Goal: Task Accomplishment & Management: Complete application form

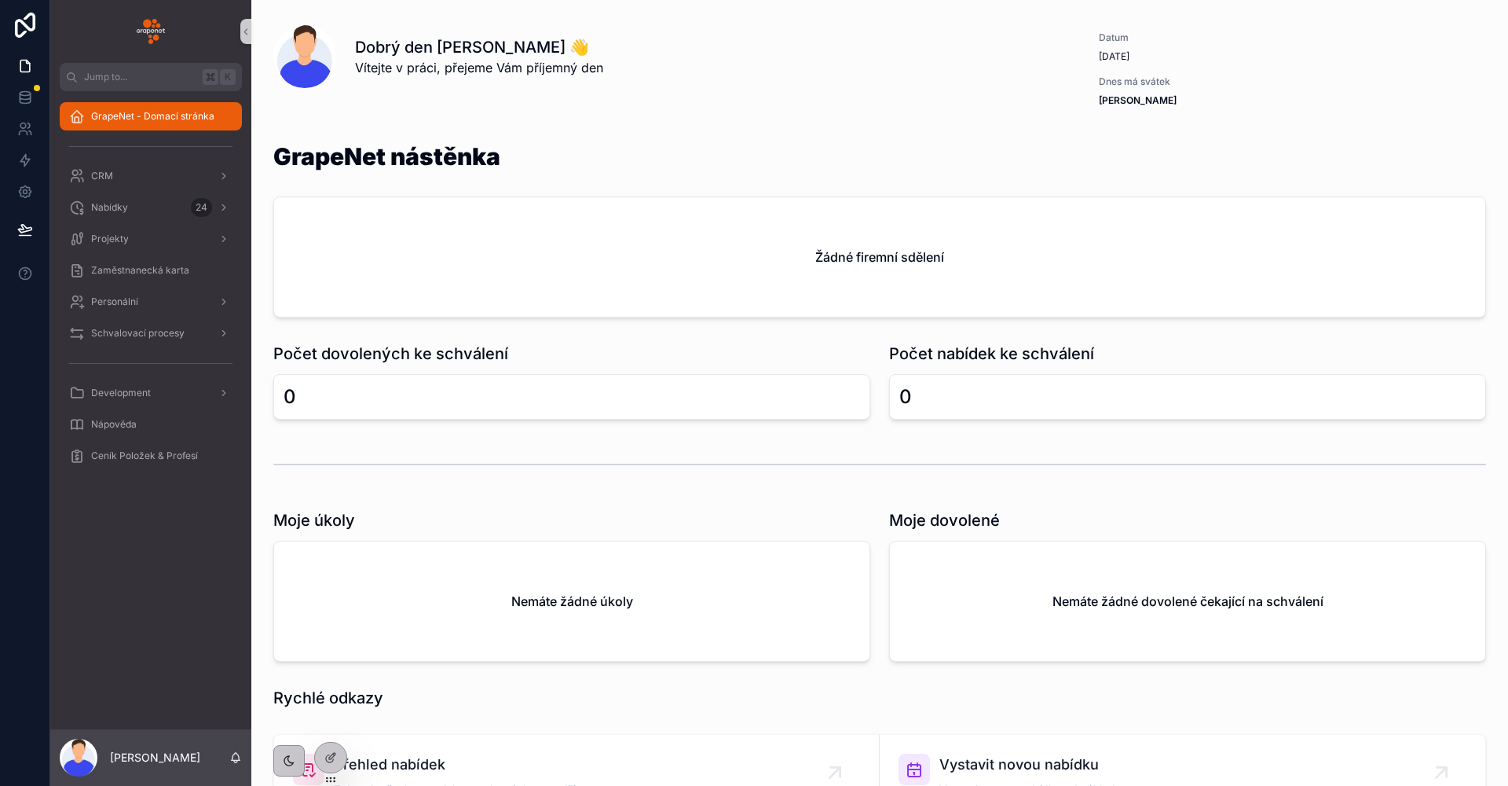
click at [940, 62] on div "Dobrý den [PERSON_NAME] 👋 Vítejte v práci, přejeme Vám příjemný den" at bounding box center [711, 56] width 713 height 41
click at [337, 767] on div at bounding box center [330, 757] width 31 height 30
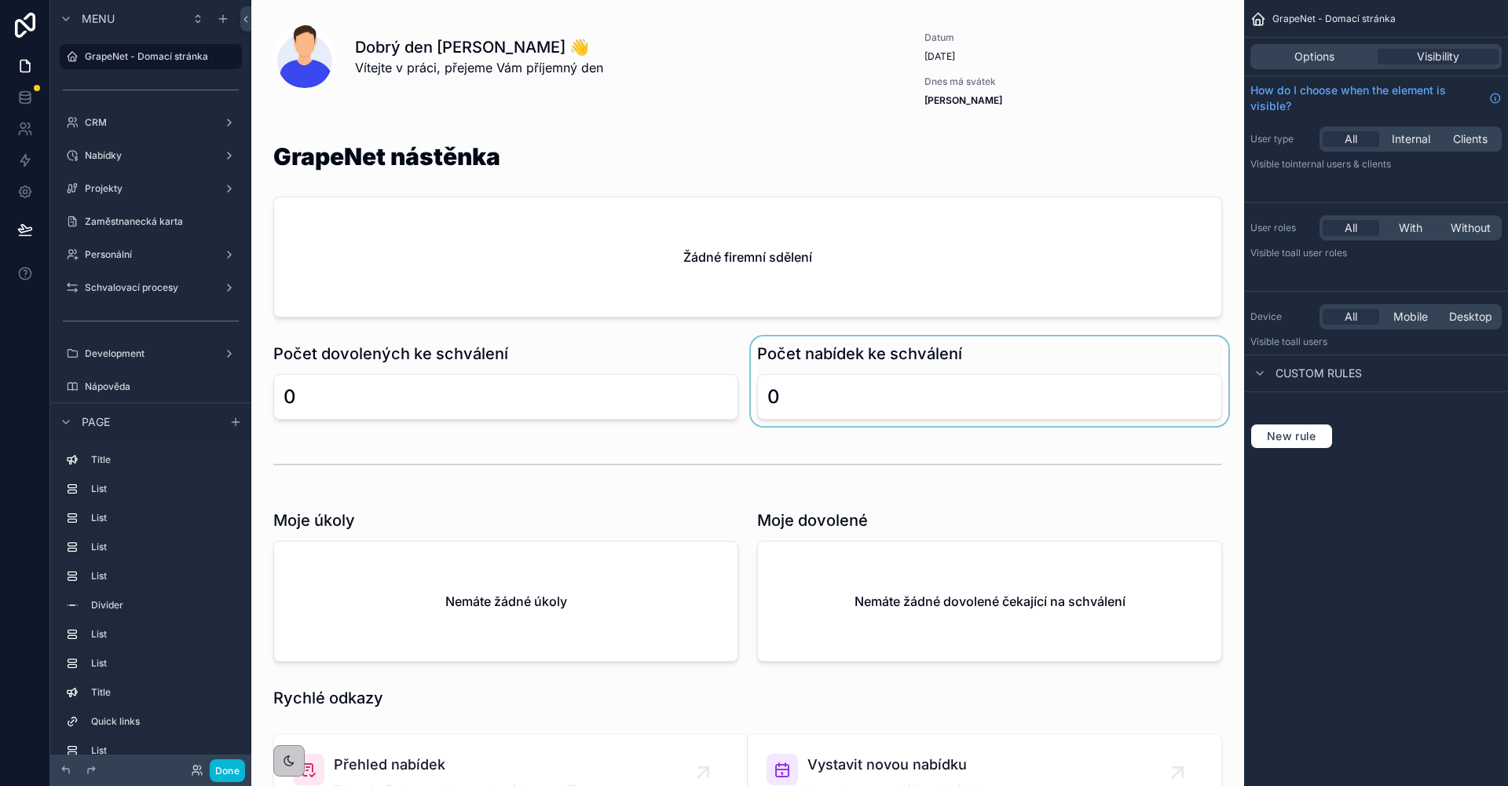
click at [861, 414] on div "scrollable content" at bounding box center [990, 381] width 484 height 90
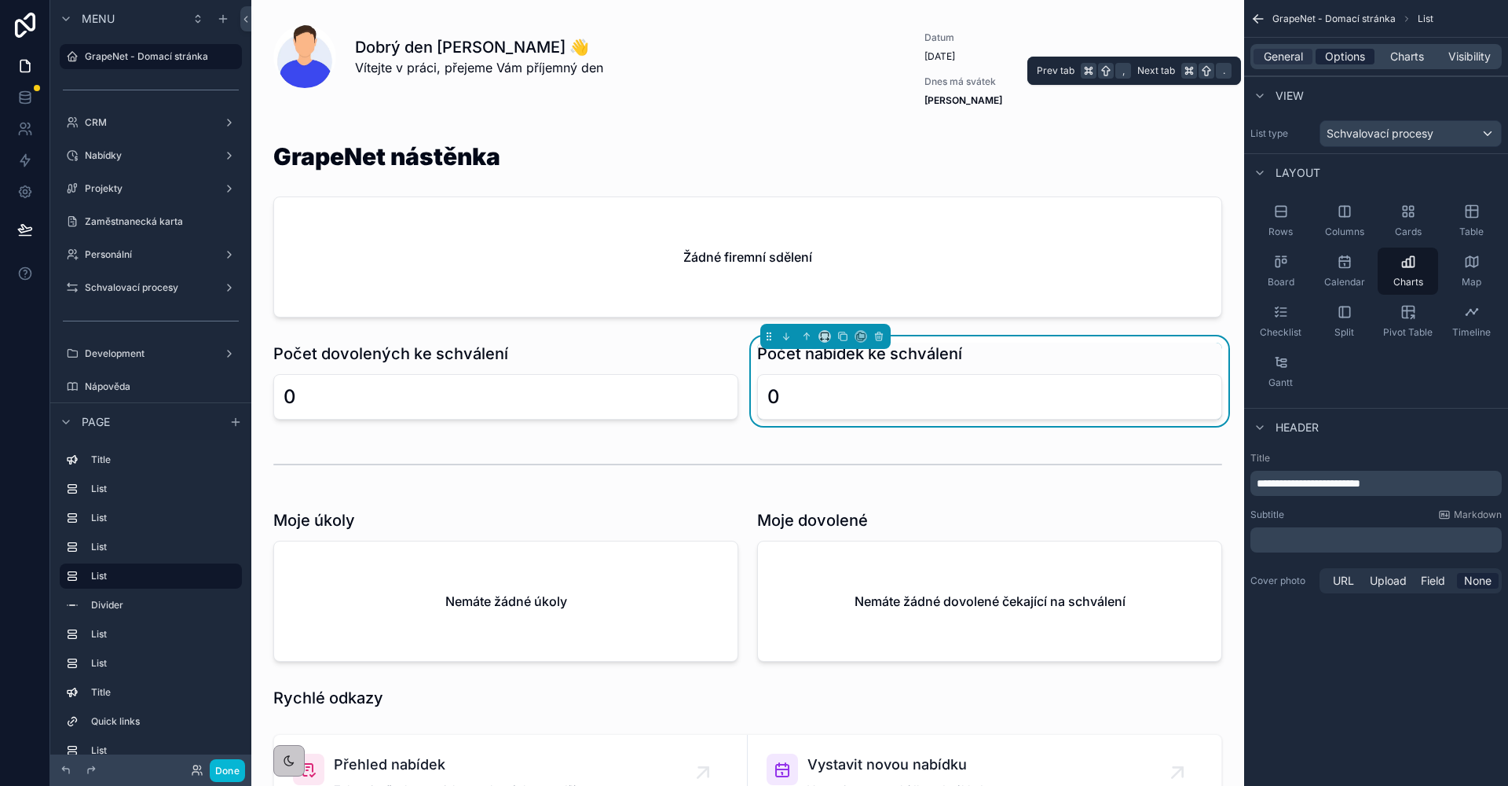
click at [1362, 57] on span "Options" at bounding box center [1345, 57] width 40 height 16
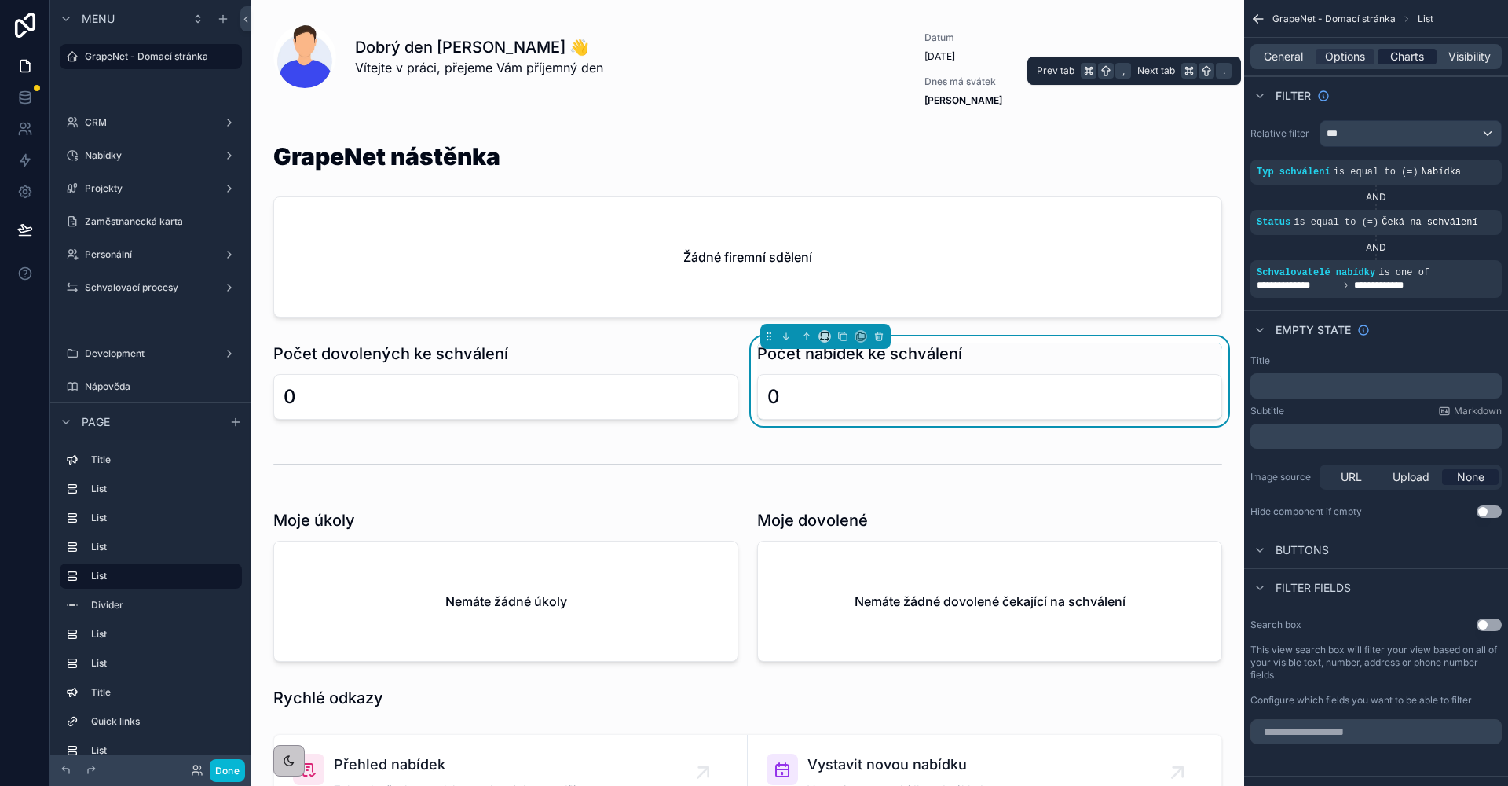
click at [1390, 57] on span "Charts" at bounding box center [1407, 57] width 34 height 16
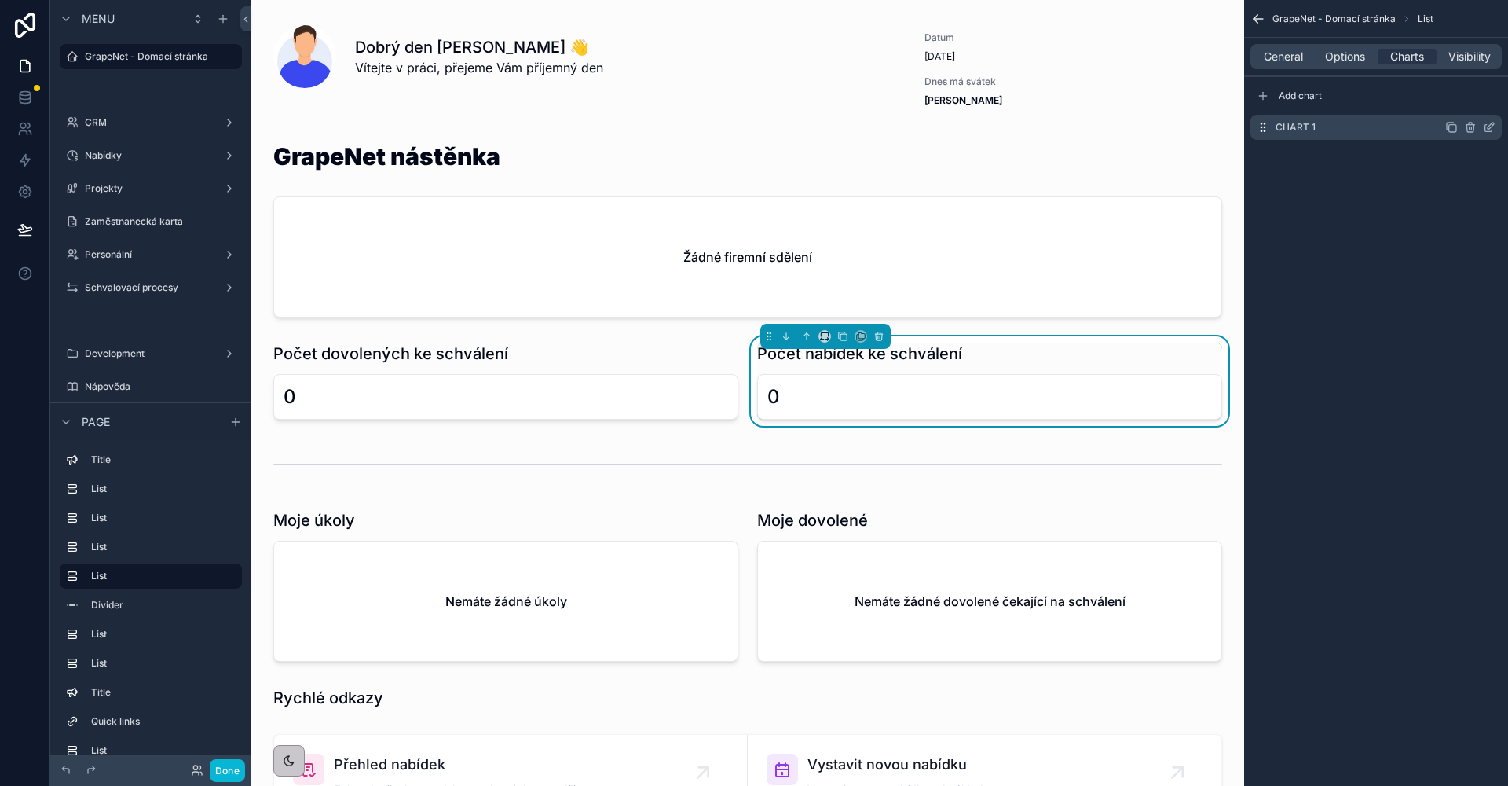
click at [1485, 129] on icon "scrollable content" at bounding box center [1488, 128] width 7 height 7
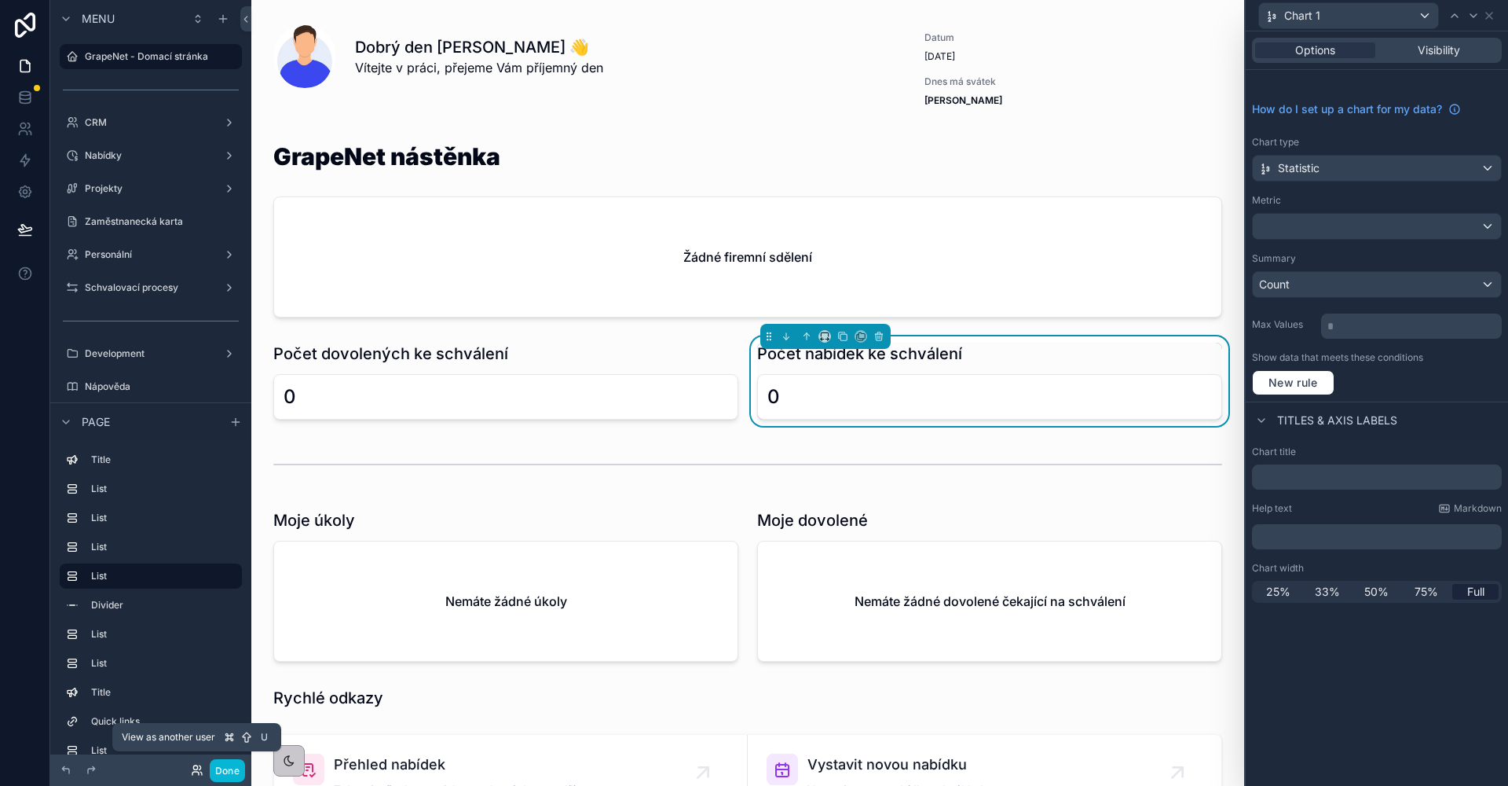
click at [198, 767] on icon at bounding box center [197, 770] width 13 height 13
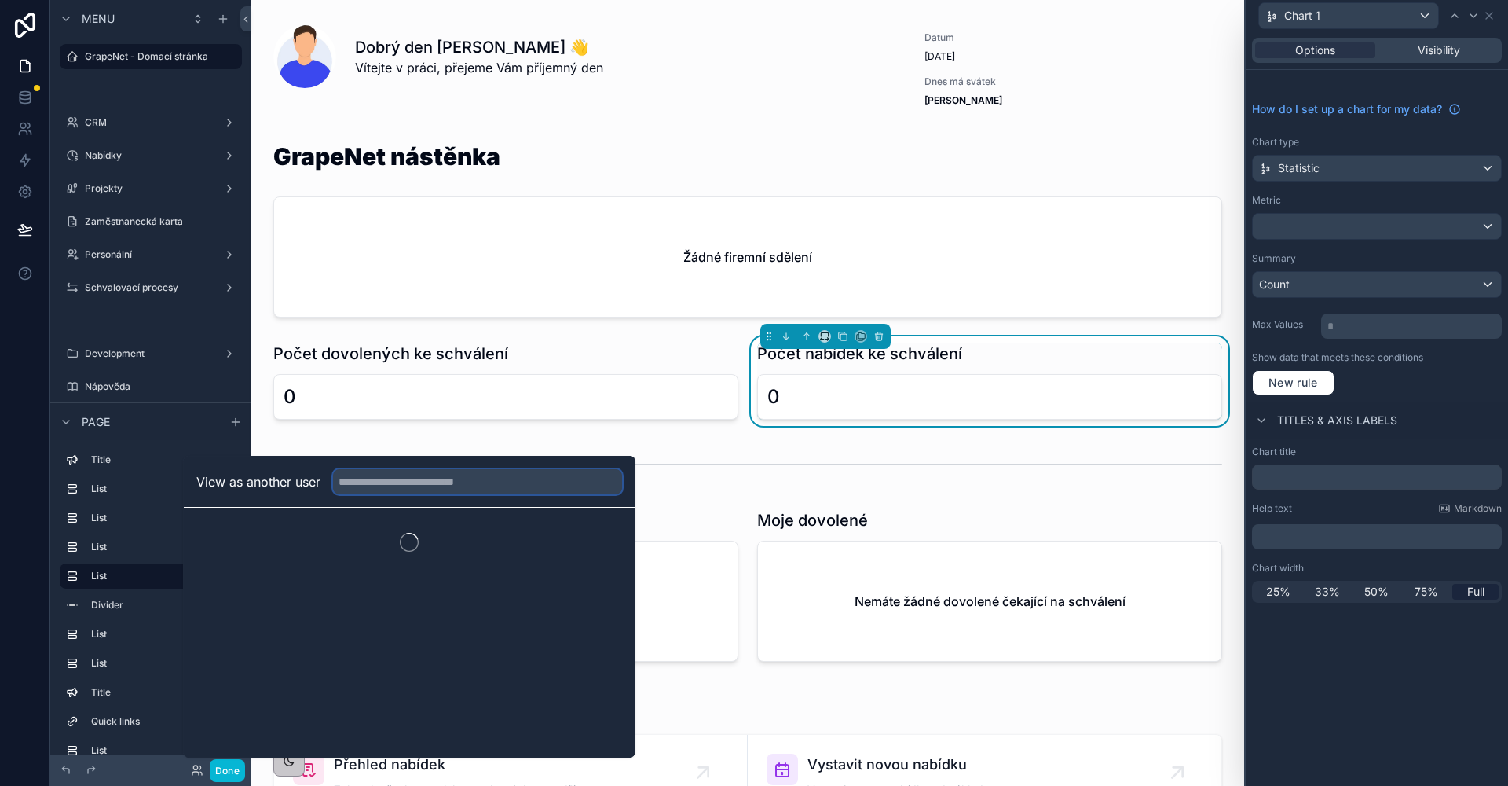
click at [416, 482] on input "text" at bounding box center [477, 481] width 289 height 25
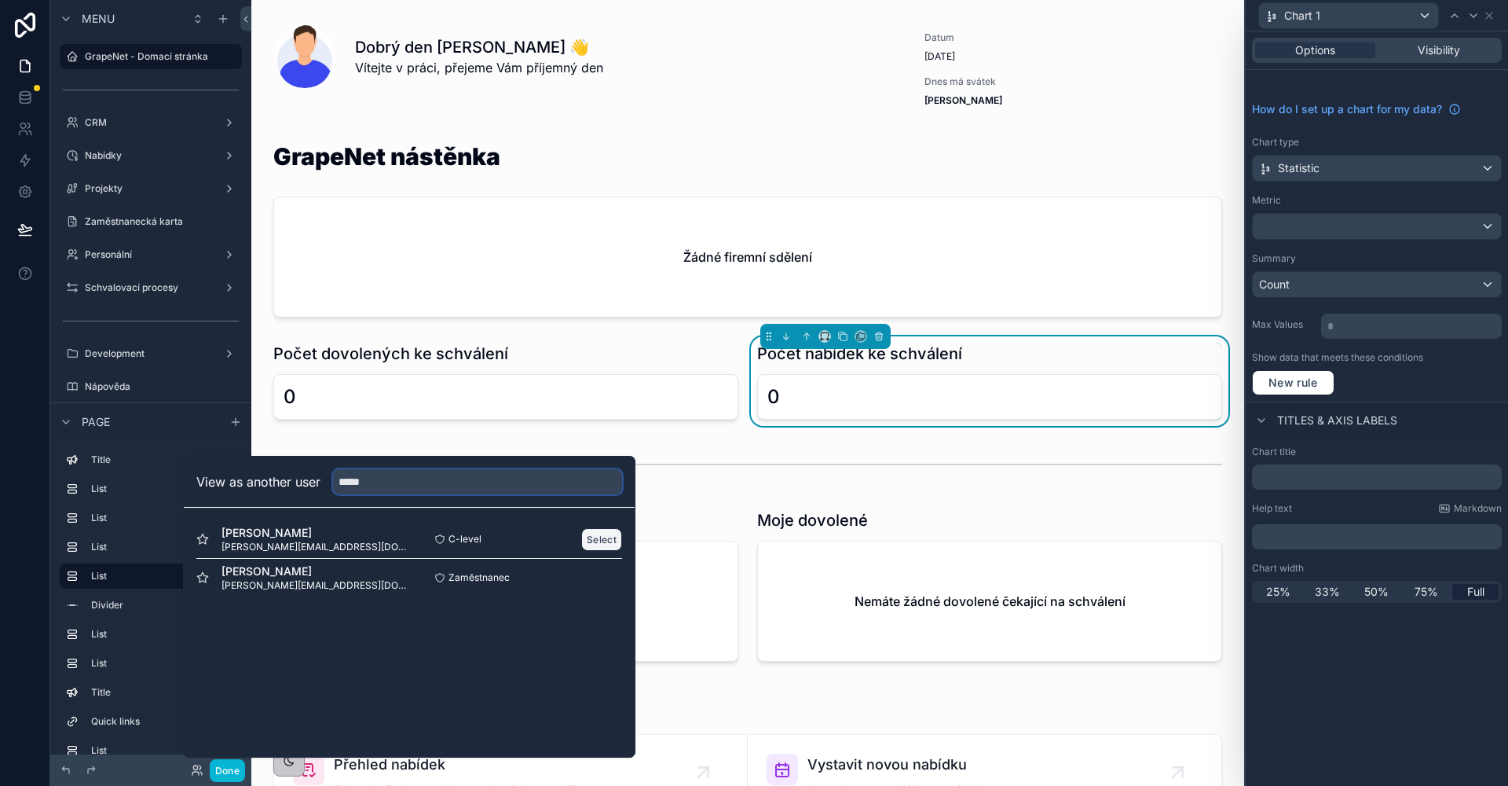
type input "*****"
click at [592, 530] on button "Select" at bounding box center [601, 539] width 41 height 23
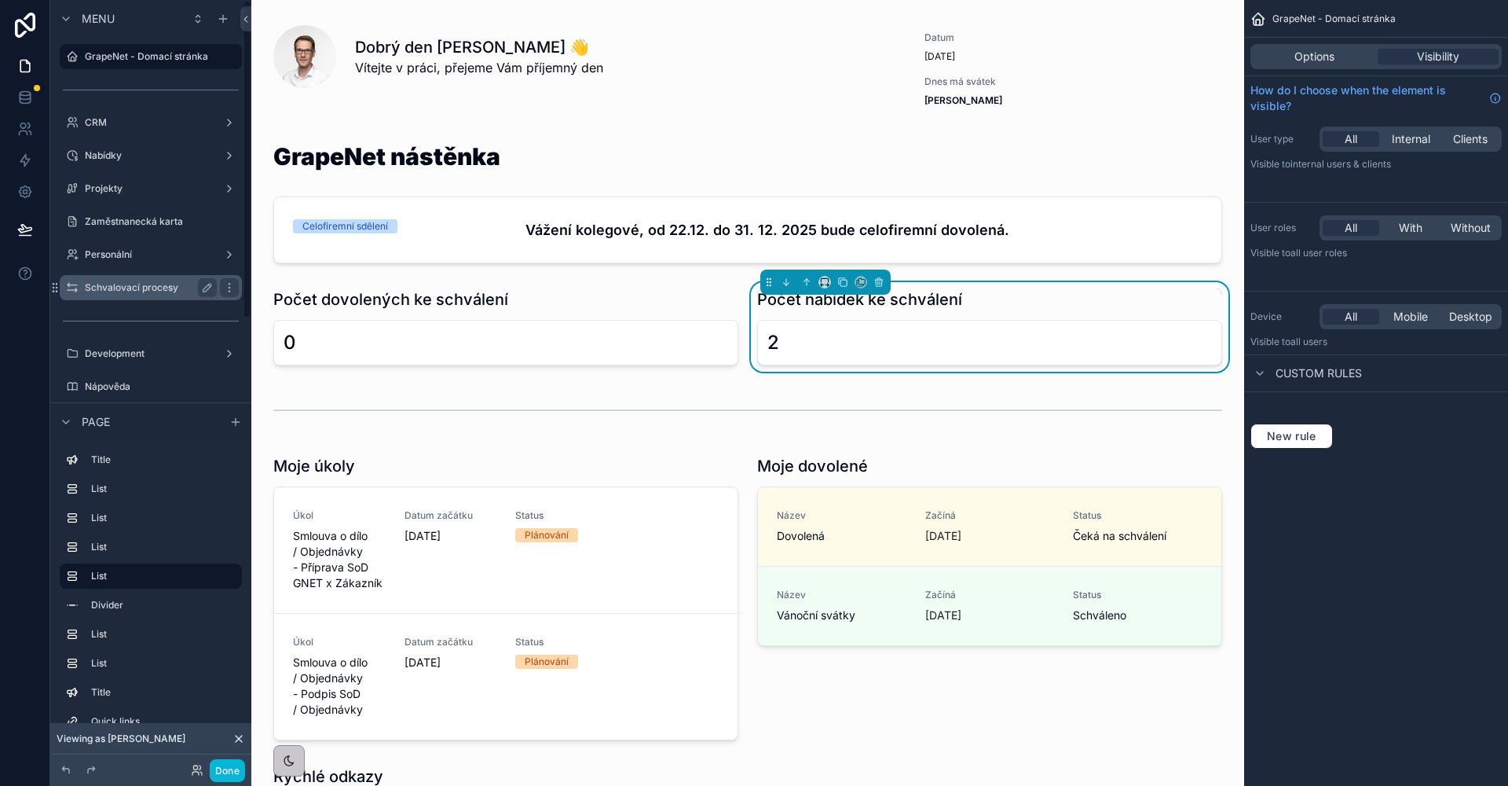
click at [151, 297] on div "Schvalovací procesy" at bounding box center [151, 287] width 176 height 25
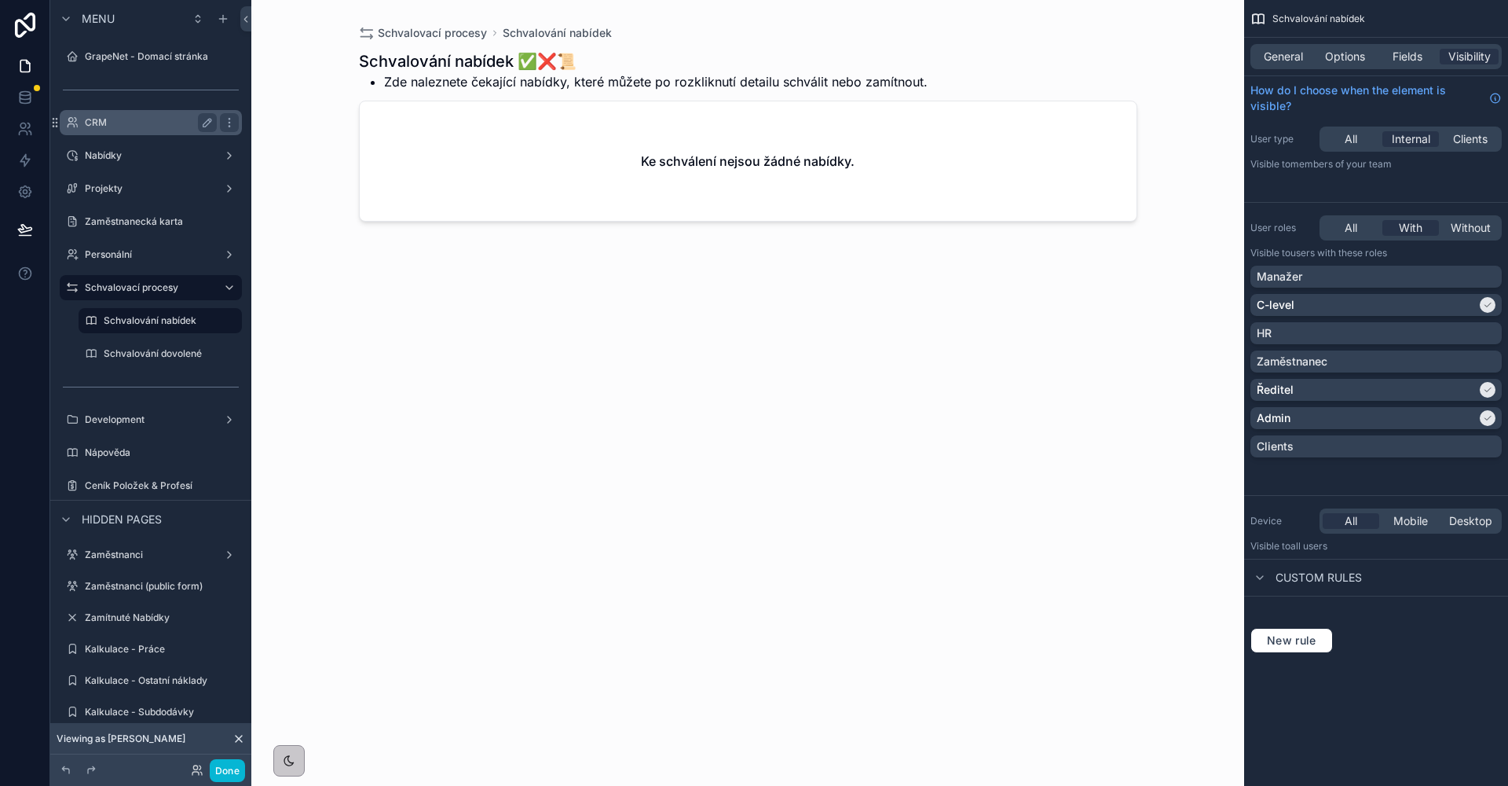
click at [148, 125] on label "CRM" at bounding box center [148, 122] width 126 height 13
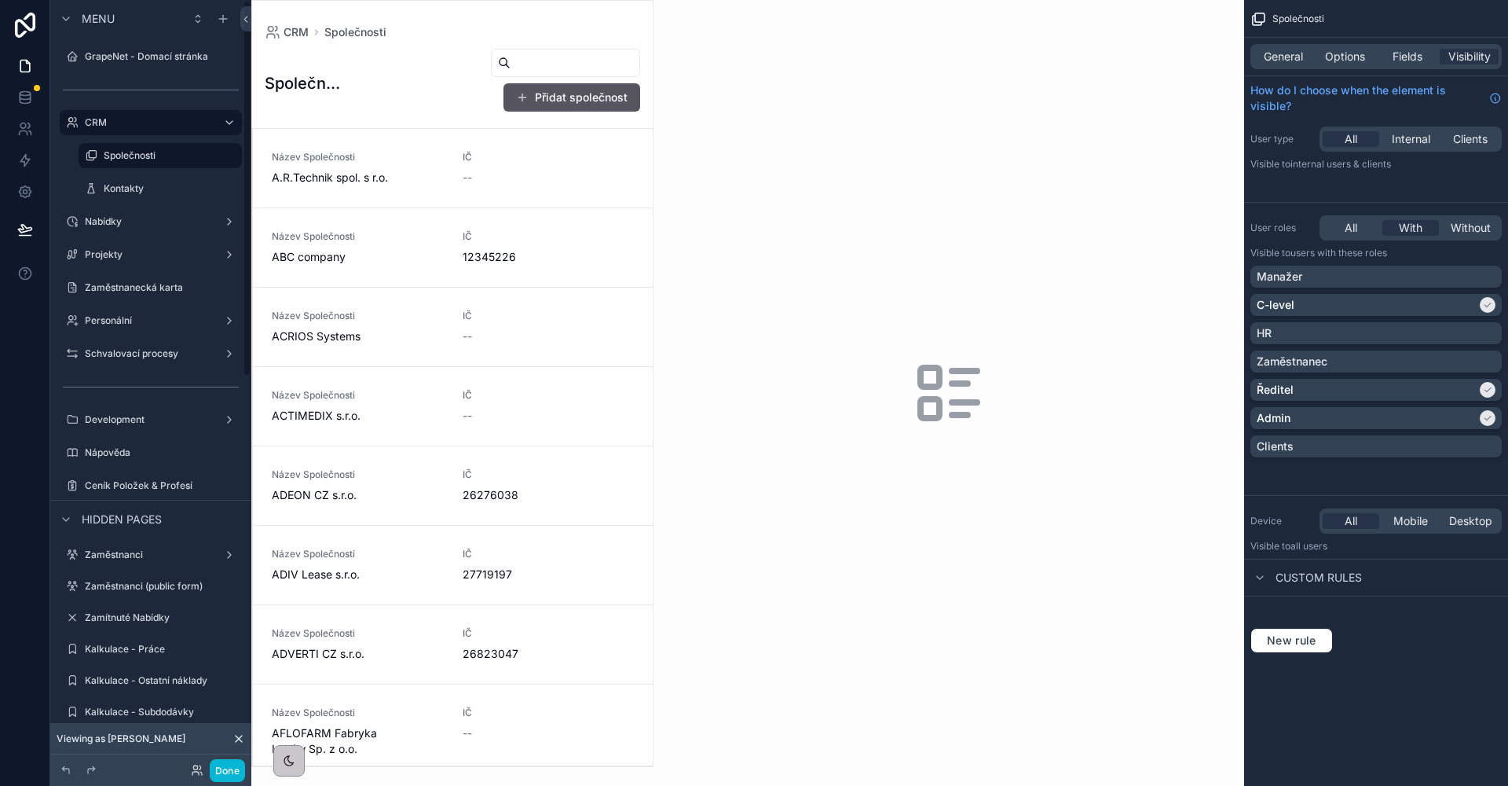
click at [93, 70] on div "GrapeNet - Domací stránka" at bounding box center [150, 56] width 201 height 28
click at [99, 64] on div "GrapeNet - Domací stránka" at bounding box center [151, 56] width 132 height 19
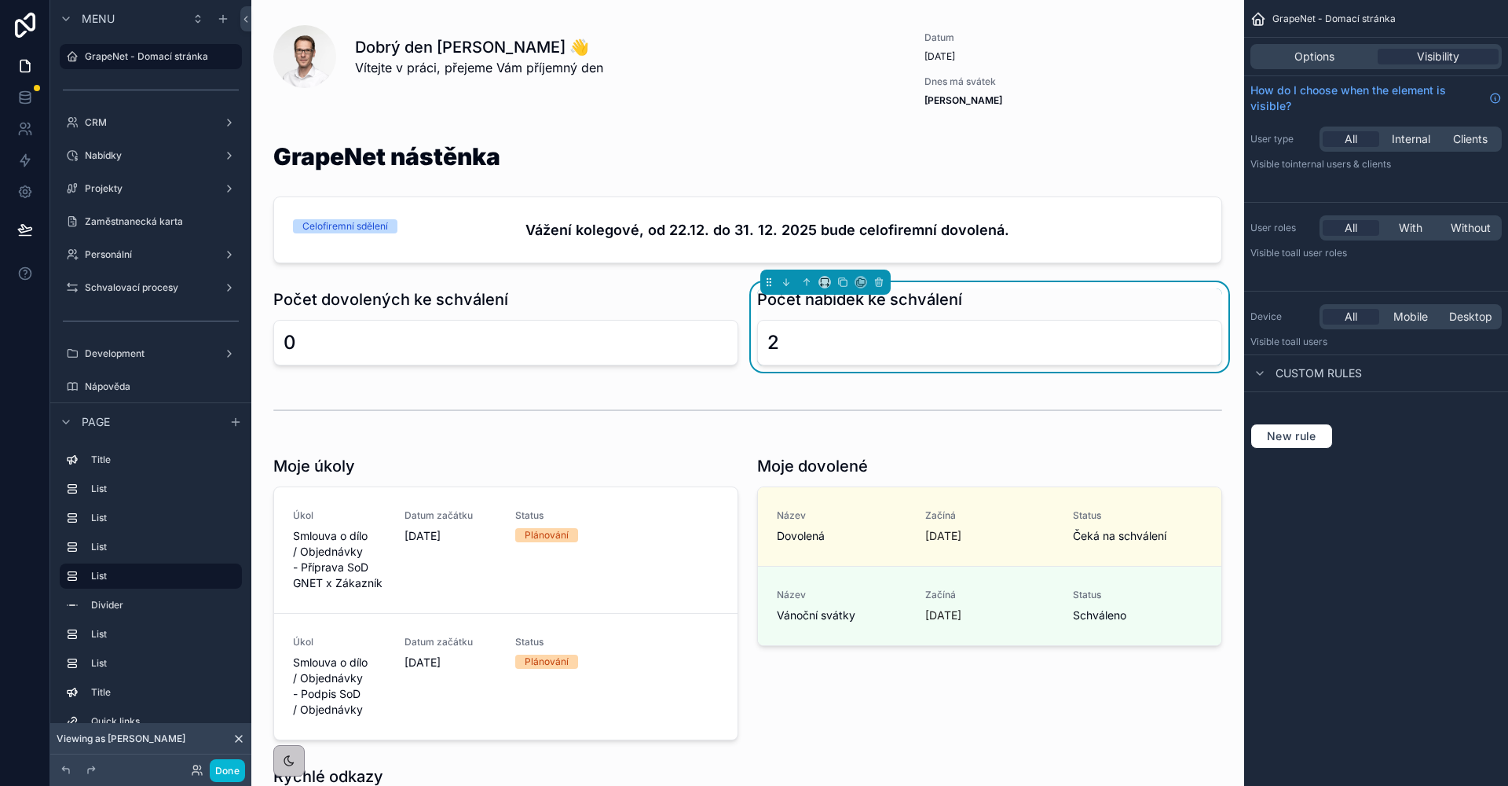
click at [1007, 302] on div "Počet nabídek ke schválení" at bounding box center [989, 299] width 465 height 22
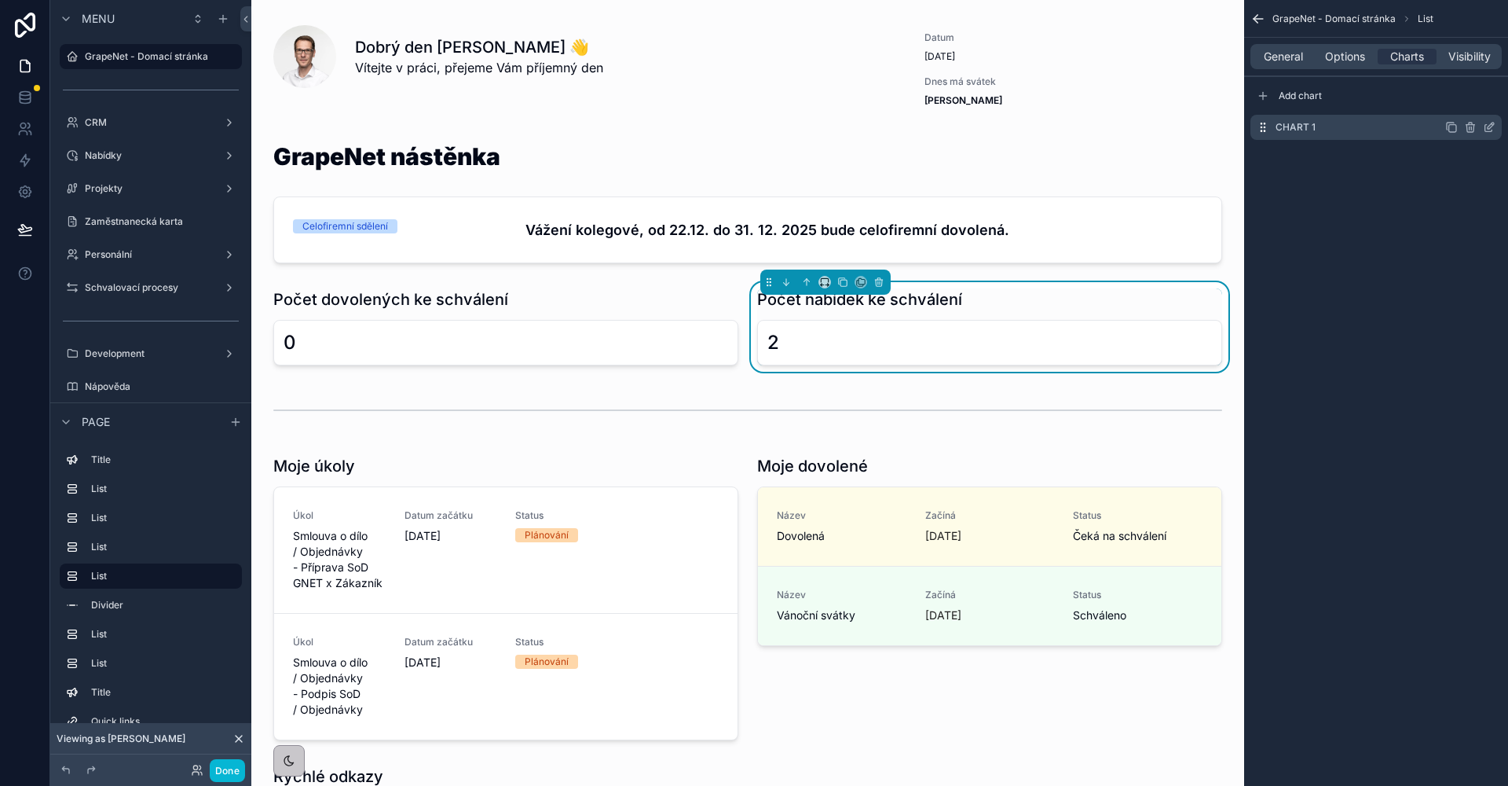
click at [1489, 130] on icon "scrollable content" at bounding box center [1489, 127] width 13 height 13
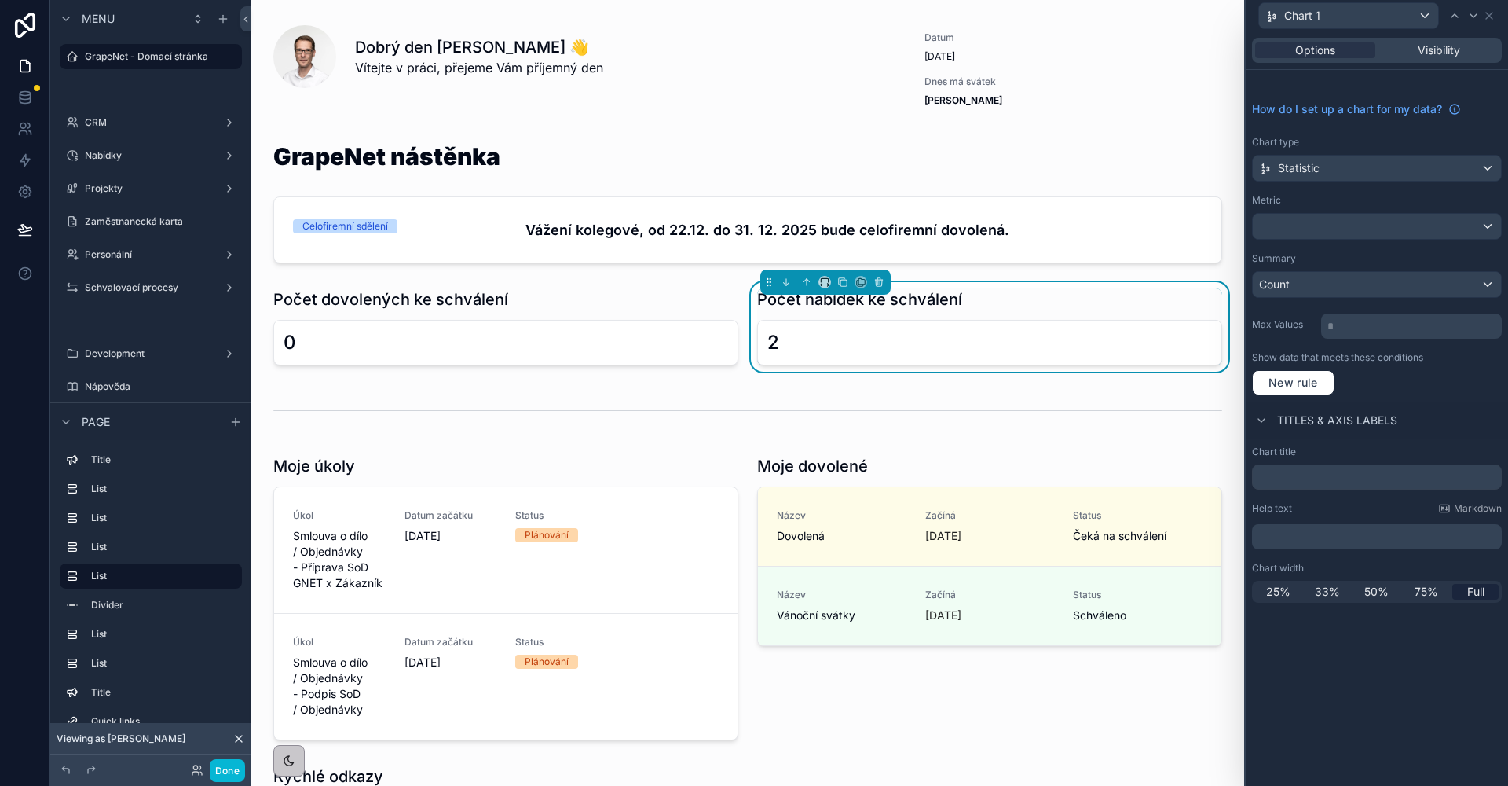
click at [1403, 237] on div at bounding box center [1377, 226] width 248 height 25
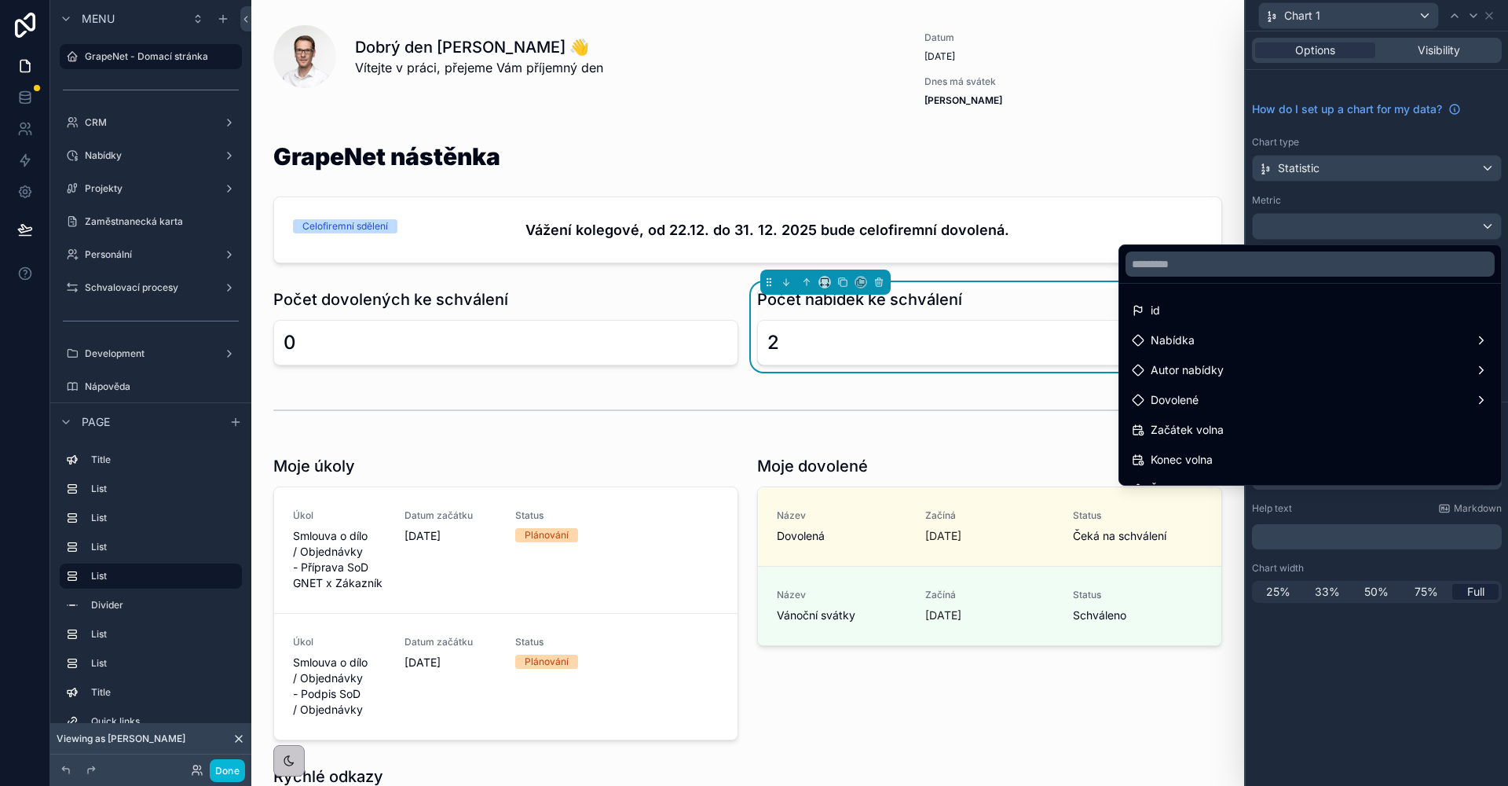
click at [1376, 204] on div at bounding box center [1377, 393] width 262 height 786
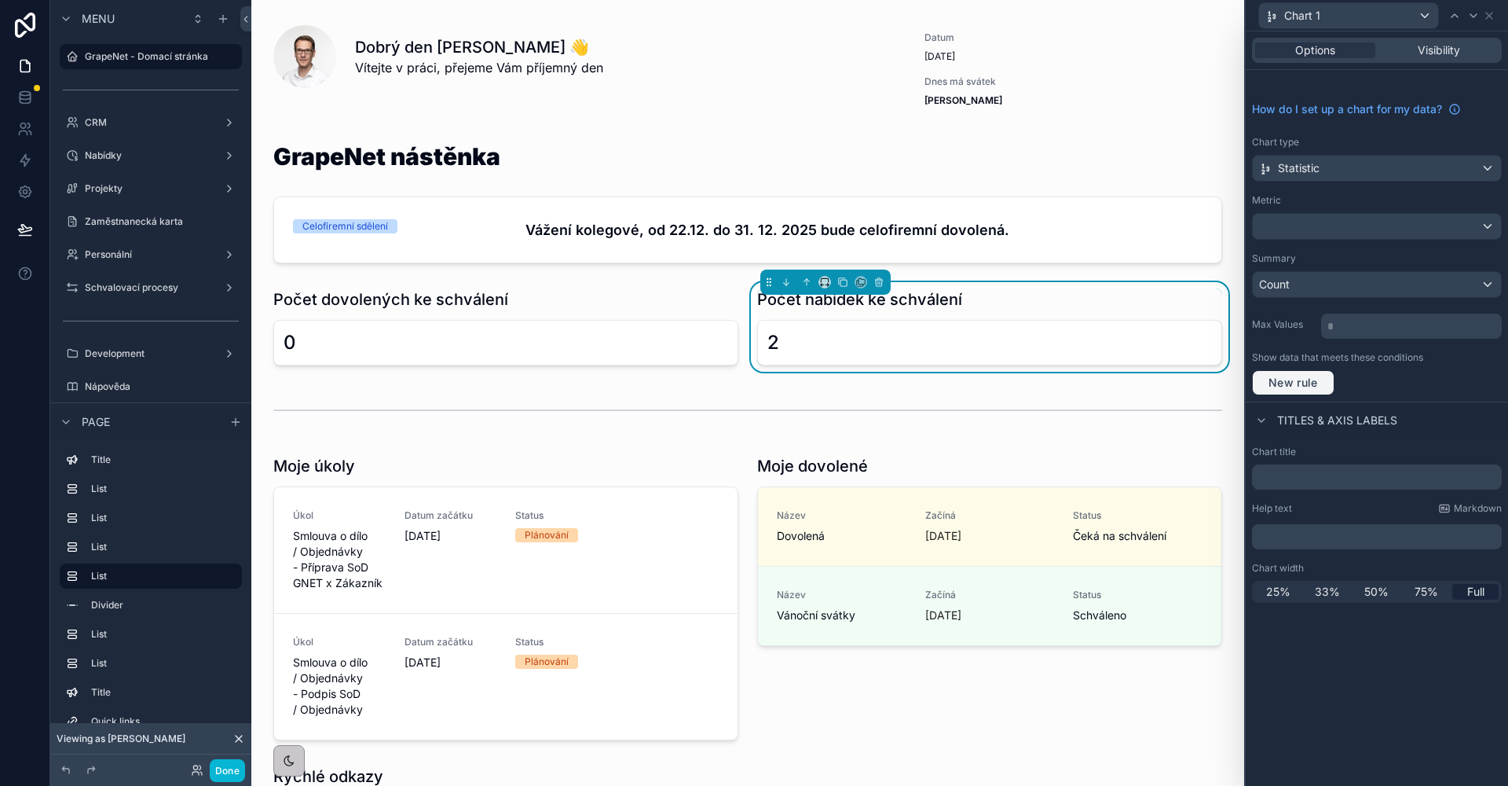
click at [1328, 389] on button "New rule" at bounding box center [1293, 382] width 82 height 25
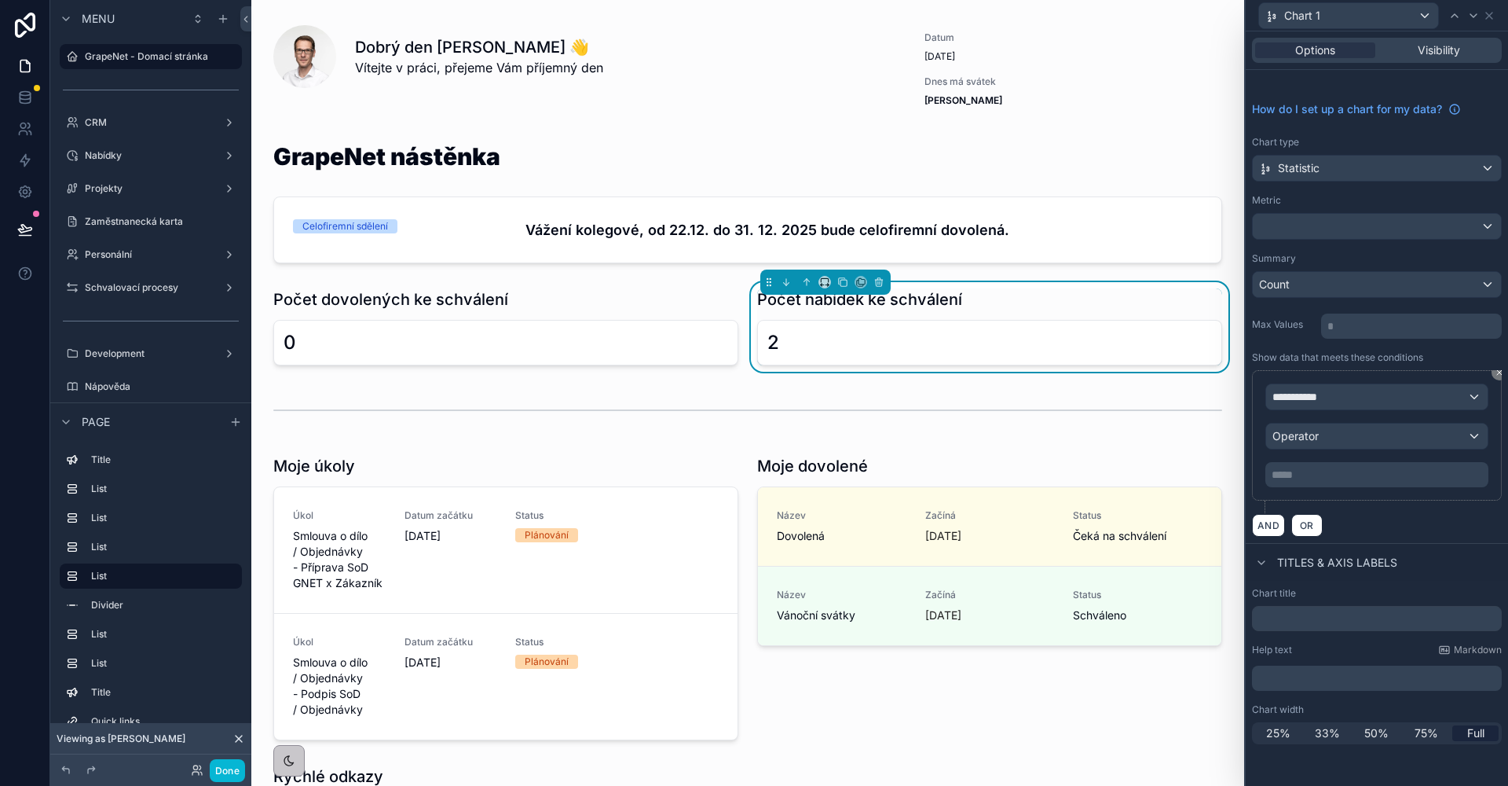
click at [1328, 394] on span "**********" at bounding box center [1302, 397] width 58 height 16
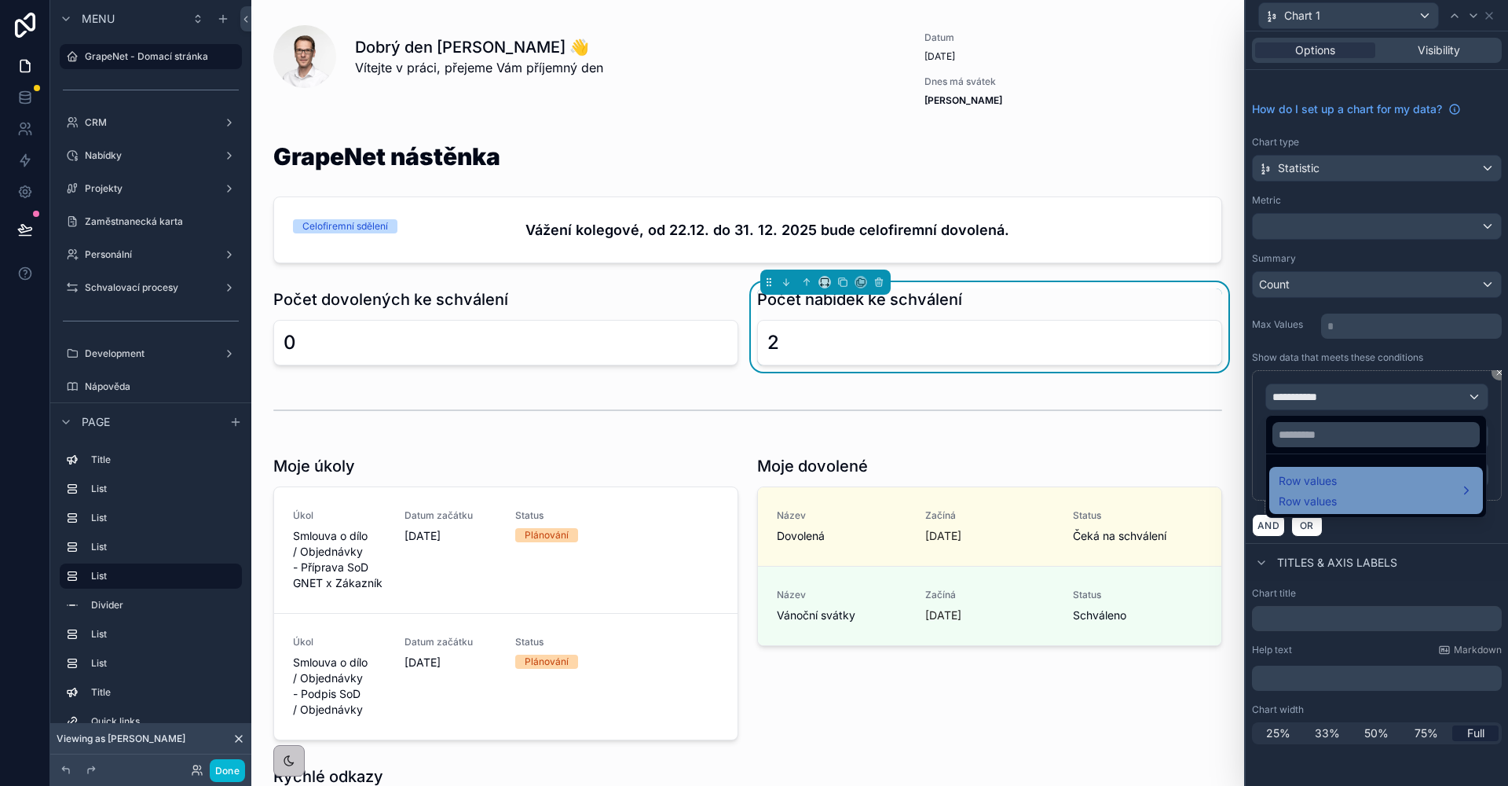
click at [1347, 482] on div "Row values Row values" at bounding box center [1376, 490] width 195 height 38
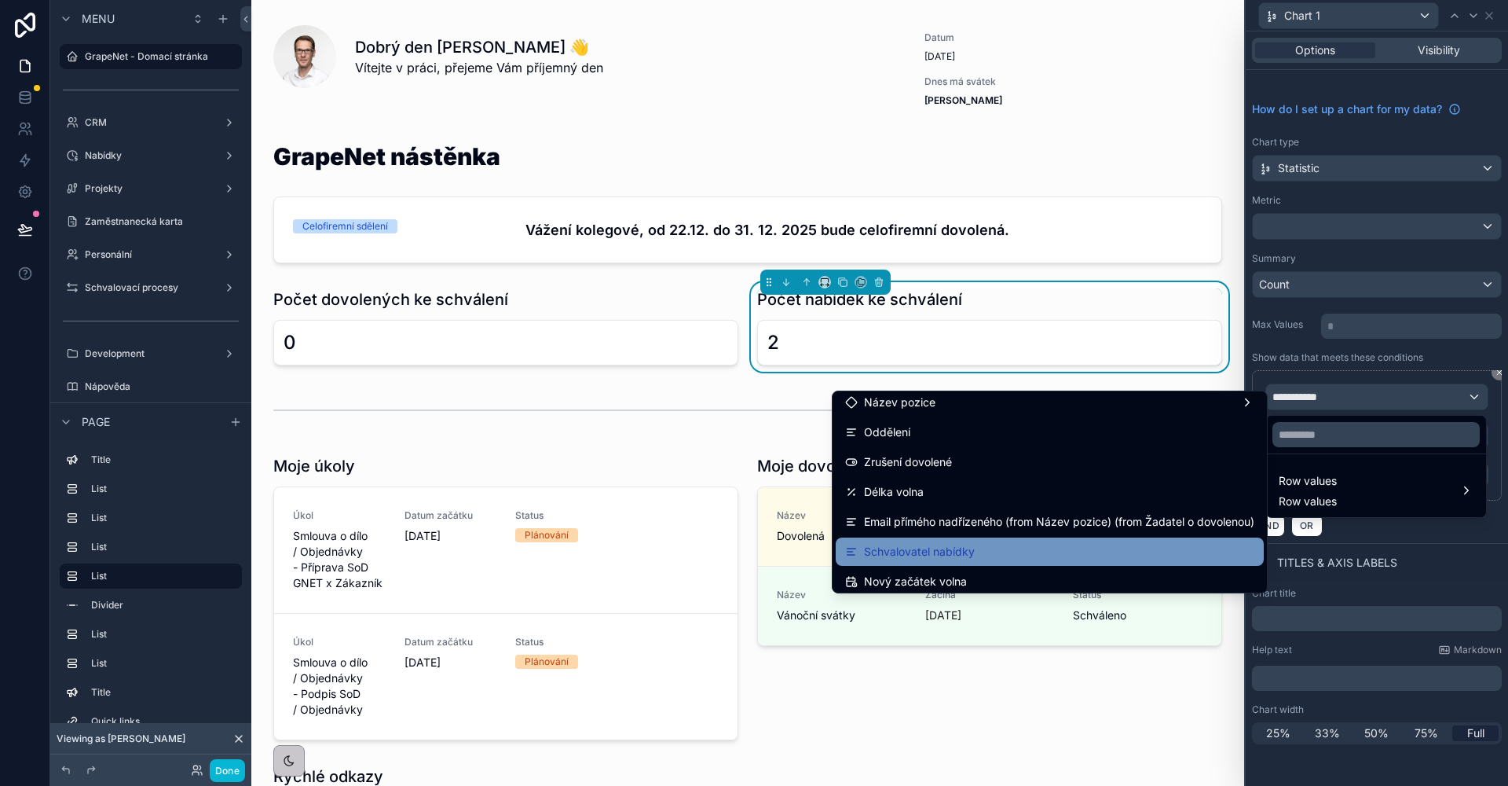
scroll to position [604, 0]
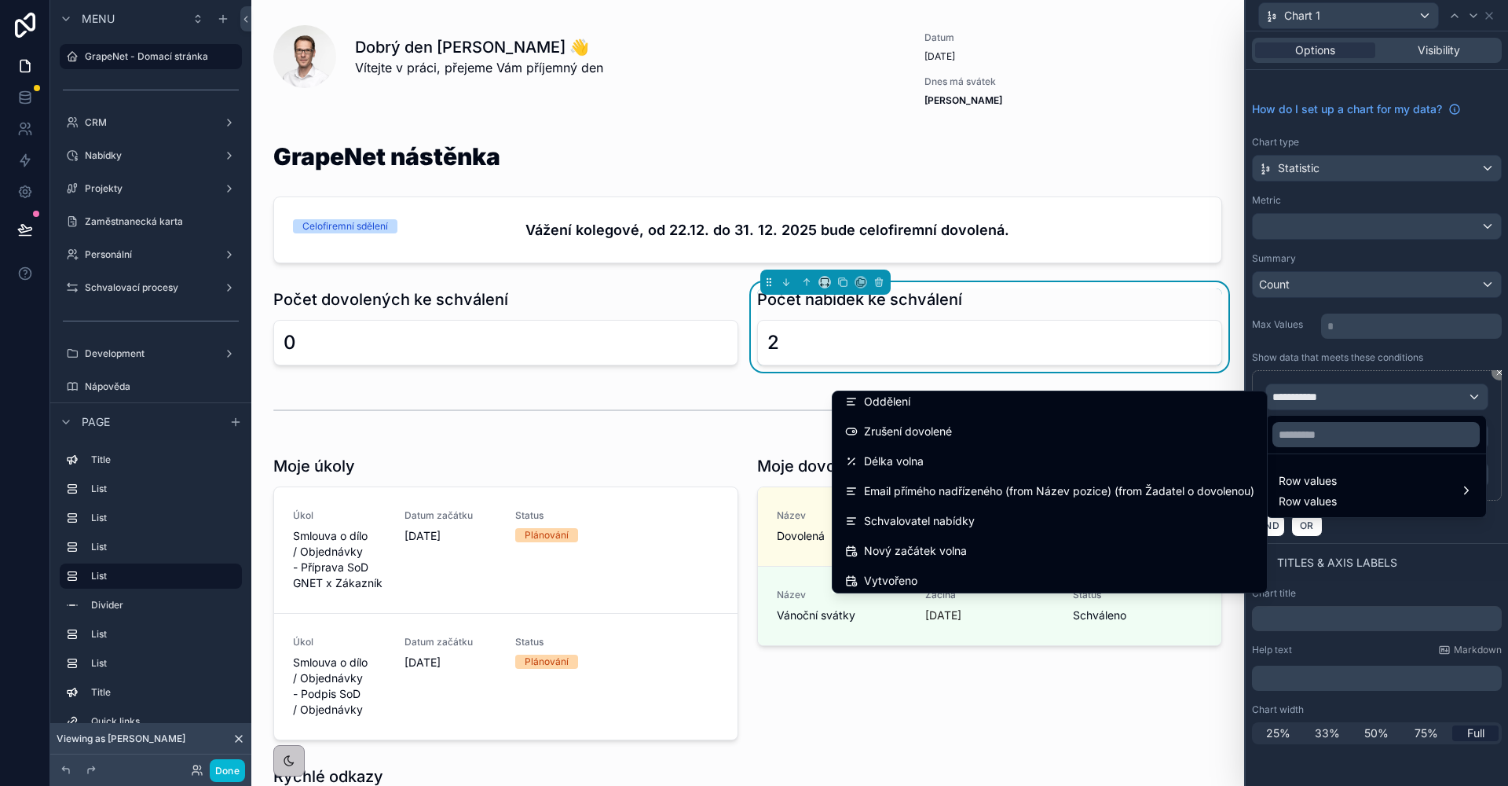
click at [1338, 419] on div at bounding box center [1376, 435] width 220 height 38
click at [1337, 425] on input "text" at bounding box center [1376, 434] width 207 height 25
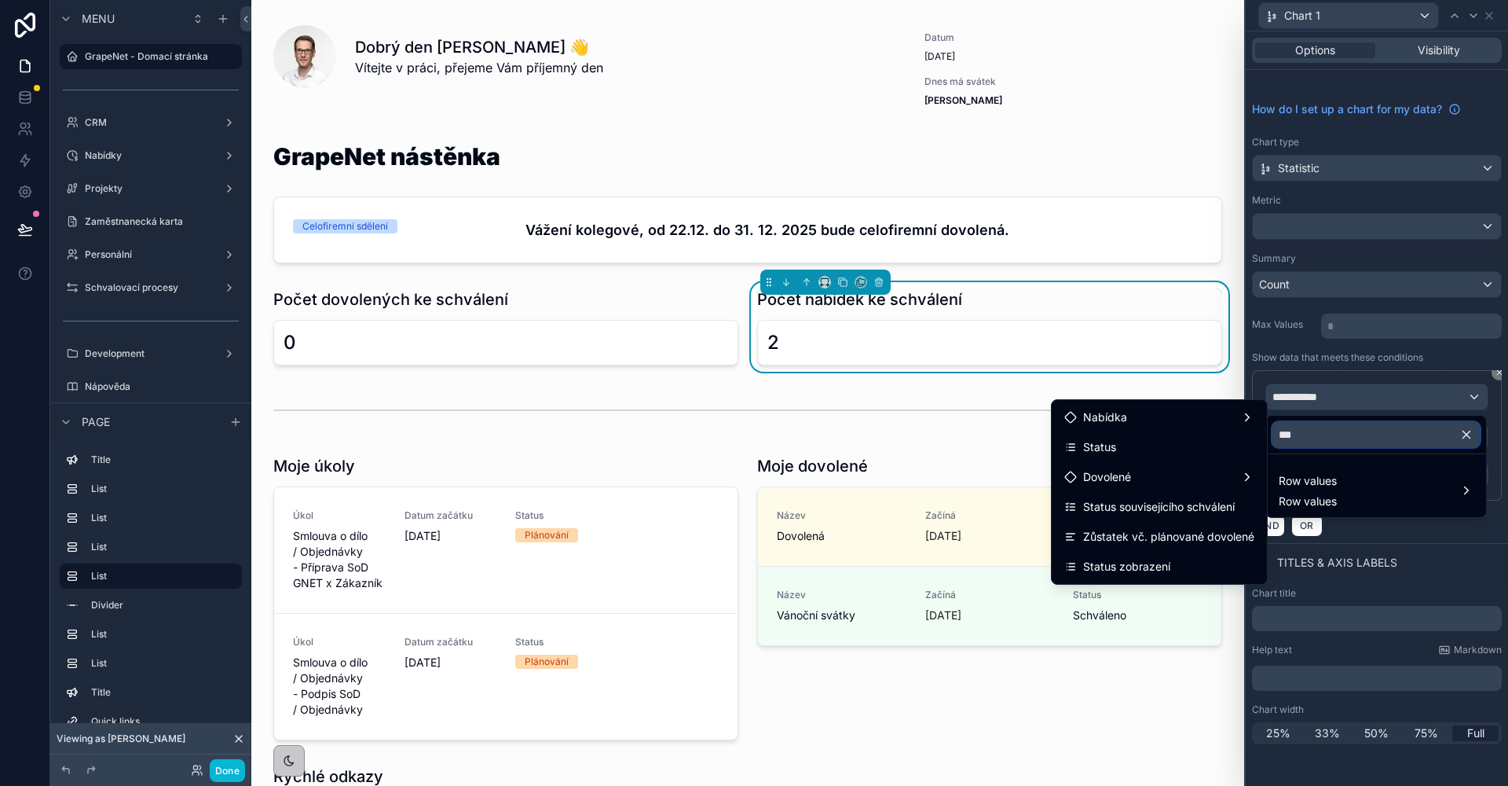
scroll to position [0, 0]
type input "***"
click at [1200, 551] on ul "Nabídka Status Dovolené Status souvisejícího schválení Zůstatek vč. plánované d…" at bounding box center [1159, 492] width 215 height 184
click at [1203, 564] on div "Status zobrazení" at bounding box center [1159, 566] width 190 height 19
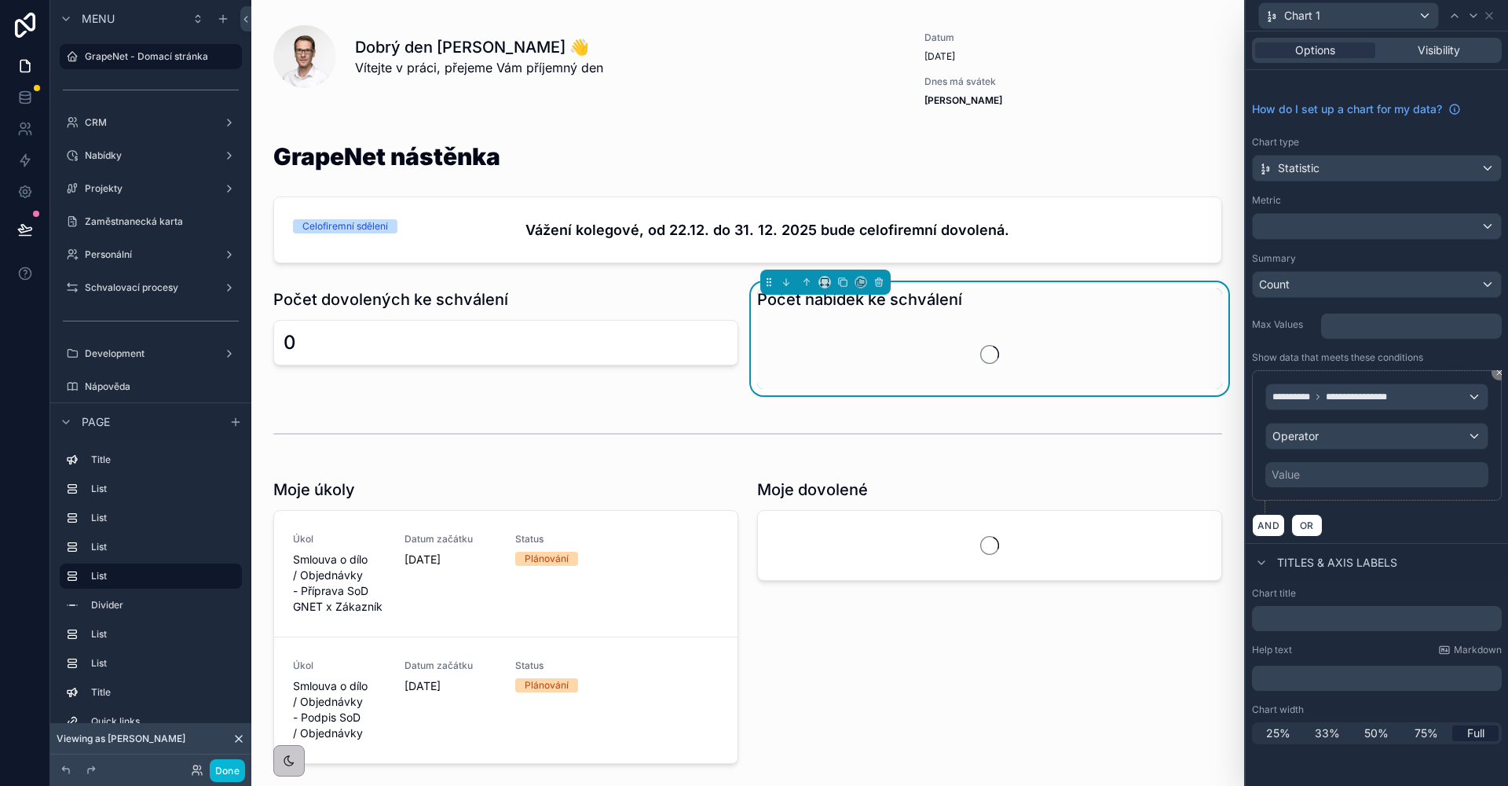
click at [1362, 438] on div "Operator" at bounding box center [1377, 435] width 222 height 25
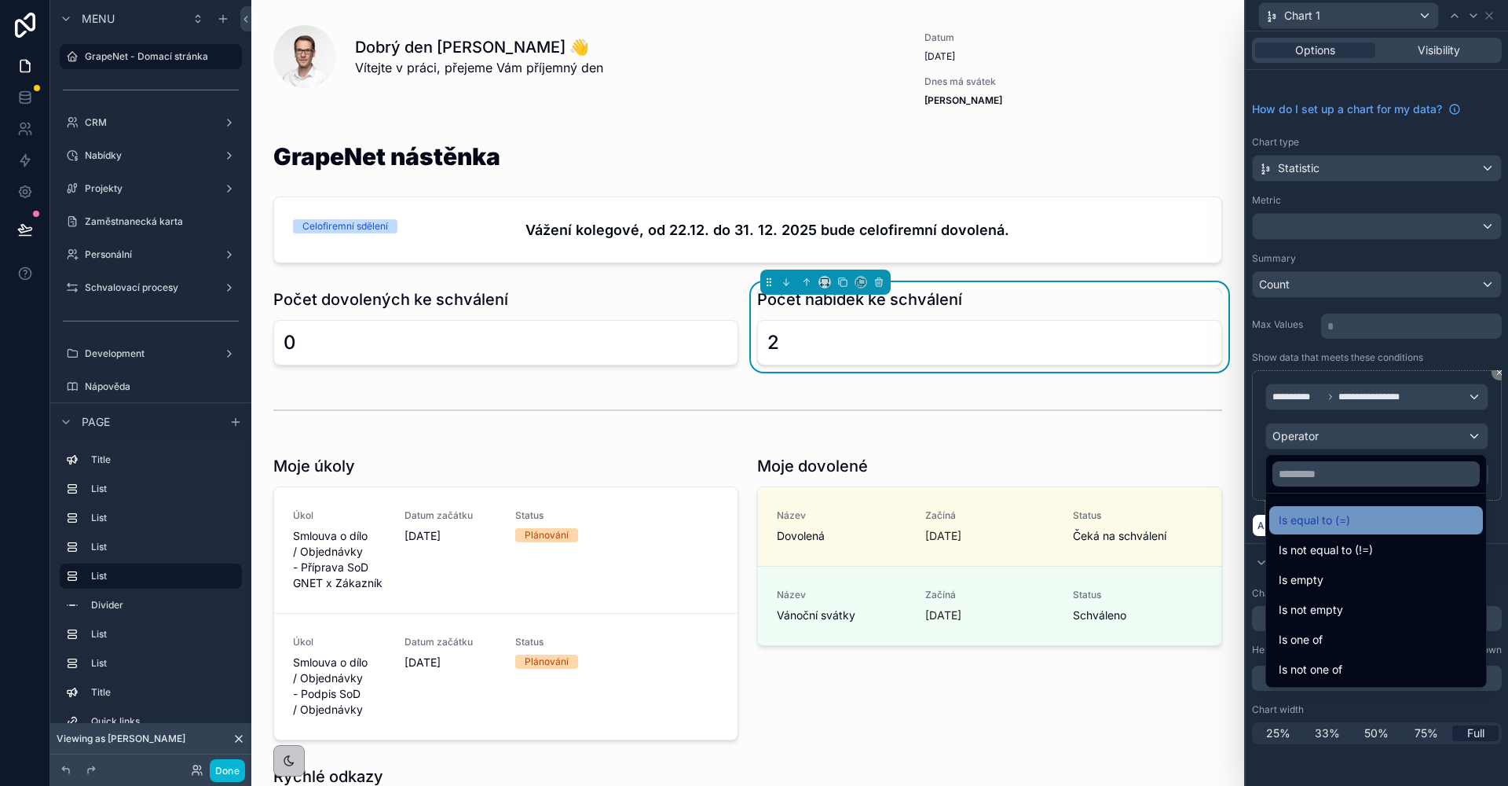
click at [1364, 522] on div "Is equal to (=)" at bounding box center [1376, 520] width 195 height 19
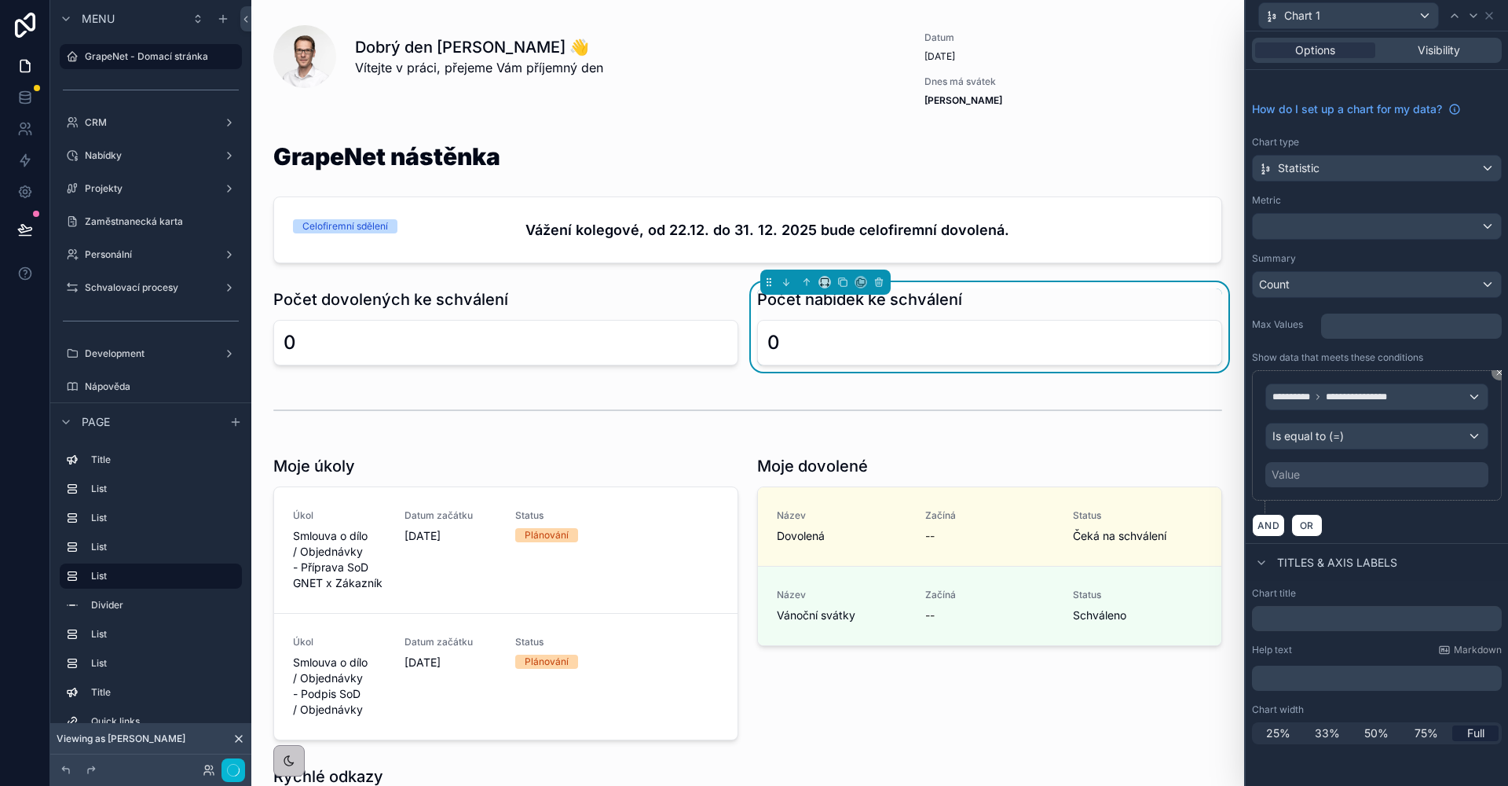
click at [1345, 483] on div "Value" at bounding box center [1377, 474] width 223 height 25
click at [1341, 485] on div "Value" at bounding box center [1377, 474] width 223 height 25
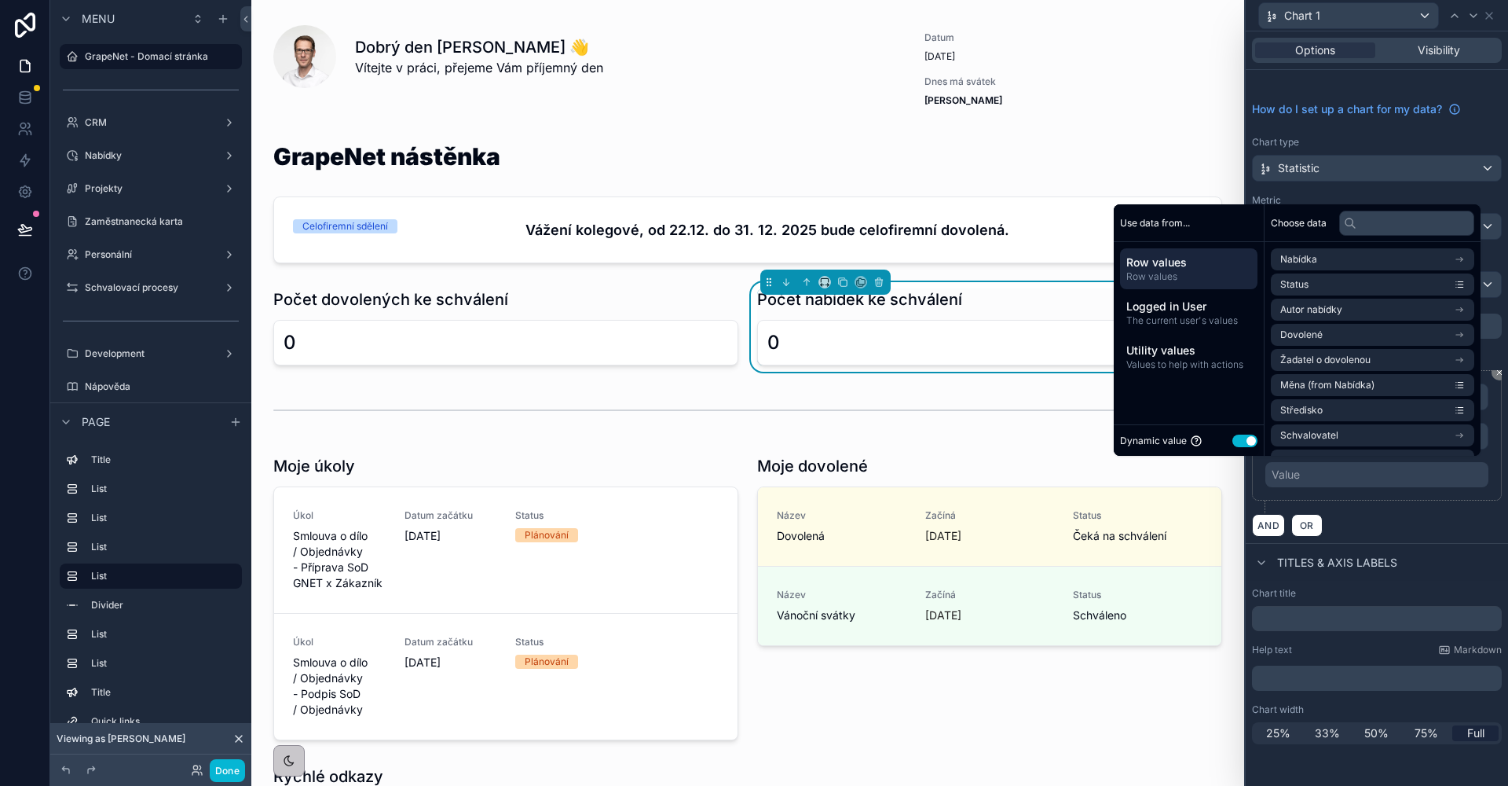
click at [1343, 491] on div "**********" at bounding box center [1377, 435] width 250 height 130
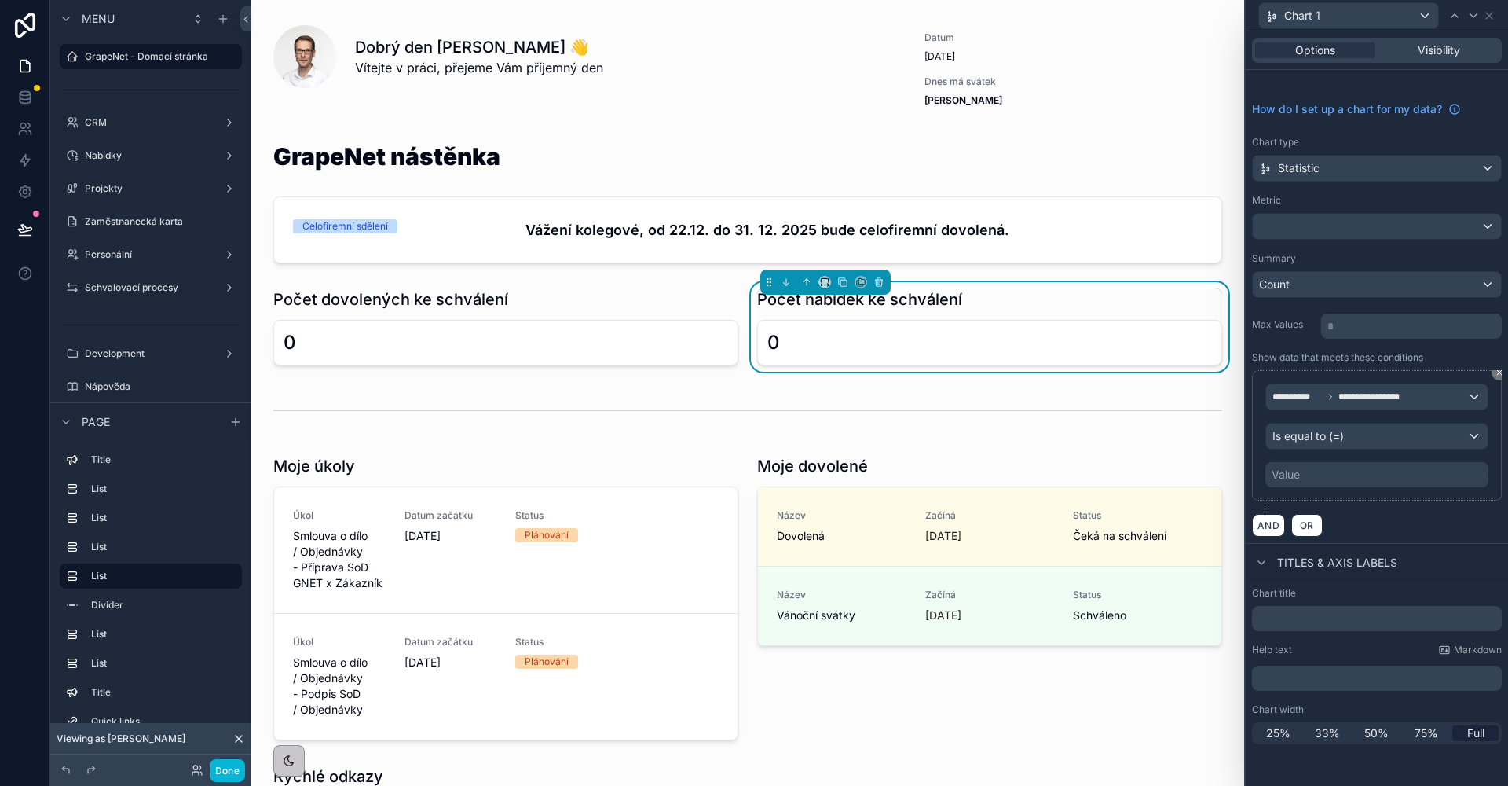
click at [1368, 243] on div "**********" at bounding box center [1377, 306] width 262 height 473
click at [1366, 235] on div at bounding box center [1377, 226] width 248 height 25
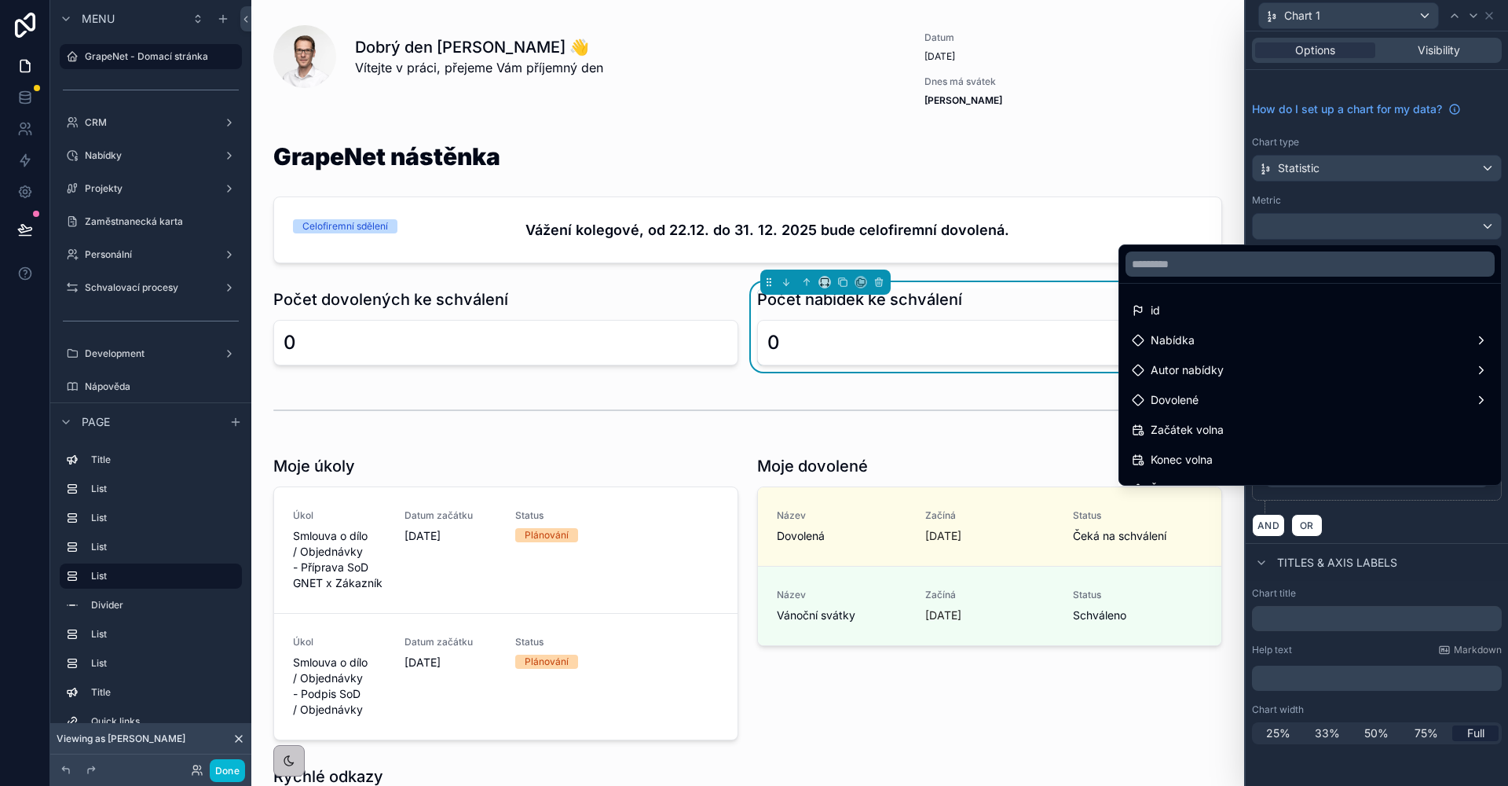
click at [1330, 210] on div at bounding box center [1377, 393] width 262 height 786
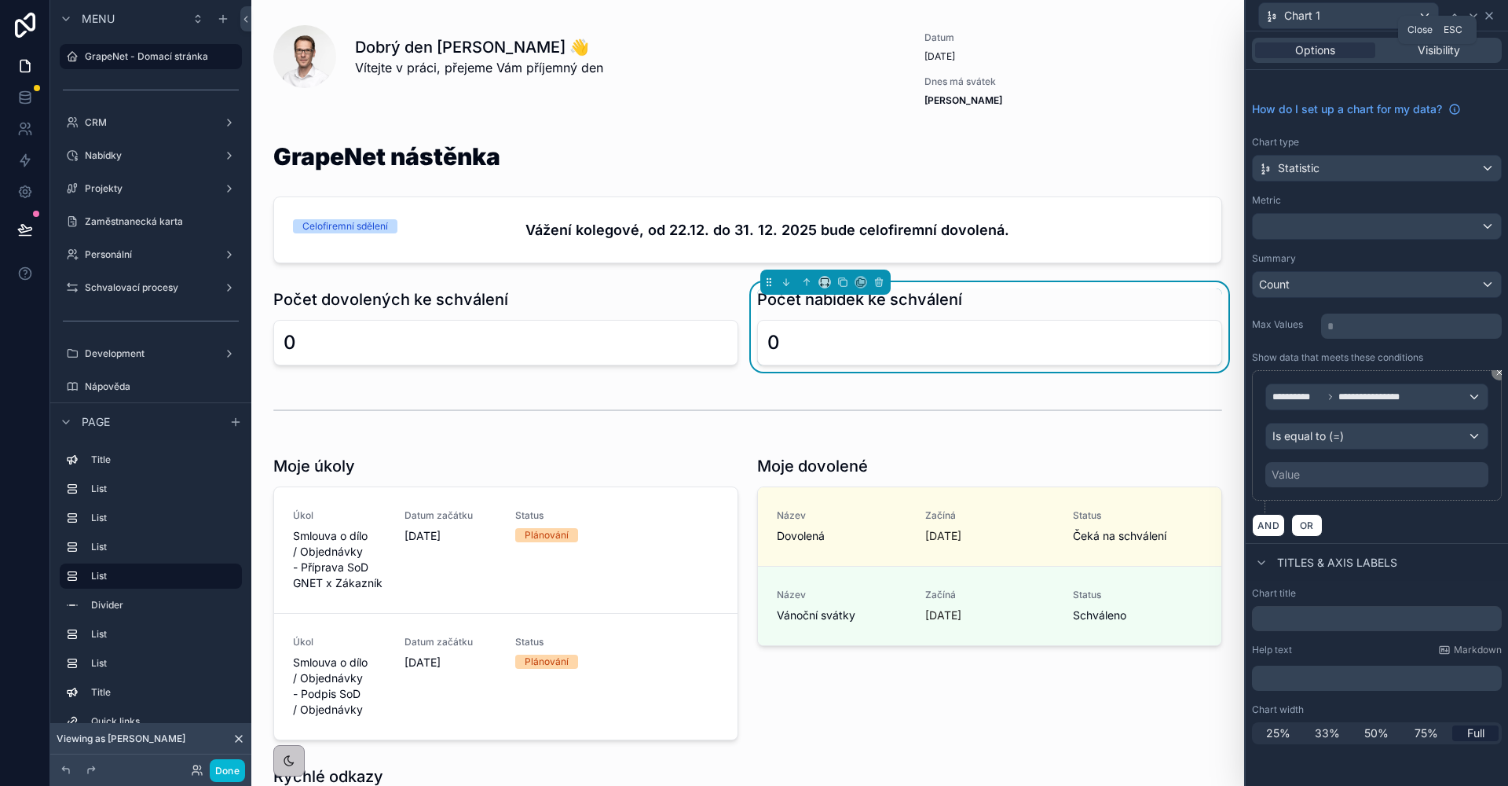
click at [1488, 17] on icon at bounding box center [1489, 16] width 6 height 6
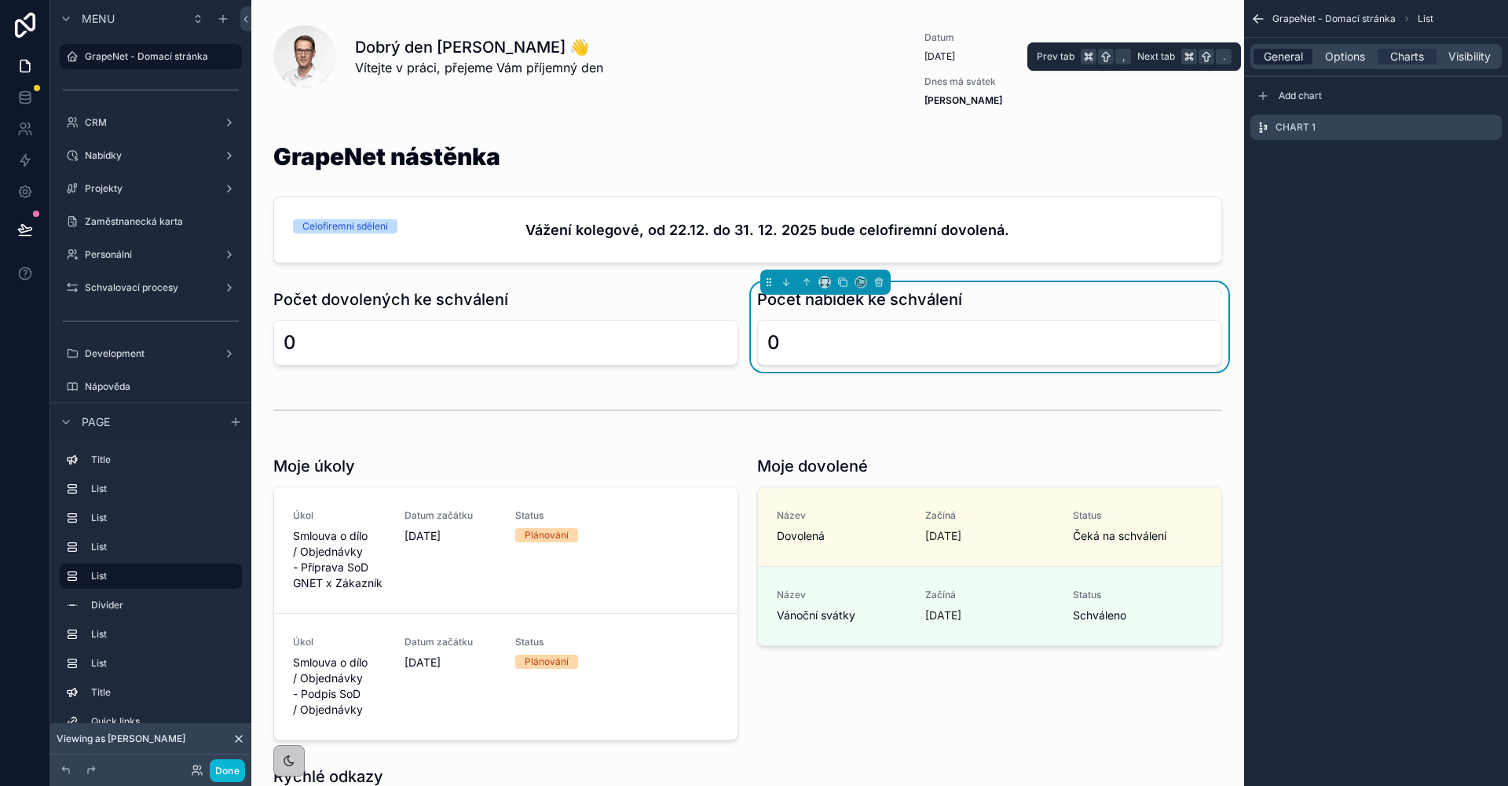
click at [1303, 60] on span "General" at bounding box center [1283, 57] width 39 height 16
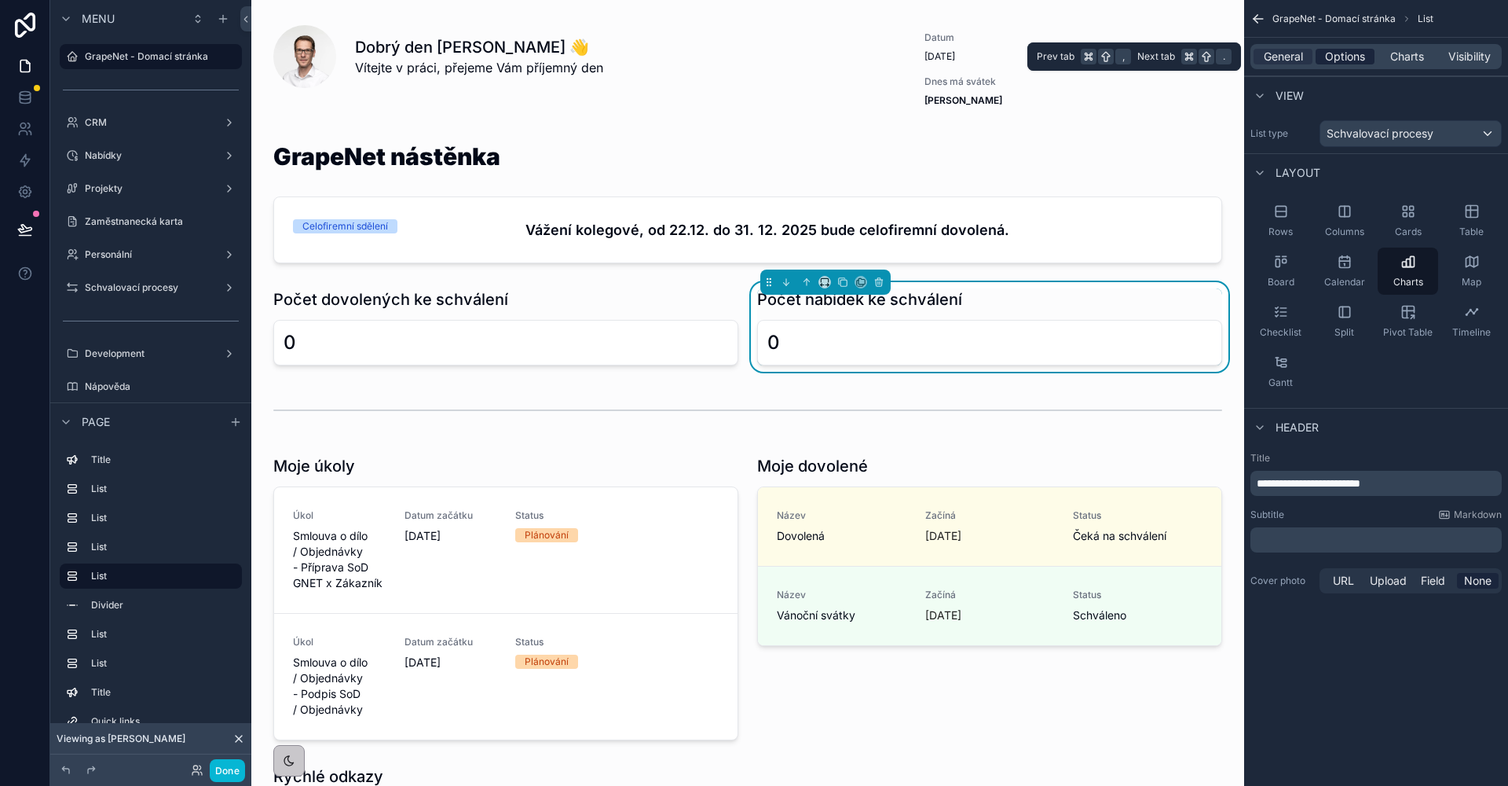
click at [1328, 52] on span "Options" at bounding box center [1345, 57] width 40 height 16
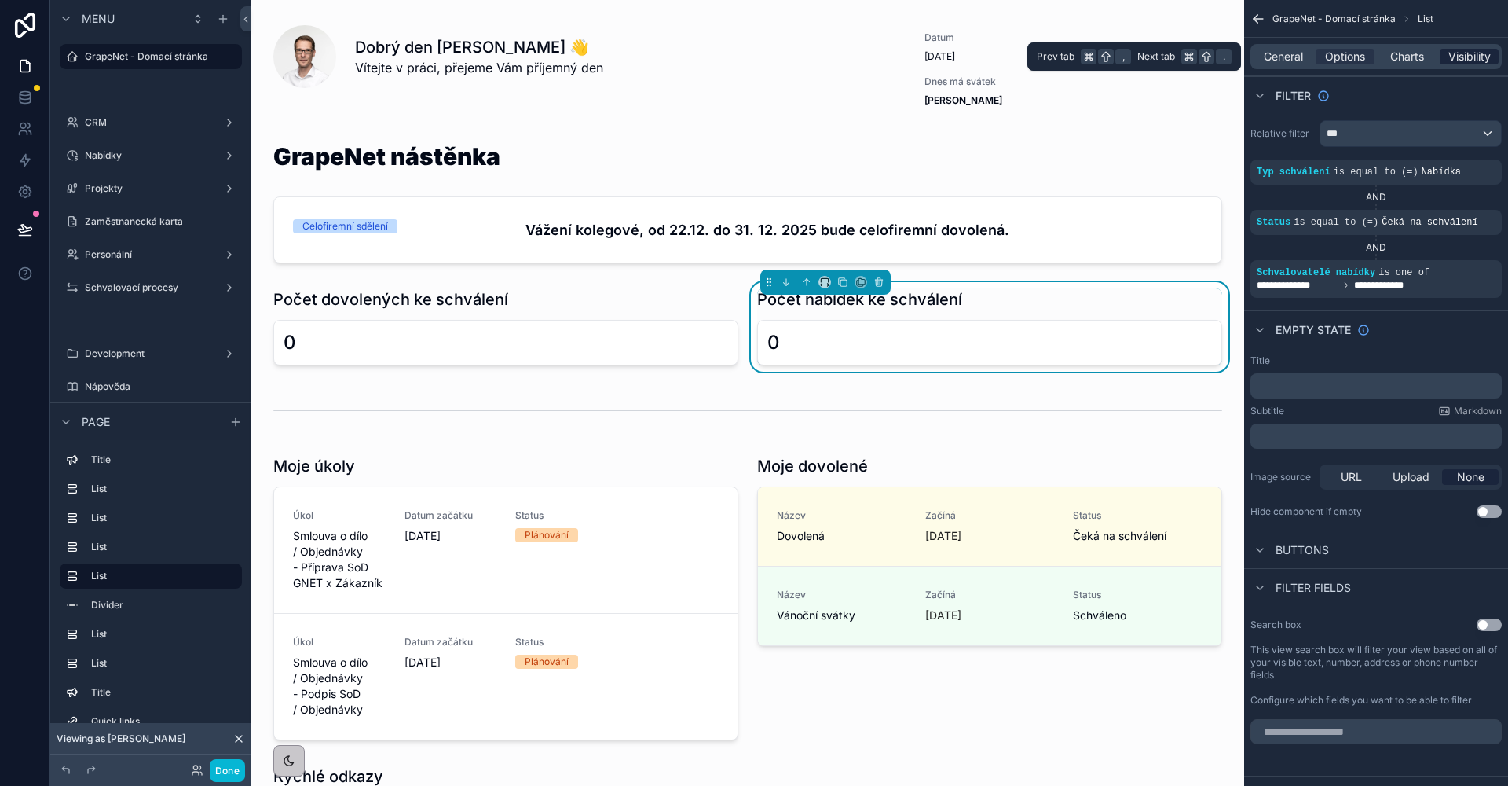
click at [1453, 56] on span "Visibility" at bounding box center [1470, 57] width 42 height 16
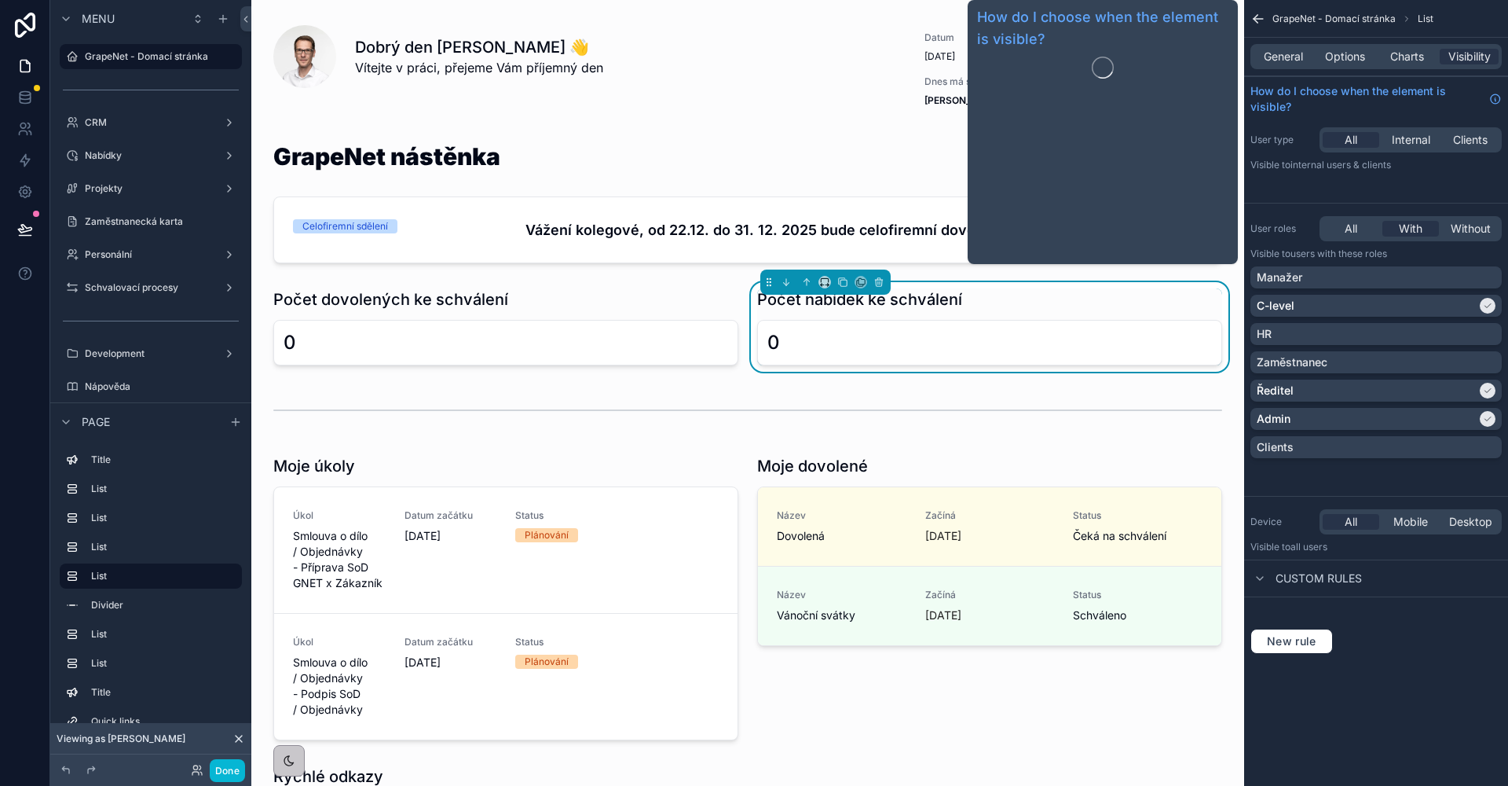
click at [1412, 68] on div "General Options Charts Visibility" at bounding box center [1376, 56] width 251 height 25
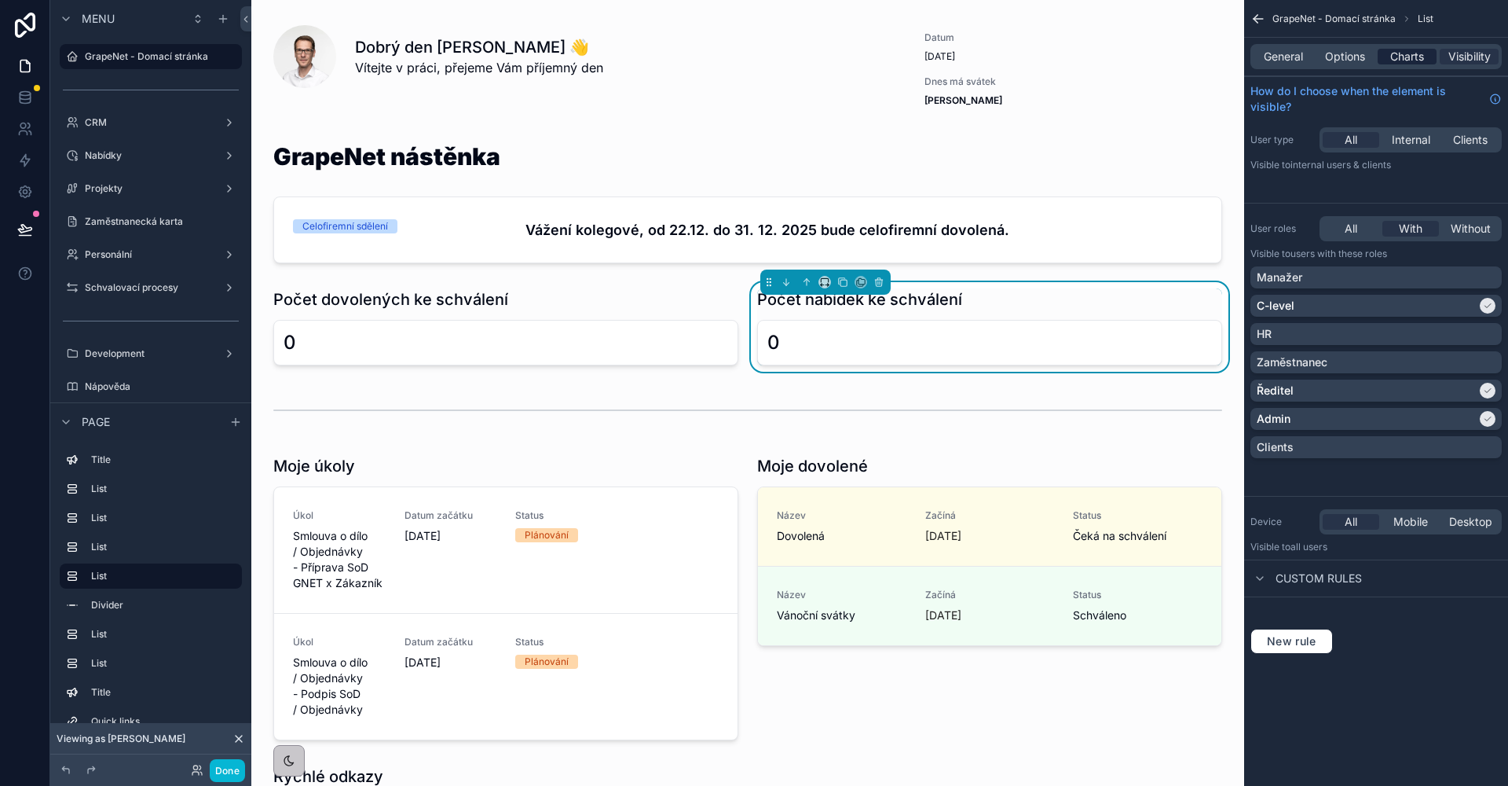
click at [1414, 60] on span "Charts" at bounding box center [1407, 57] width 34 height 16
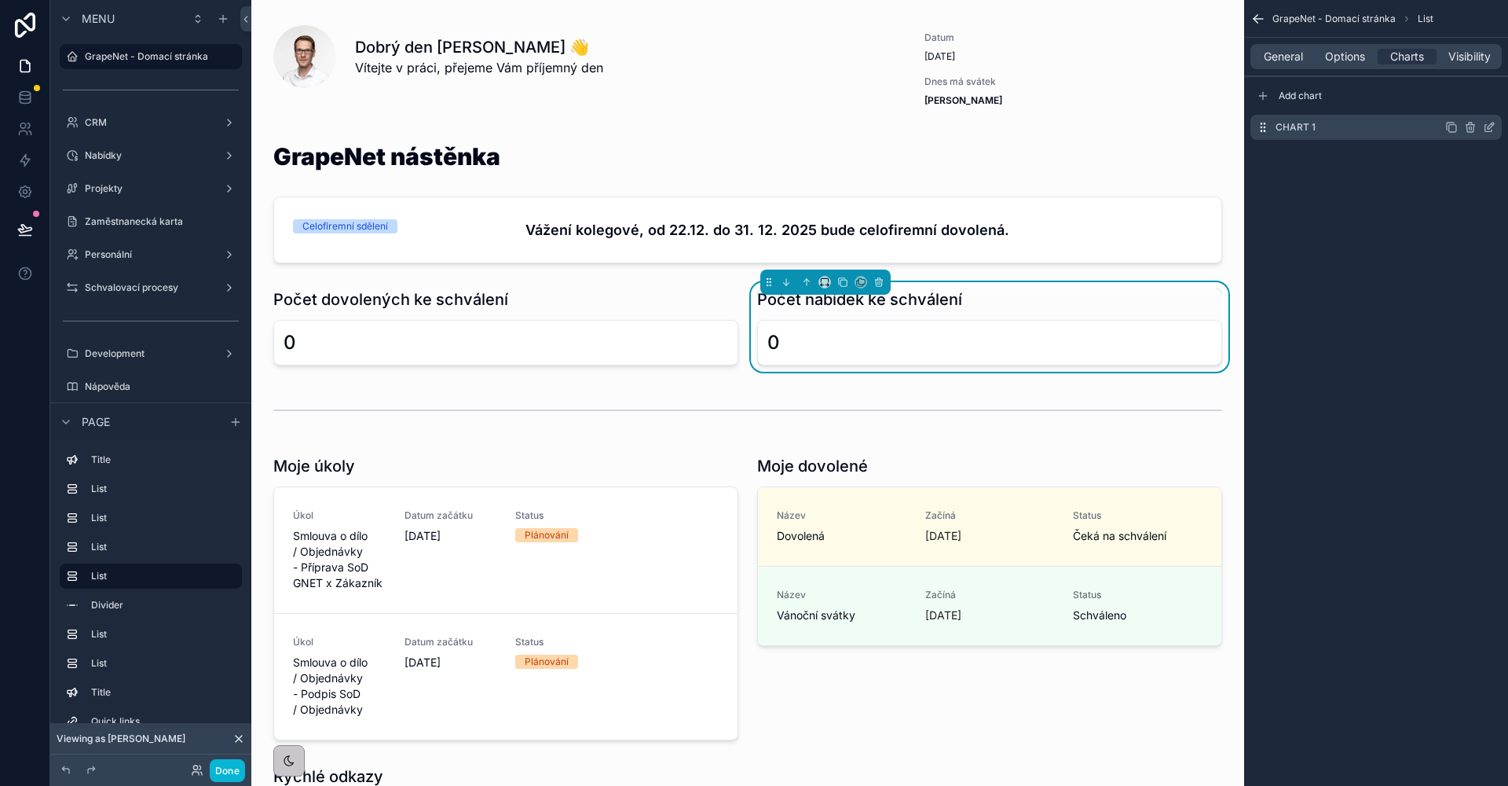
click at [1484, 128] on icon "scrollable content" at bounding box center [1489, 127] width 13 height 13
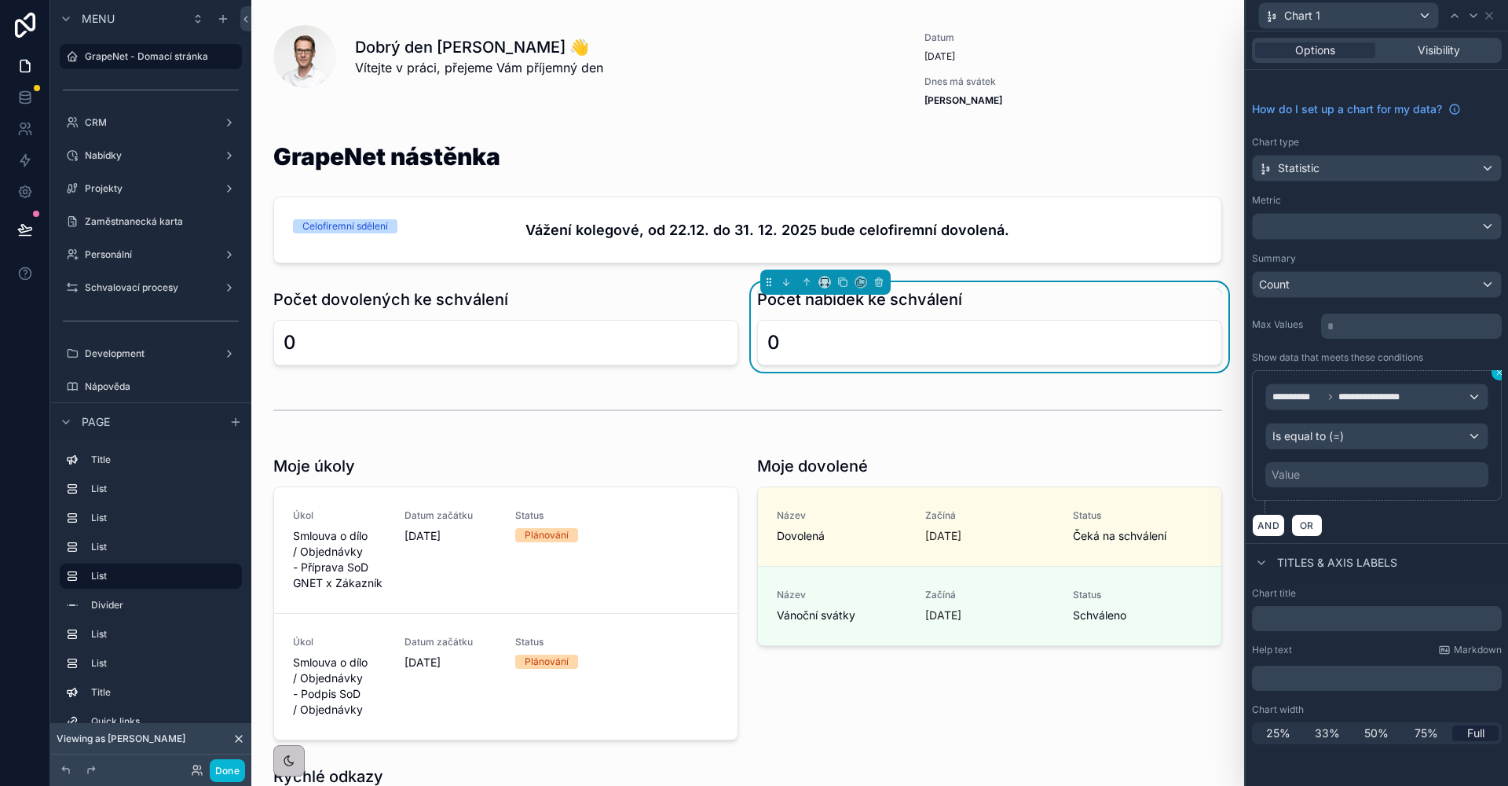
click at [1499, 375] on icon at bounding box center [1499, 372] width 9 height 9
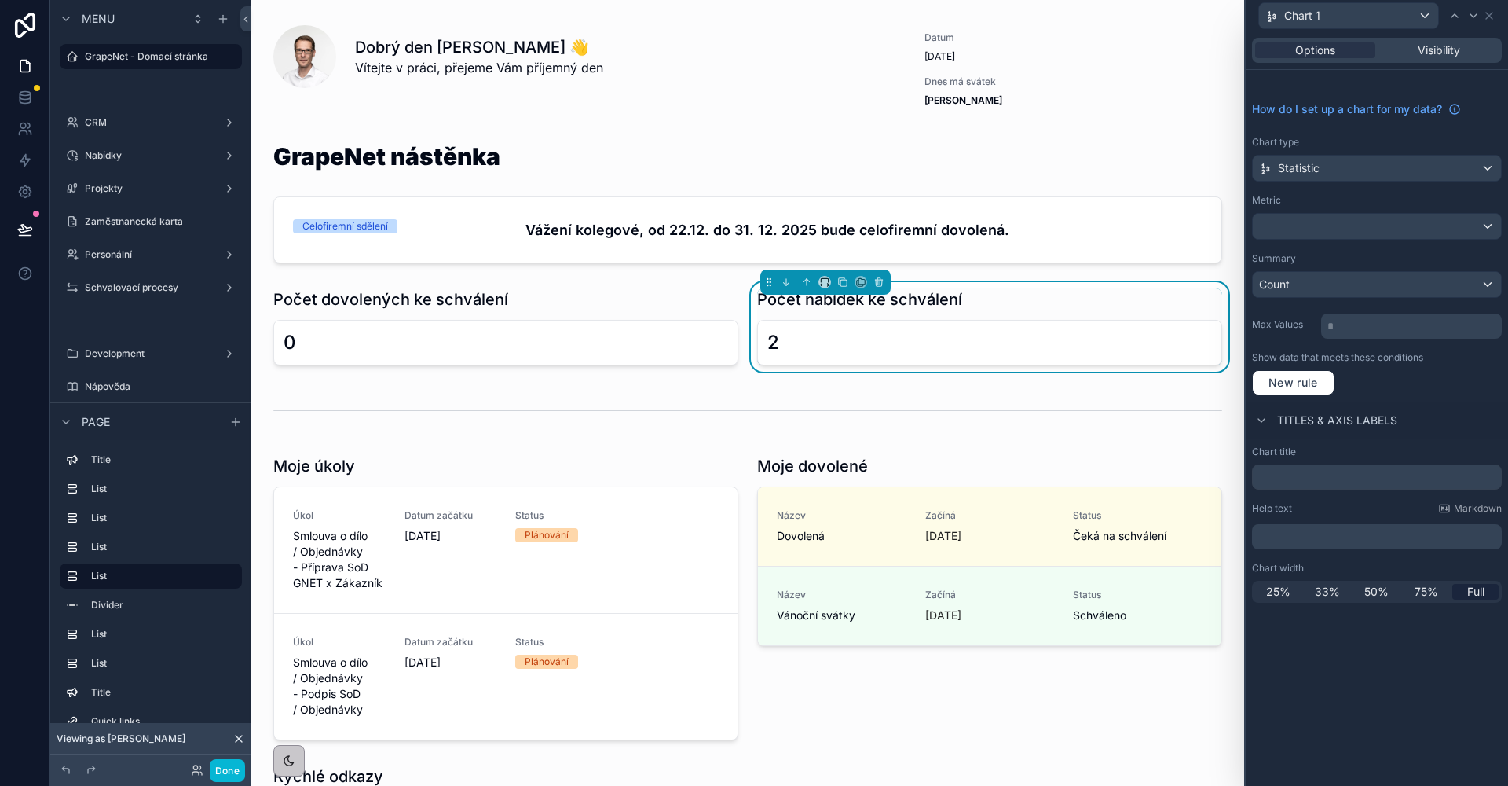
click at [1496, 14] on div "Chart 1" at bounding box center [1377, 15] width 250 height 31
click at [1489, 16] on icon at bounding box center [1489, 15] width 13 height 13
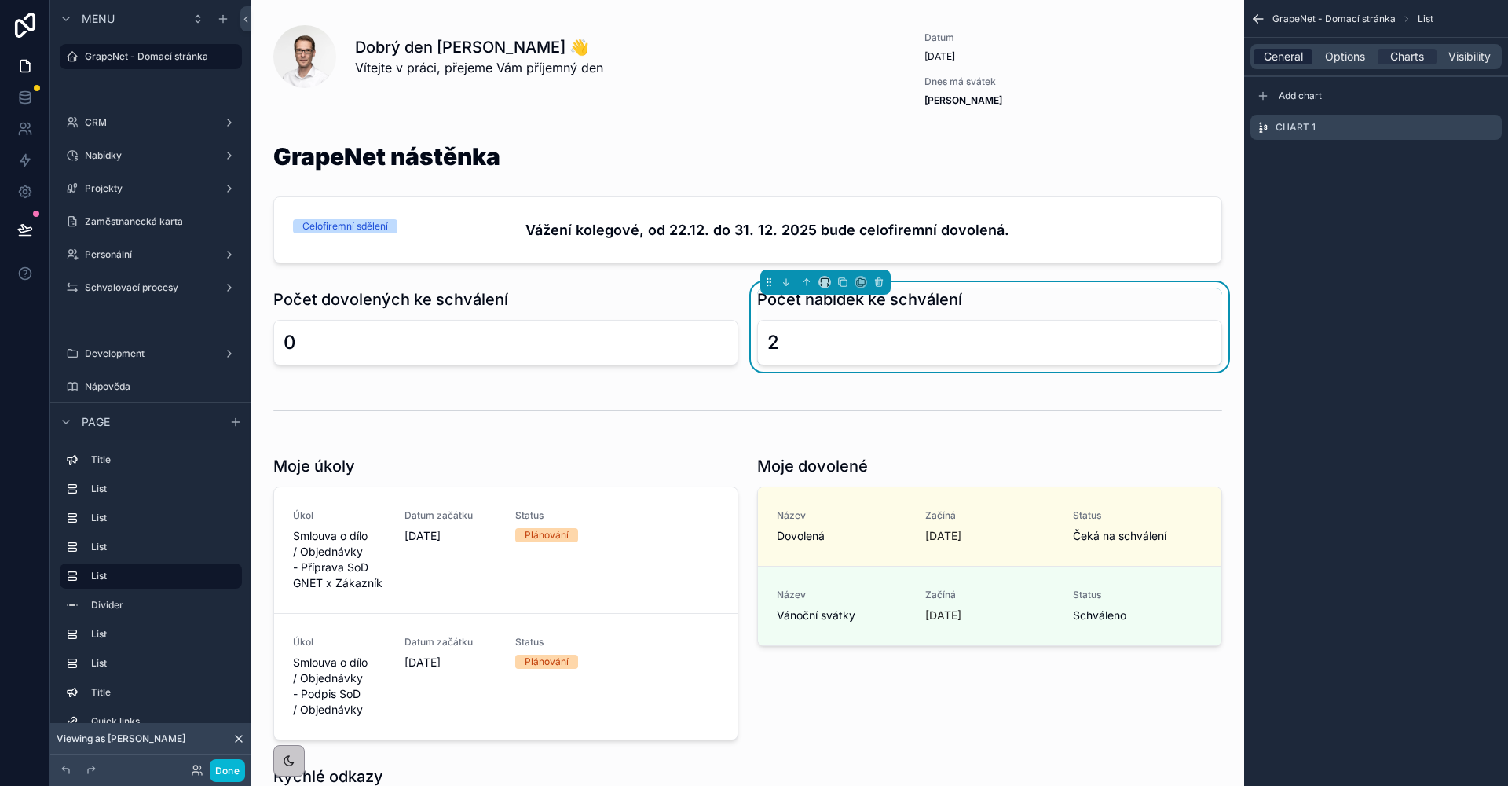
click at [1288, 57] on span "General" at bounding box center [1283, 57] width 39 height 16
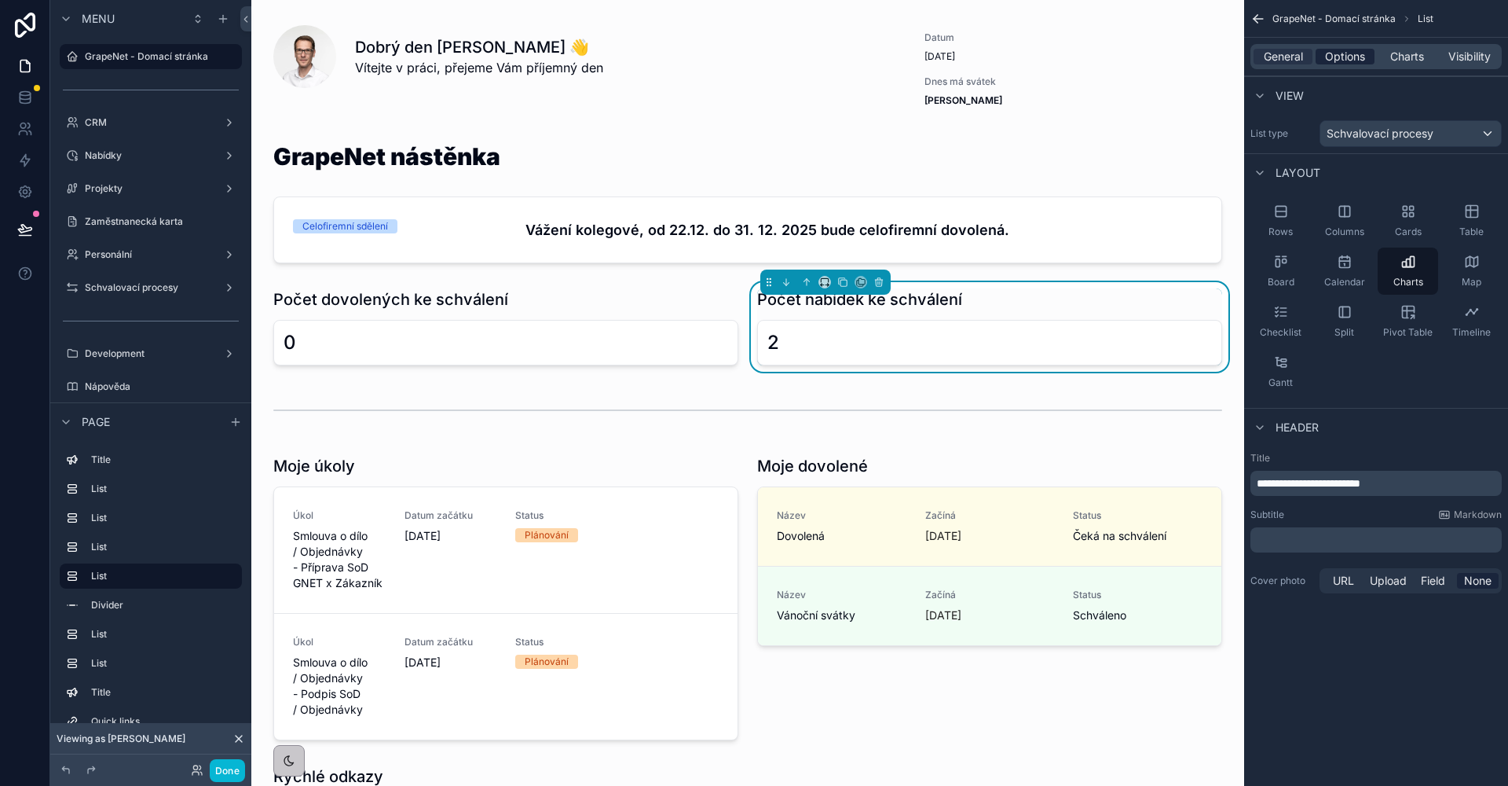
click at [1357, 57] on span "Options" at bounding box center [1345, 57] width 40 height 16
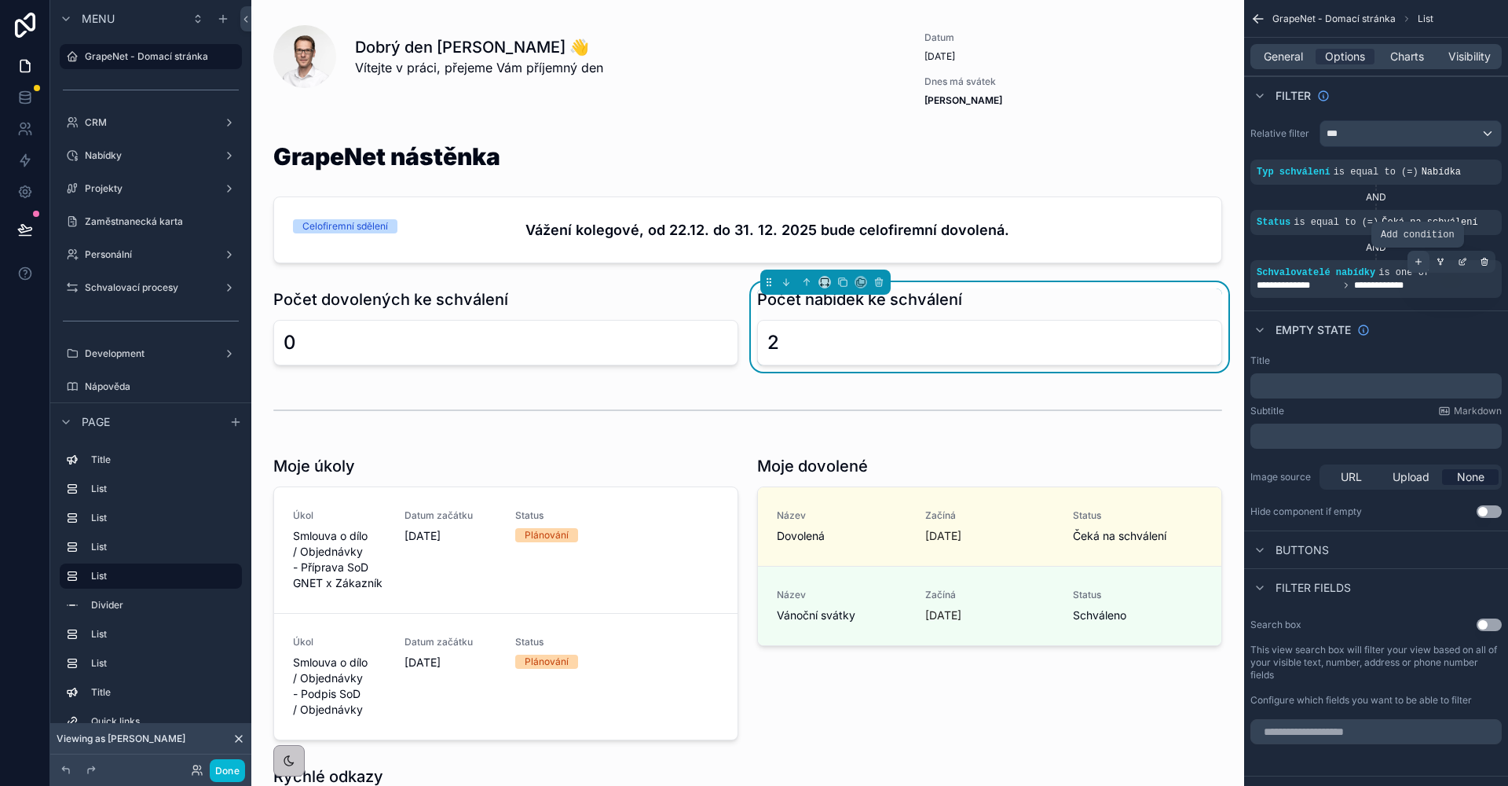
click at [1421, 269] on div "scrollable content" at bounding box center [1419, 262] width 22 height 22
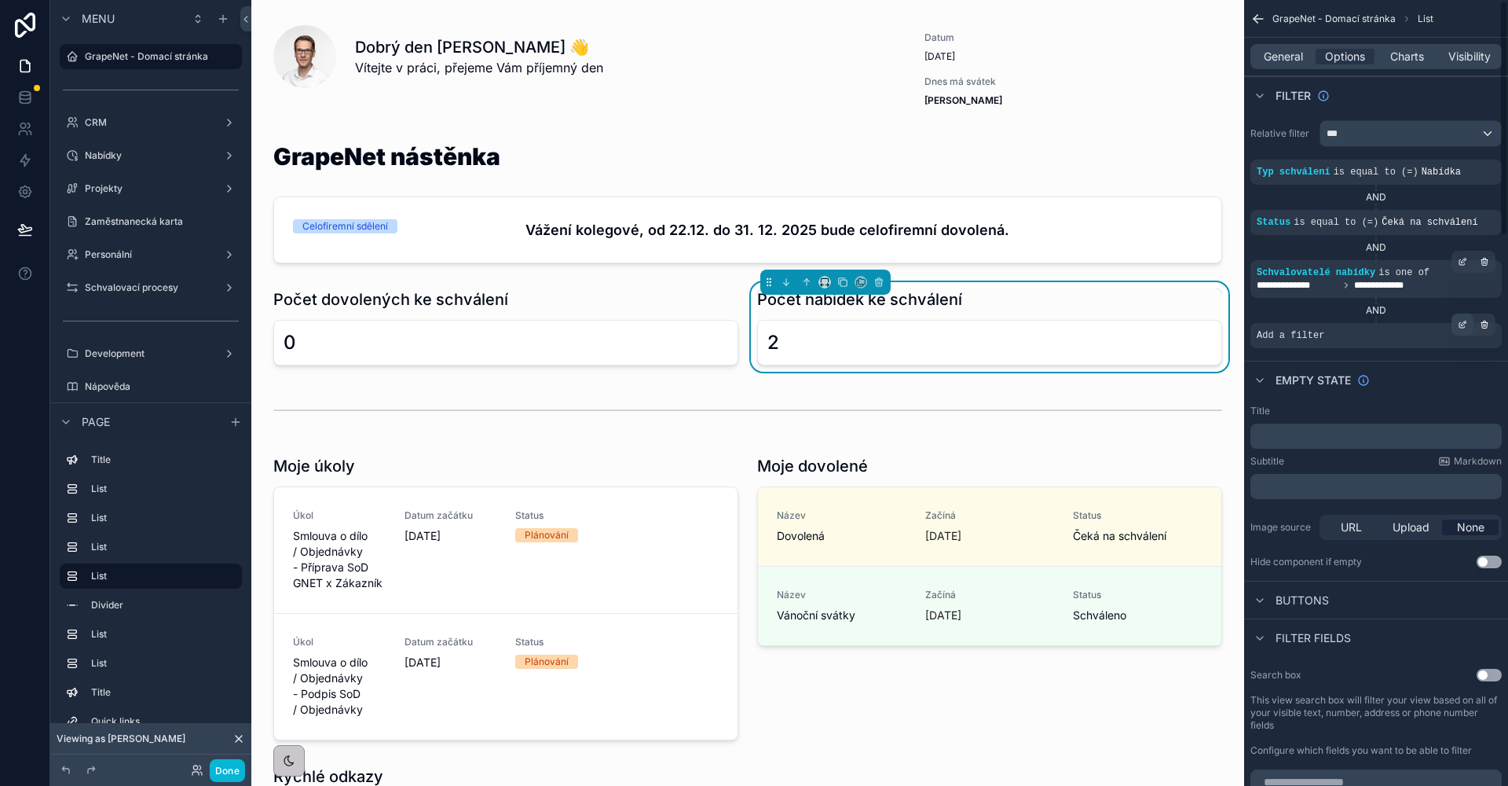
click at [1456, 325] on div "scrollable content" at bounding box center [1463, 324] width 22 height 22
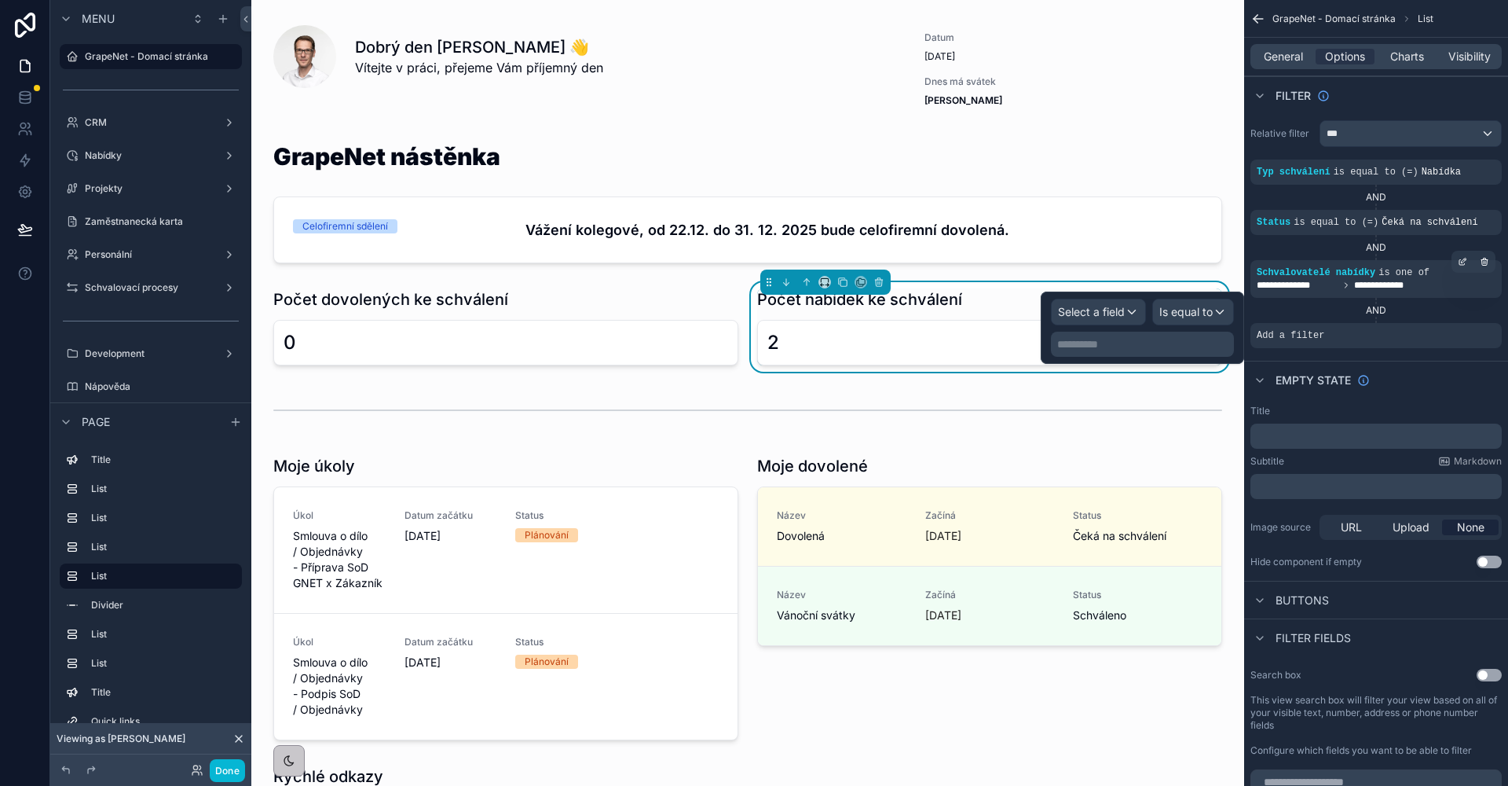
click at [1109, 317] on span "Select a field" at bounding box center [1091, 311] width 67 height 13
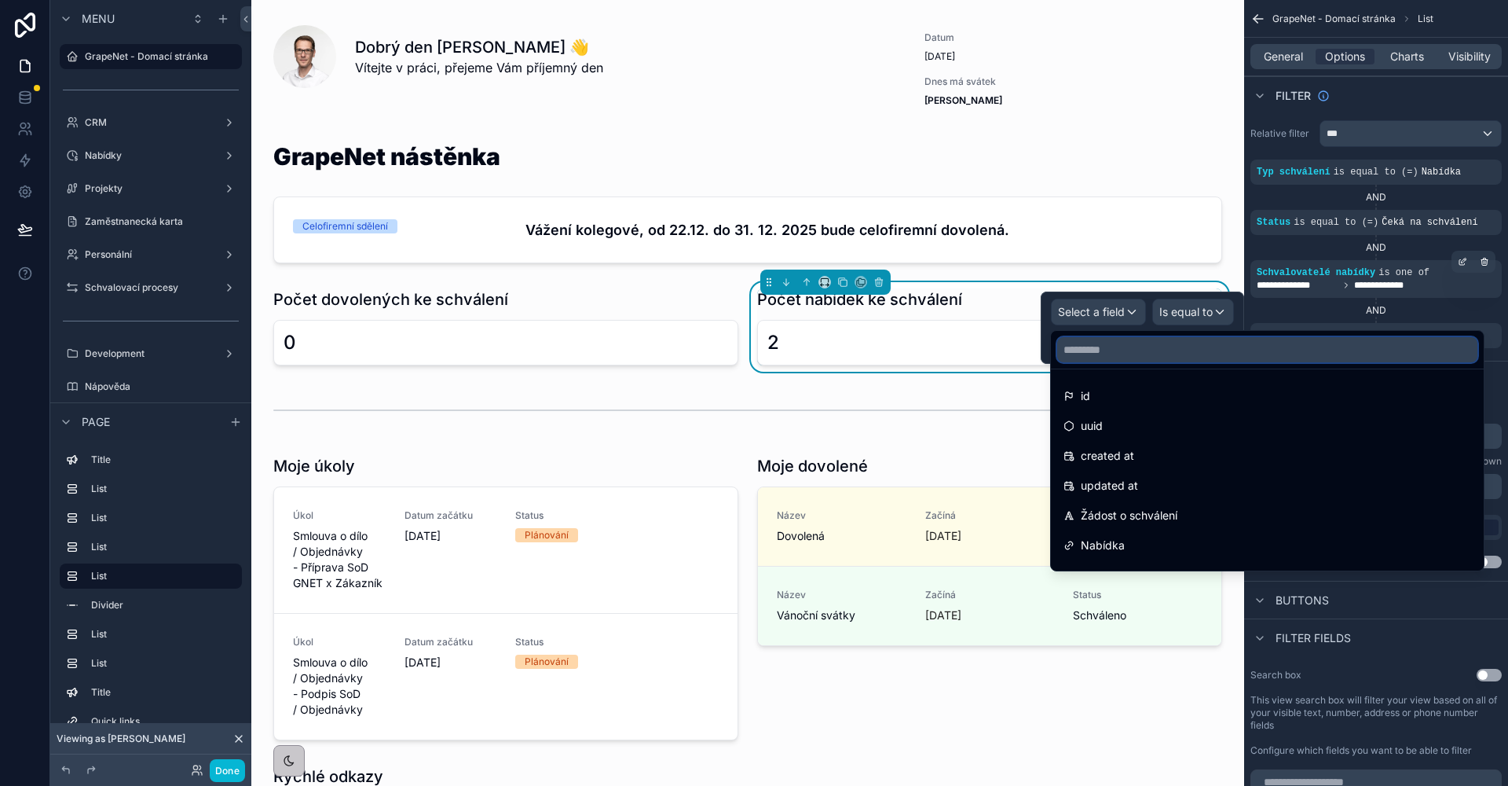
click at [1113, 343] on input "text" at bounding box center [1267, 349] width 420 height 25
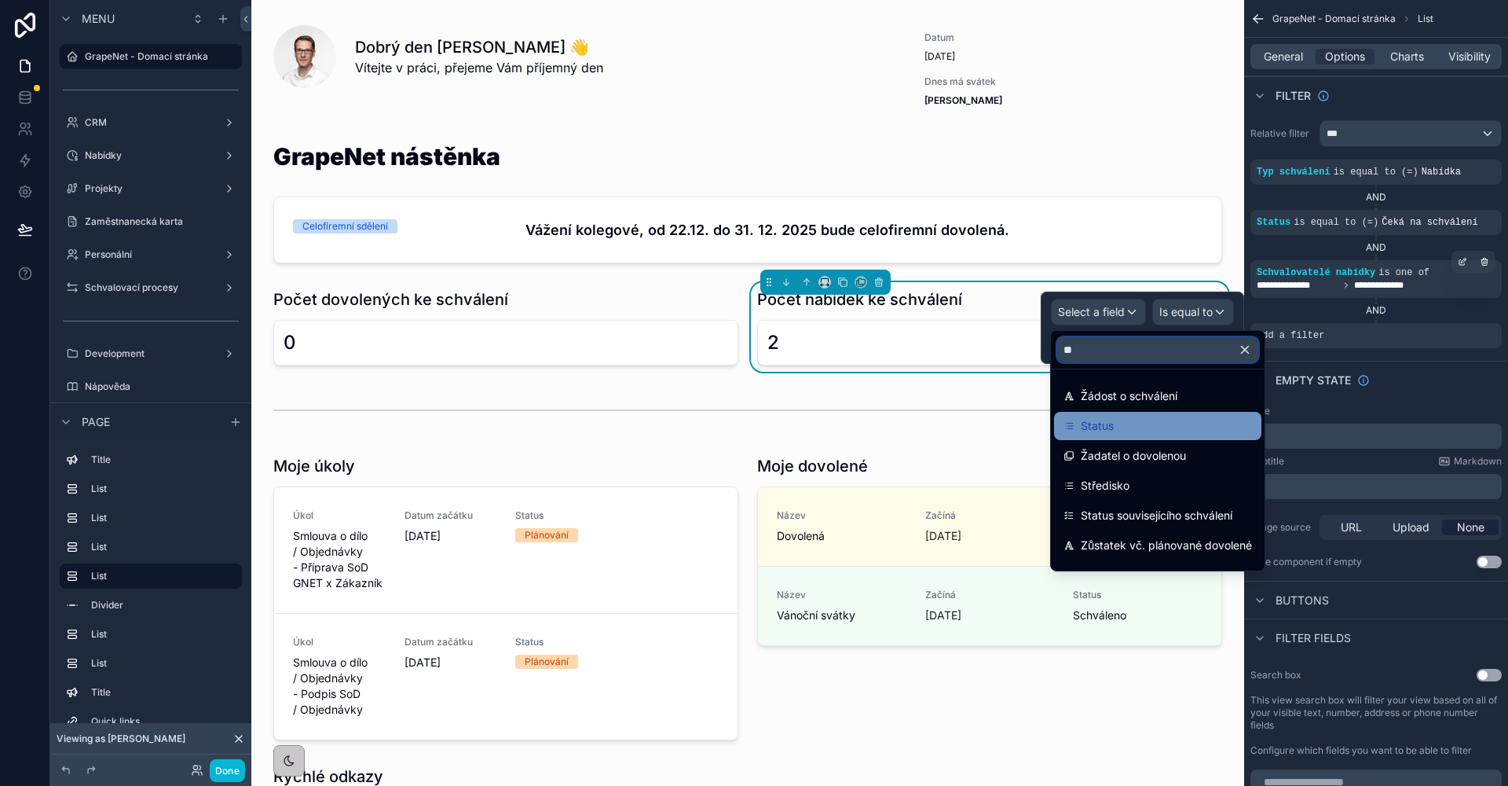
type input "**"
click at [1116, 420] on div "Status" at bounding box center [1158, 425] width 189 height 19
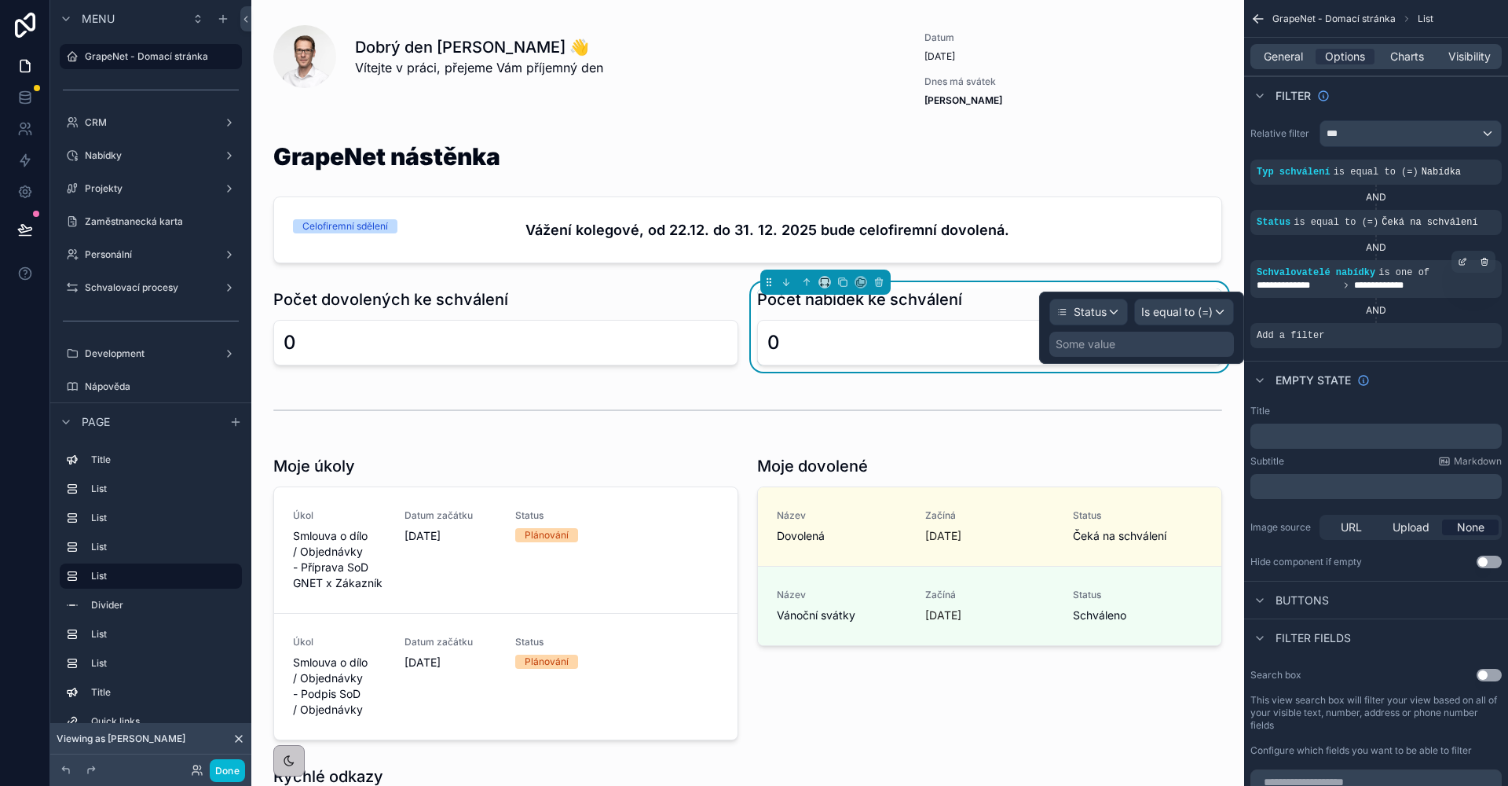
click at [1105, 310] on span "Status" at bounding box center [1090, 312] width 33 height 16
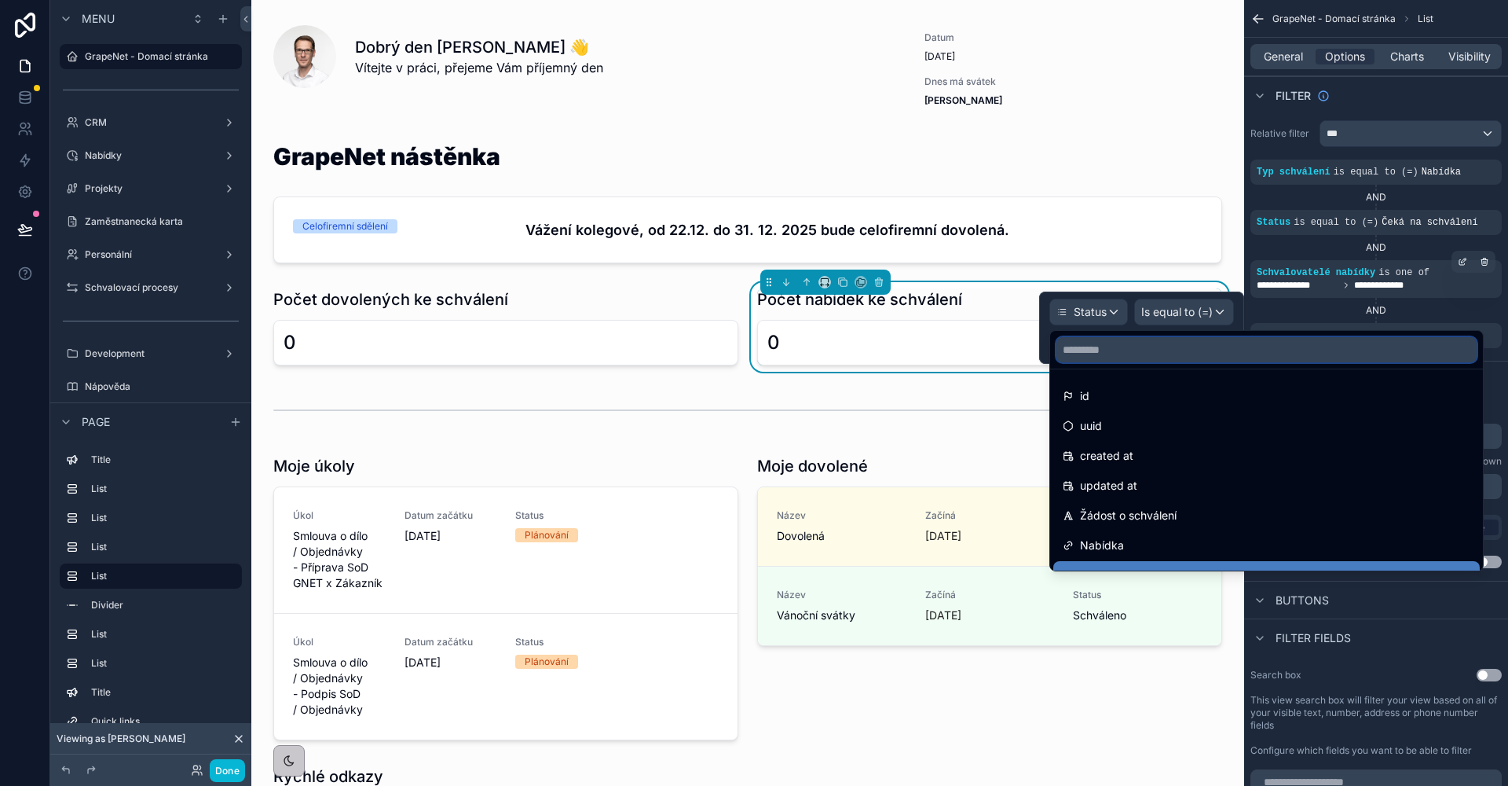
click at [1109, 359] on input "text" at bounding box center [1267, 349] width 420 height 25
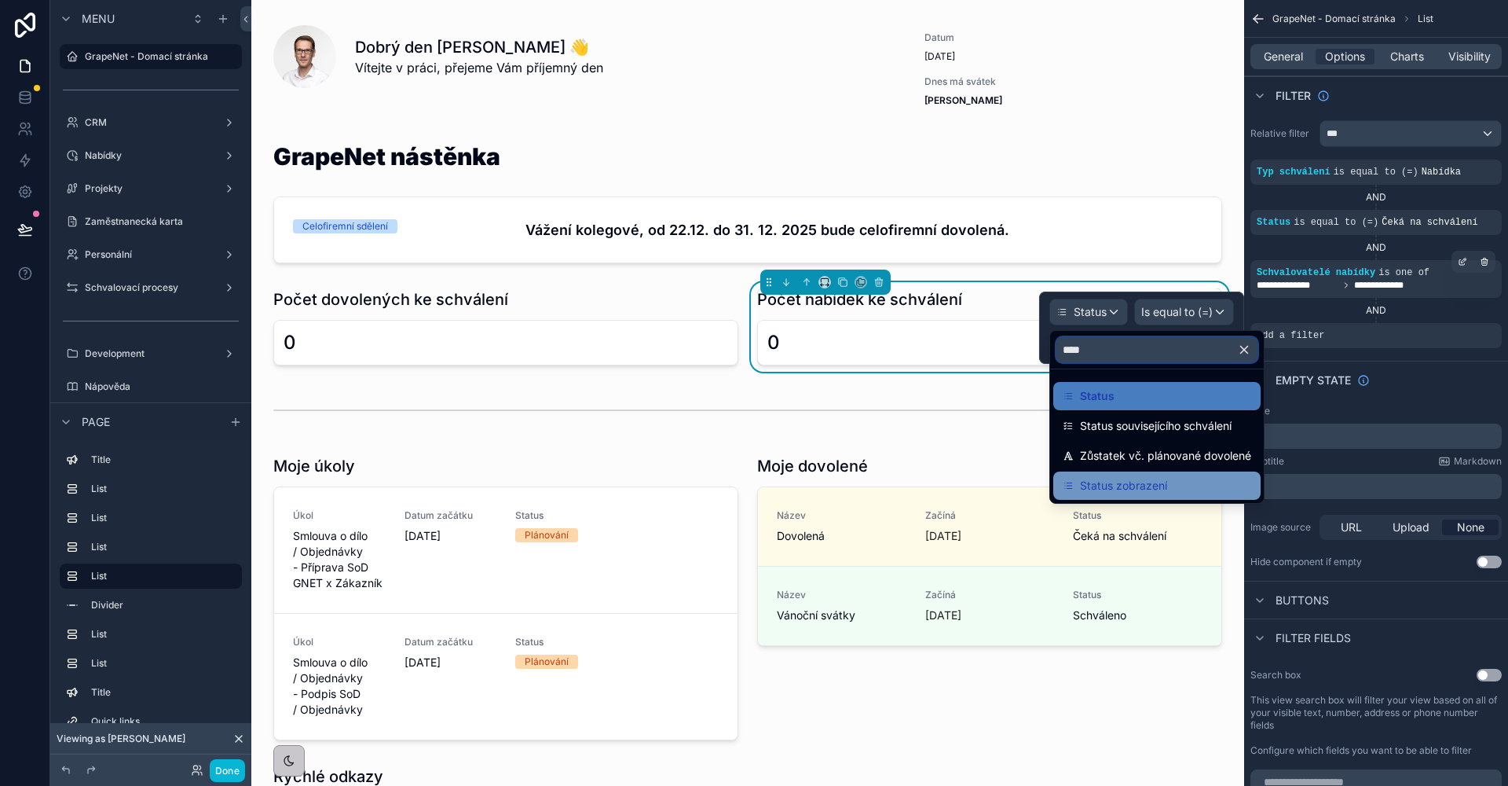
type input "****"
click at [1132, 475] on div "Status zobrazení" at bounding box center [1156, 485] width 207 height 28
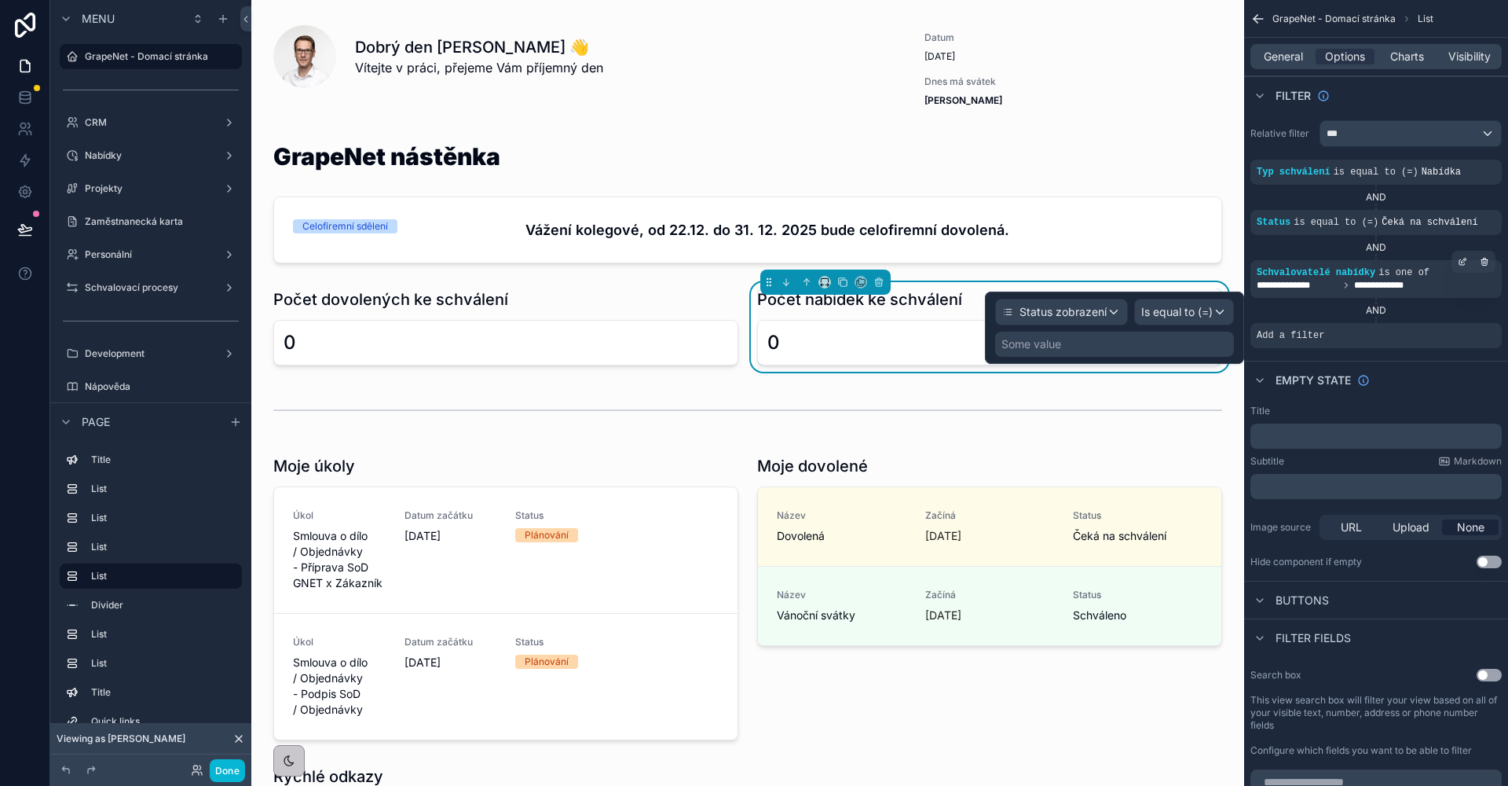
click at [1134, 340] on div "Some value" at bounding box center [1114, 344] width 239 height 25
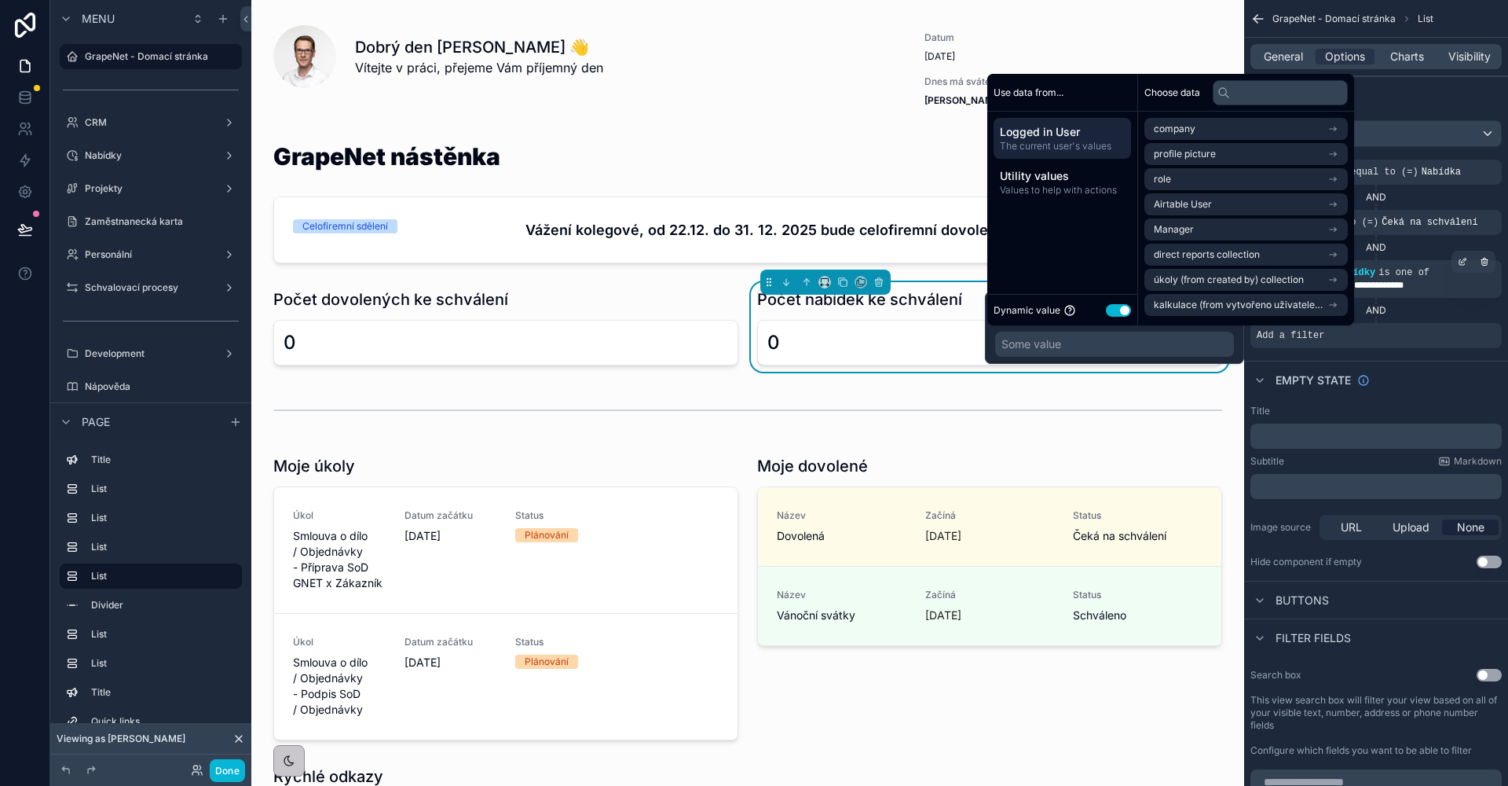
click at [1122, 314] on button "Use setting" at bounding box center [1118, 310] width 25 height 13
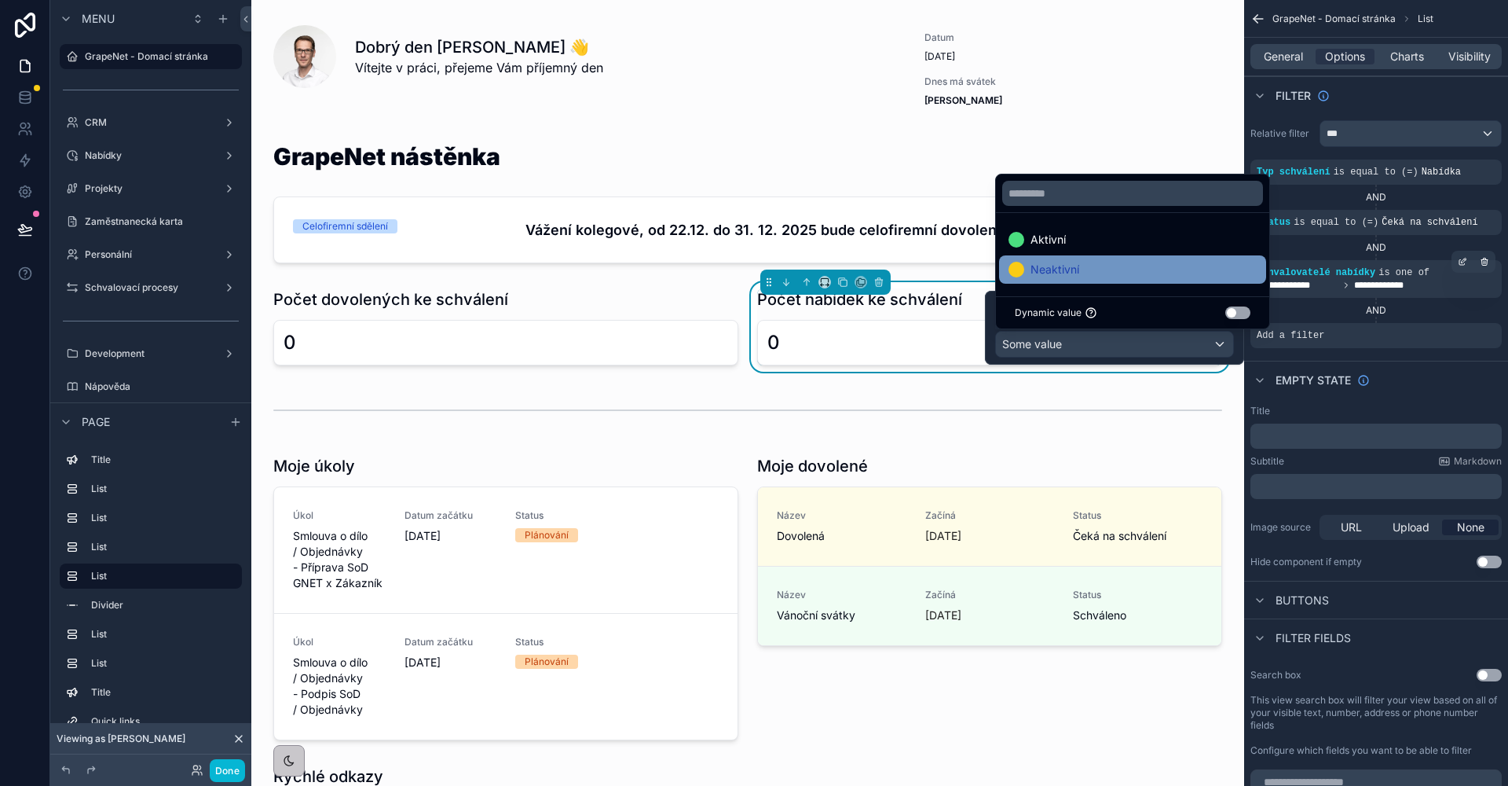
click at [1167, 265] on div "Neaktivní" at bounding box center [1133, 269] width 248 height 19
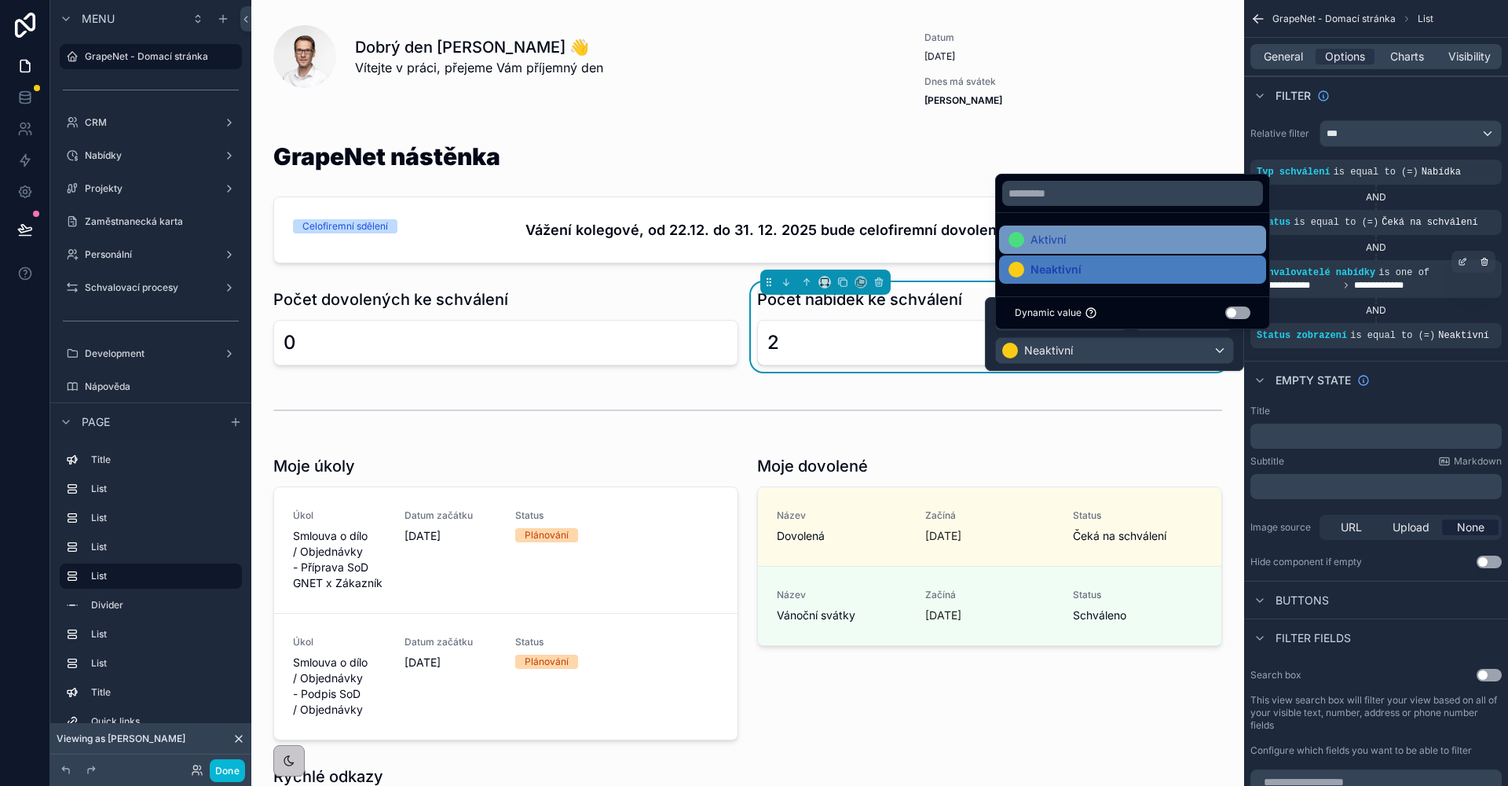
click at [1070, 231] on div "Aktivní" at bounding box center [1133, 239] width 248 height 19
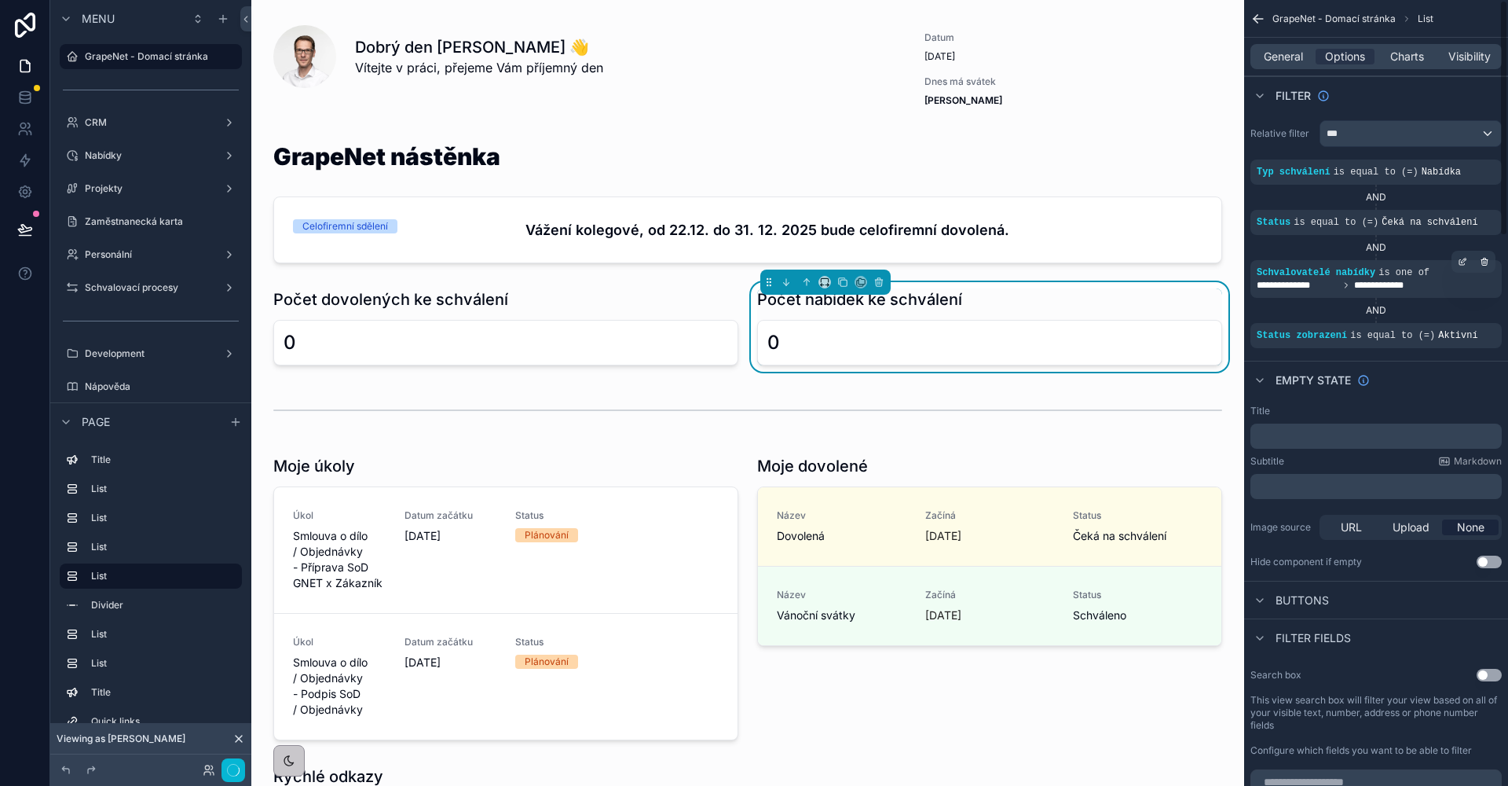
click at [1317, 305] on div "AND" at bounding box center [1376, 310] width 251 height 13
click at [232, 778] on button "Done" at bounding box center [227, 770] width 35 height 23
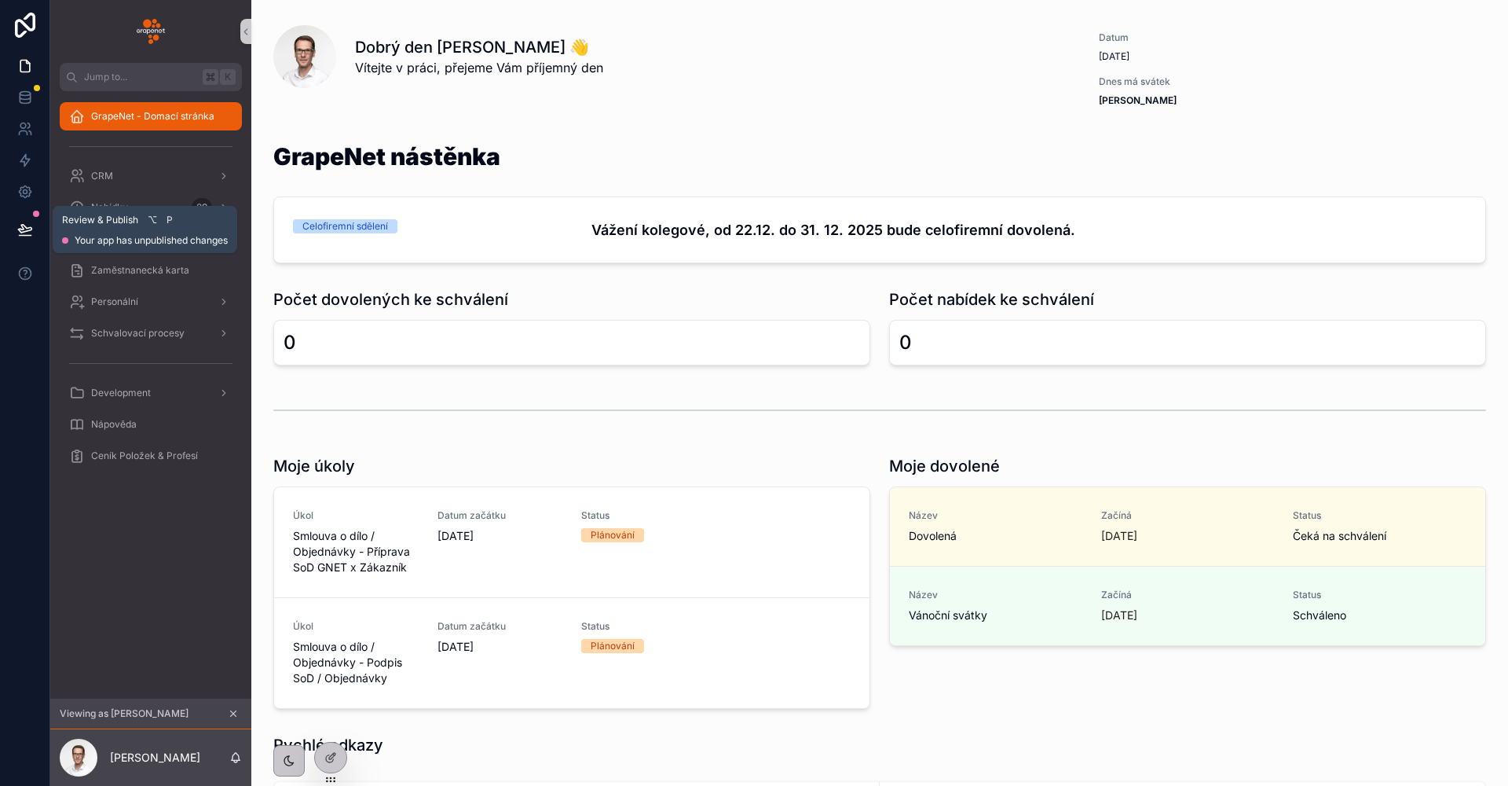
click at [31, 236] on icon at bounding box center [25, 230] width 16 height 16
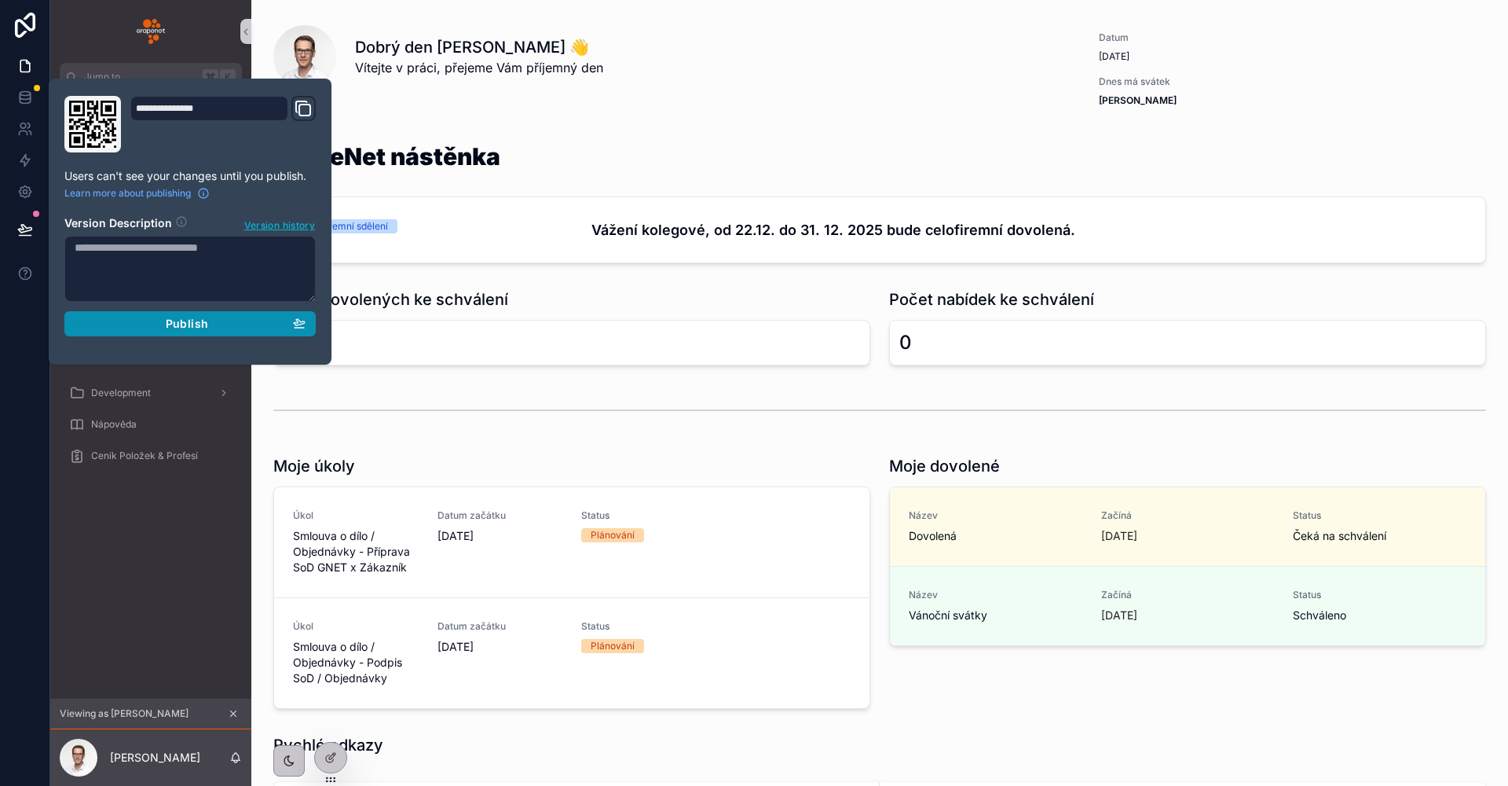
click at [151, 315] on button "Publish" at bounding box center [189, 323] width 251 height 25
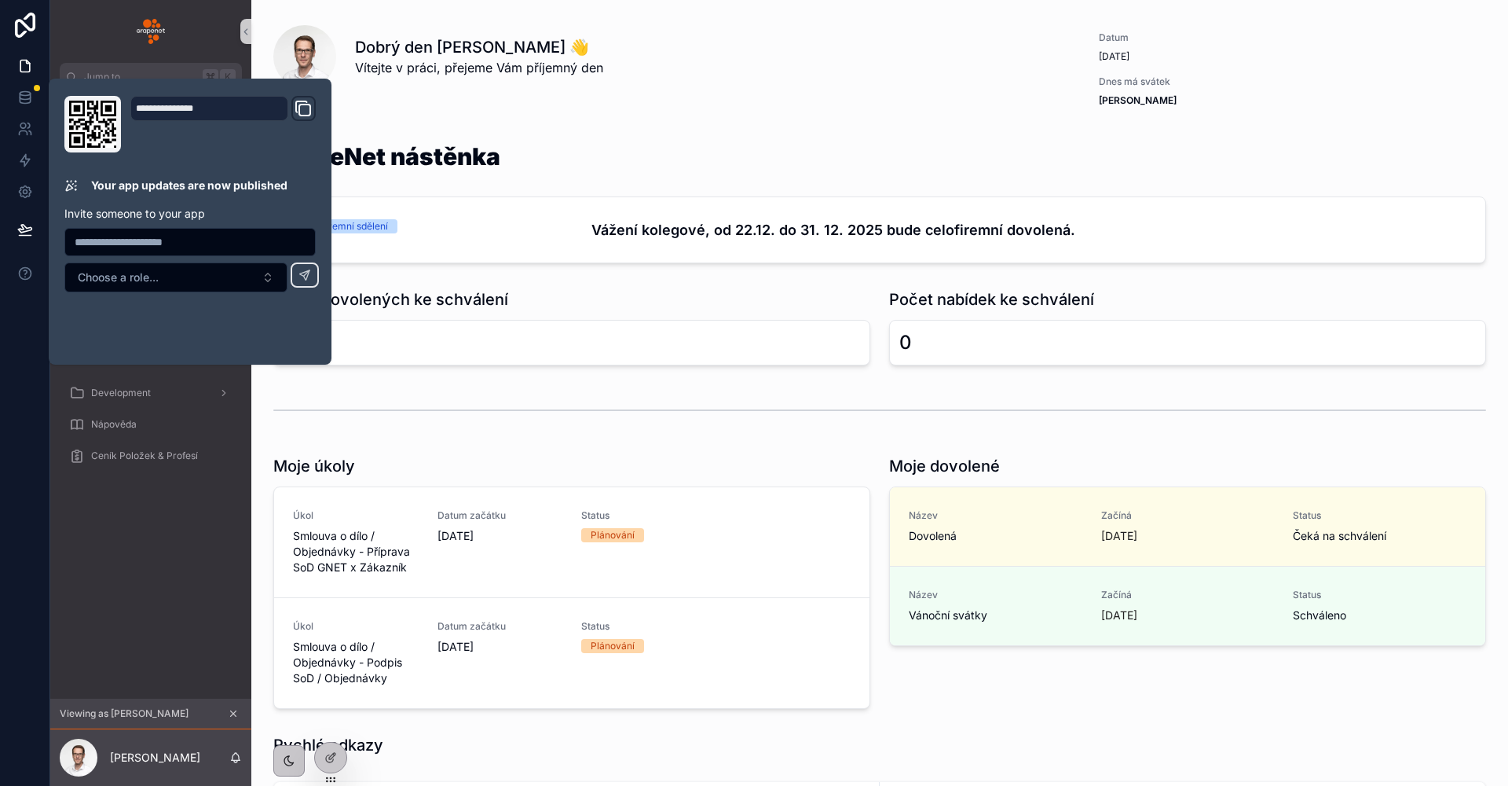
drag, startPoint x: 599, startPoint y: 108, endPoint x: 565, endPoint y: 128, distance: 40.1
click at [601, 108] on div "Dobrý den Jakub 👋 Vítejte v práci, přejeme Vám příjemný den" at bounding box center [670, 69] width 813 height 113
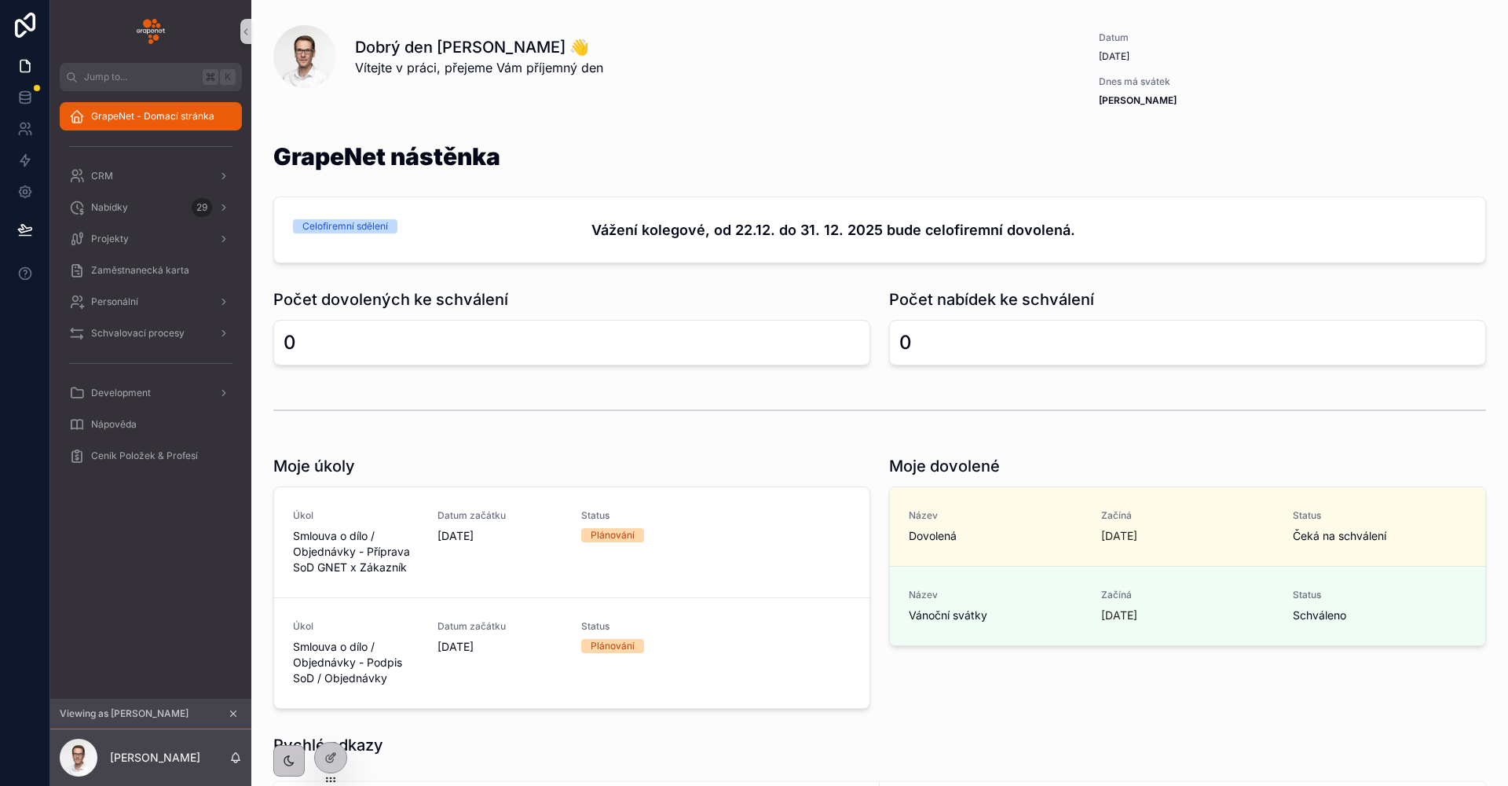
drag, startPoint x: 115, startPoint y: 192, endPoint x: 166, endPoint y: 200, distance: 51.7
click at [115, 192] on div "Nabídky 29" at bounding box center [150, 207] width 201 height 31
click at [123, 196] on div "Nabídky 29" at bounding box center [150, 207] width 163 height 25
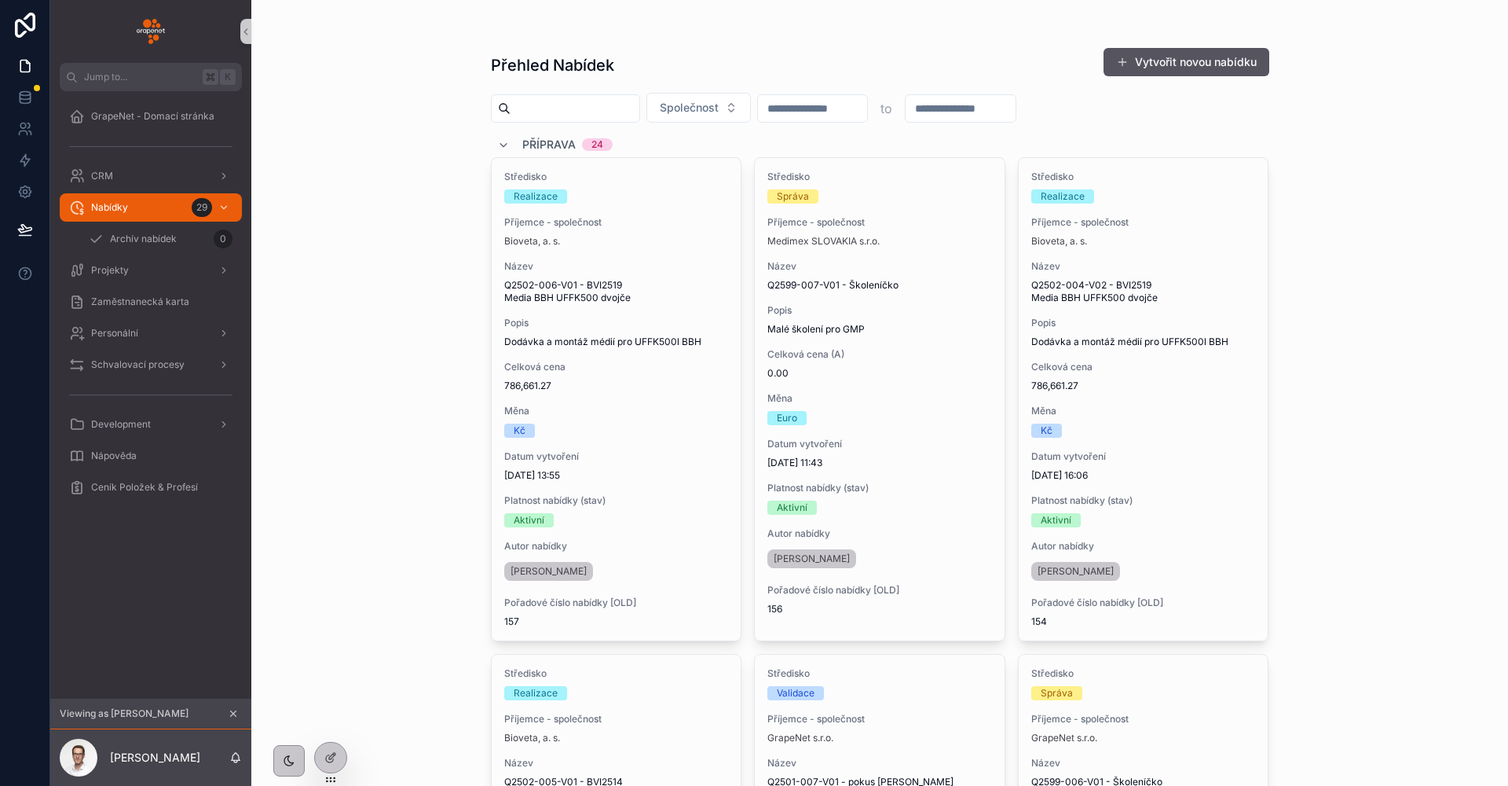
click at [409, 266] on div "Přehled Nabídek Vytvořit novou nabídku Společnost to Příprava 24 Středisko Real…" at bounding box center [879, 393] width 1257 height 786
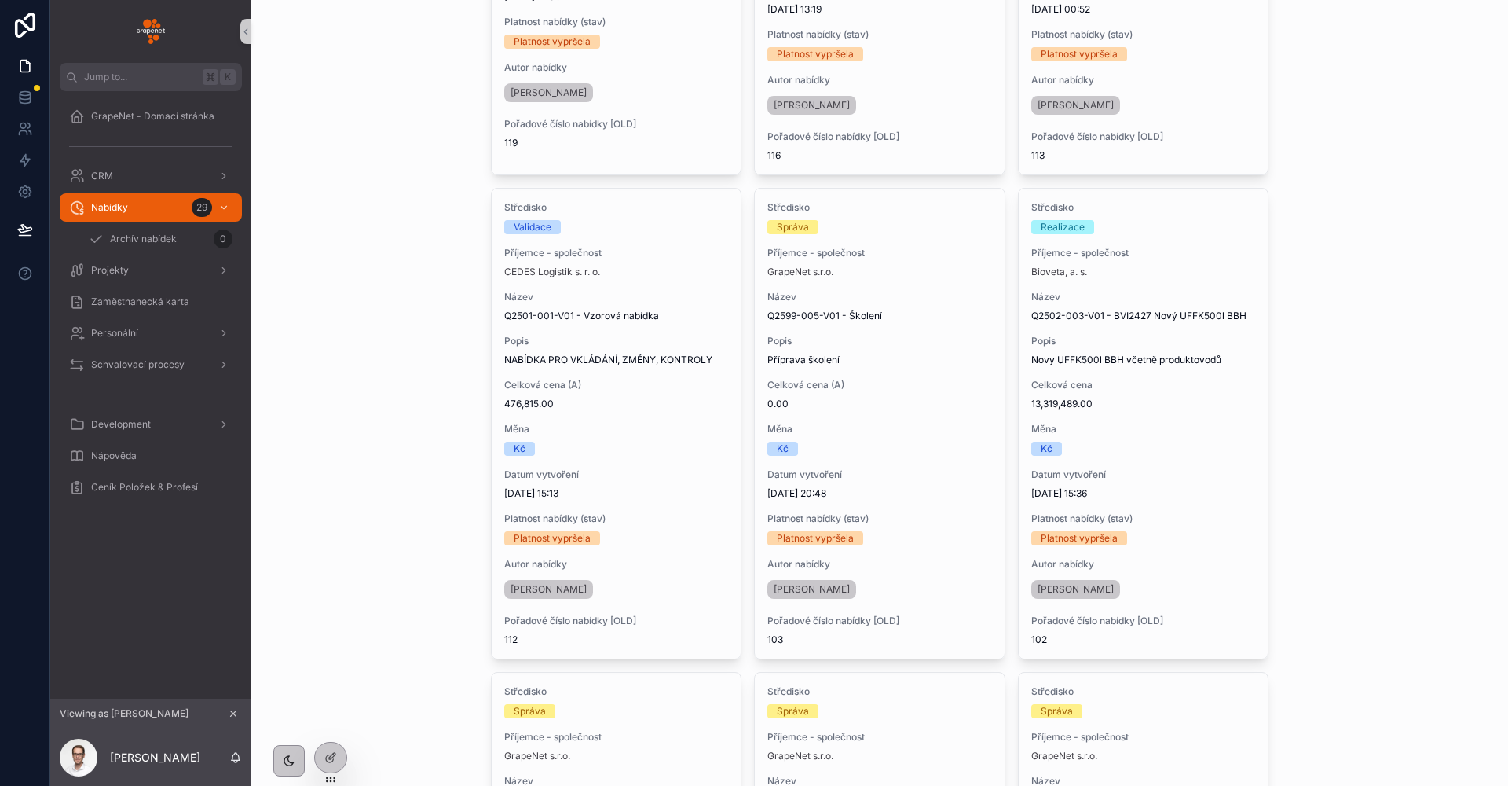
scroll to position [2687, 0]
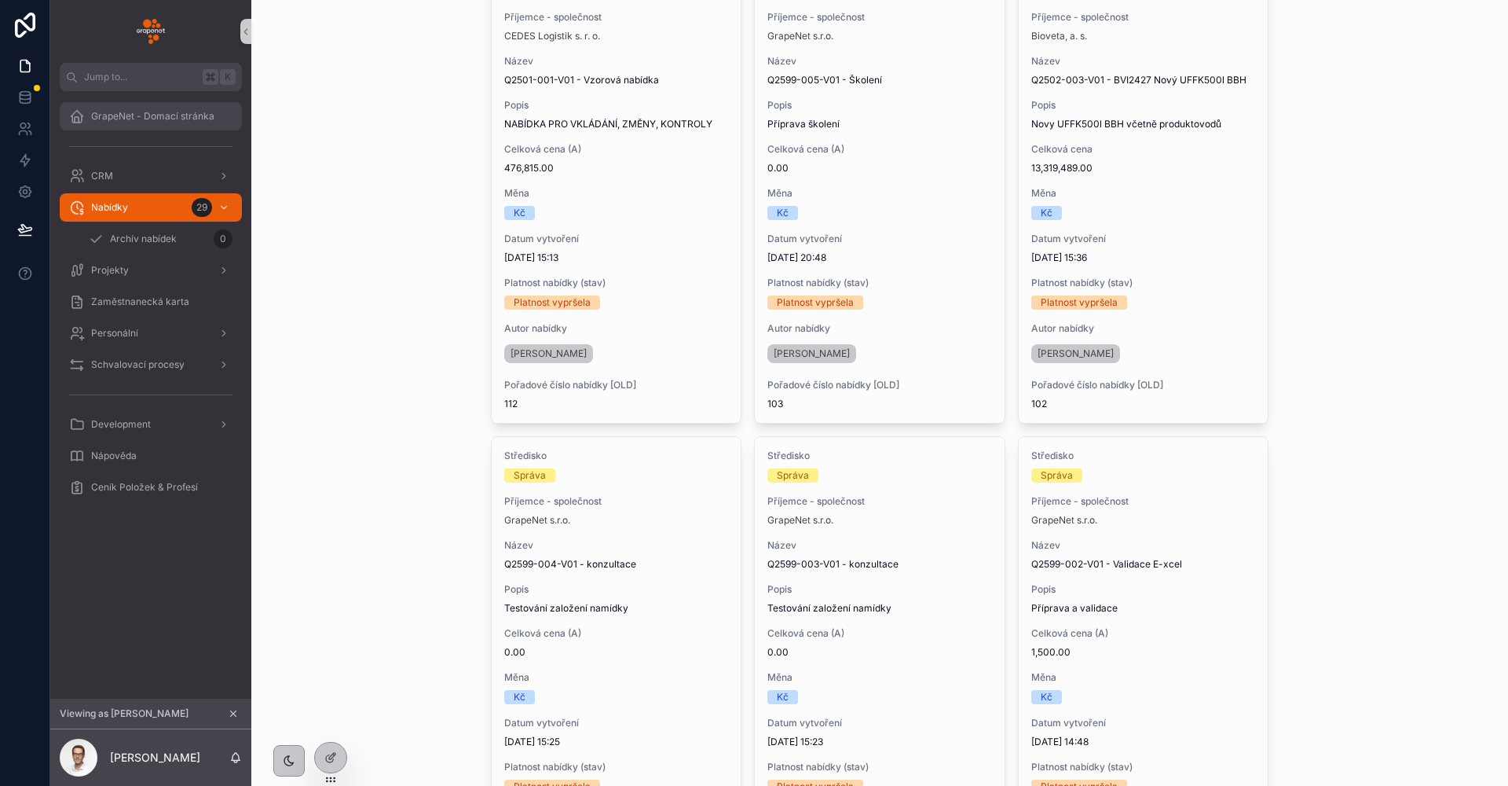
click at [137, 105] on div "GrapeNet - Domací stránka" at bounding box center [150, 116] width 163 height 25
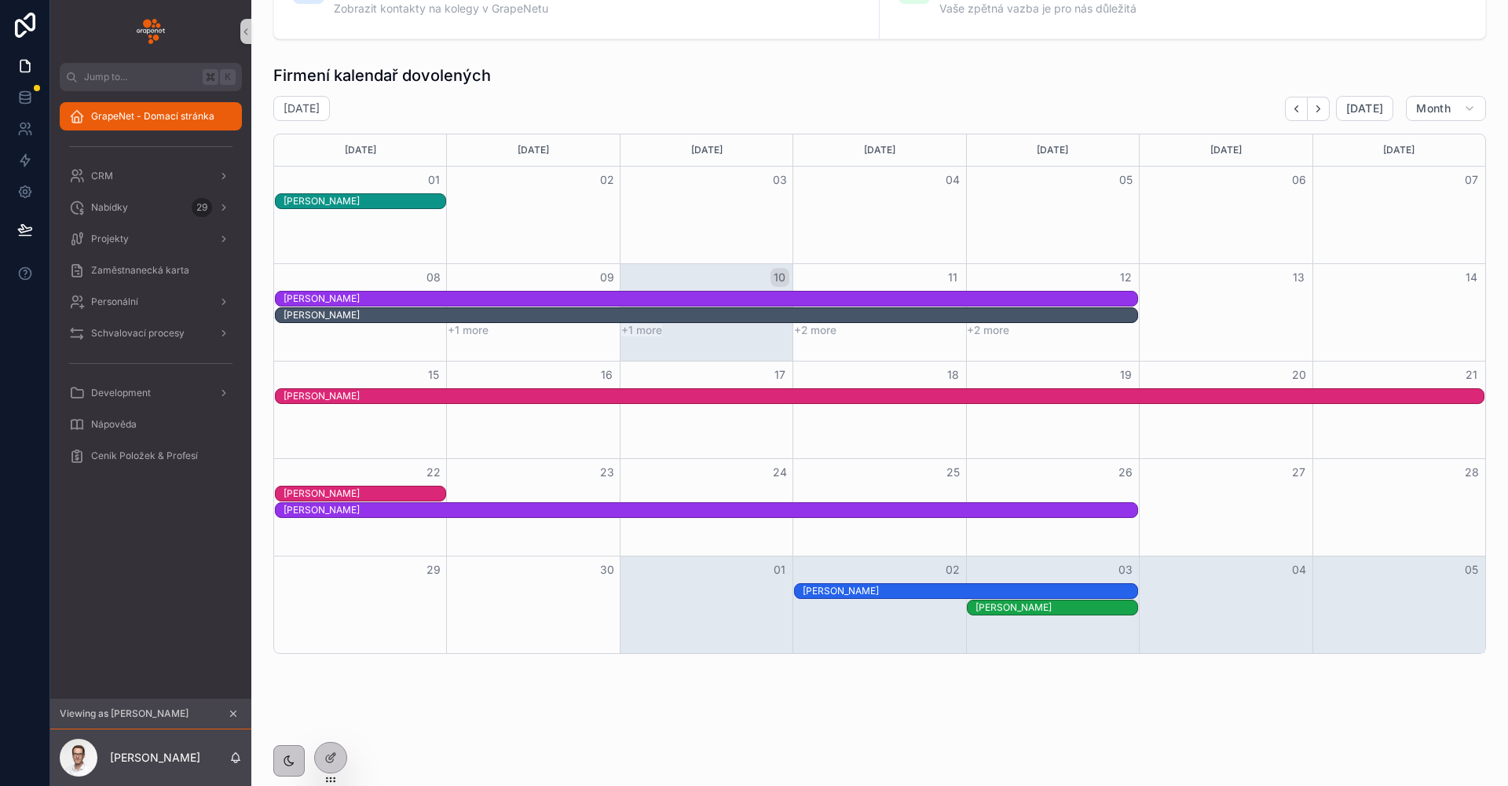
click at [182, 115] on span "GrapeNet - Domací stránka" at bounding box center [152, 116] width 123 height 13
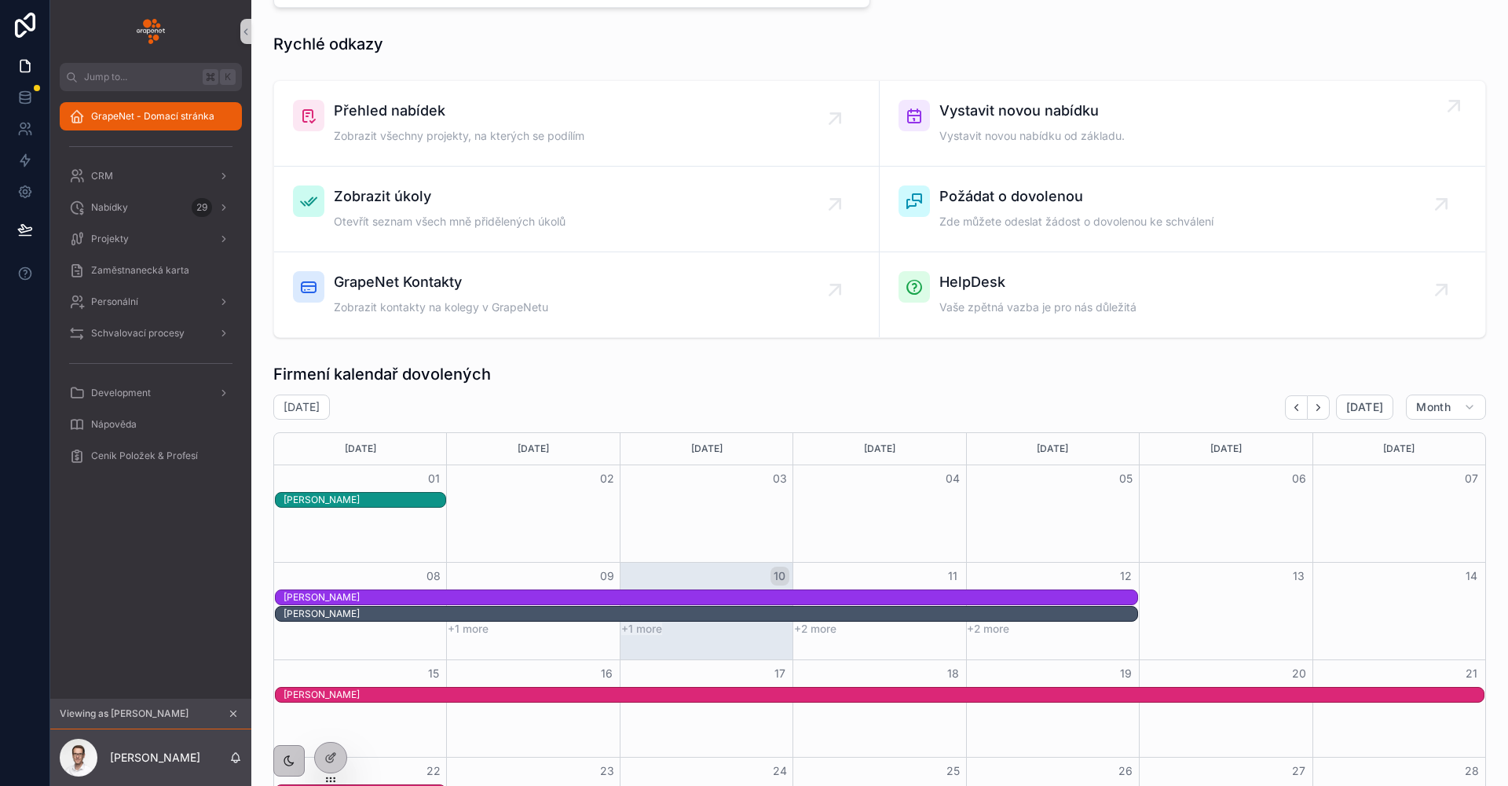
scroll to position [523, 0]
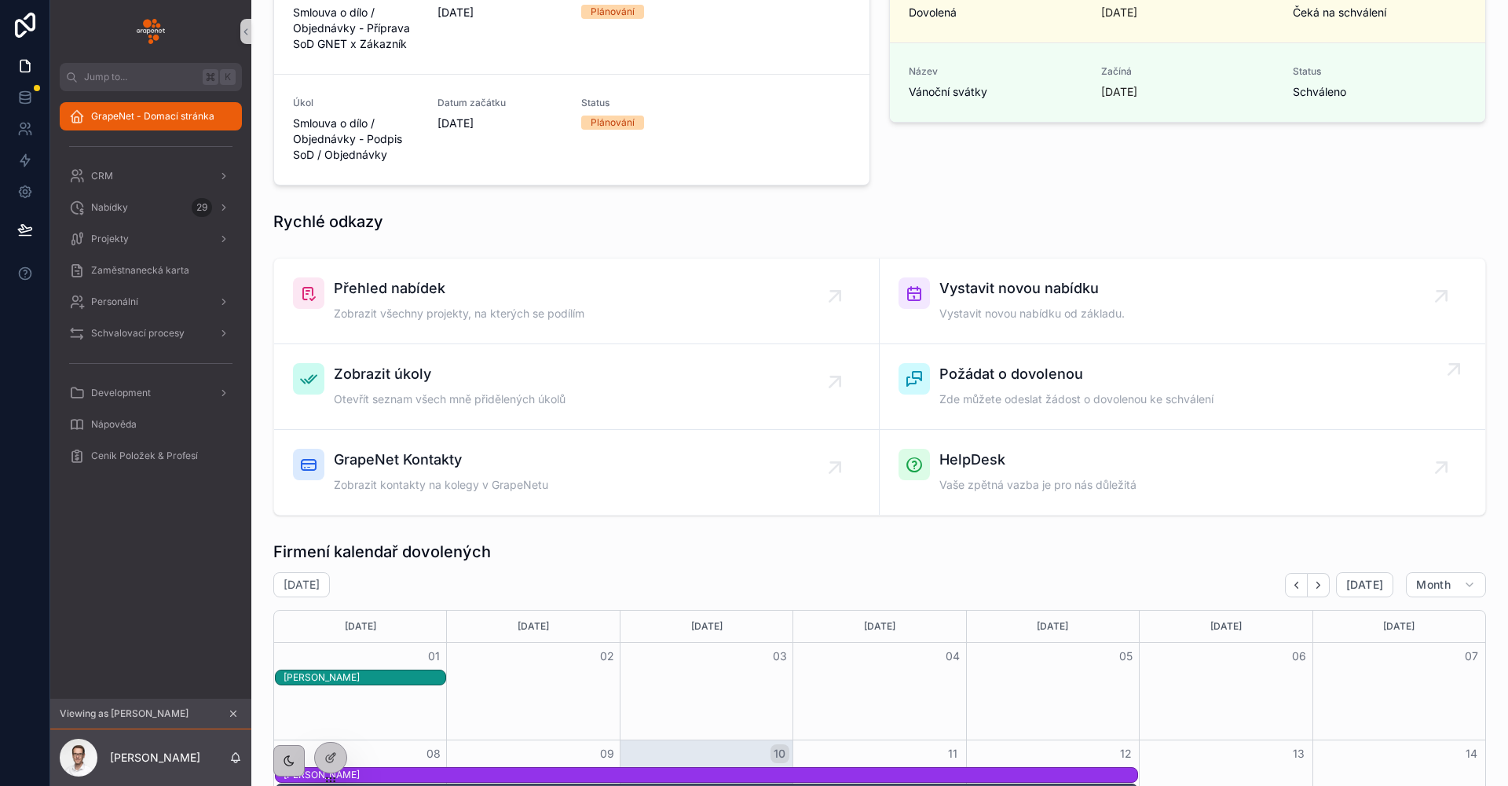
click at [1134, 391] on span "Zde můžete odeslat žádost o dovolenou ke schválení" at bounding box center [1077, 399] width 274 height 16
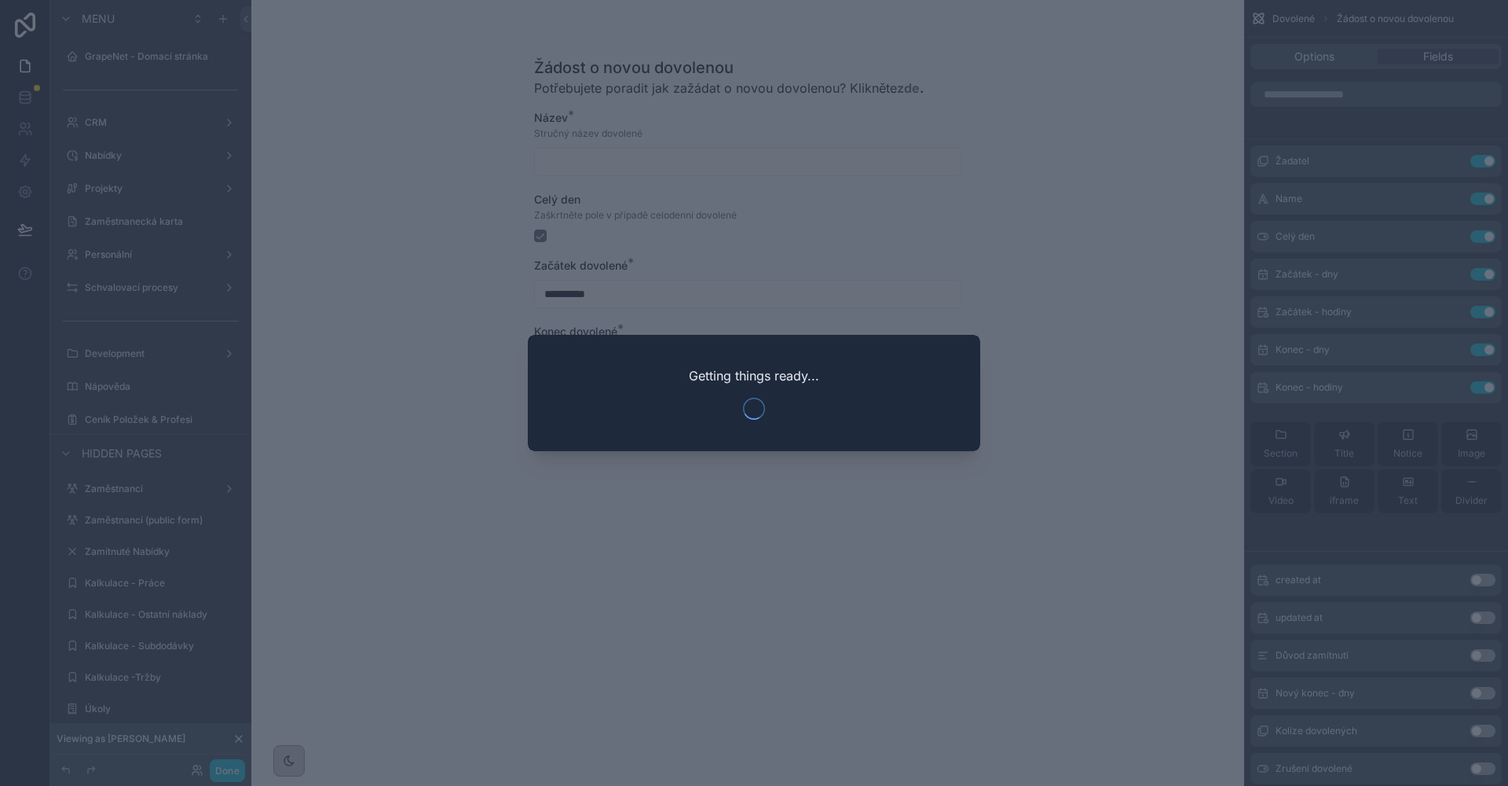
scroll to position [498, 0]
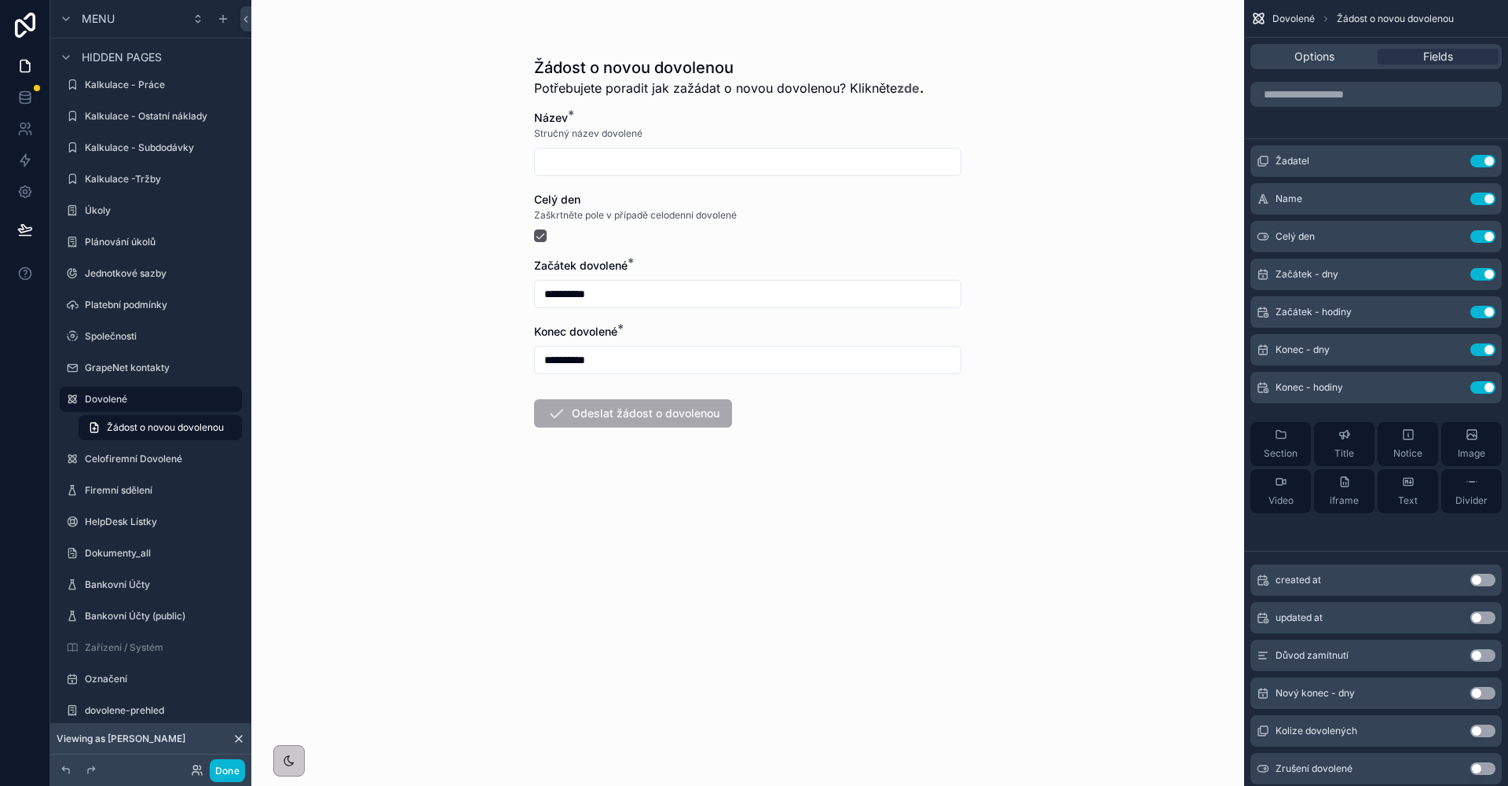
click at [240, 738] on icon at bounding box center [239, 738] width 13 height 13
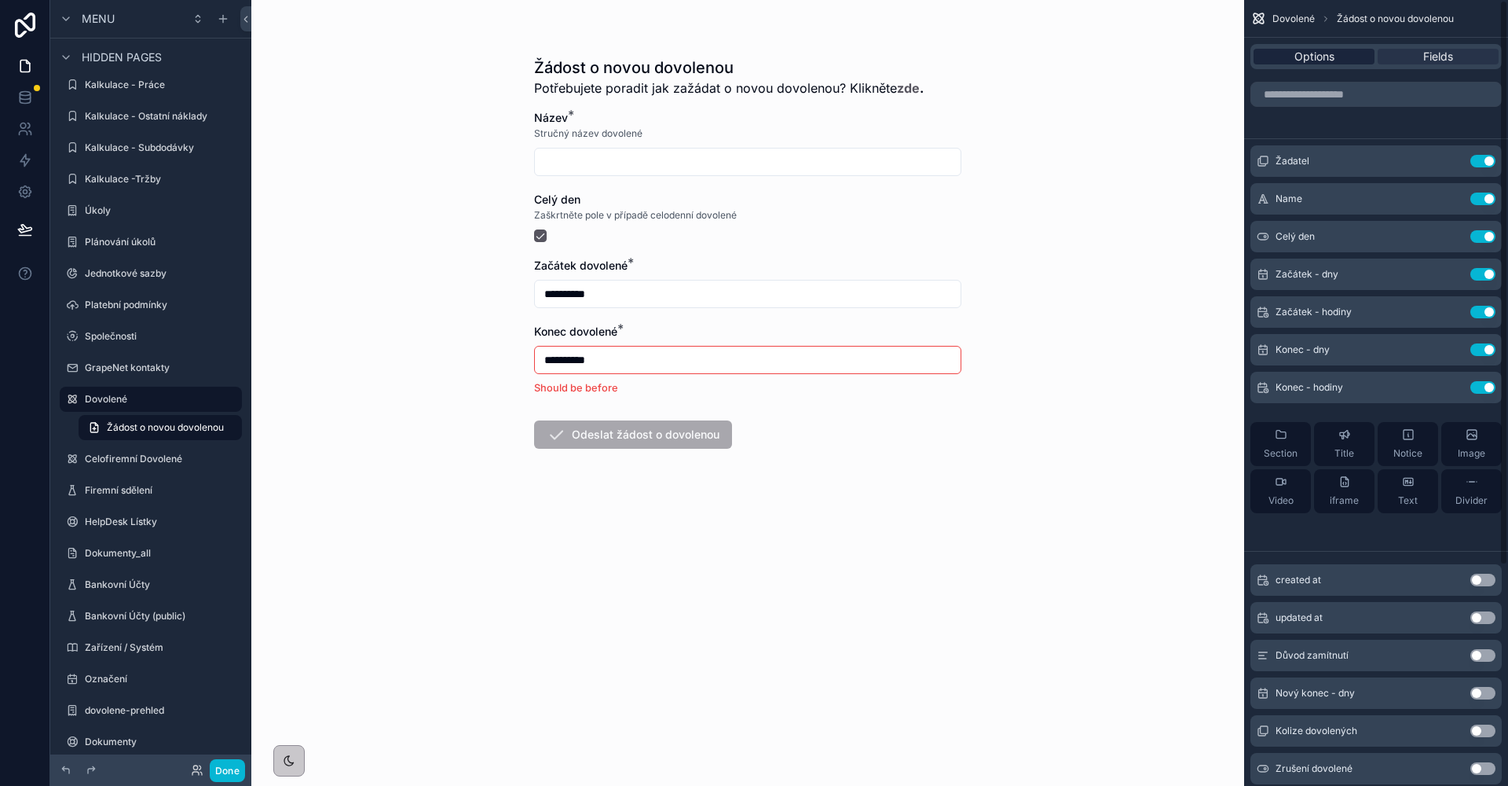
click at [1314, 65] on div "Options Fields" at bounding box center [1376, 56] width 251 height 25
click at [1314, 60] on span "Options" at bounding box center [1315, 57] width 40 height 16
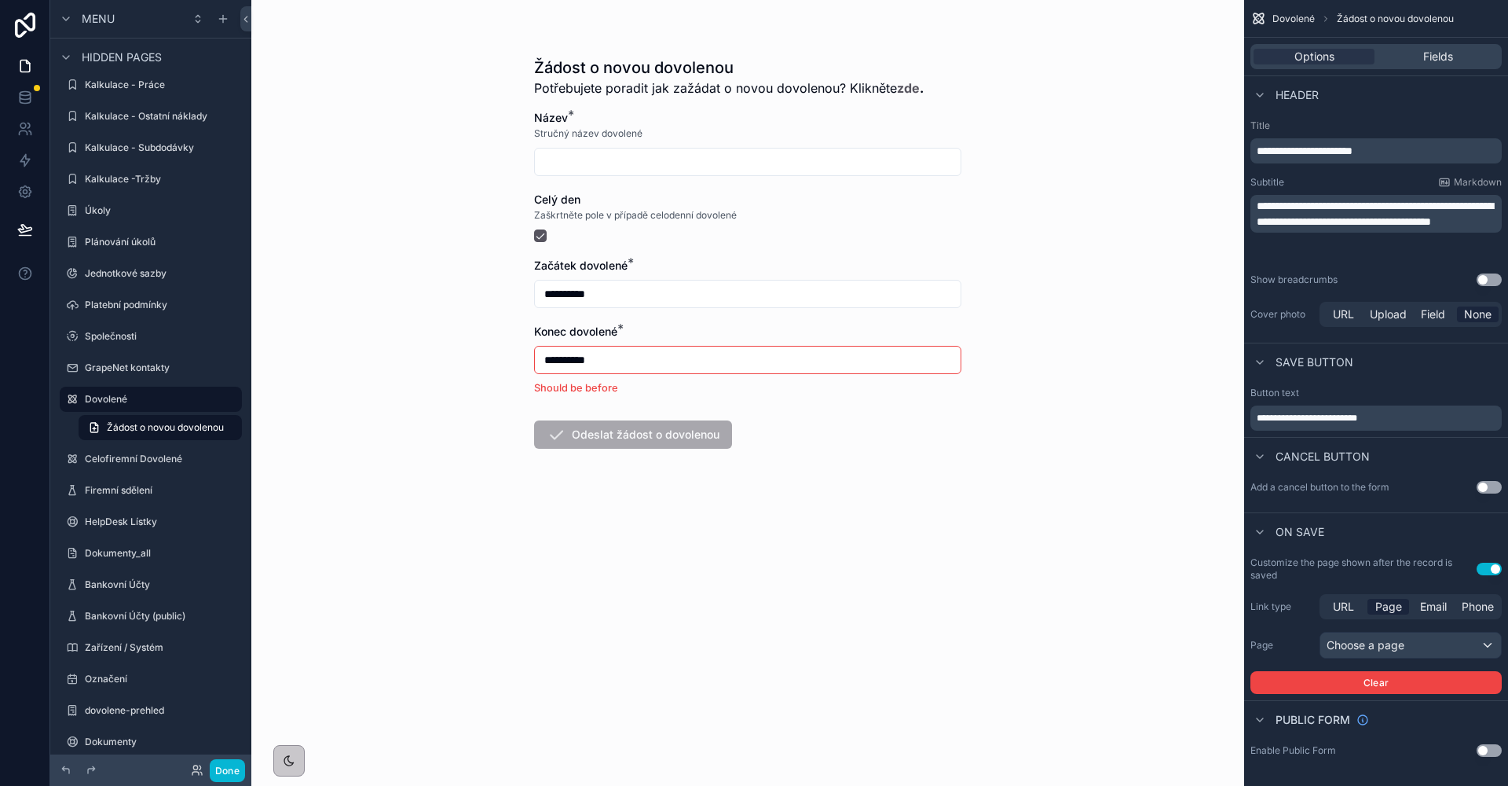
click at [1491, 573] on button "Use setting" at bounding box center [1489, 568] width 25 height 13
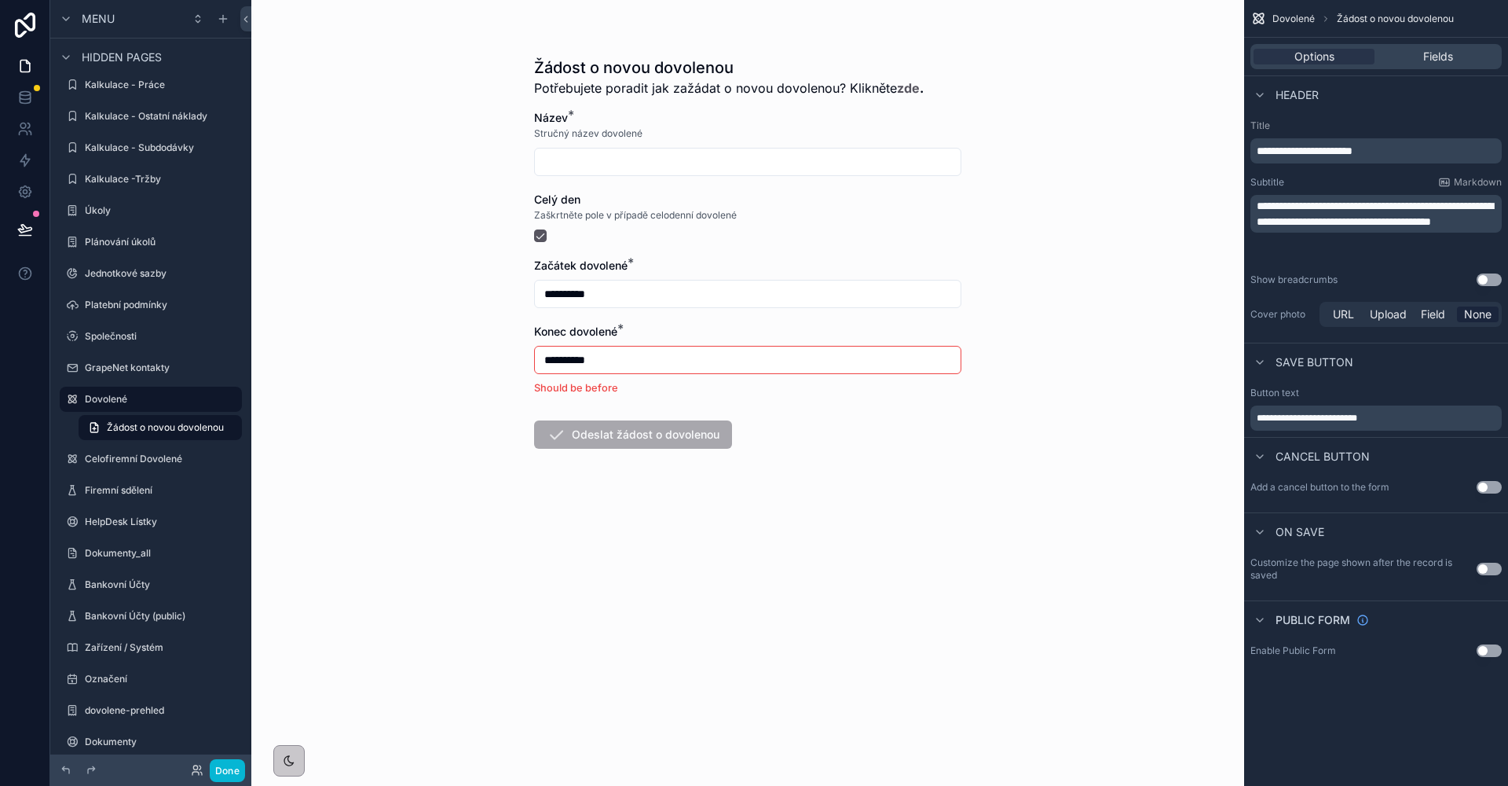
click at [1483, 572] on button "Use setting" at bounding box center [1489, 568] width 25 height 13
click at [1481, 573] on button "Use setting" at bounding box center [1489, 568] width 25 height 13
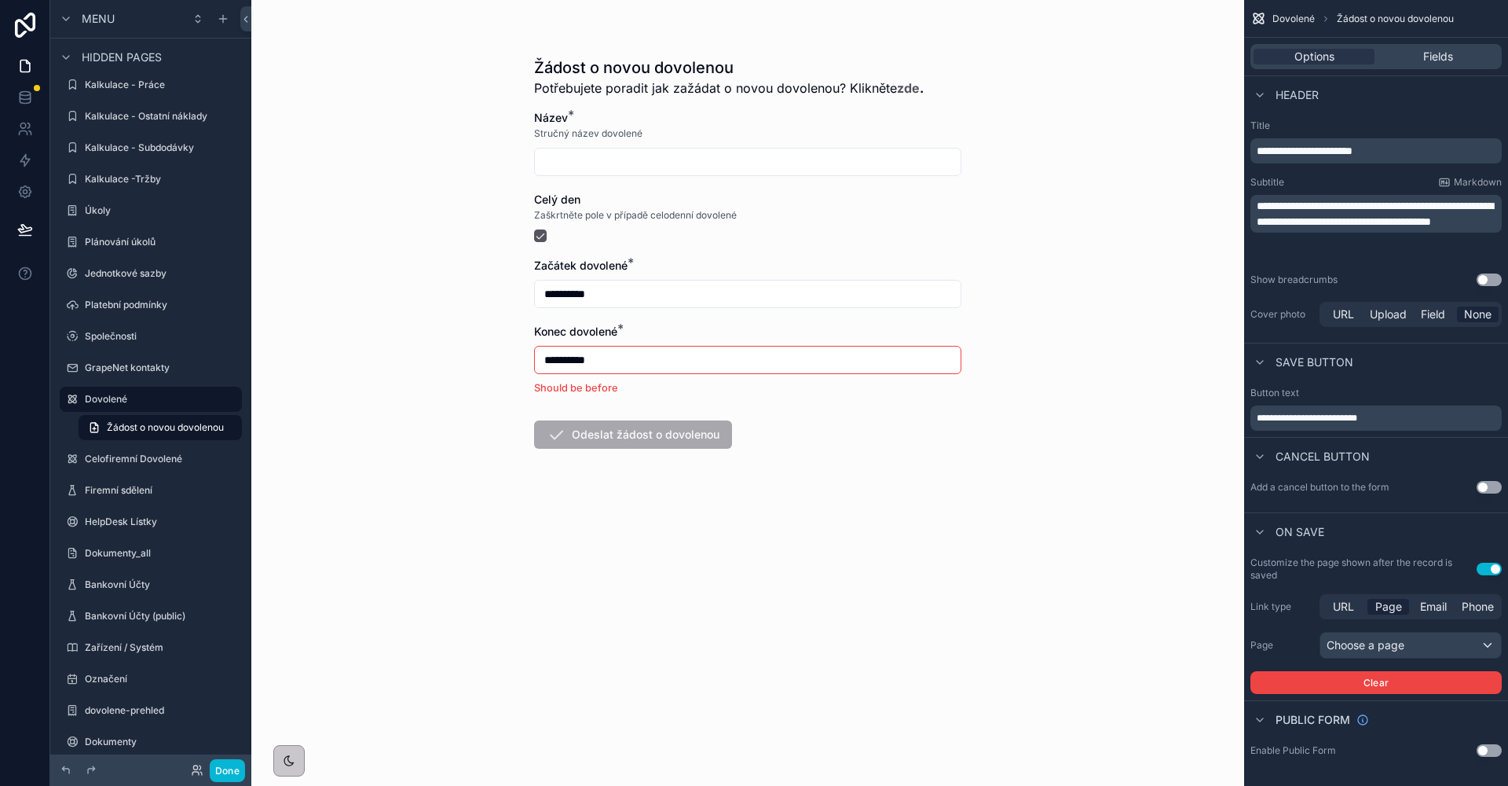
click at [1416, 632] on button "Choose a page" at bounding box center [1411, 645] width 182 height 27
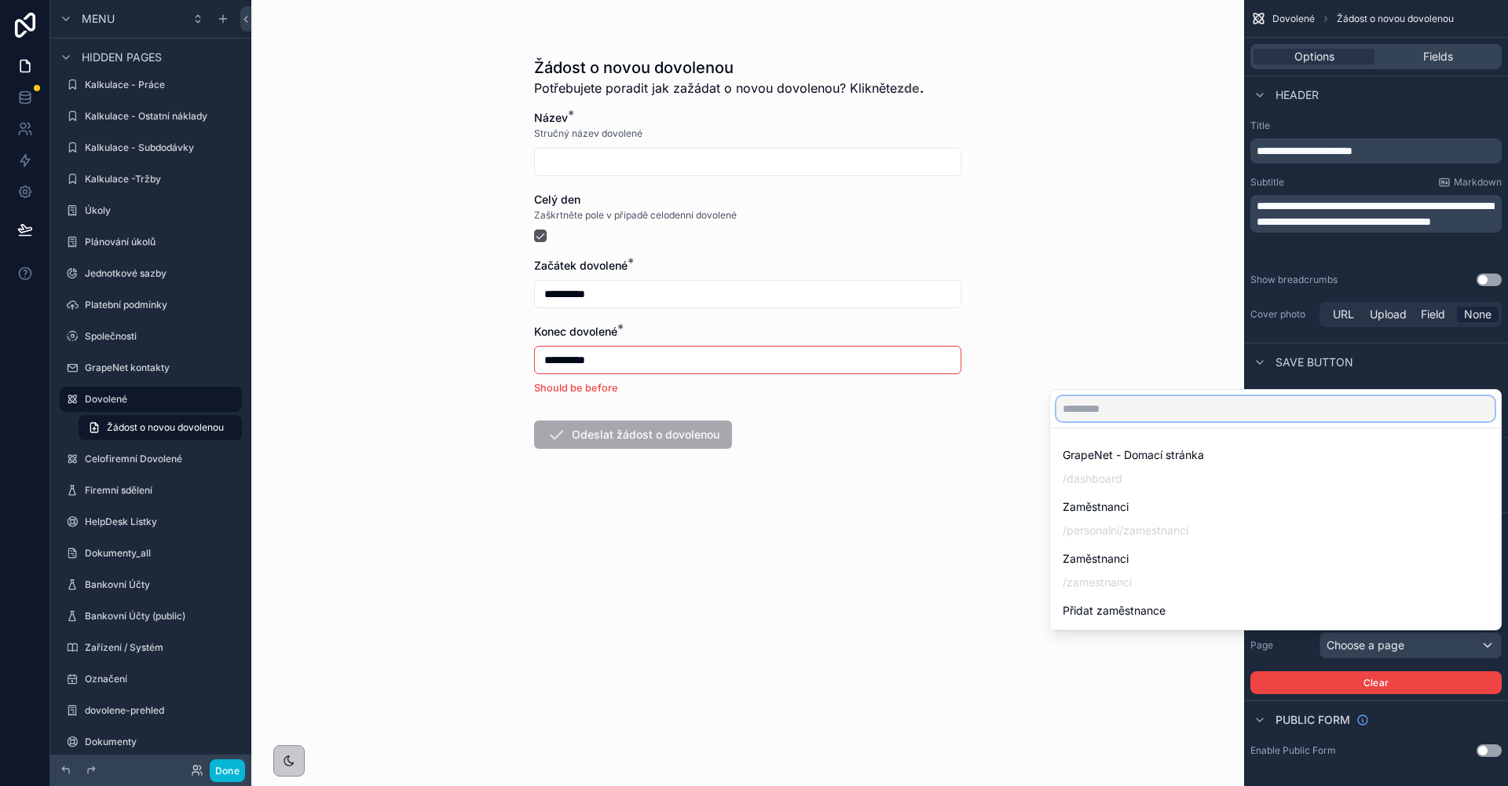
click at [1201, 415] on input "text" at bounding box center [1276, 408] width 438 height 25
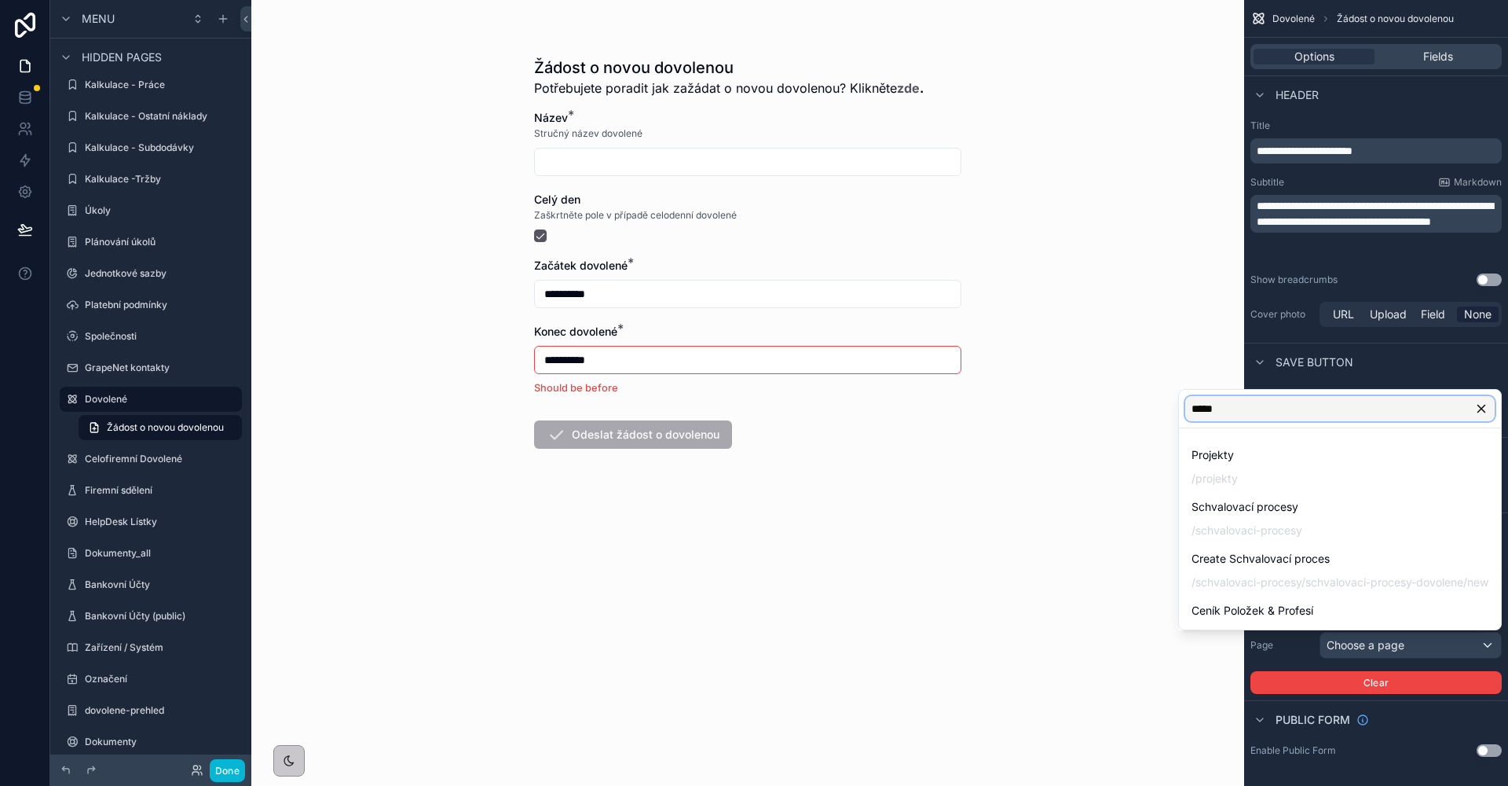
type input "******"
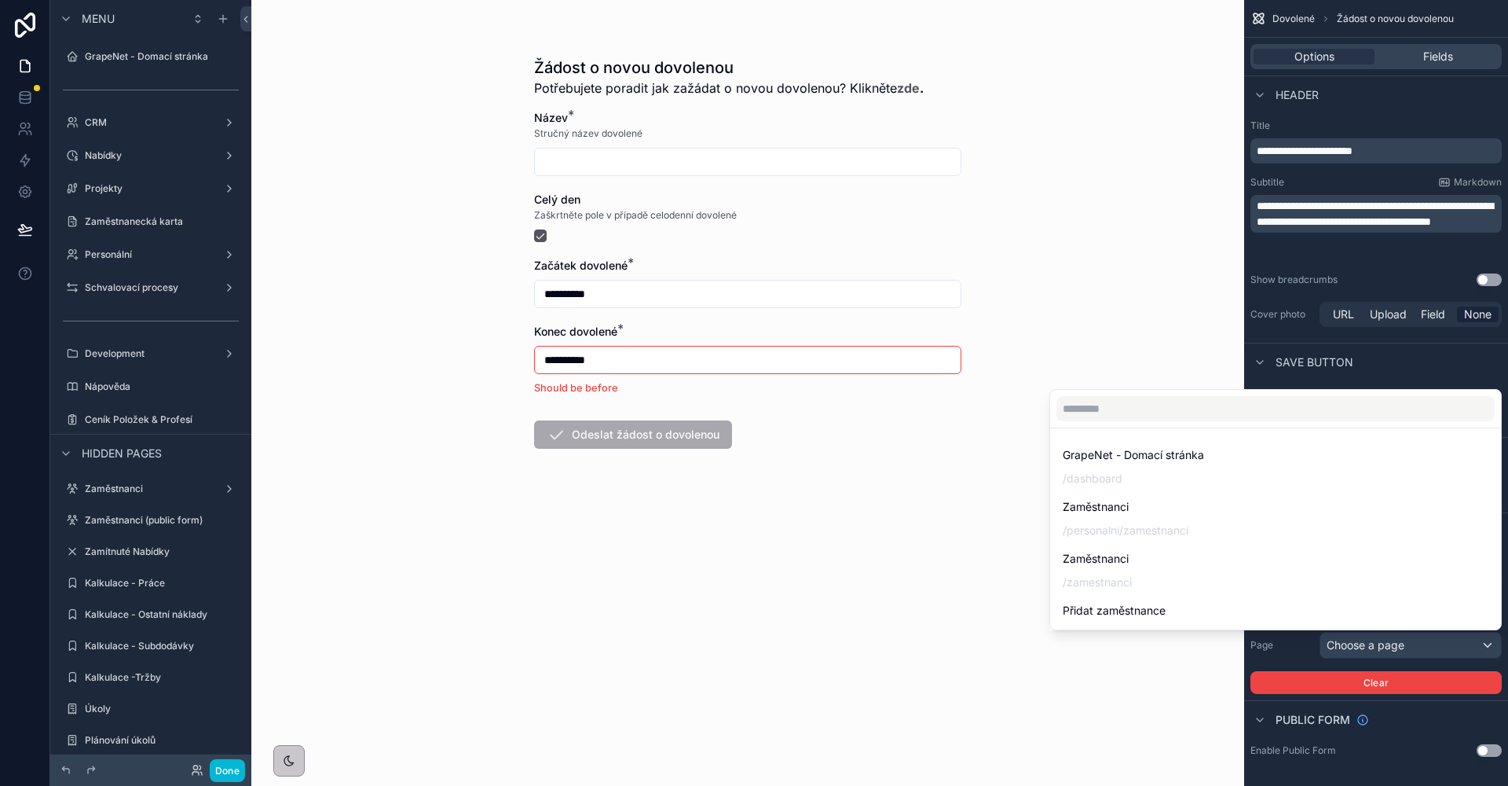
click at [1141, 363] on div "**********" at bounding box center [747, 393] width 993 height 786
click at [1199, 334] on div "**********" at bounding box center [747, 393] width 993 height 786
click at [1371, 419] on input "text" at bounding box center [1276, 408] width 438 height 25
click at [1167, 363] on div "**********" at bounding box center [747, 393] width 993 height 786
click at [1404, 640] on div "scrollable content" at bounding box center [754, 393] width 1508 height 786
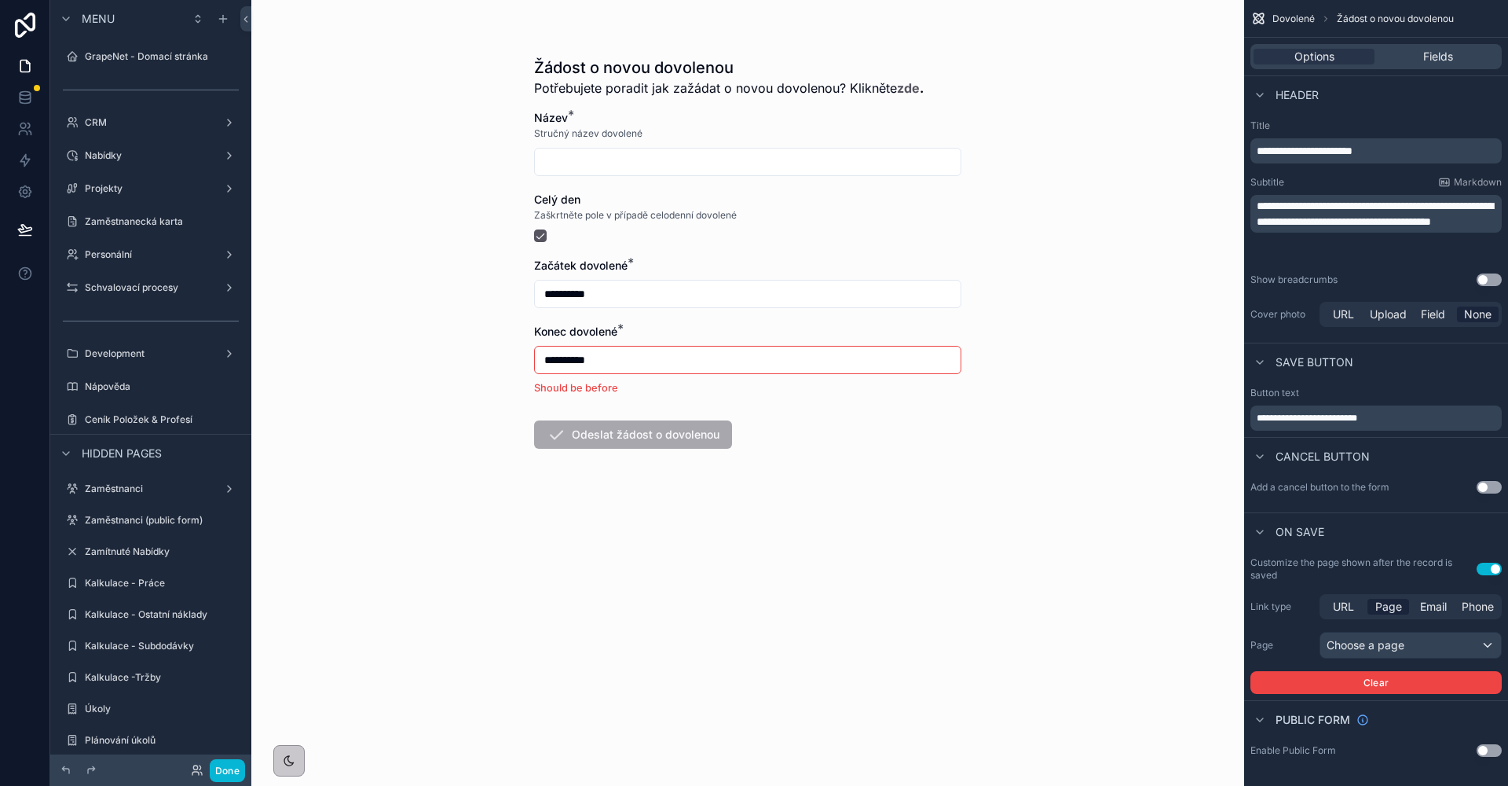
click at [1489, 566] on button "Use setting" at bounding box center [1489, 568] width 25 height 13
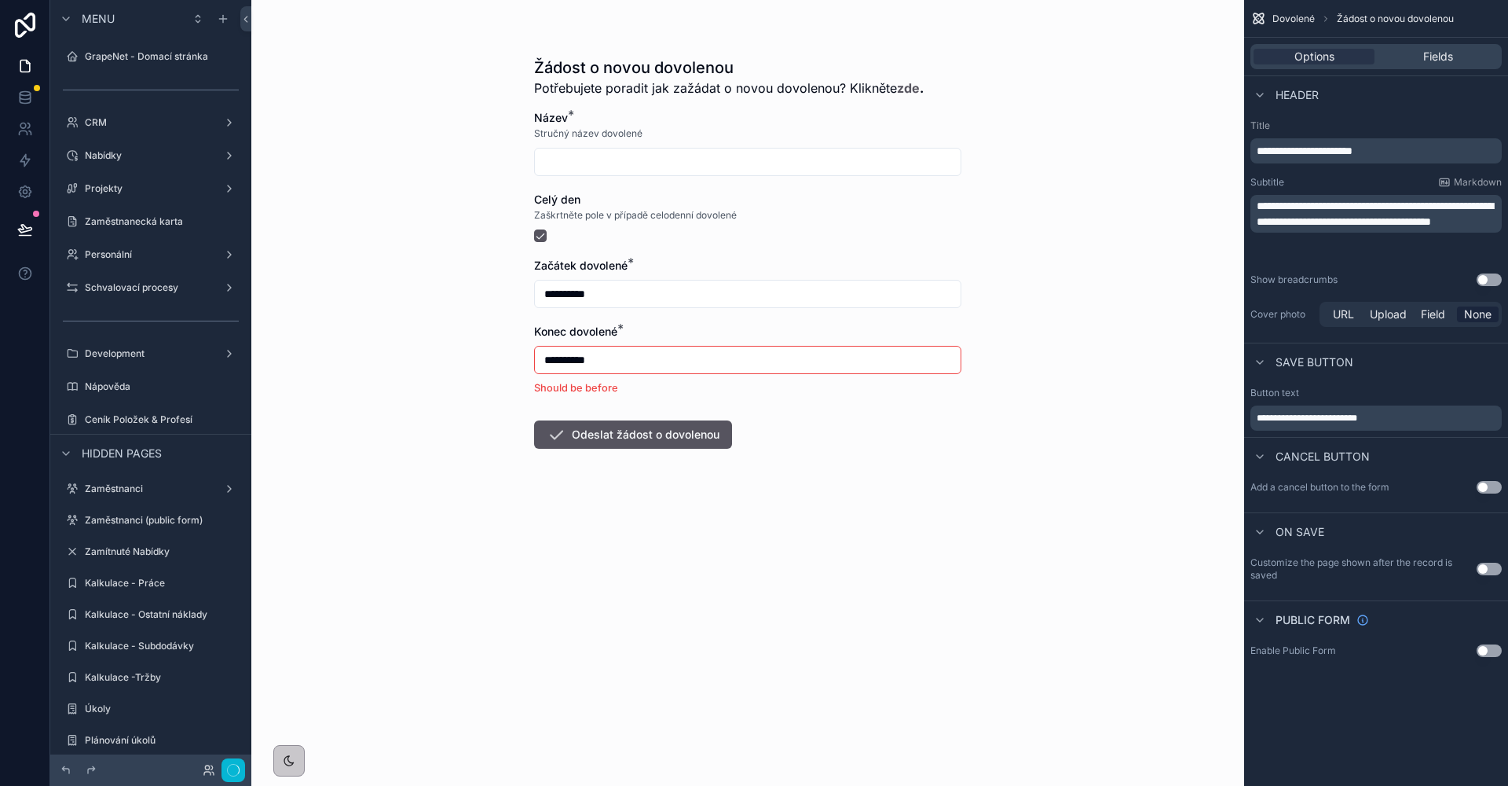
scroll to position [498, 0]
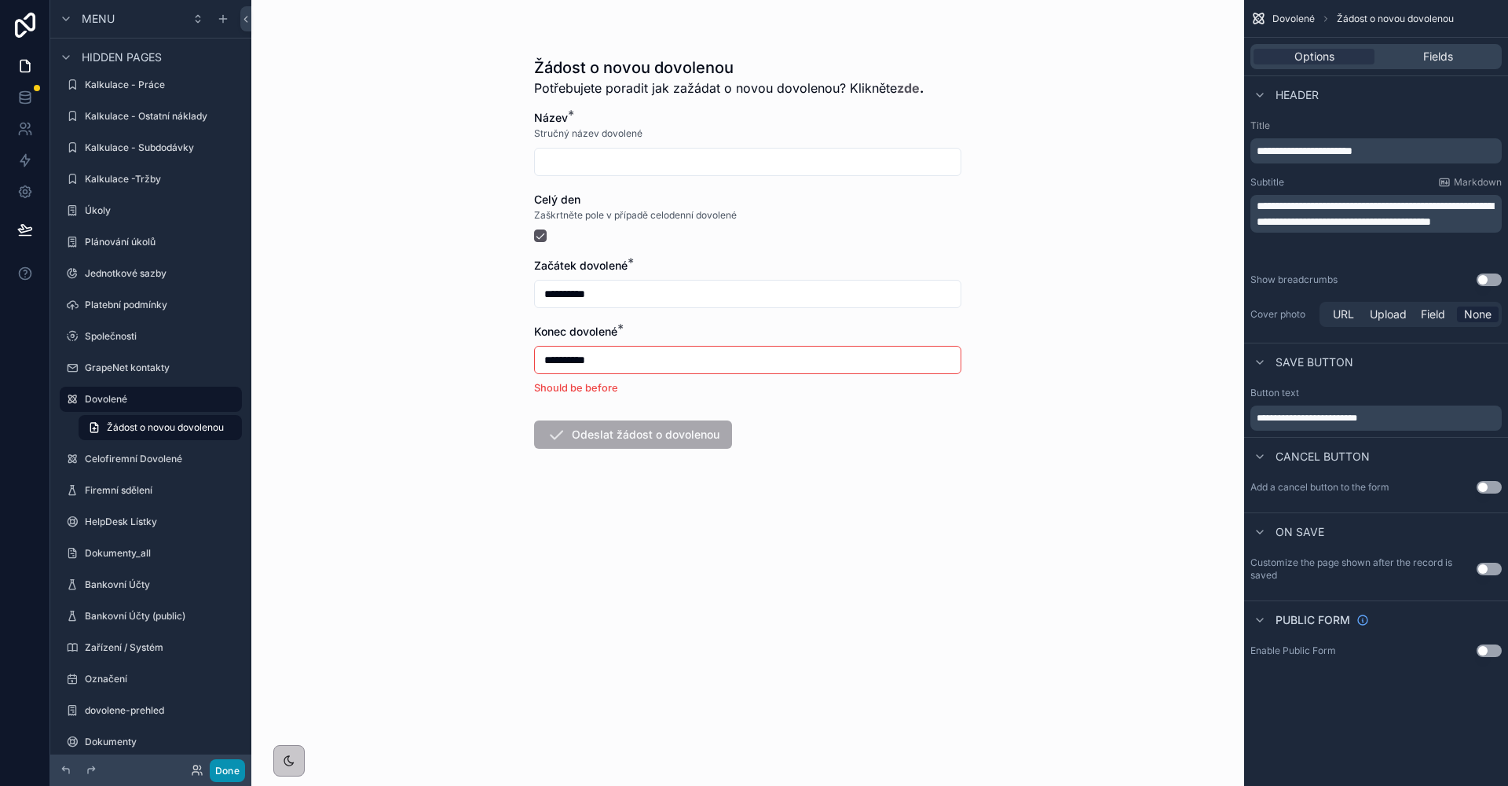
click at [233, 772] on button "Done" at bounding box center [227, 770] width 35 height 23
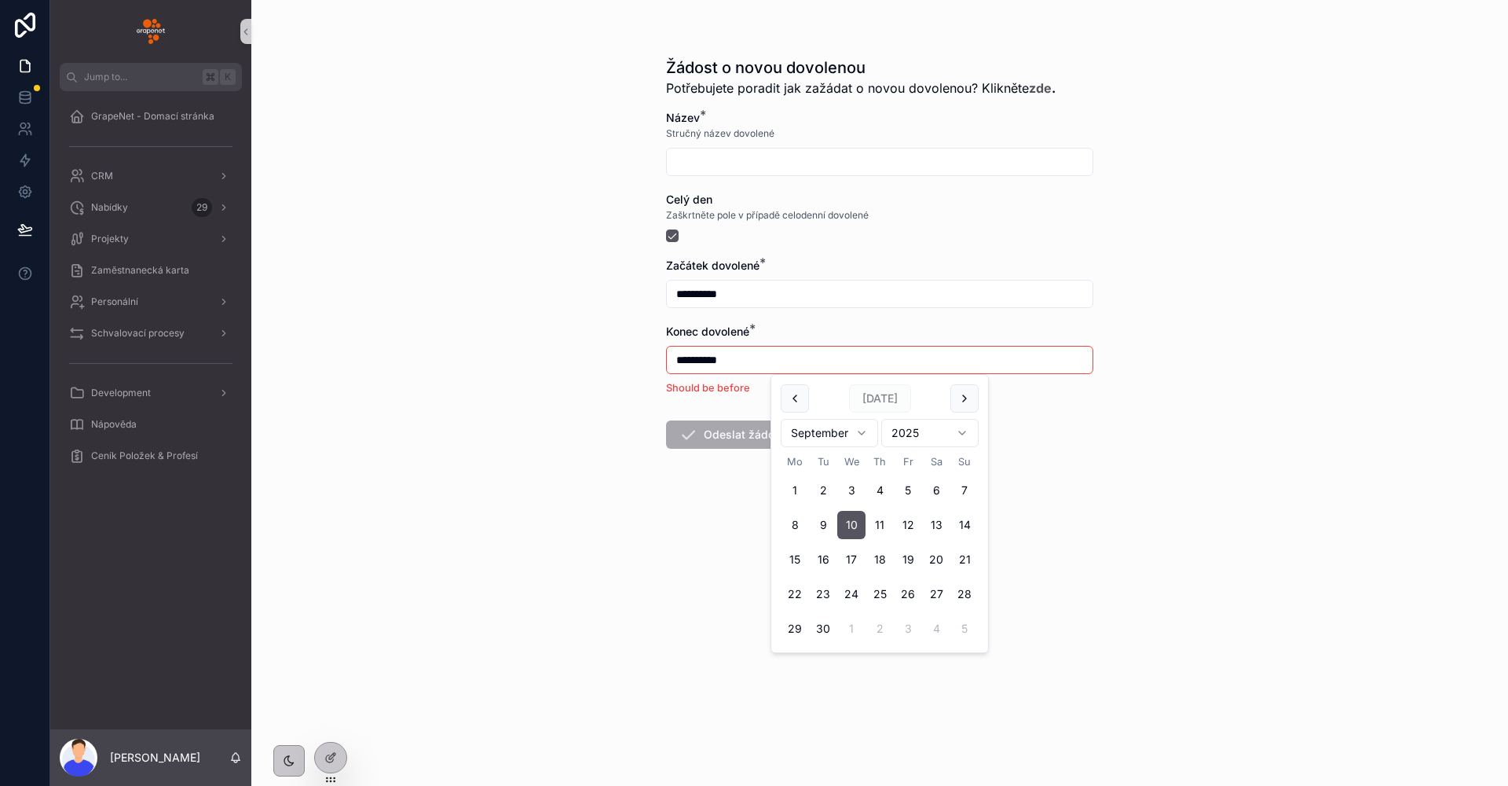
click at [780, 364] on input "**********" at bounding box center [880, 360] width 426 height 22
click at [833, 523] on button "9" at bounding box center [823, 525] width 28 height 28
type input "**********"
click at [545, 562] on div "**********" at bounding box center [879, 393] width 1257 height 786
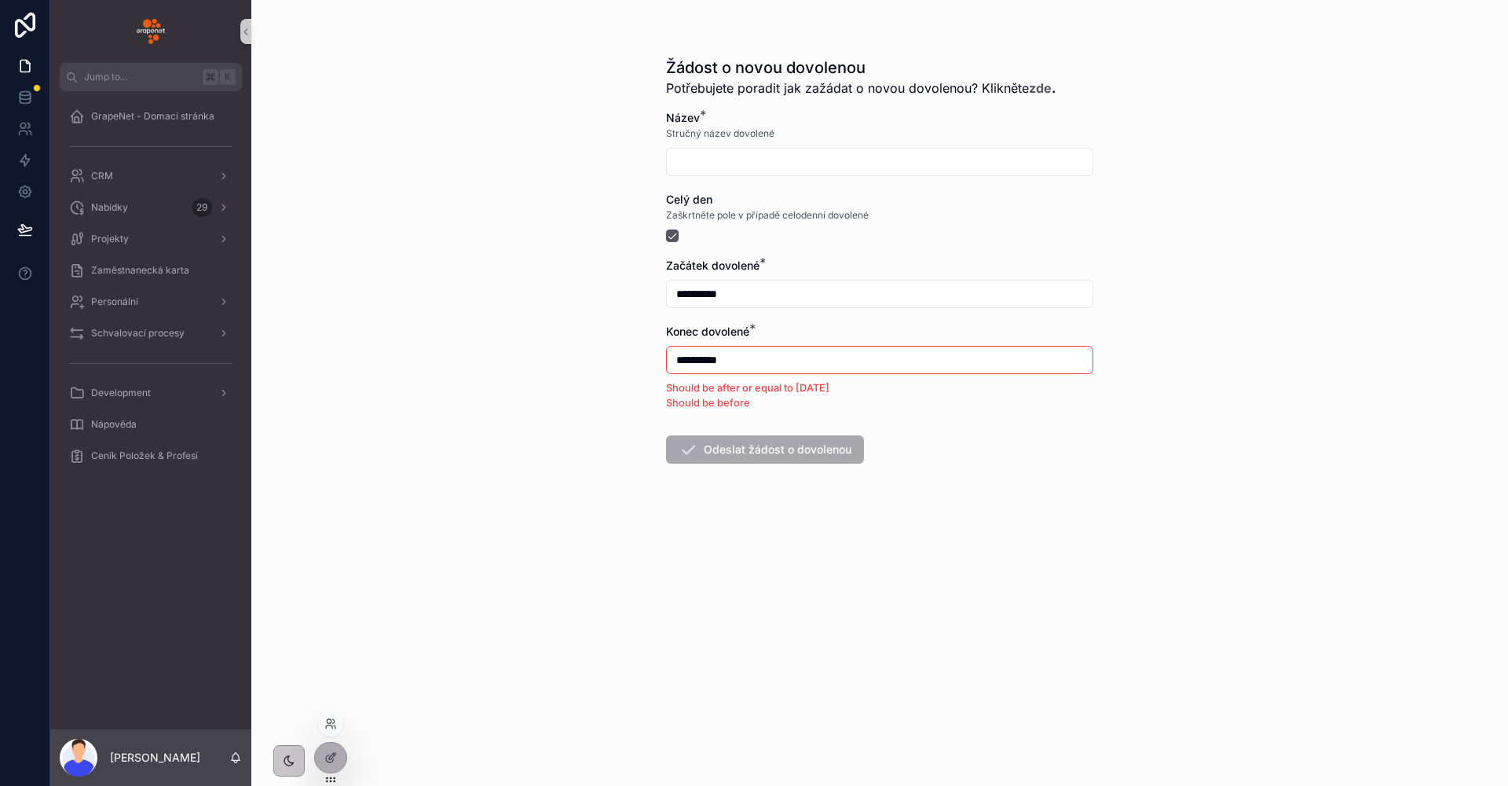
click at [333, 730] on div at bounding box center [330, 723] width 25 height 25
click at [705, 163] on input "scrollable content" at bounding box center [880, 162] width 426 height 22
type input "**********"
click at [333, 759] on icon at bounding box center [329, 758] width 7 height 7
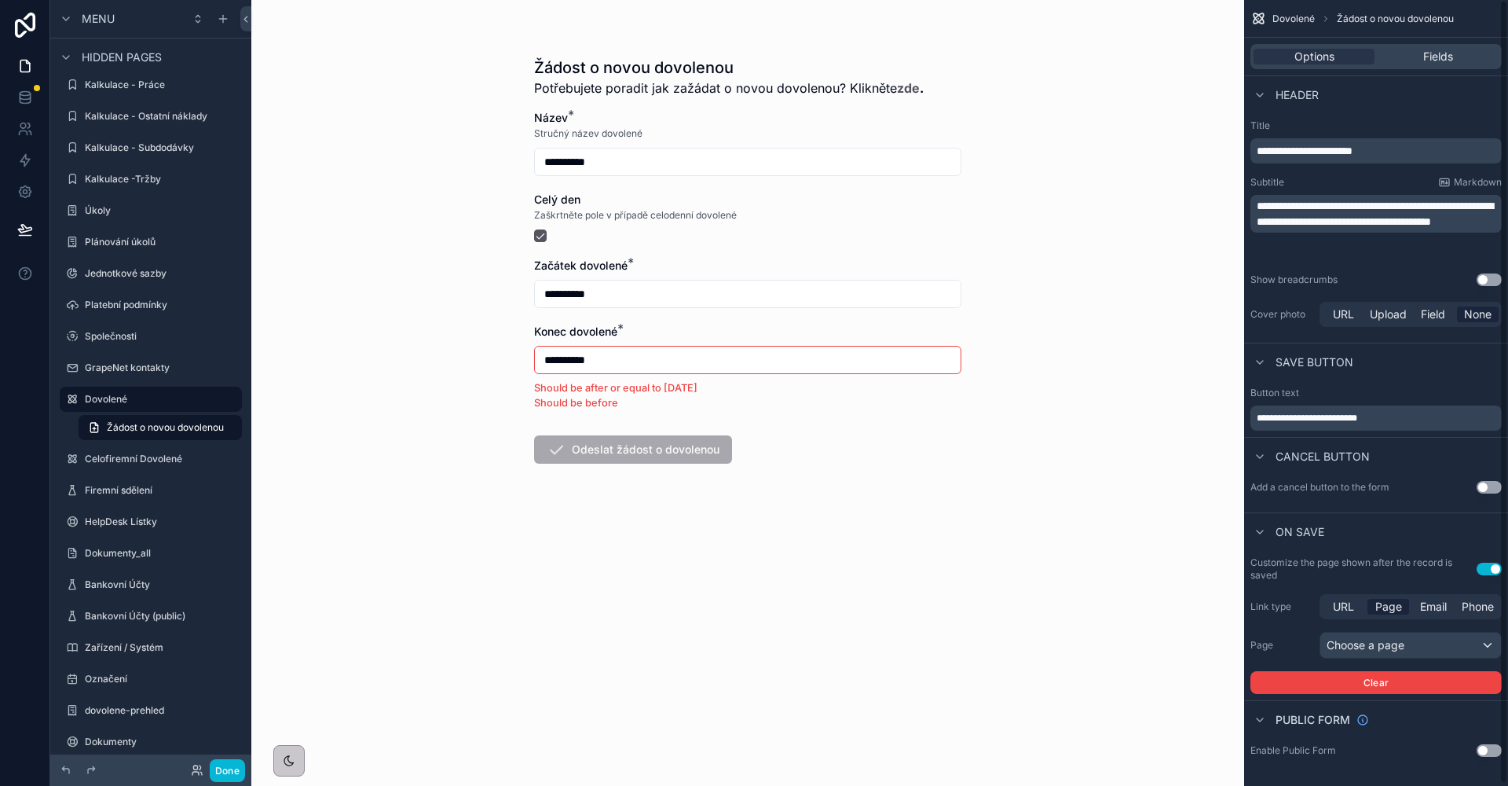
click at [1491, 567] on button "Use setting" at bounding box center [1489, 568] width 25 height 13
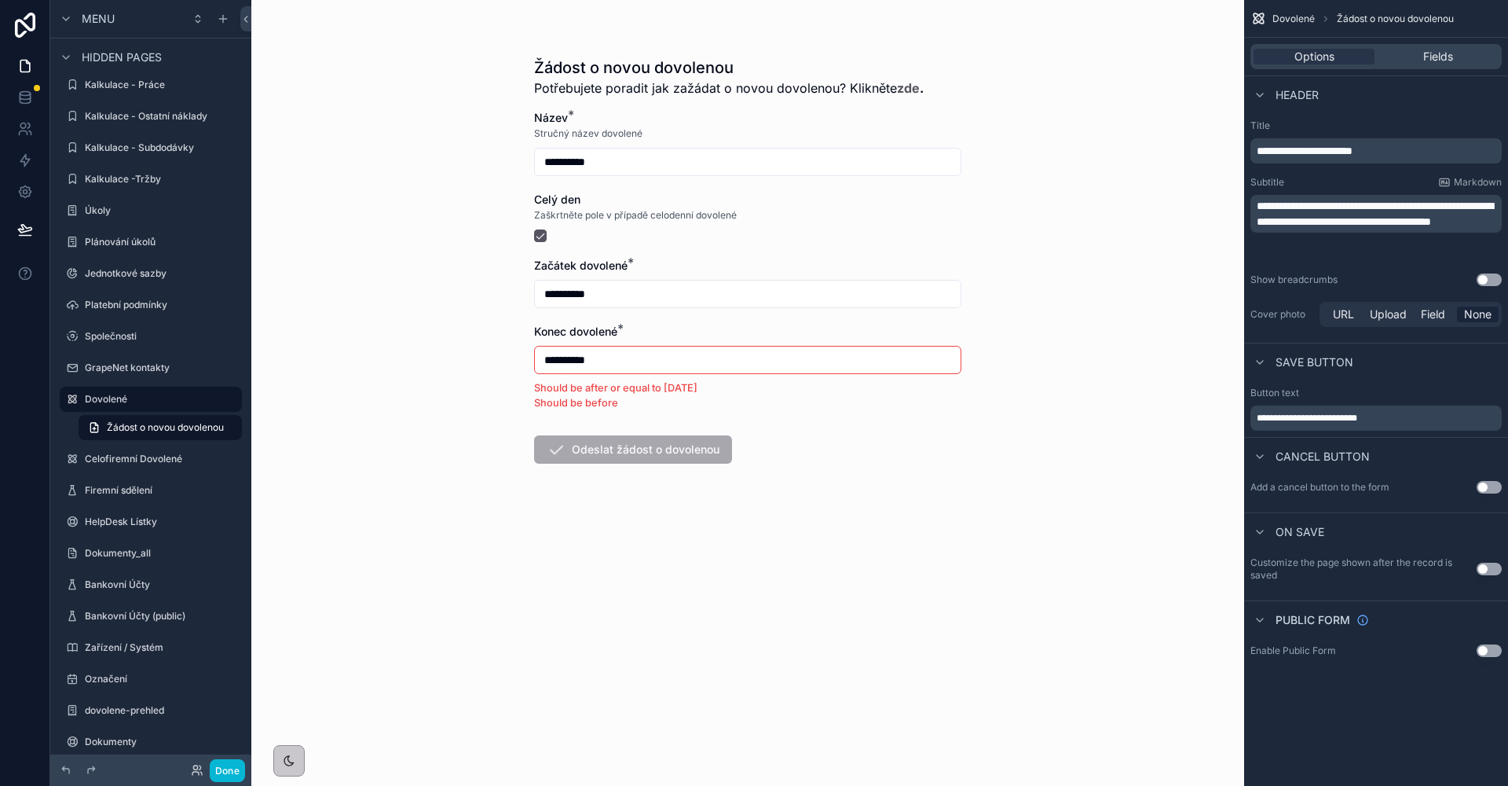
click at [1416, 48] on div "Options Fields" at bounding box center [1376, 56] width 251 height 25
click at [1412, 56] on div "Fields" at bounding box center [1438, 57] width 121 height 16
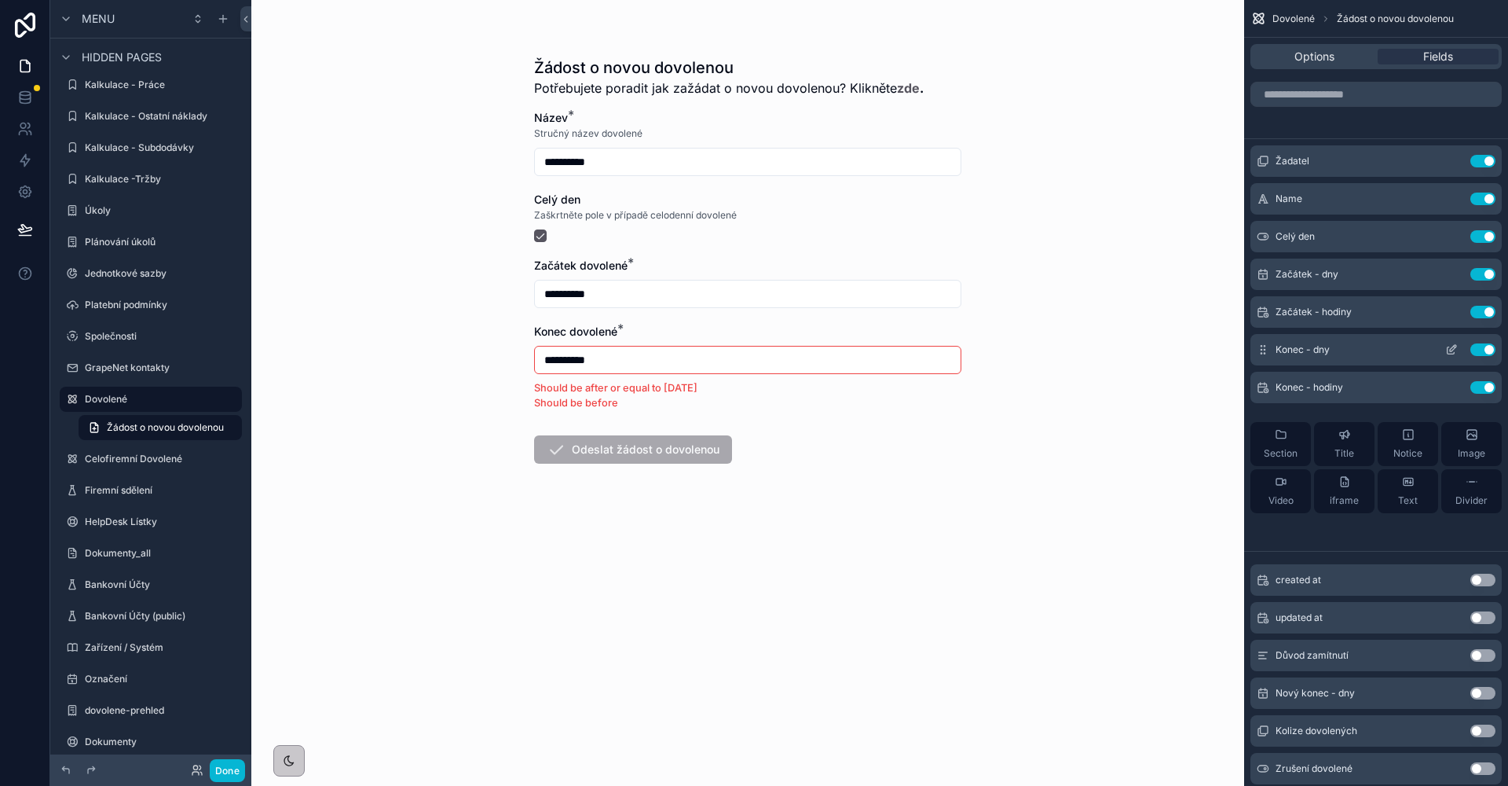
click at [1444, 350] on button "scrollable content" at bounding box center [1451, 349] width 25 height 13
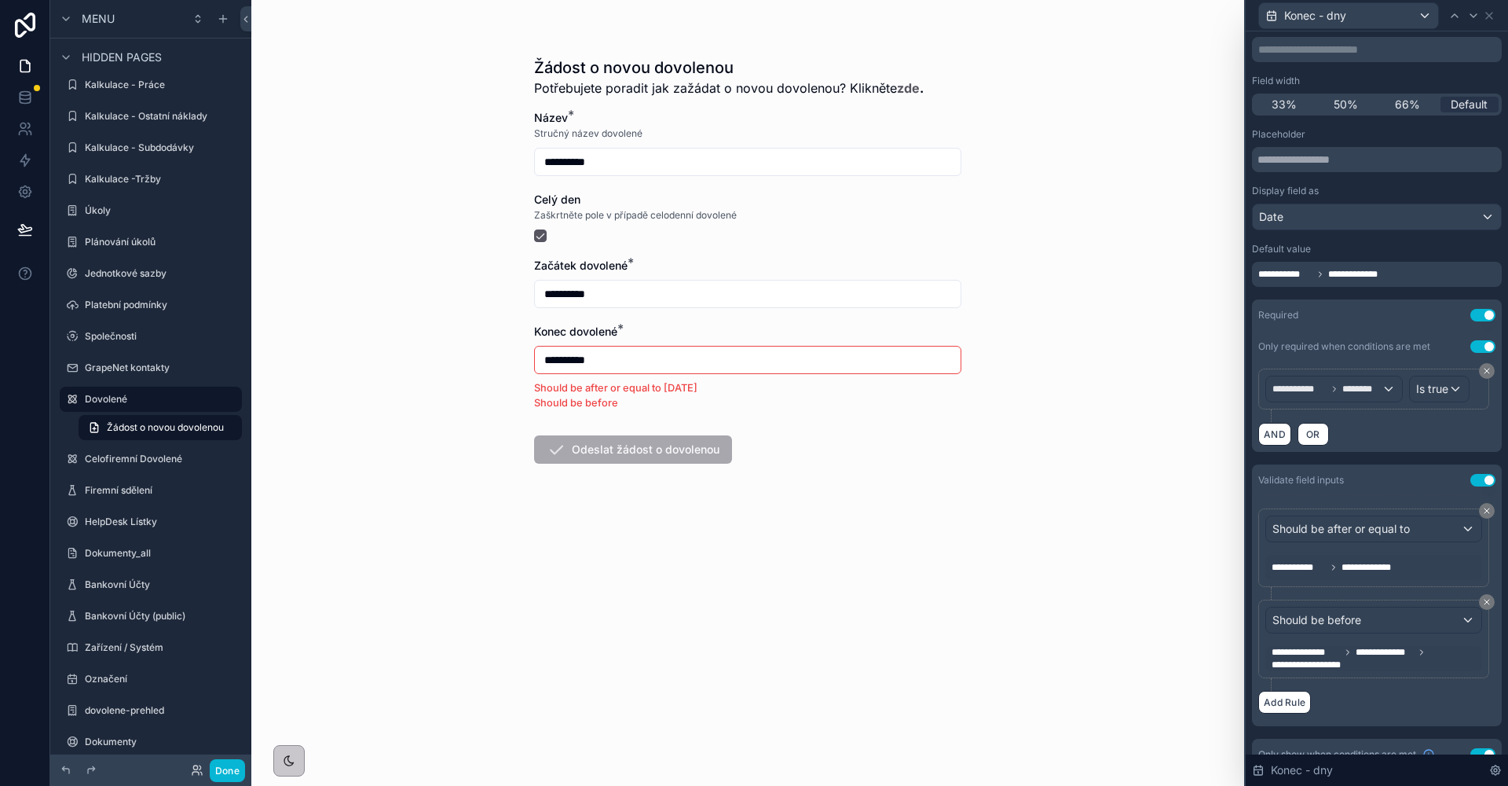
scroll to position [229, 0]
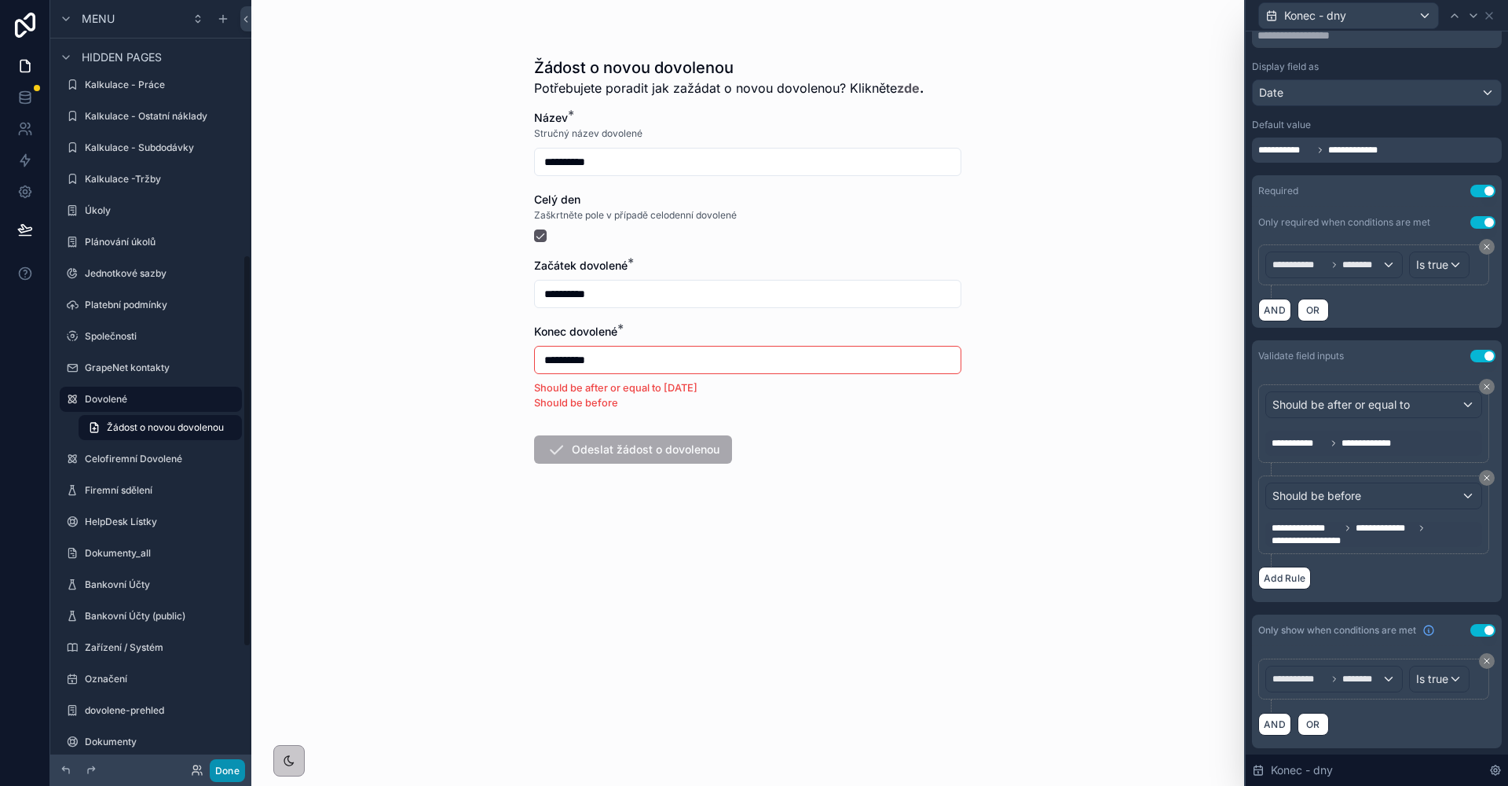
click at [229, 764] on button "Done" at bounding box center [227, 770] width 35 height 23
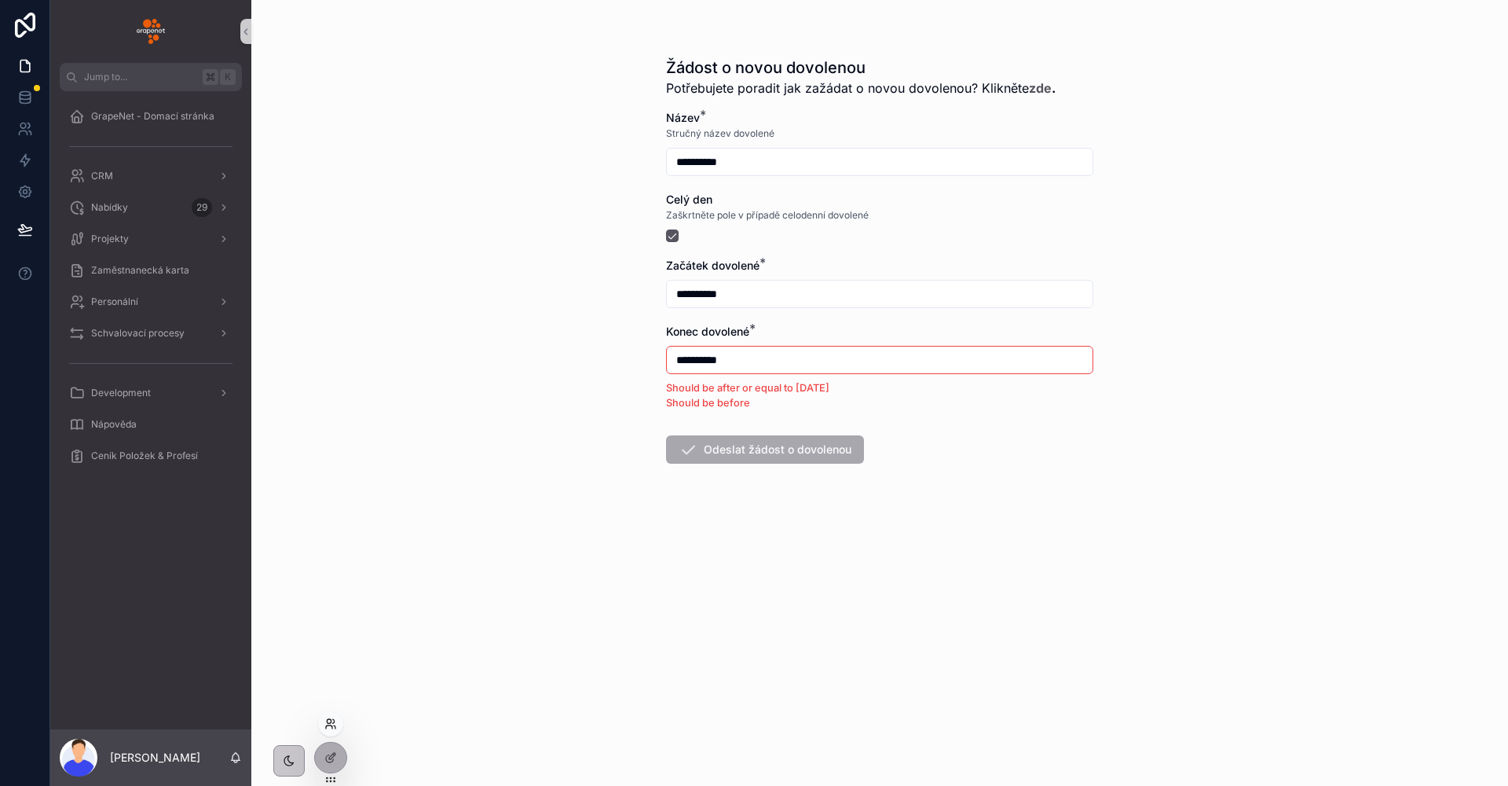
click at [335, 726] on icon at bounding box center [330, 723] width 13 height 13
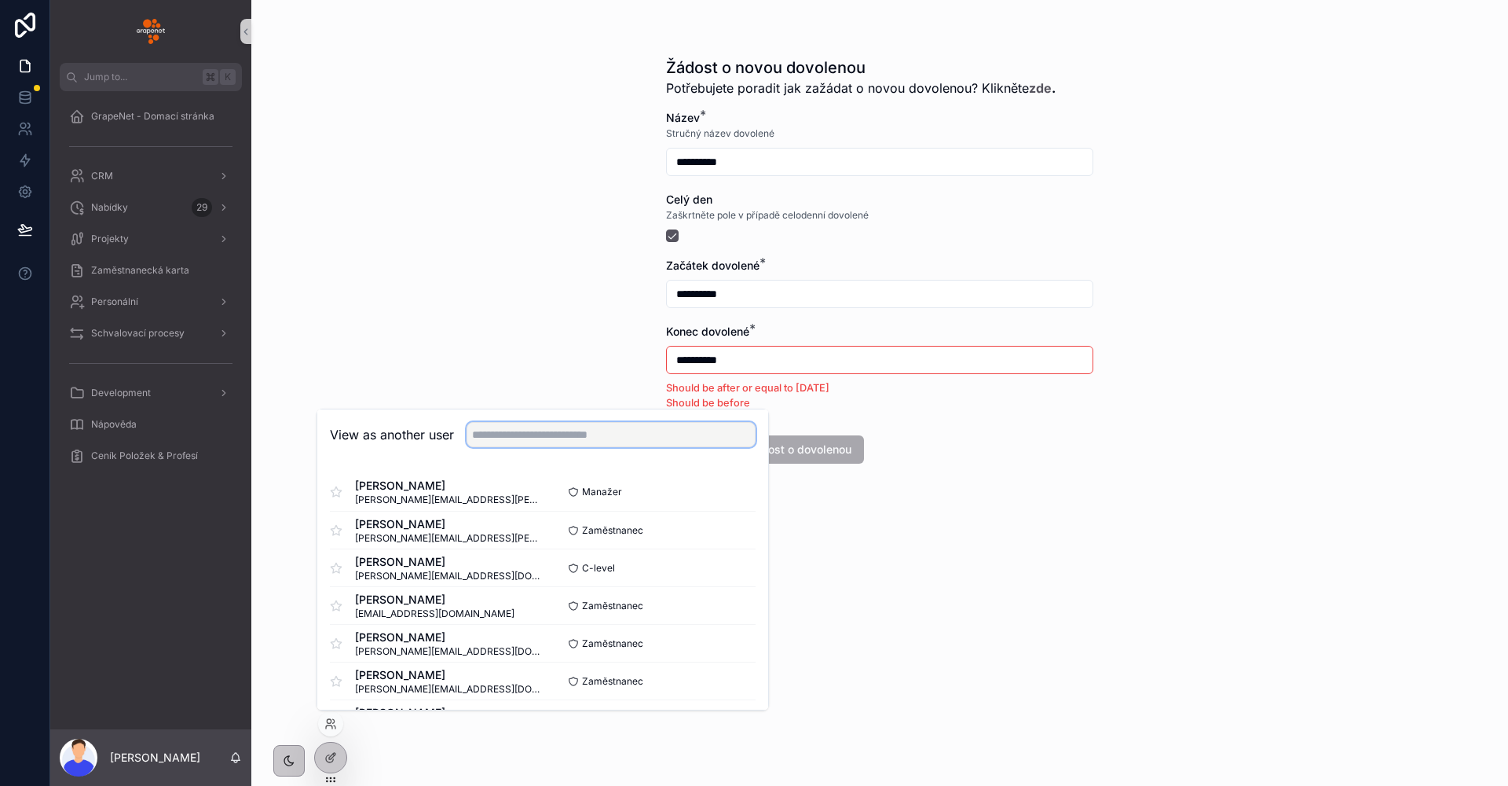
click at [665, 442] on input "text" at bounding box center [611, 434] width 289 height 25
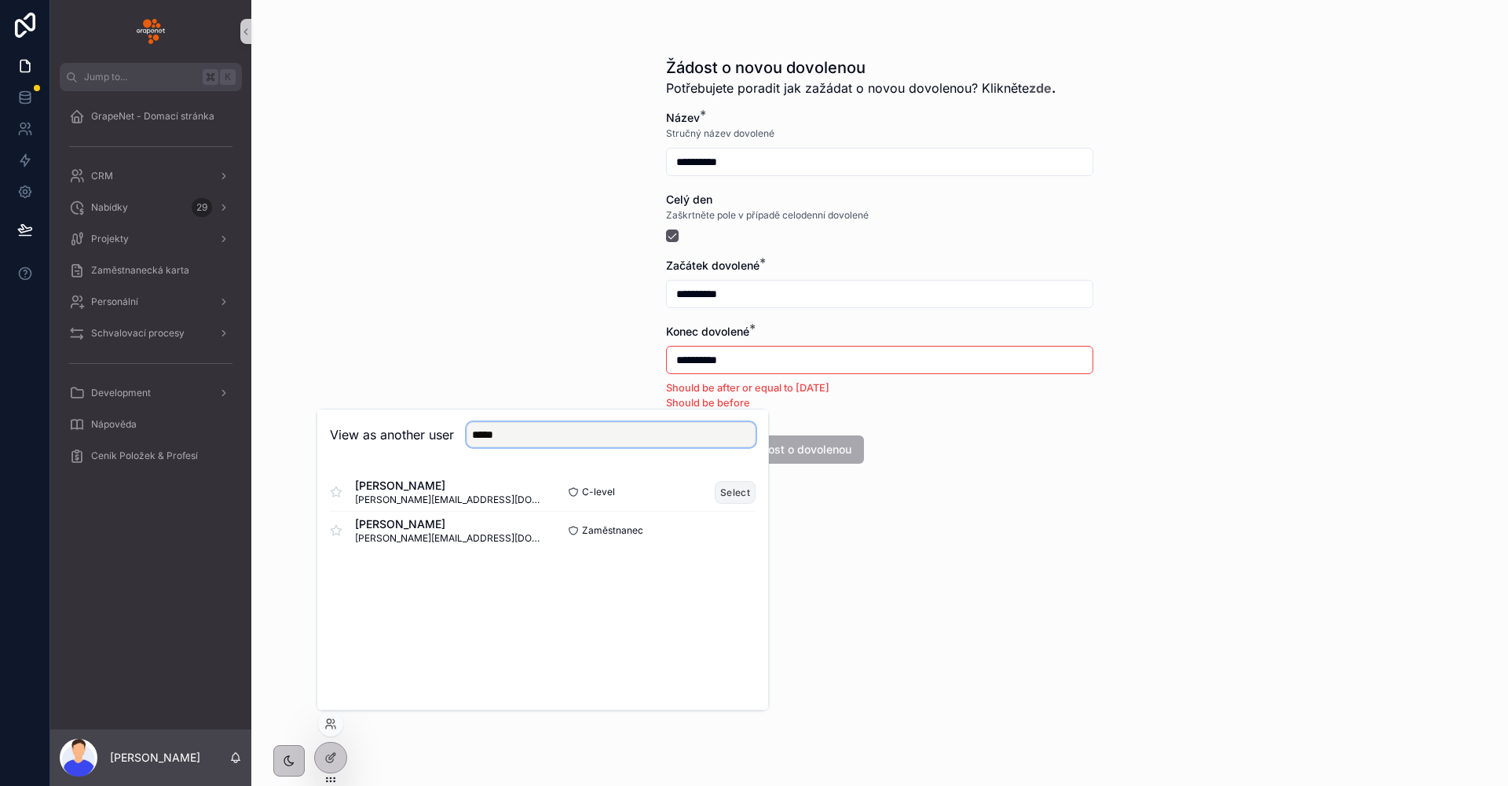
type input "*****"
click at [724, 488] on button "Select" at bounding box center [735, 492] width 41 height 23
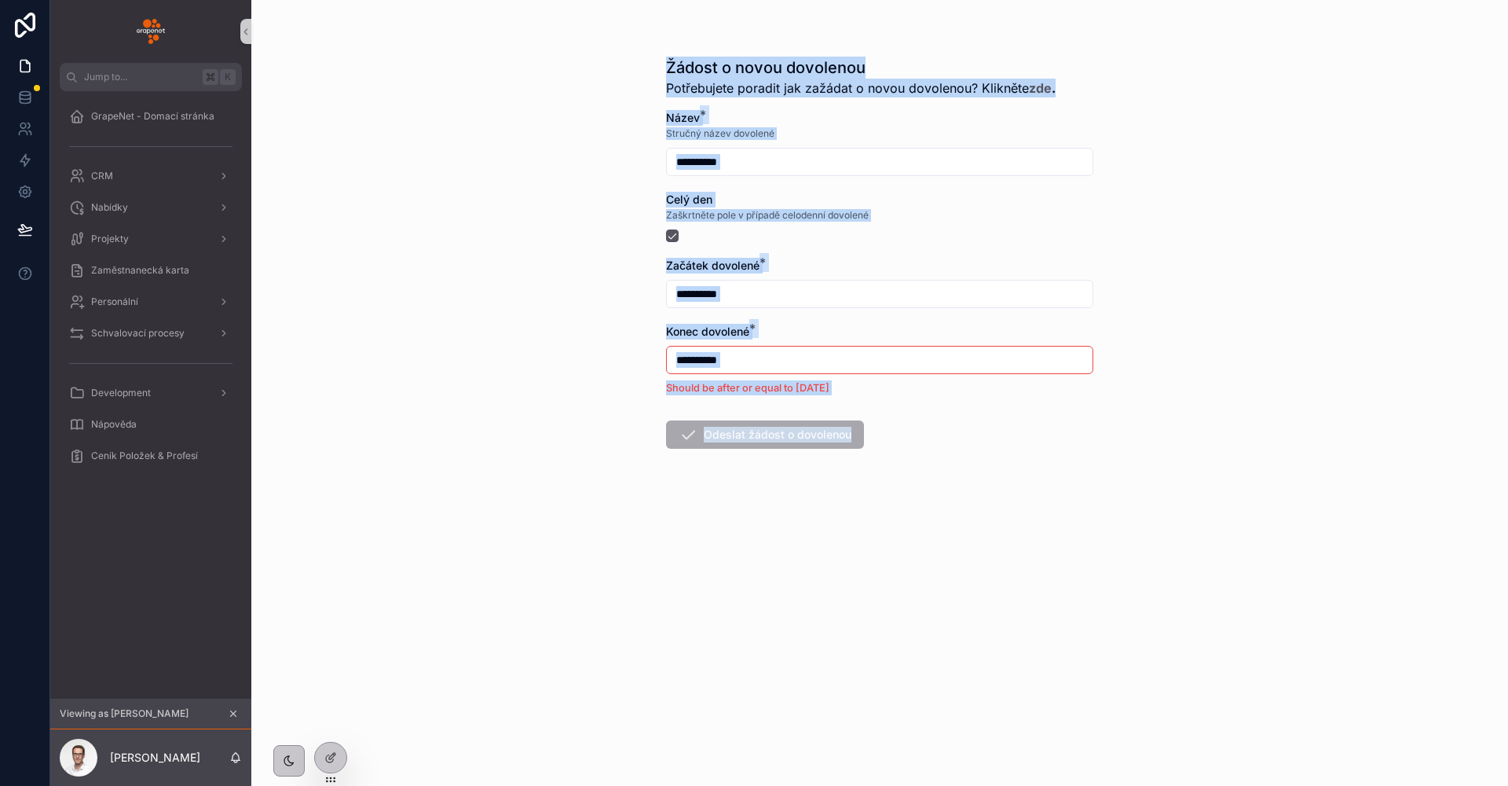
click at [511, 343] on div "**********" at bounding box center [879, 393] width 1257 height 786
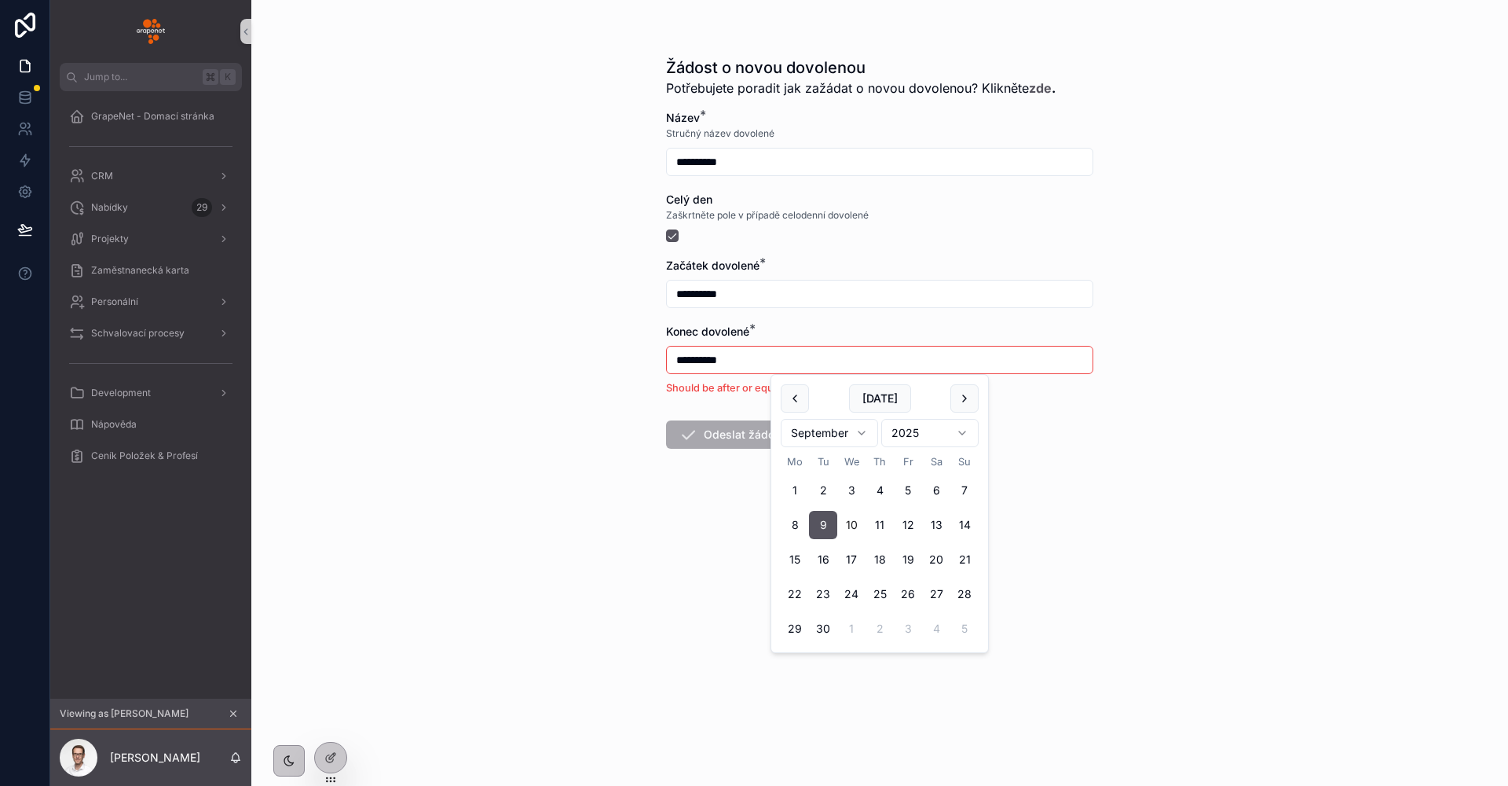
click at [810, 352] on input "**********" at bounding box center [880, 360] width 426 height 22
click at [902, 528] on button "12" at bounding box center [908, 525] width 28 height 28
type input "**********"
click at [648, 460] on div "**********" at bounding box center [879, 393] width 1257 height 786
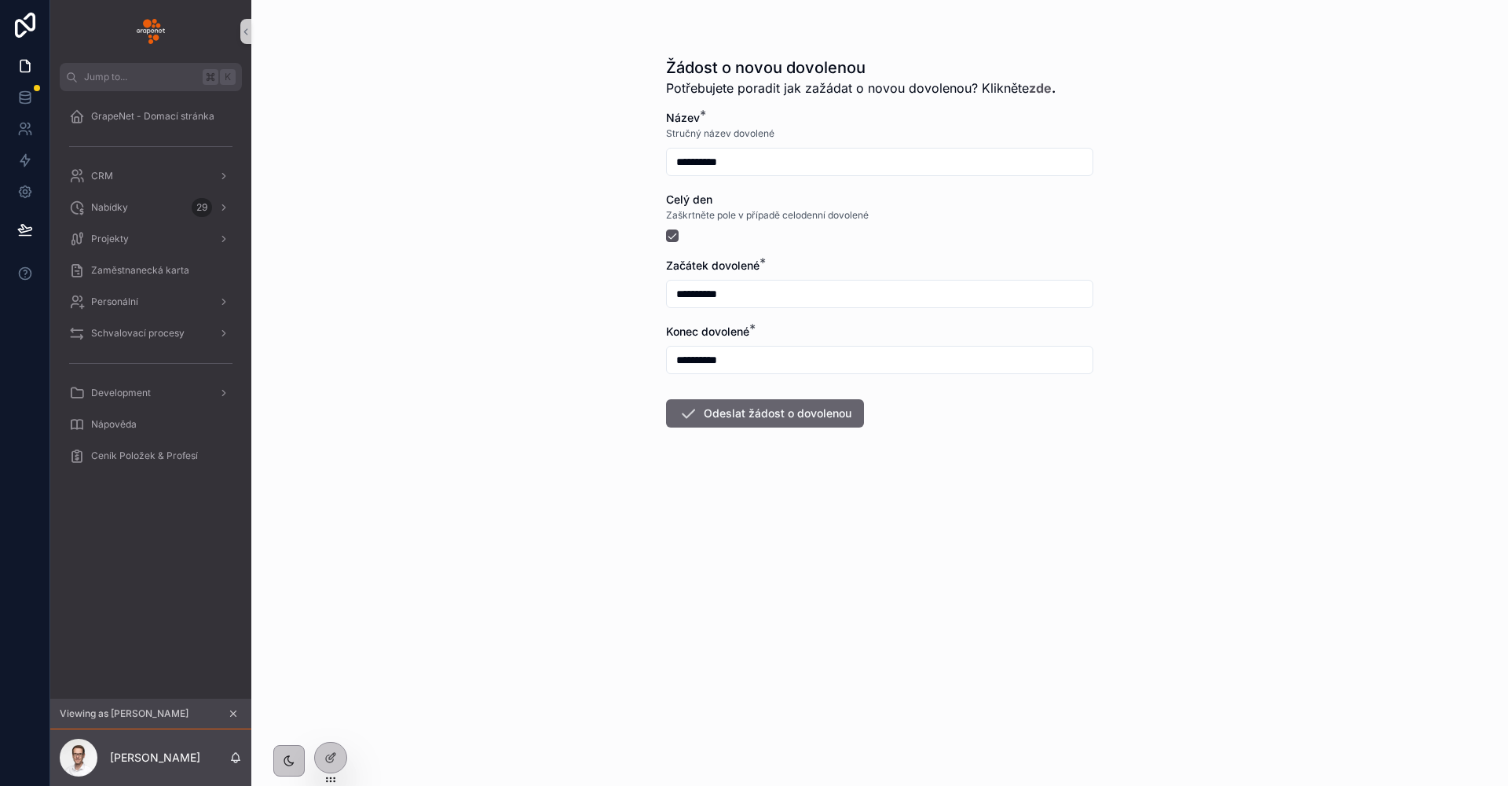
click at [705, 423] on button "Odeslat žádost o dovolenou" at bounding box center [765, 413] width 198 height 28
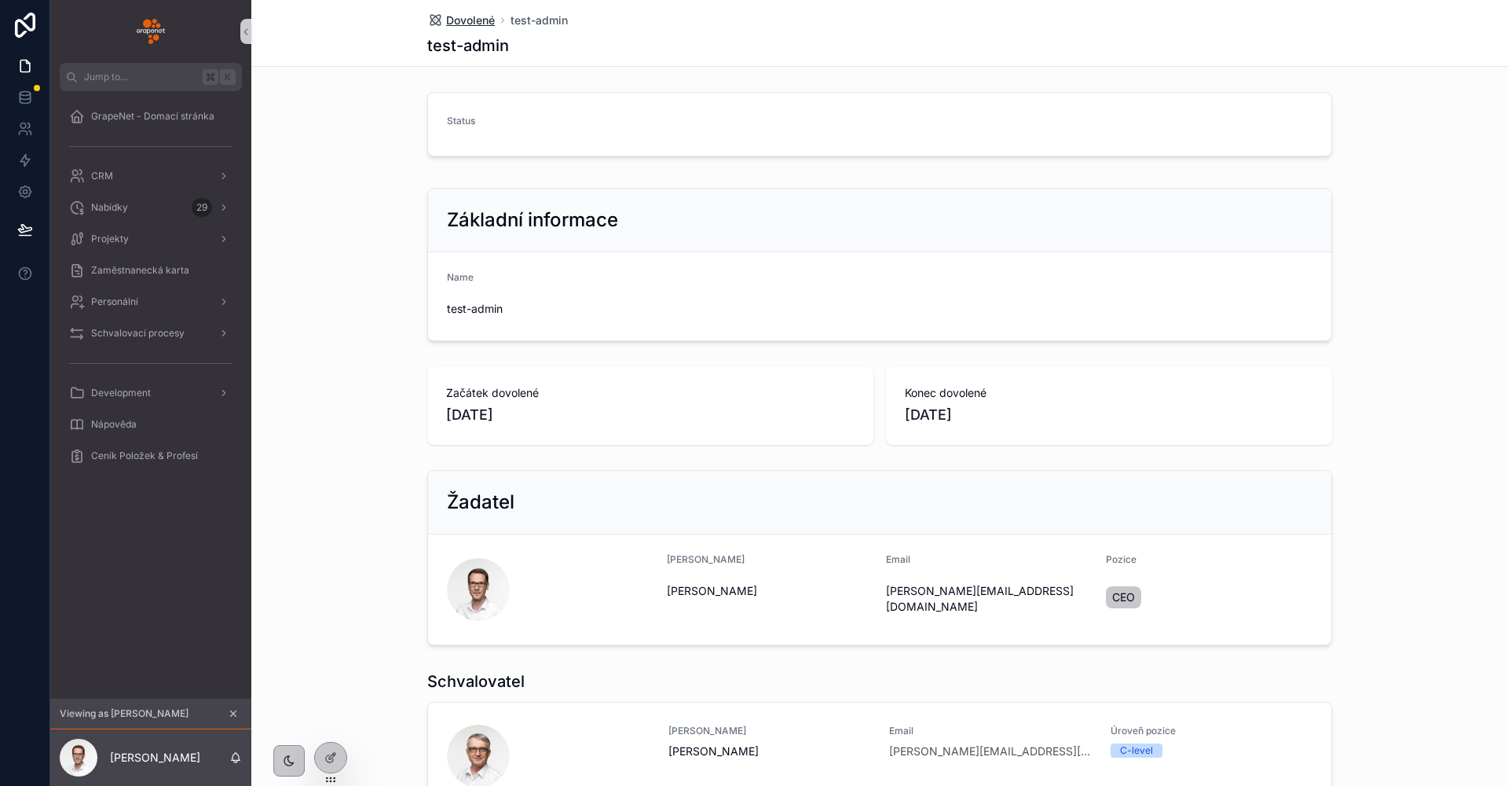
click at [482, 23] on span "Dovolené" at bounding box center [470, 21] width 49 height 16
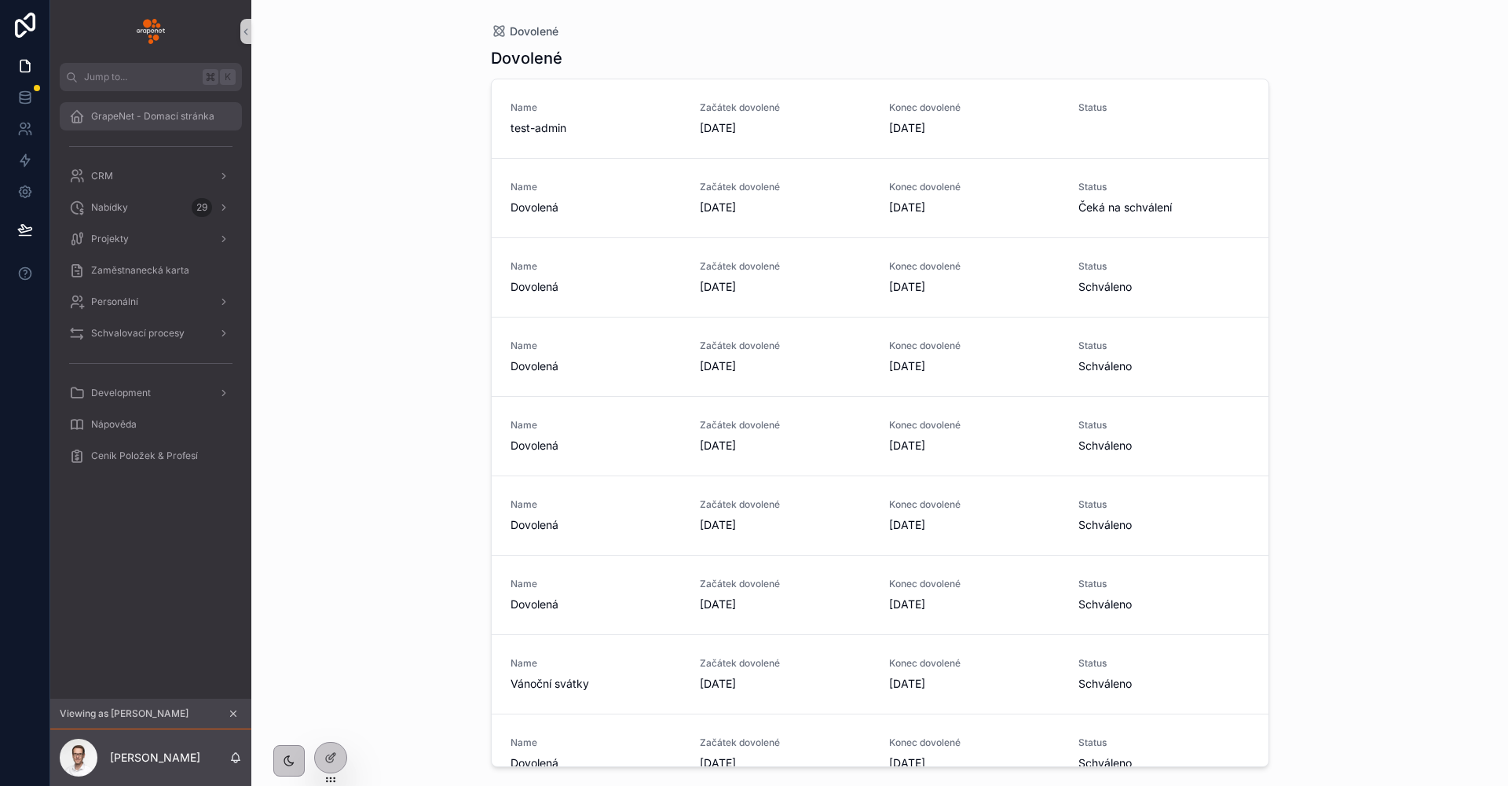
click at [188, 115] on span "GrapeNet - Domací stránka" at bounding box center [152, 116] width 123 height 13
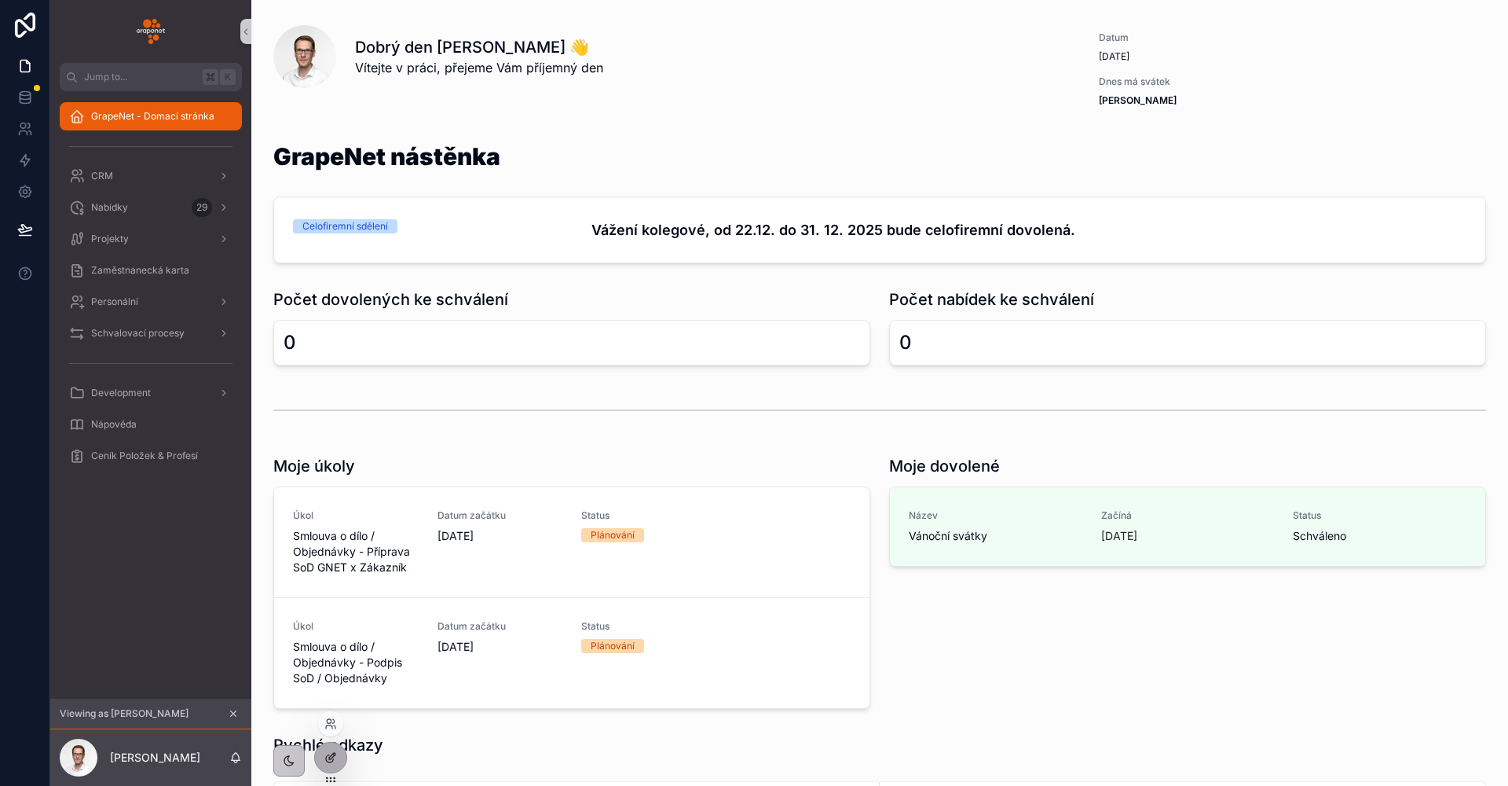
click at [331, 750] on div at bounding box center [330, 757] width 31 height 30
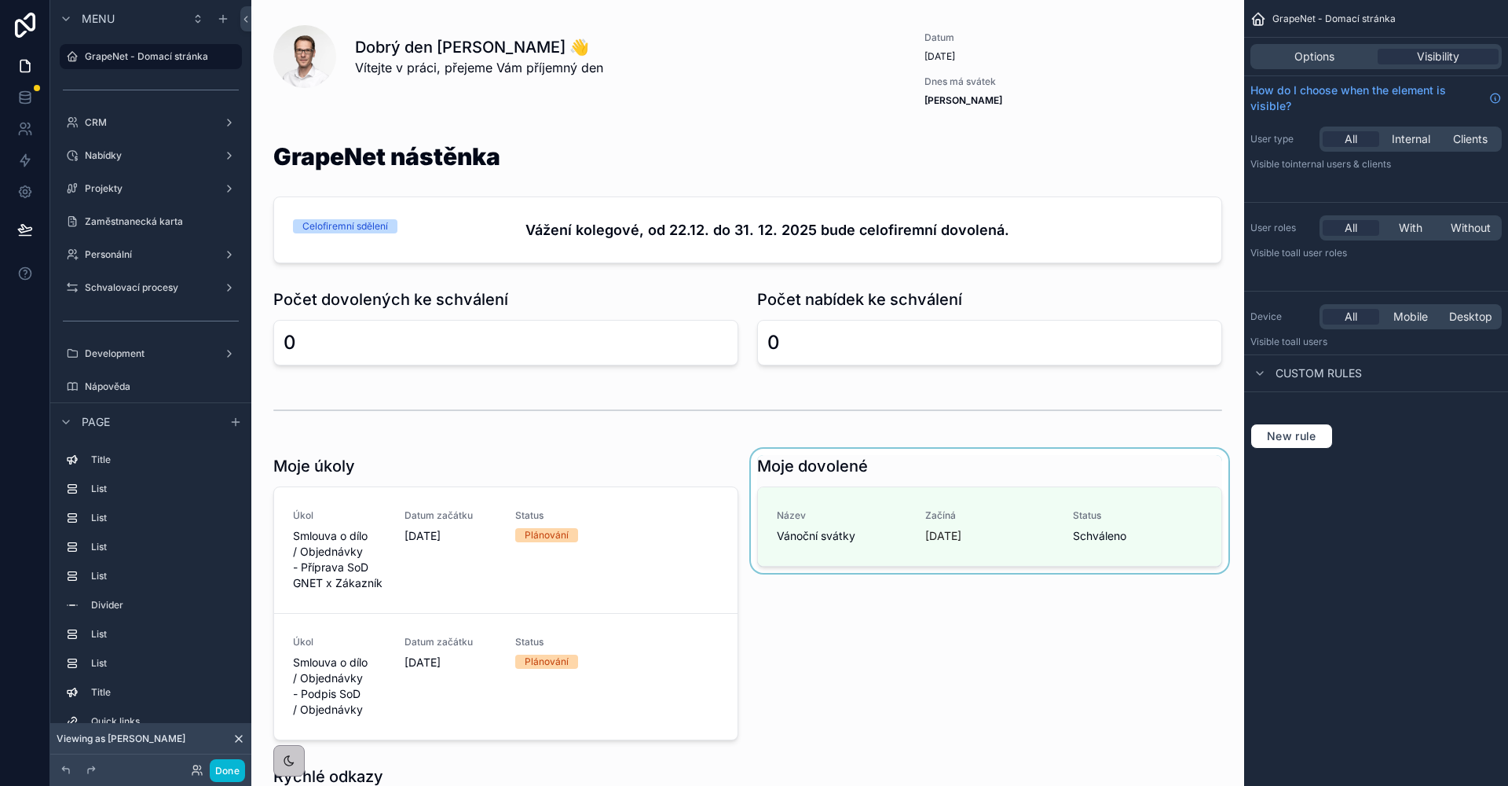
scroll to position [302, 0]
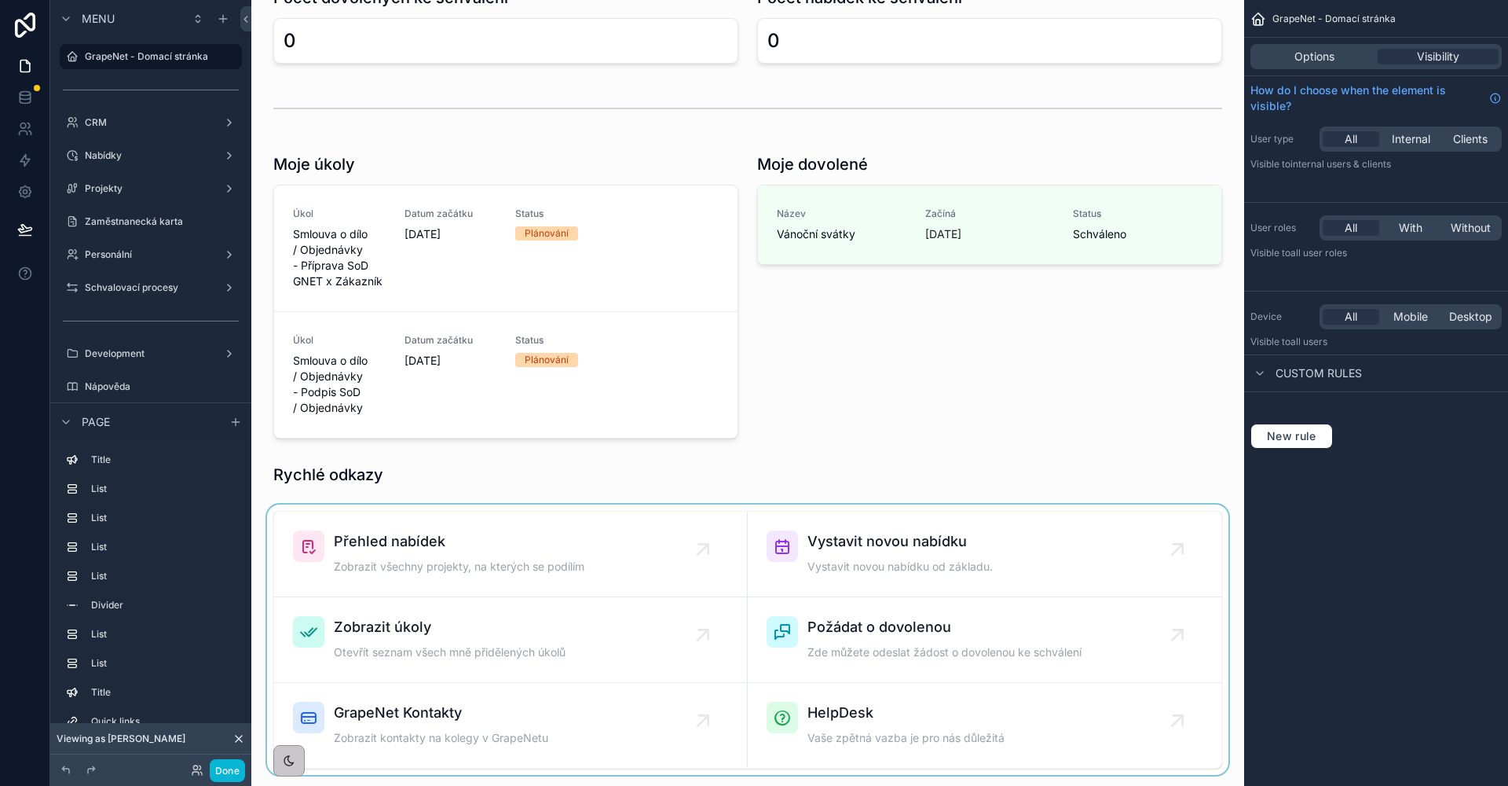
click at [911, 637] on div "scrollable content" at bounding box center [748, 639] width 968 height 270
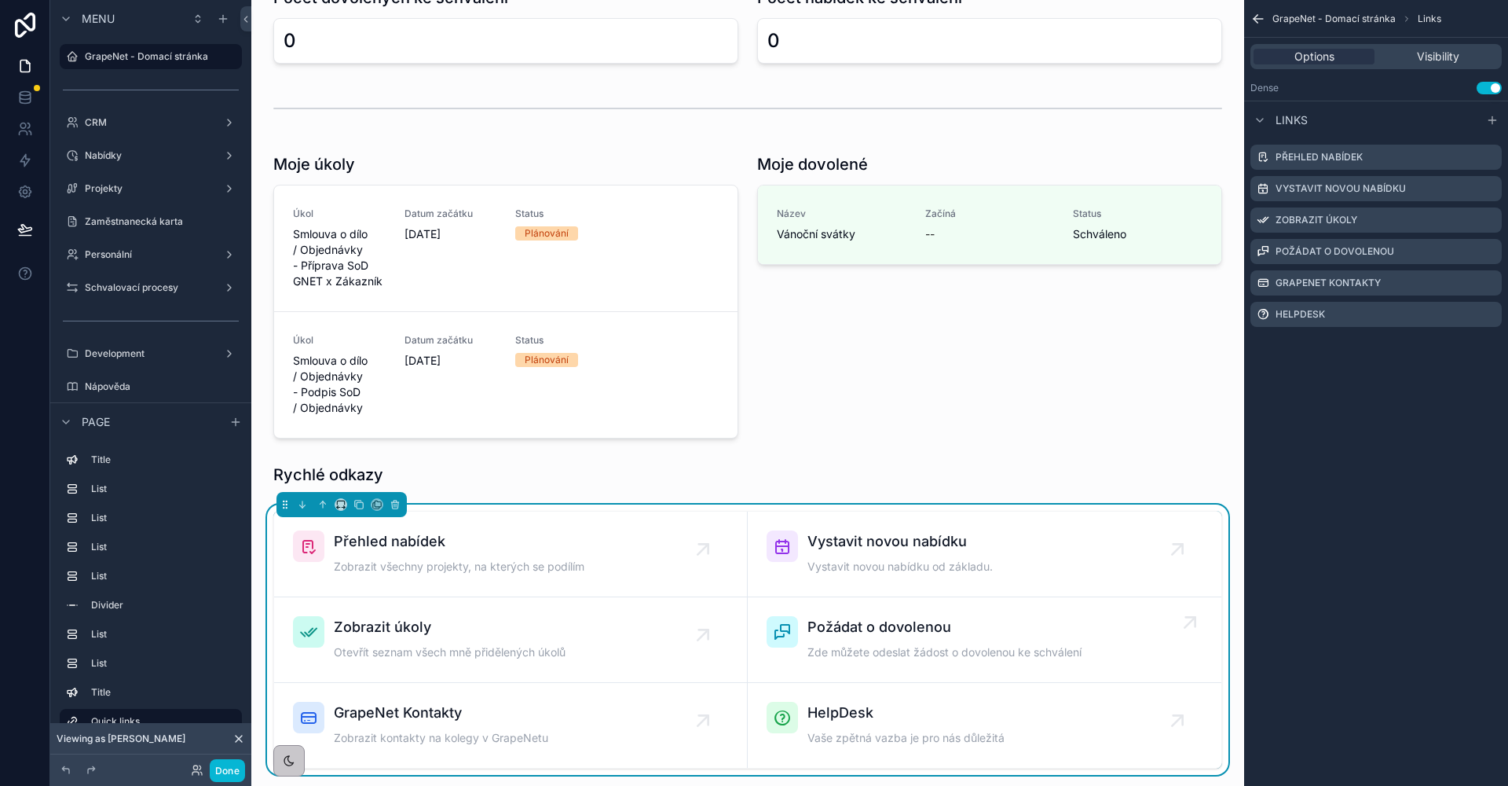
click at [929, 636] on span "Požádat o dovolenou" at bounding box center [945, 627] width 274 height 22
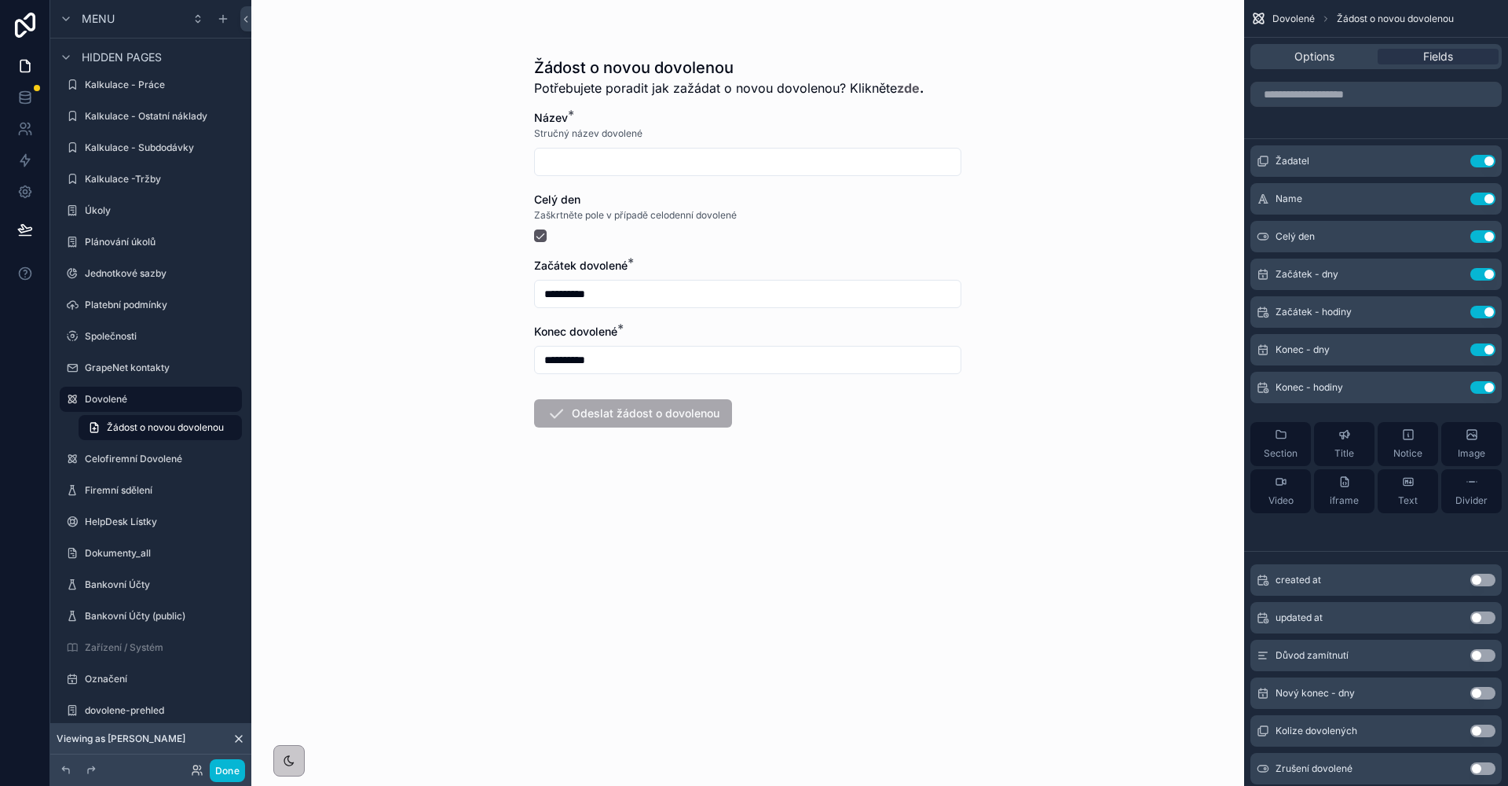
click at [1316, 65] on div "Options Fields" at bounding box center [1376, 56] width 251 height 25
click at [1315, 72] on div "Options Fields" at bounding box center [1376, 57] width 264 height 38
click at [1317, 54] on span "Options" at bounding box center [1315, 57] width 40 height 16
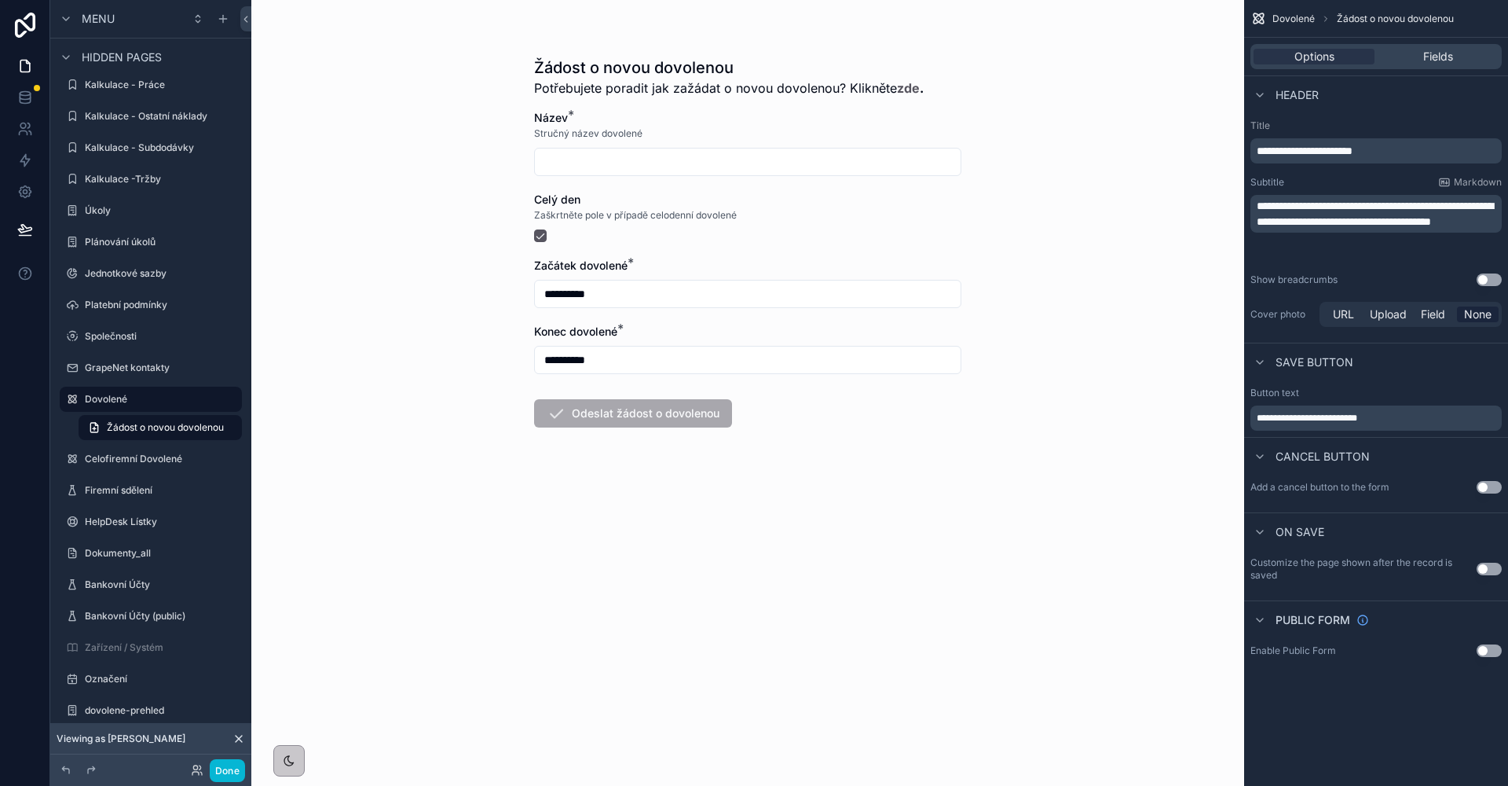
click at [1485, 567] on button "Use setting" at bounding box center [1489, 568] width 25 height 13
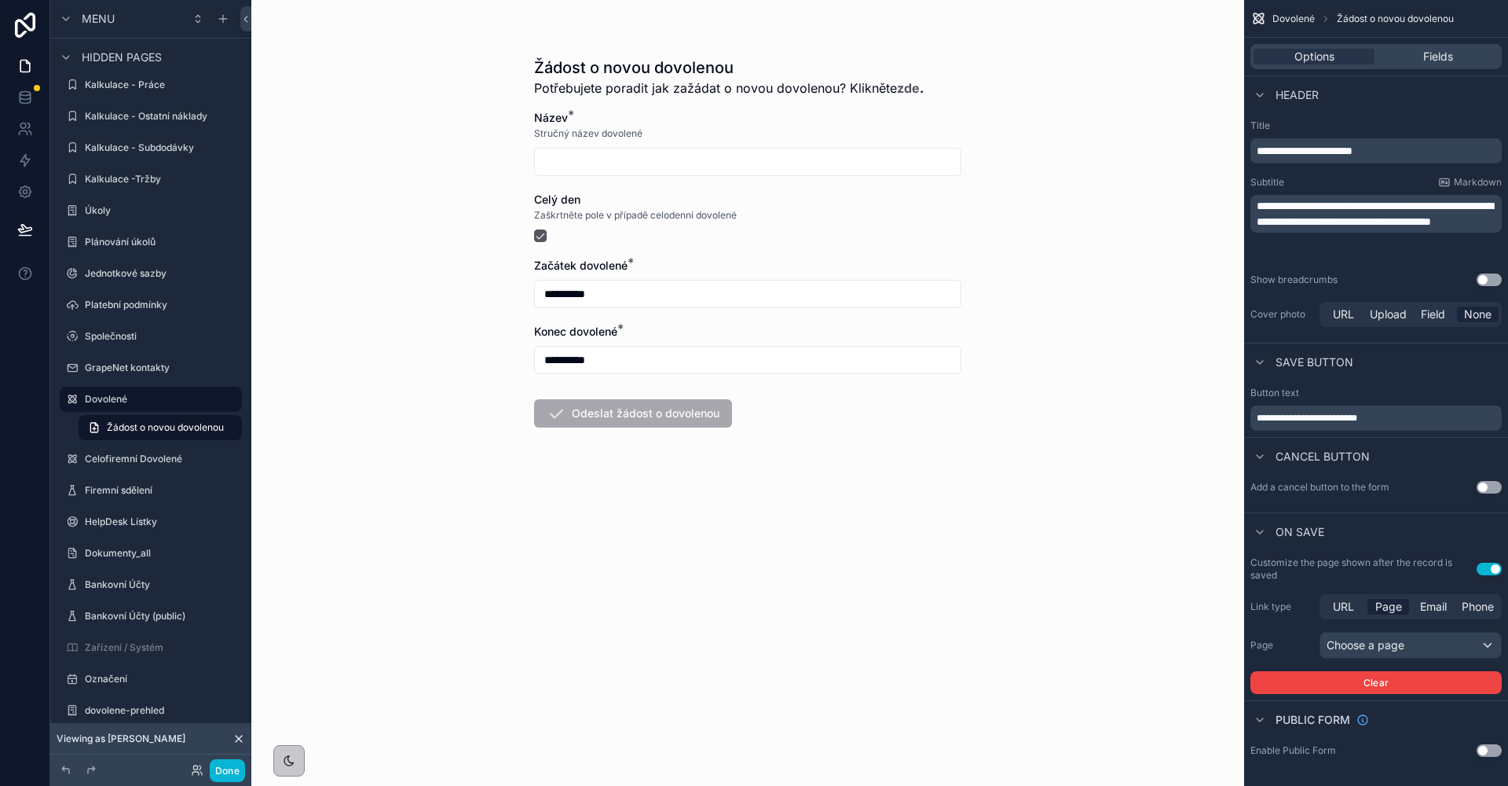
click at [1383, 627] on div "Link type URL Page Email Phone Page Choose a page Clear" at bounding box center [1376, 644] width 251 height 100
click at [1387, 636] on div "Choose a page" at bounding box center [1411, 644] width 181 height 25
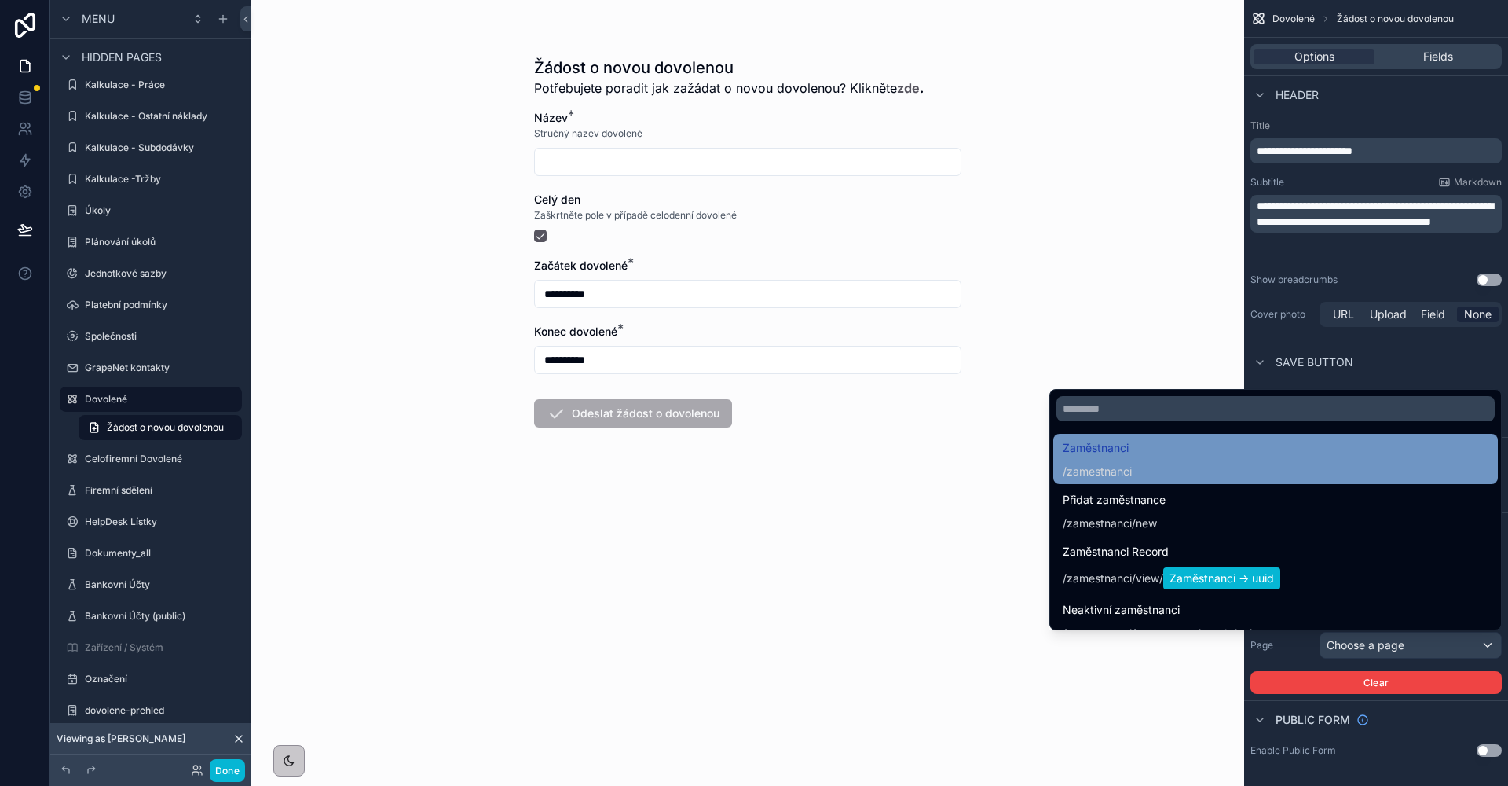
scroll to position [136, 0]
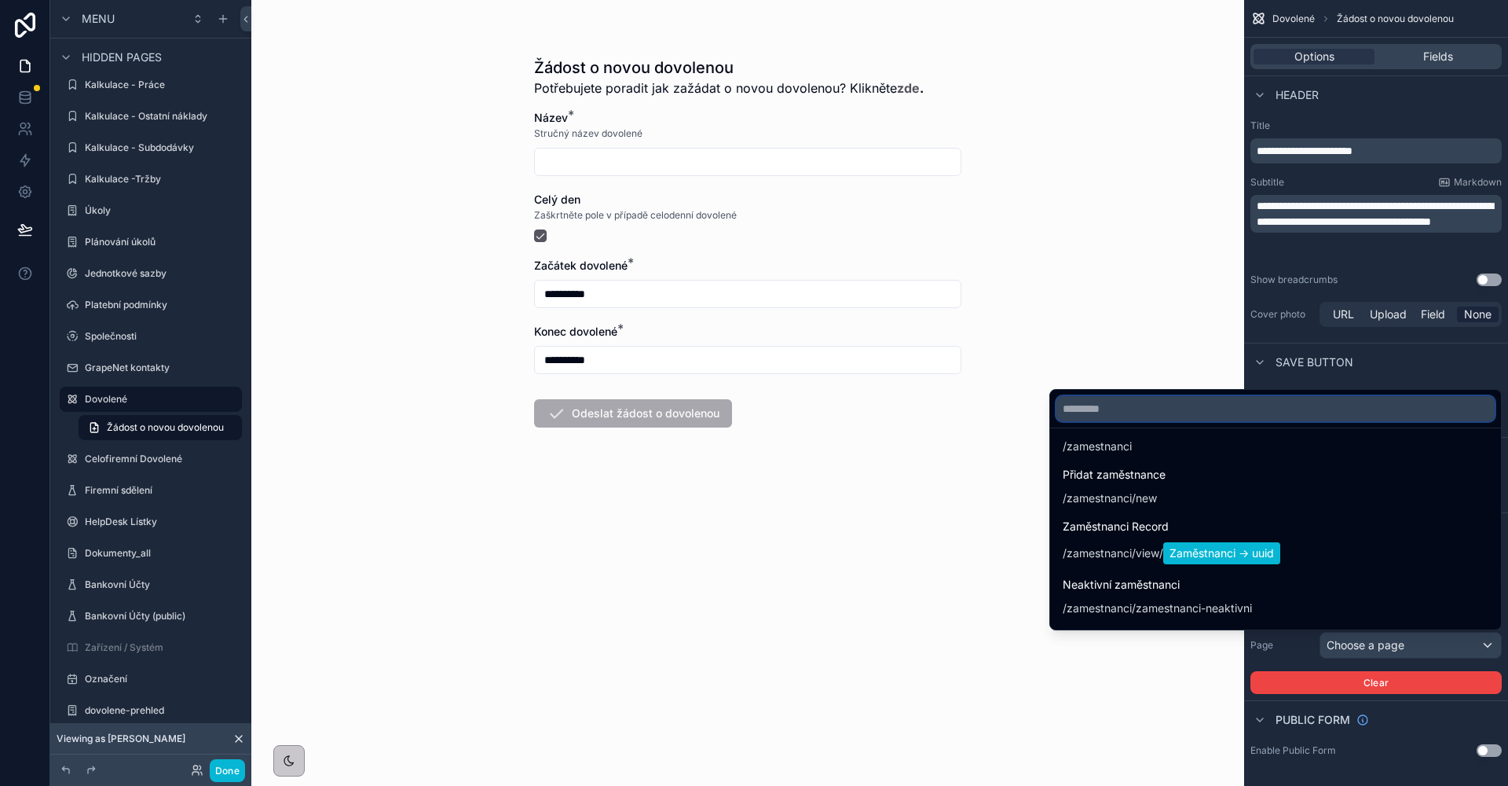
click at [1120, 417] on input "text" at bounding box center [1276, 408] width 438 height 25
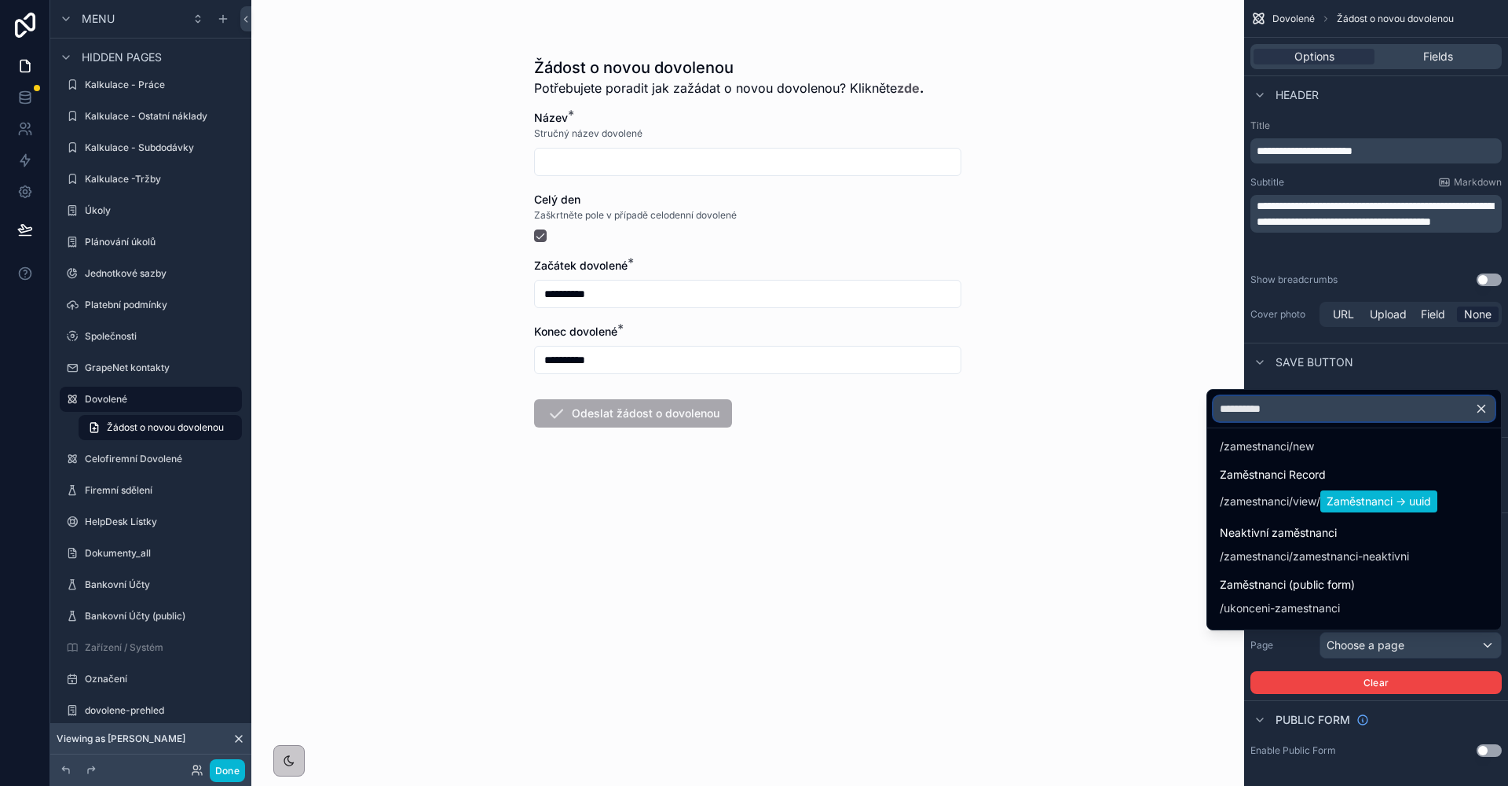
scroll to position [0, 0]
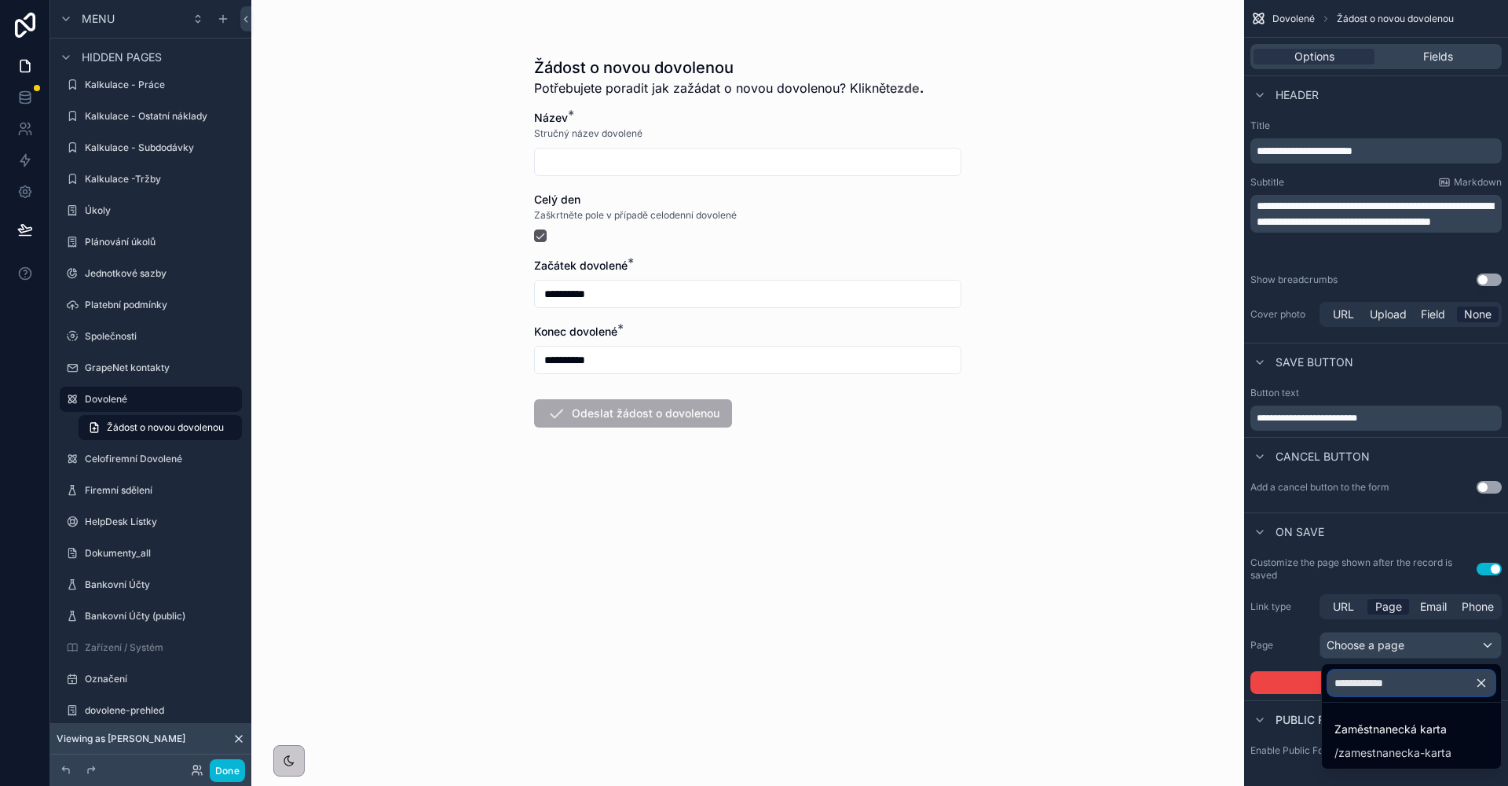
type input "**********"
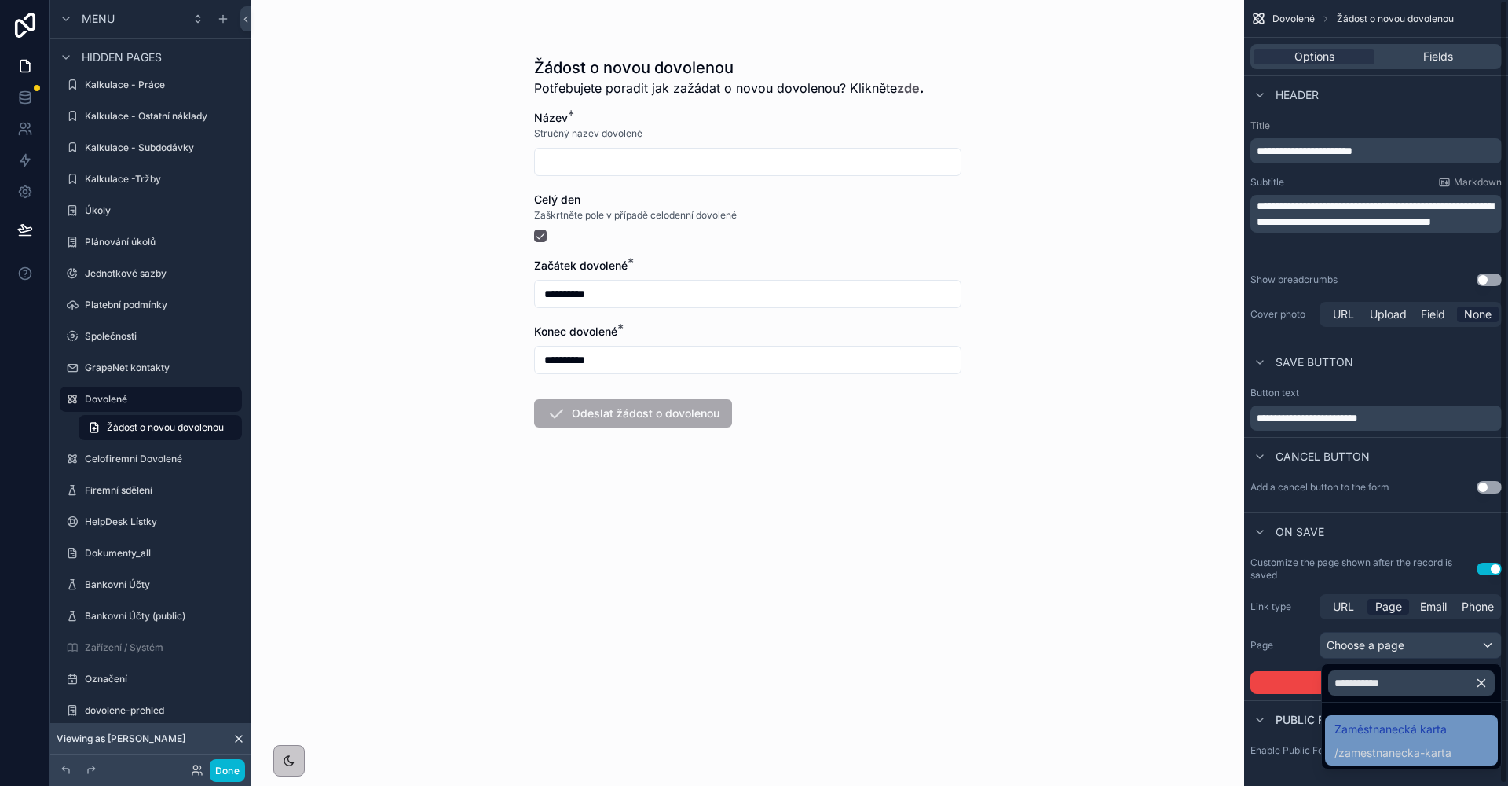
click at [1442, 741] on div "Zaměstnanecká karta / zamestnanecka-karta" at bounding box center [1412, 740] width 154 height 41
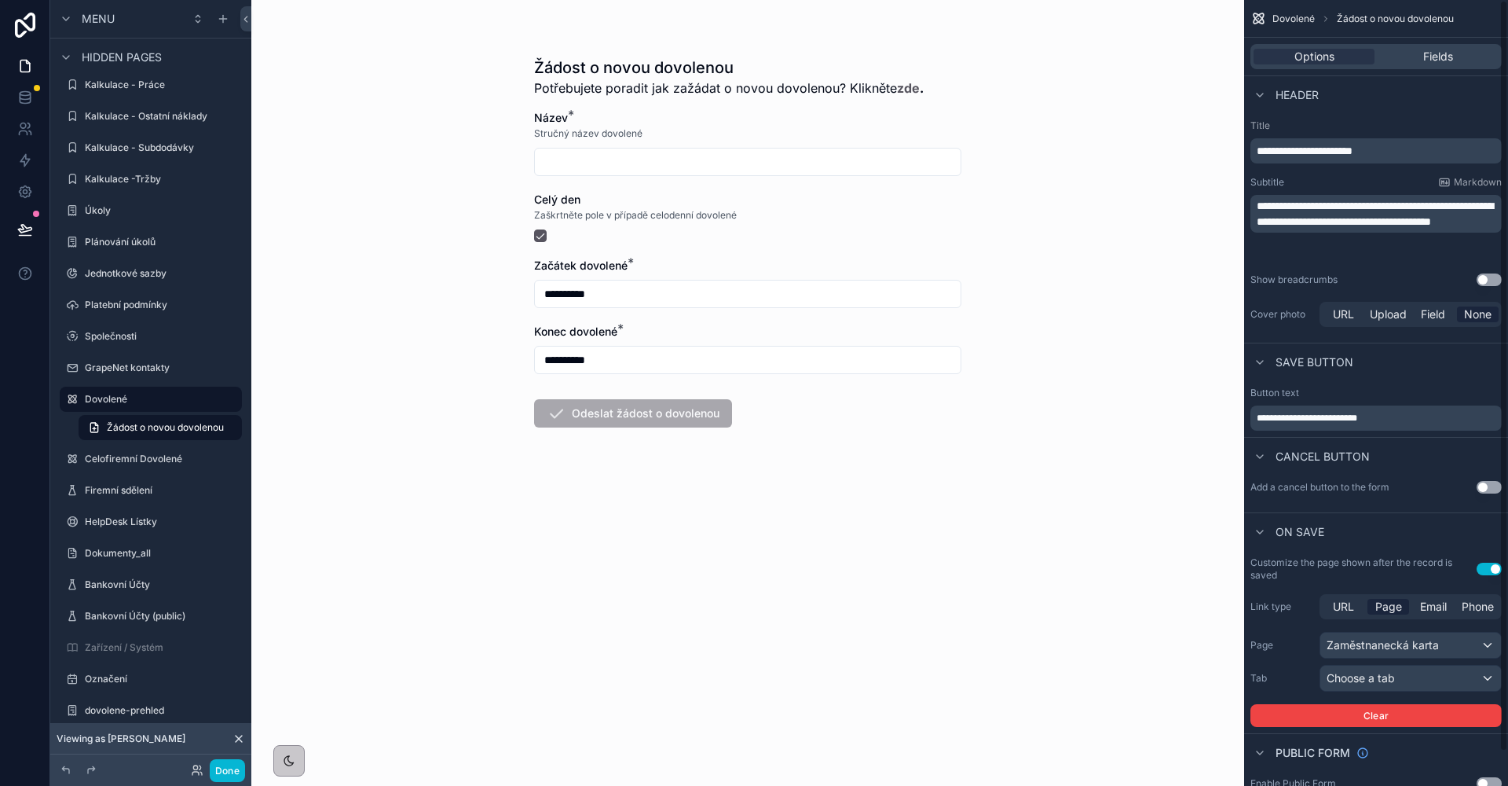
click at [1407, 670] on div "Choose a tab" at bounding box center [1411, 677] width 181 height 25
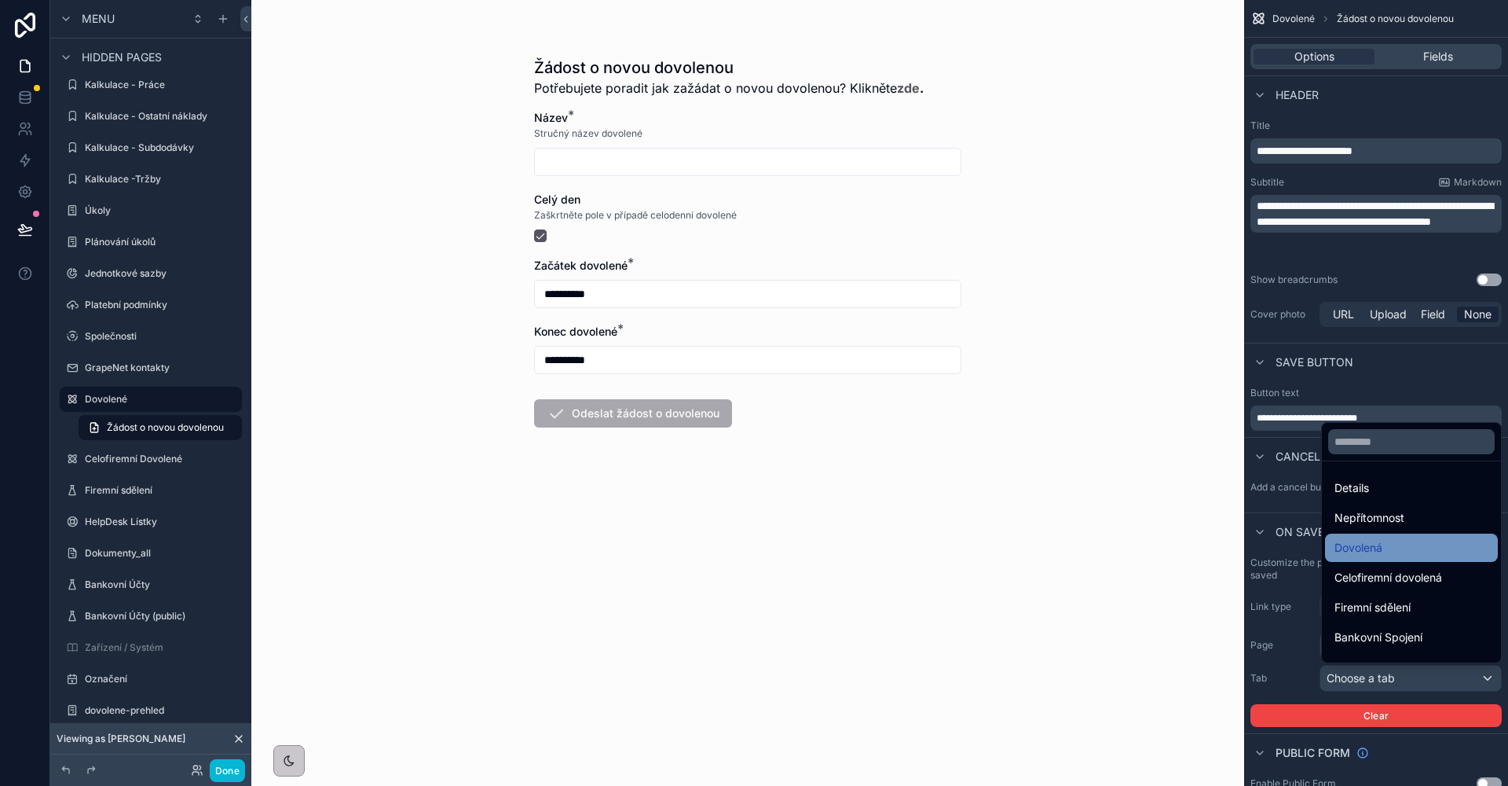
click at [1388, 546] on div "Dovolená" at bounding box center [1412, 547] width 154 height 19
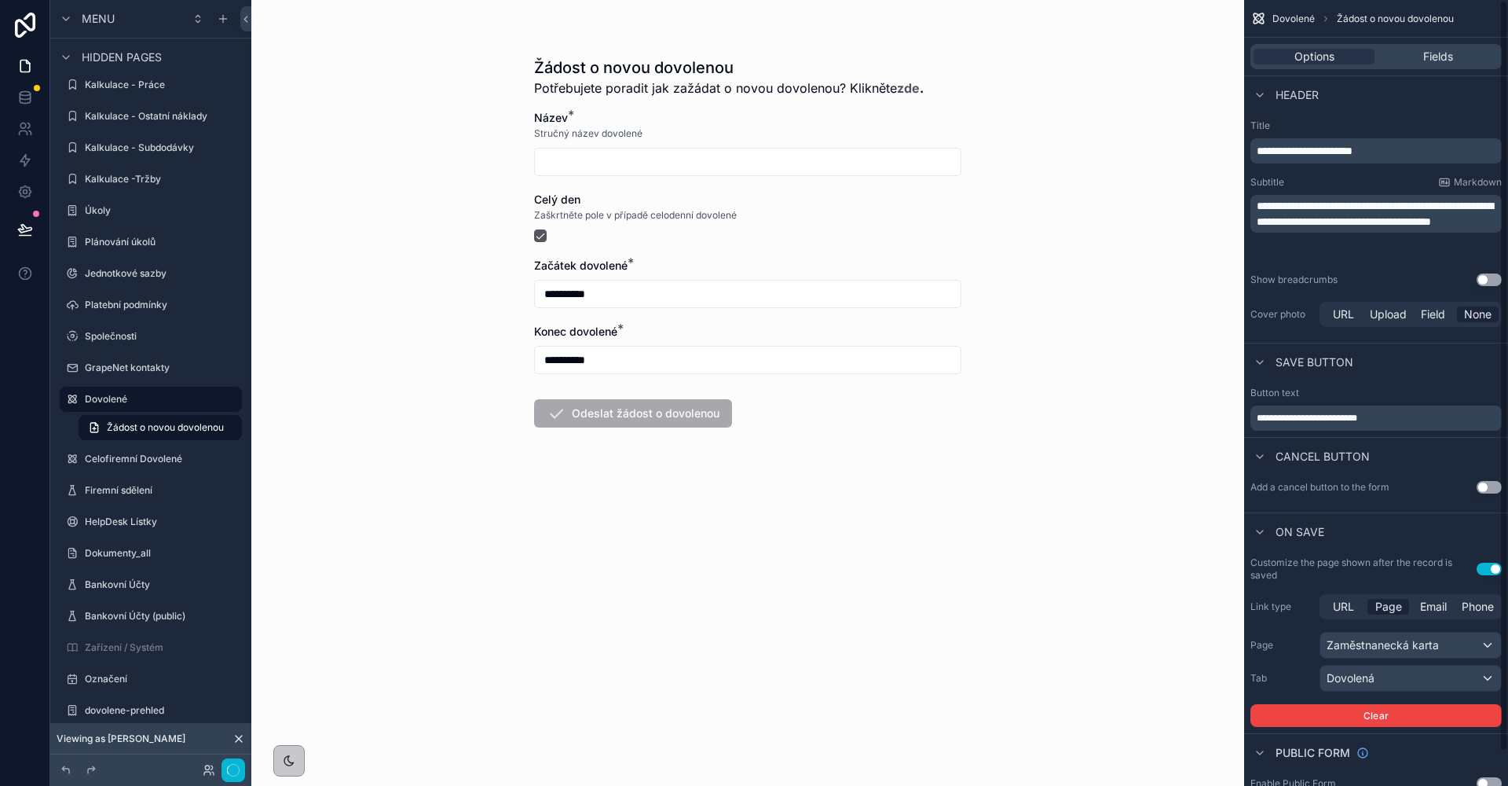
click at [1323, 656] on div "Zaměstnanecká karta" at bounding box center [1411, 644] width 181 height 25
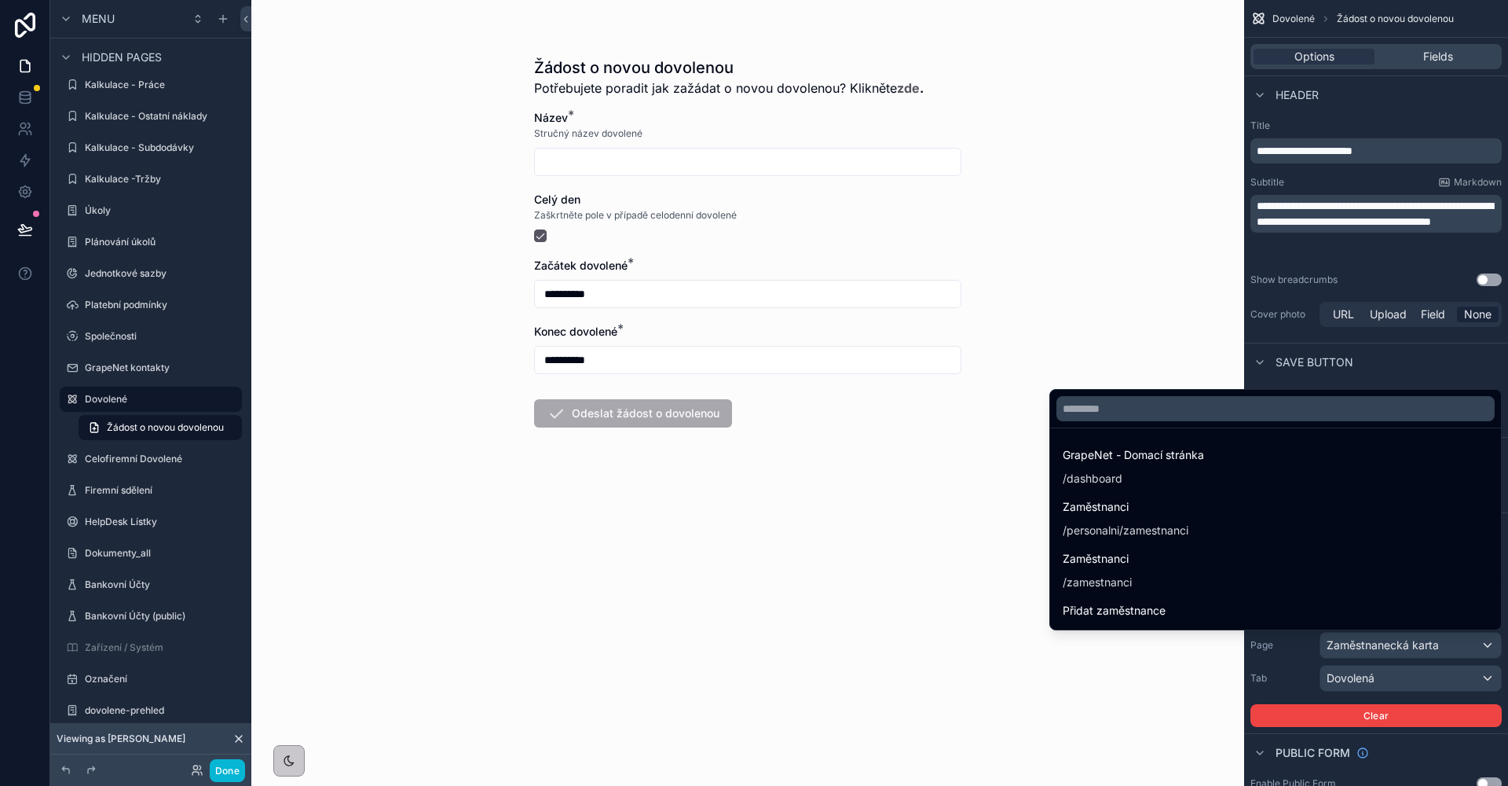
drag, startPoint x: 1306, startPoint y: 691, endPoint x: 1302, endPoint y: 637, distance: 54.3
click at [1306, 691] on div "scrollable content" at bounding box center [754, 393] width 1508 height 786
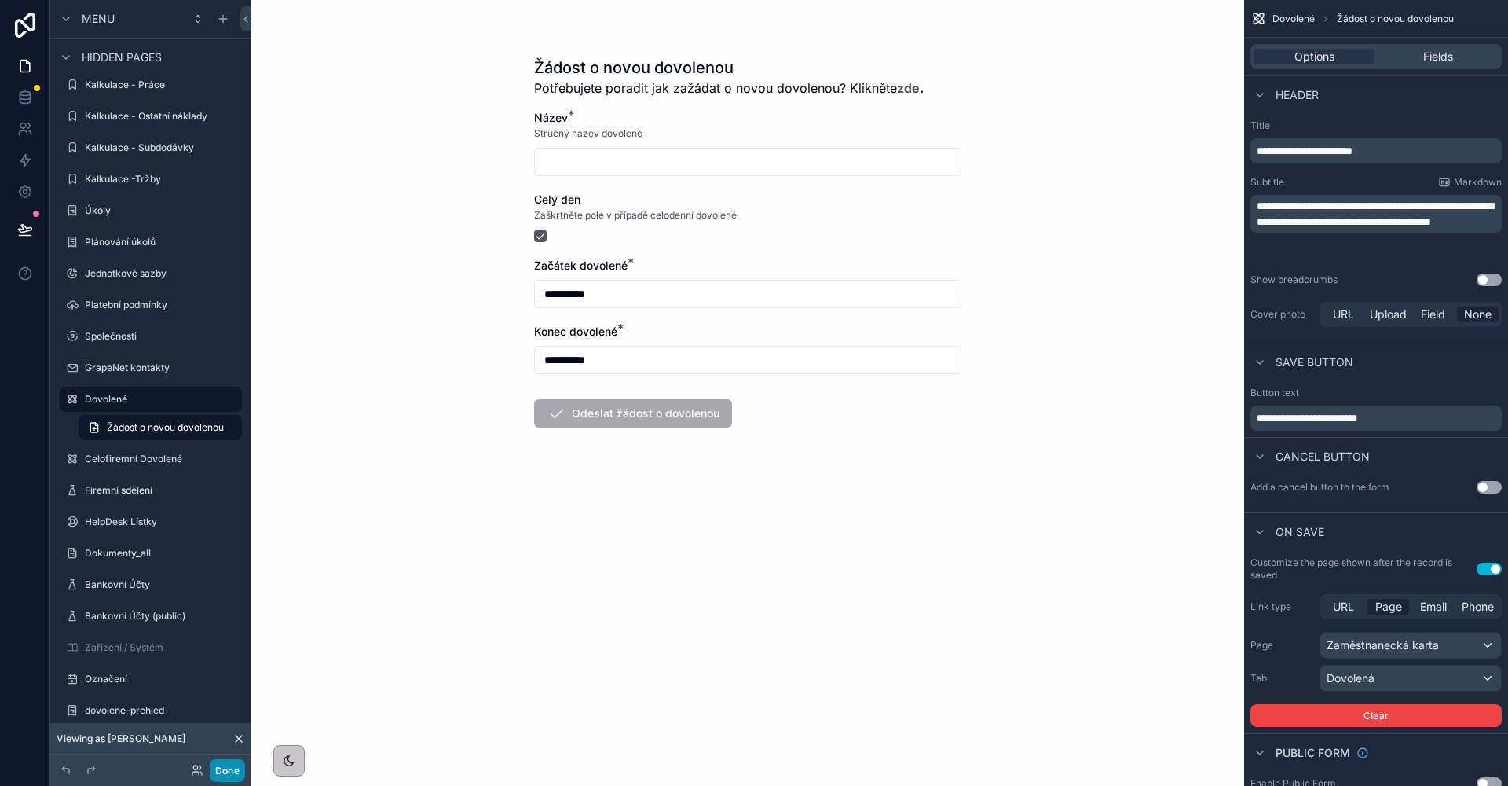
click at [240, 767] on button "Done" at bounding box center [227, 770] width 35 height 23
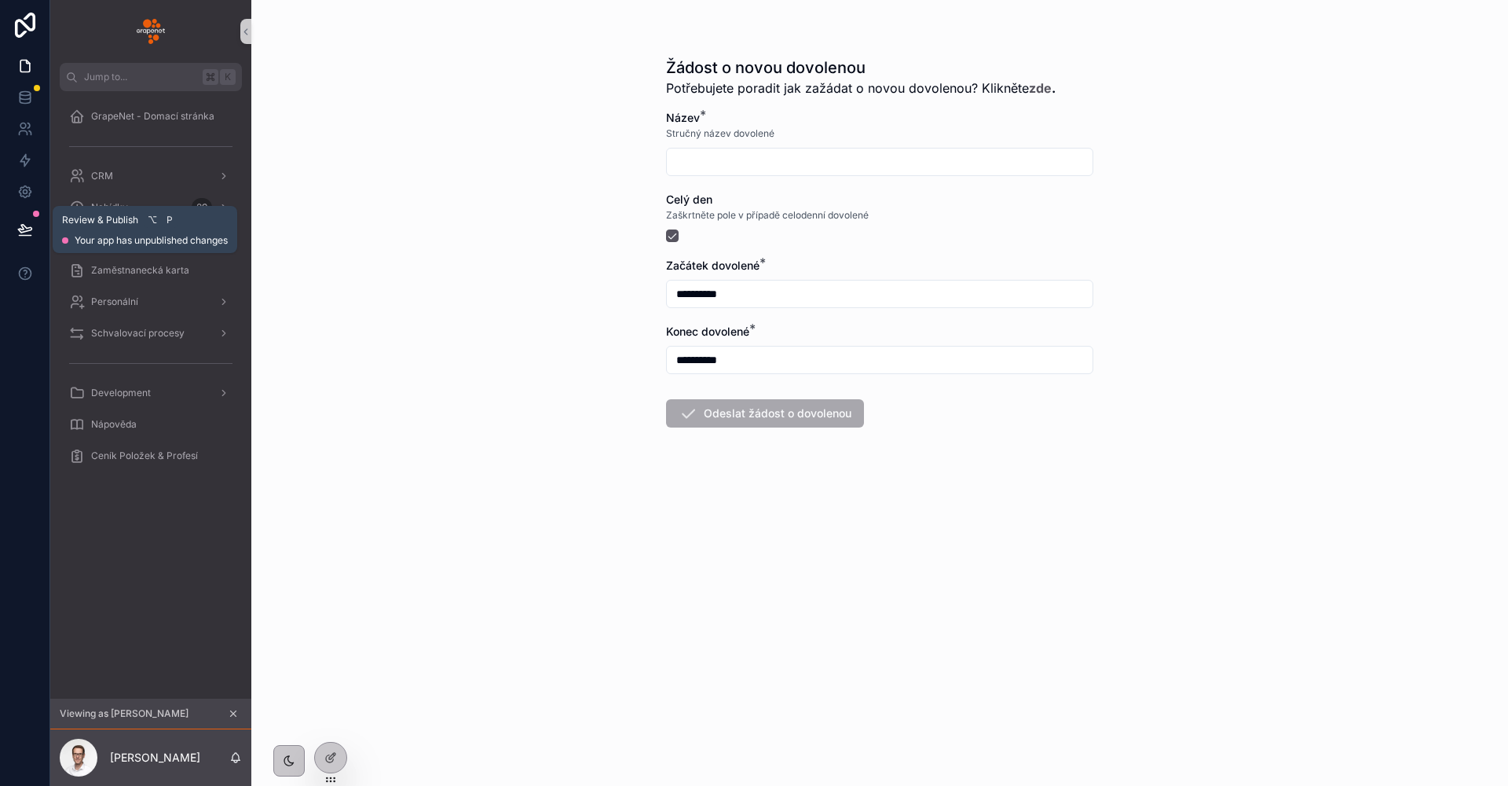
click at [35, 231] on button at bounding box center [25, 229] width 35 height 44
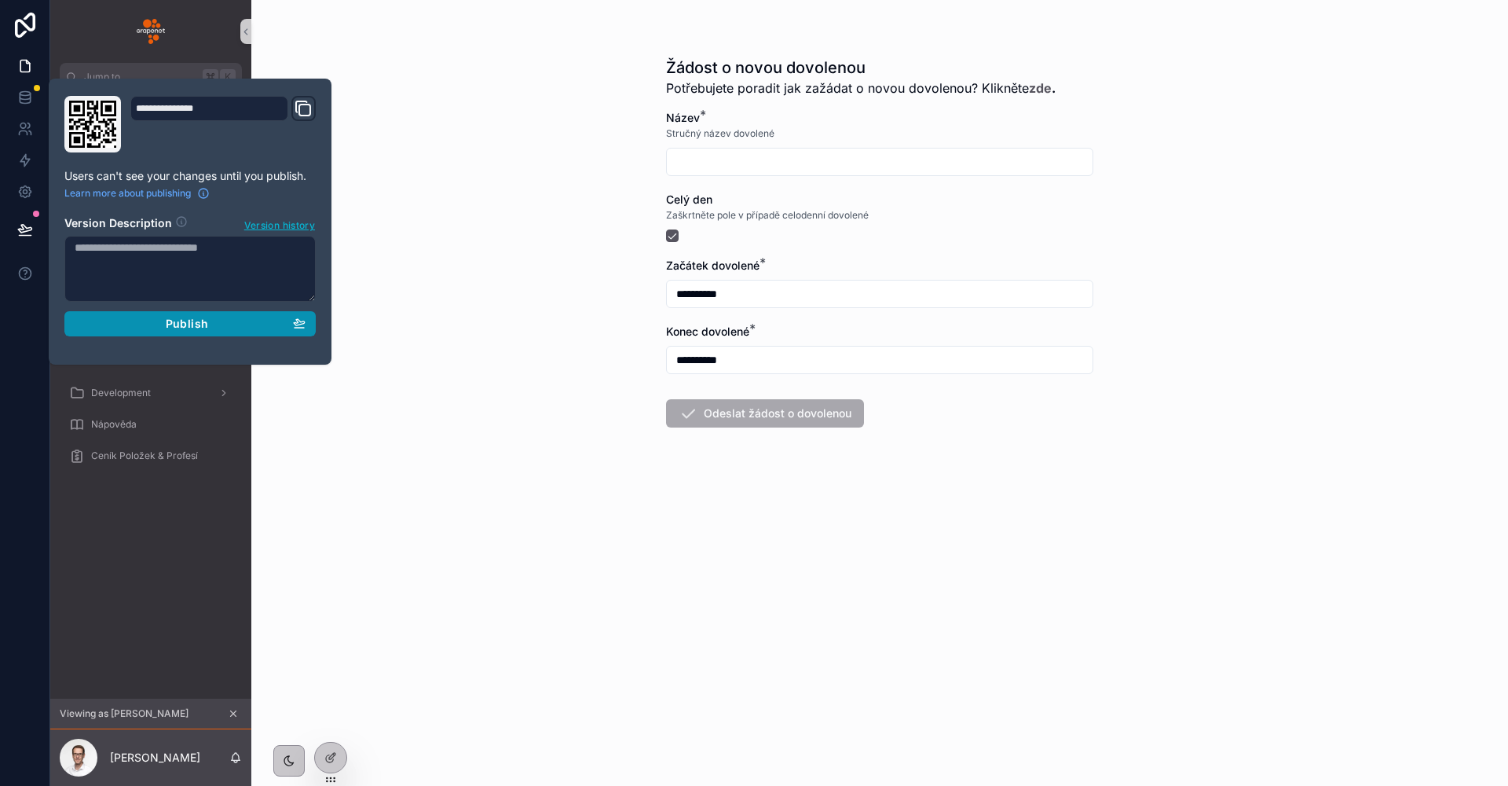
click at [137, 330] on button "Publish" at bounding box center [189, 323] width 251 height 25
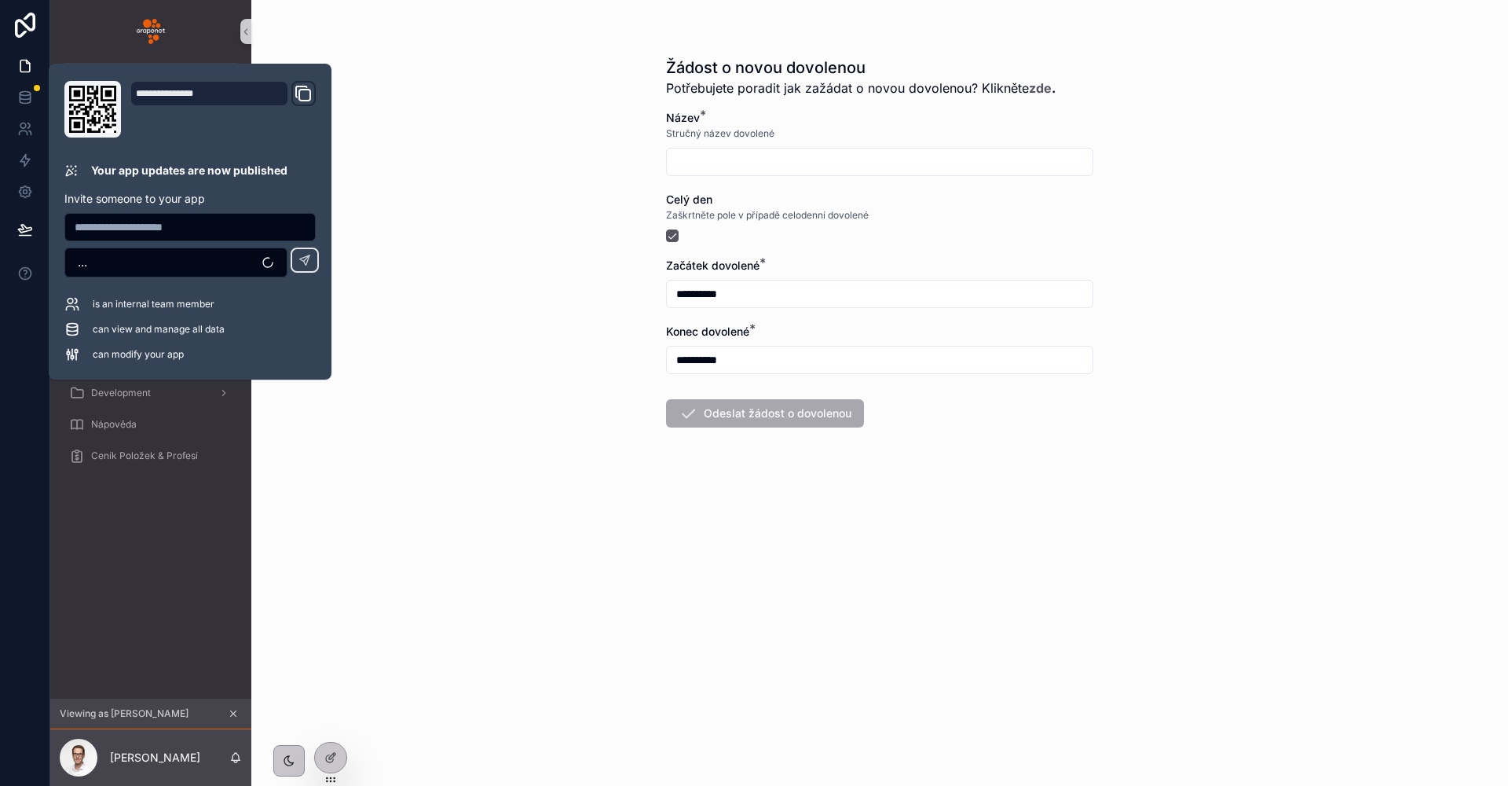
click at [523, 331] on div "**********" at bounding box center [879, 393] width 1257 height 786
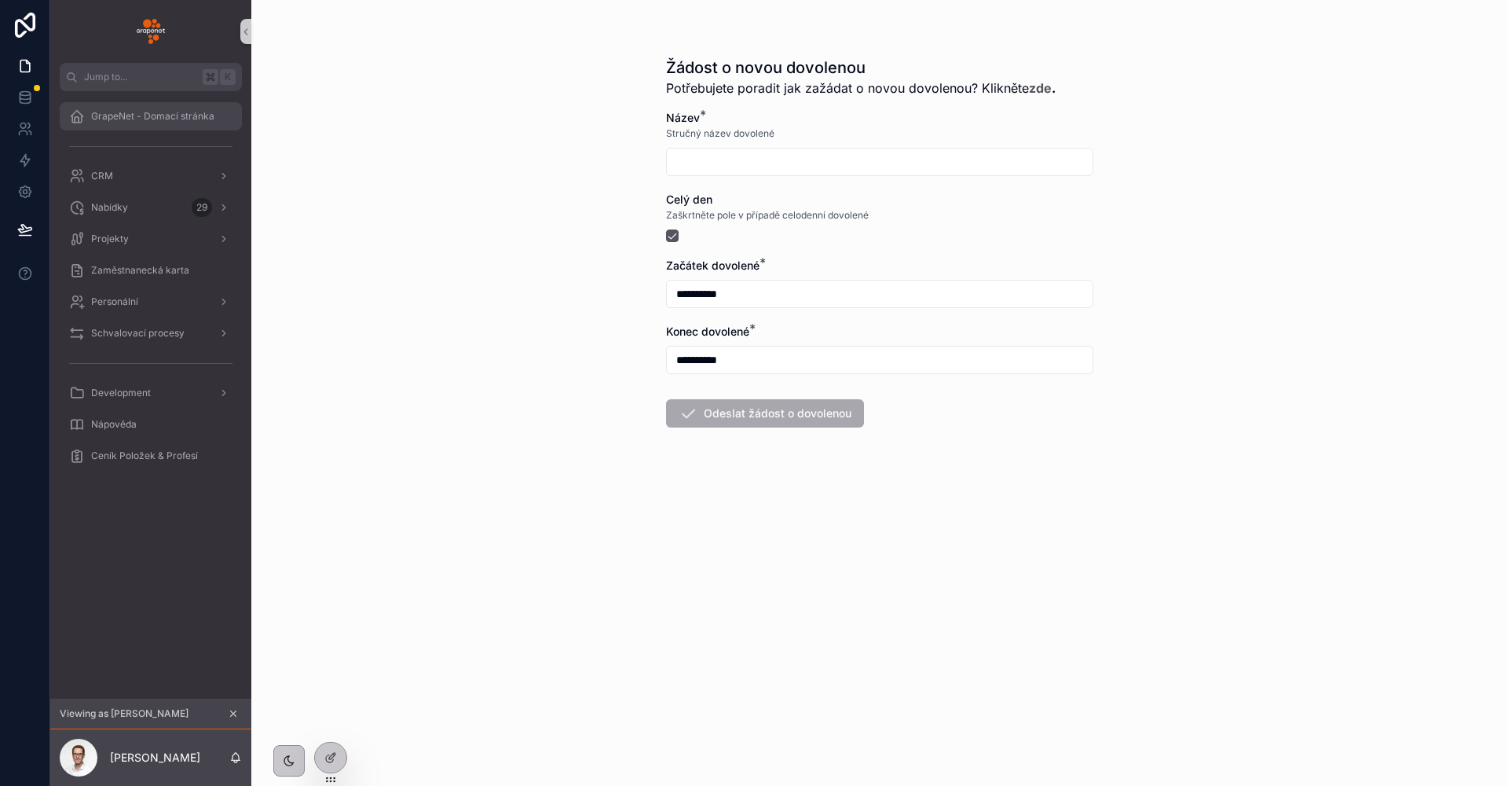
click at [189, 126] on div "GrapeNet - Domací stránka" at bounding box center [150, 116] width 163 height 25
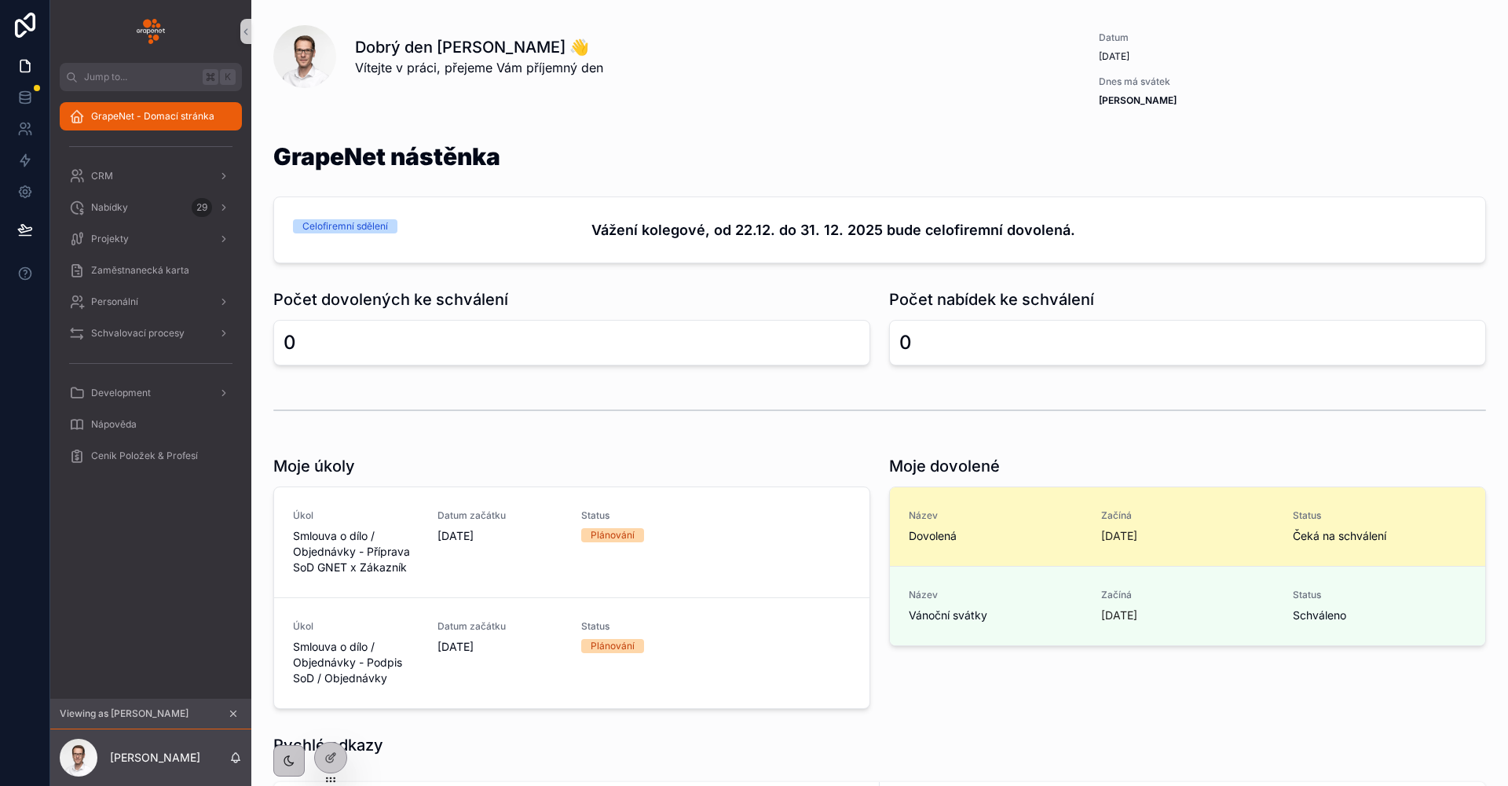
click at [1022, 499] on div "Název Dovolená Začíná in 6 days Status Čeká na schválení" at bounding box center [1187, 526] width 595 height 79
click at [944, 530] on span "Dovolená" at bounding box center [996, 536] width 174 height 16
click at [934, 540] on span "Dovolená" at bounding box center [996, 536] width 174 height 16
click at [934, 517] on span "Název" at bounding box center [996, 515] width 174 height 13
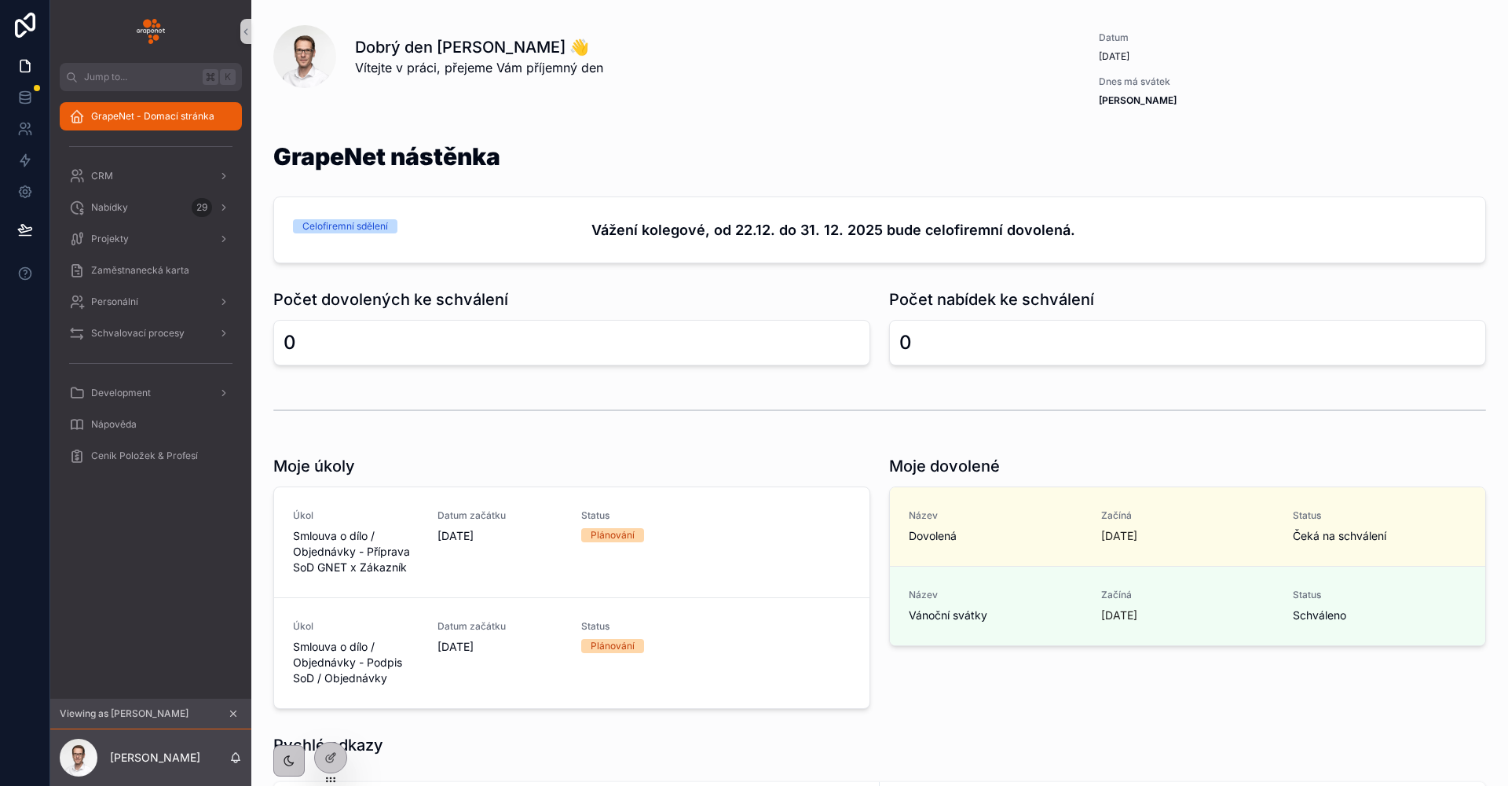
click at [889, 306] on h1 "Počet nabídek ke schválení" at bounding box center [991, 299] width 205 height 22
click at [391, 301] on h1 "Počet dovolených ke schválení" at bounding box center [390, 299] width 235 height 22
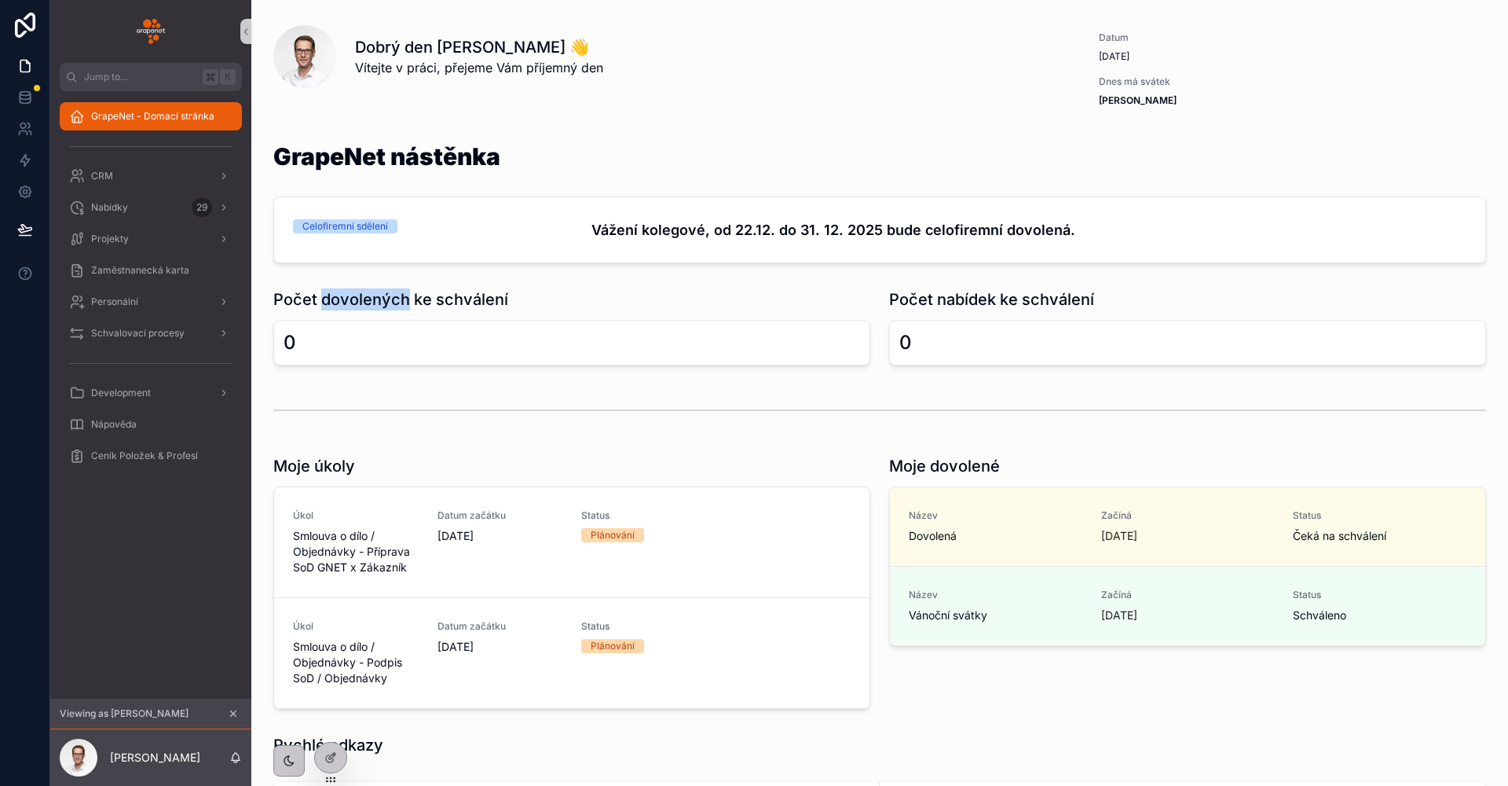
click at [391, 301] on h1 "Počet dovolených ke schválení" at bounding box center [390, 299] width 235 height 22
click at [412, 305] on h1 "Počet dovolených ke schválení" at bounding box center [390, 299] width 235 height 22
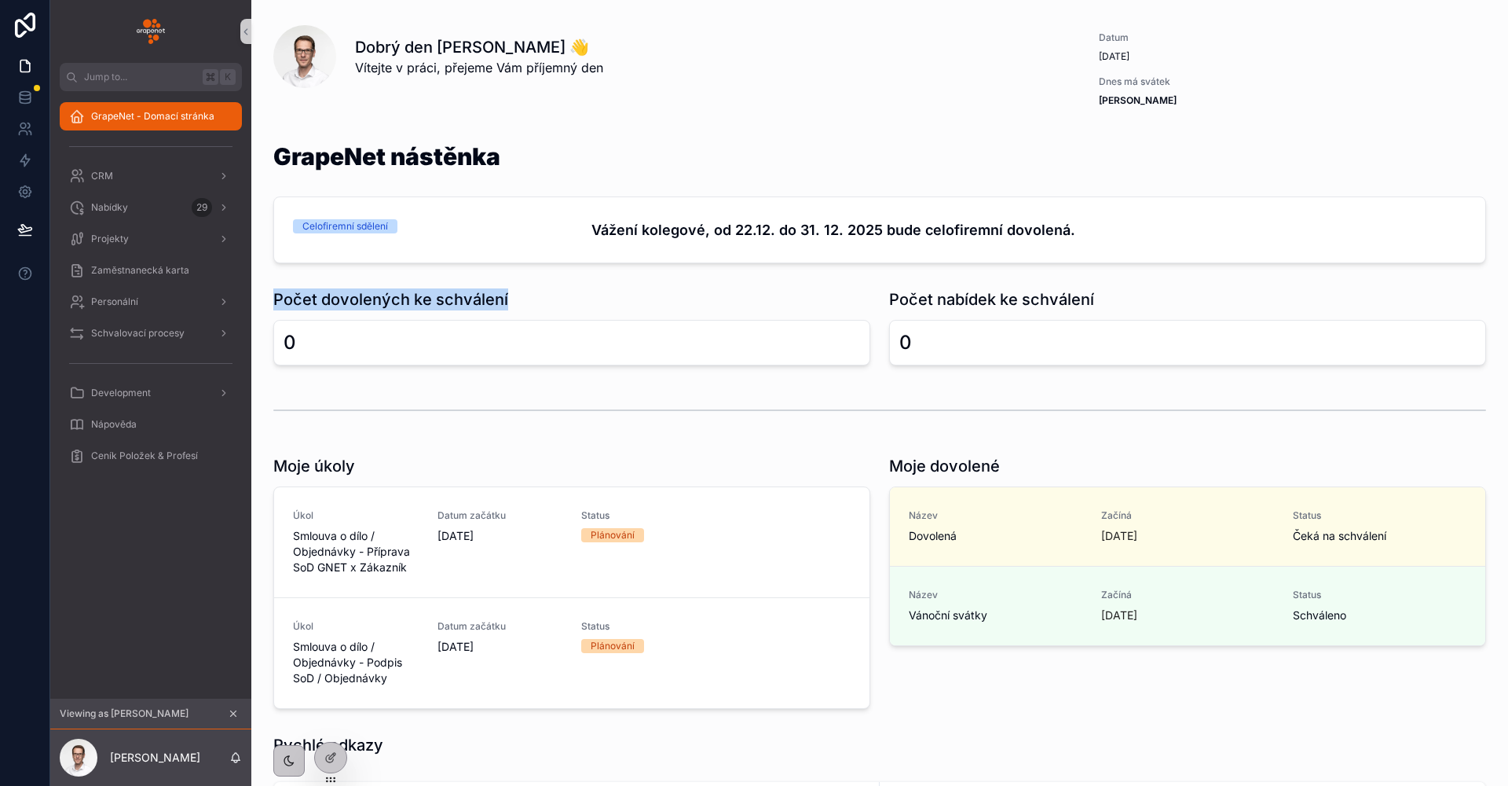
click at [359, 291] on h1 "Počet dovolených ke schválení" at bounding box center [390, 299] width 235 height 22
click at [971, 285] on div "Počet nabídek ke schválení 0" at bounding box center [1188, 327] width 616 height 90
click at [968, 289] on h1 "Počet nabídek ke schválení" at bounding box center [991, 299] width 205 height 22
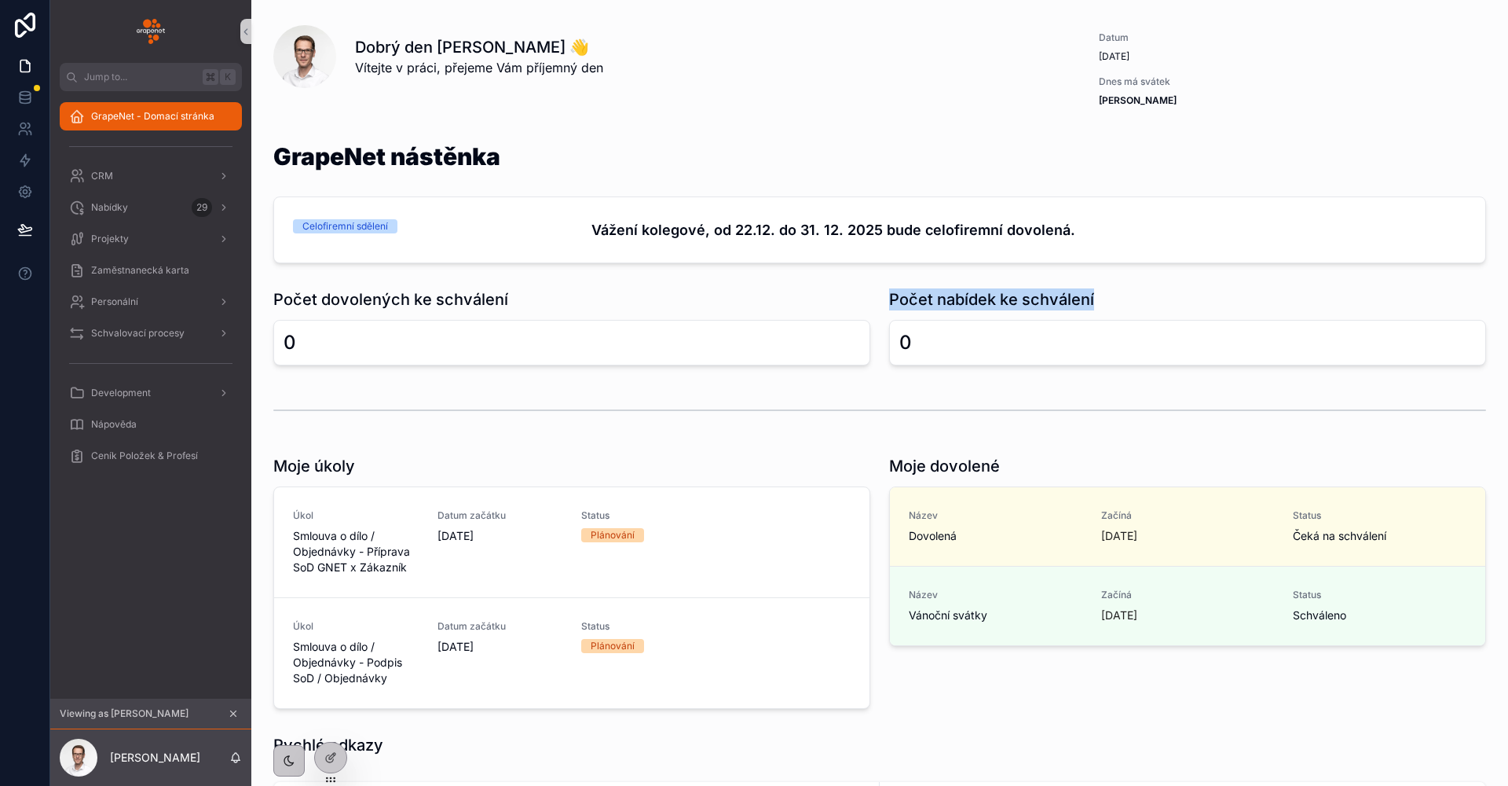
click at [968, 289] on h1 "Počet nabídek ke schválení" at bounding box center [991, 299] width 205 height 22
click at [563, 295] on div "Počet dovolených ke schválení" at bounding box center [571, 299] width 597 height 22
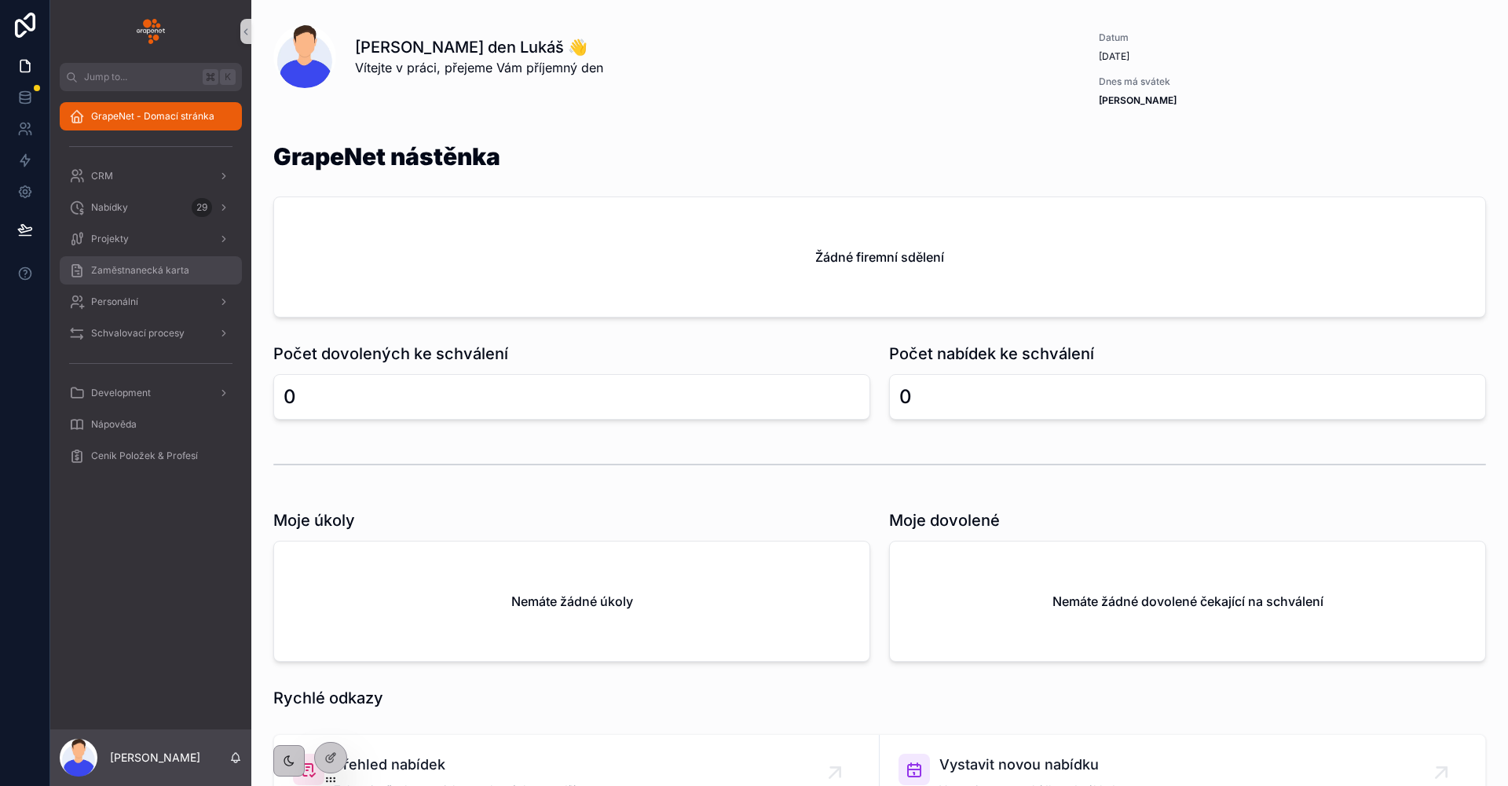
click at [200, 280] on div "Zaměstnanecká karta" at bounding box center [150, 270] width 163 height 25
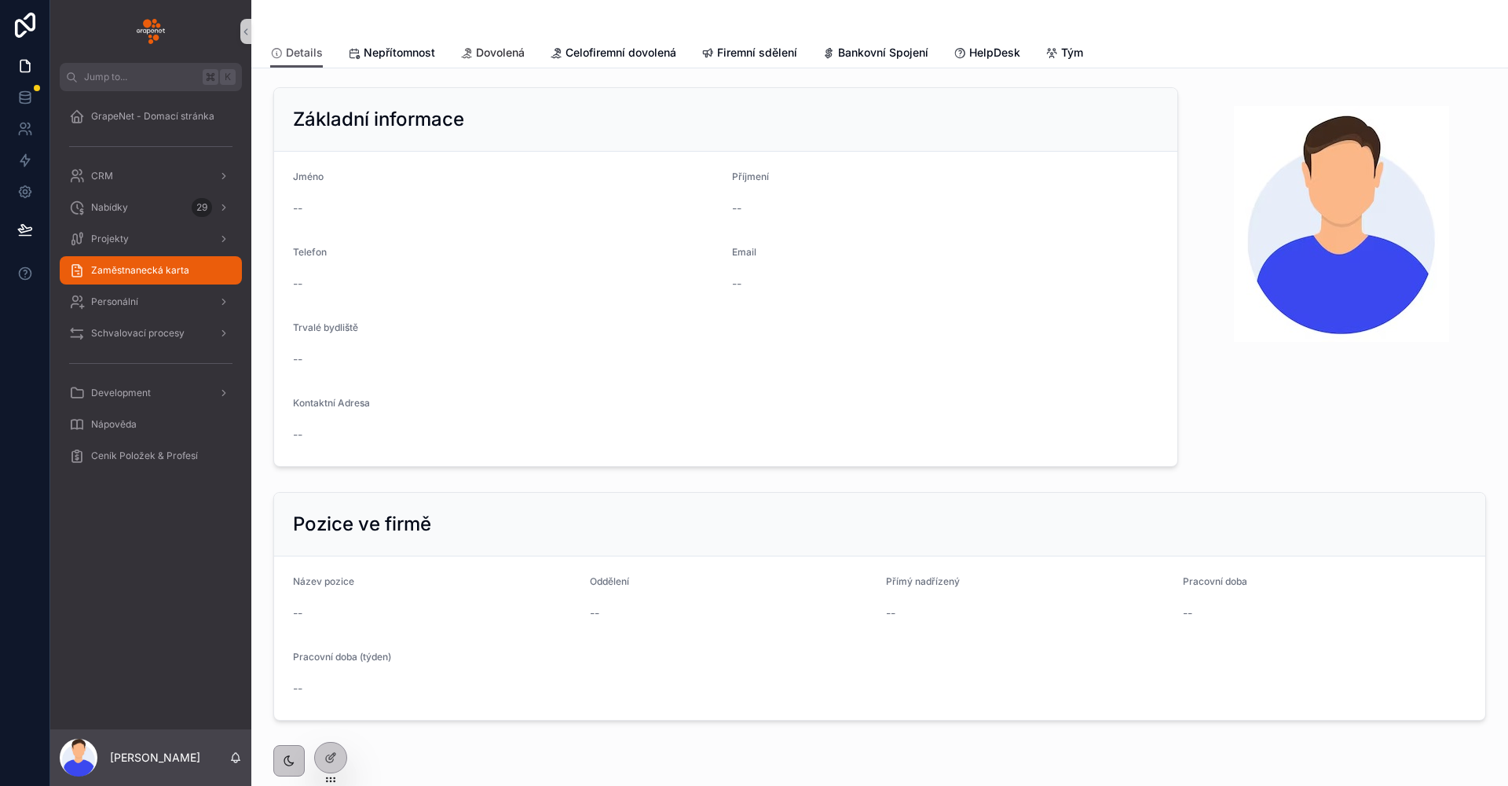
click at [482, 53] on span "Dovolená" at bounding box center [500, 53] width 49 height 16
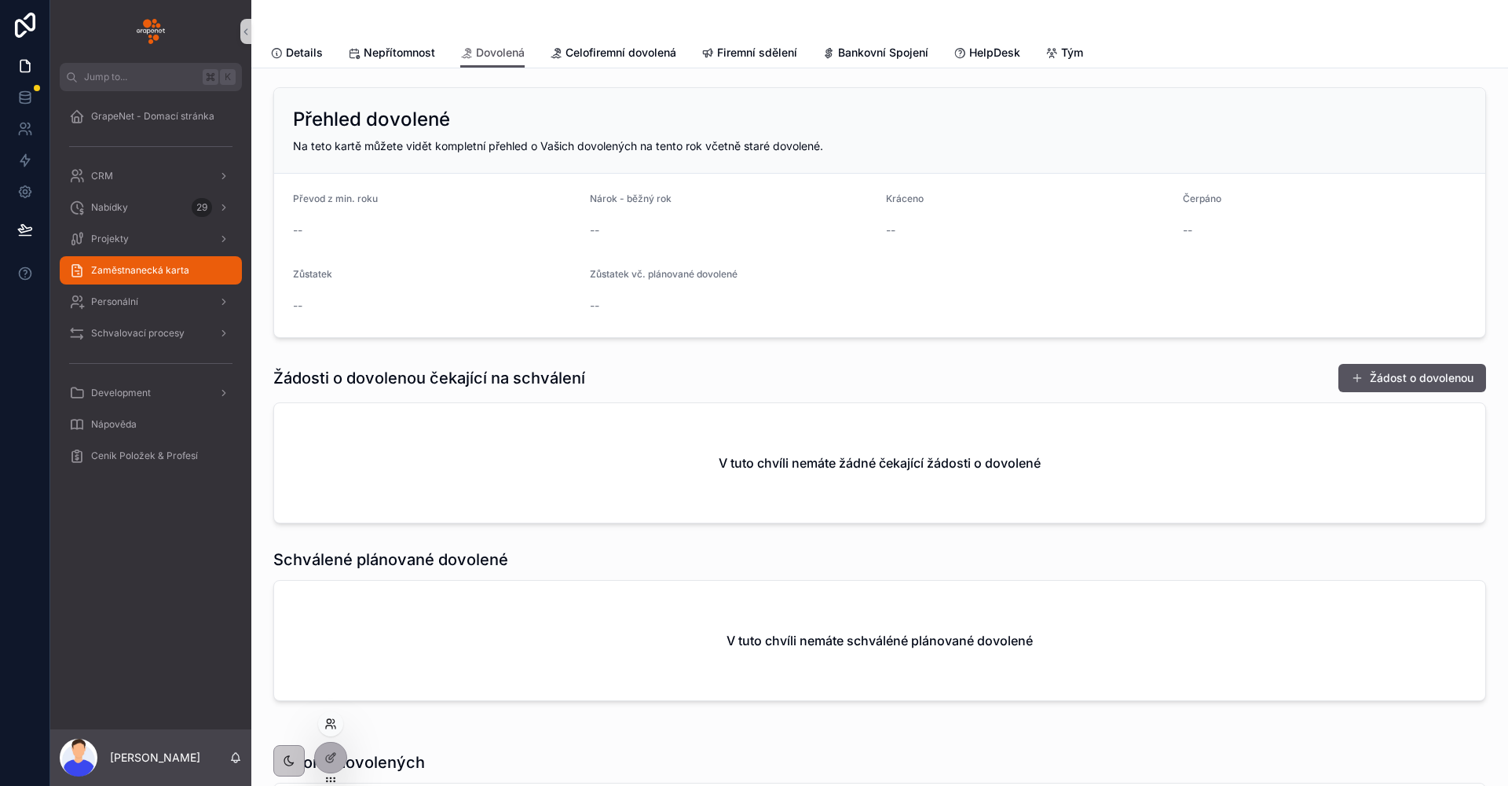
click at [332, 723] on icon at bounding box center [330, 723] width 13 height 13
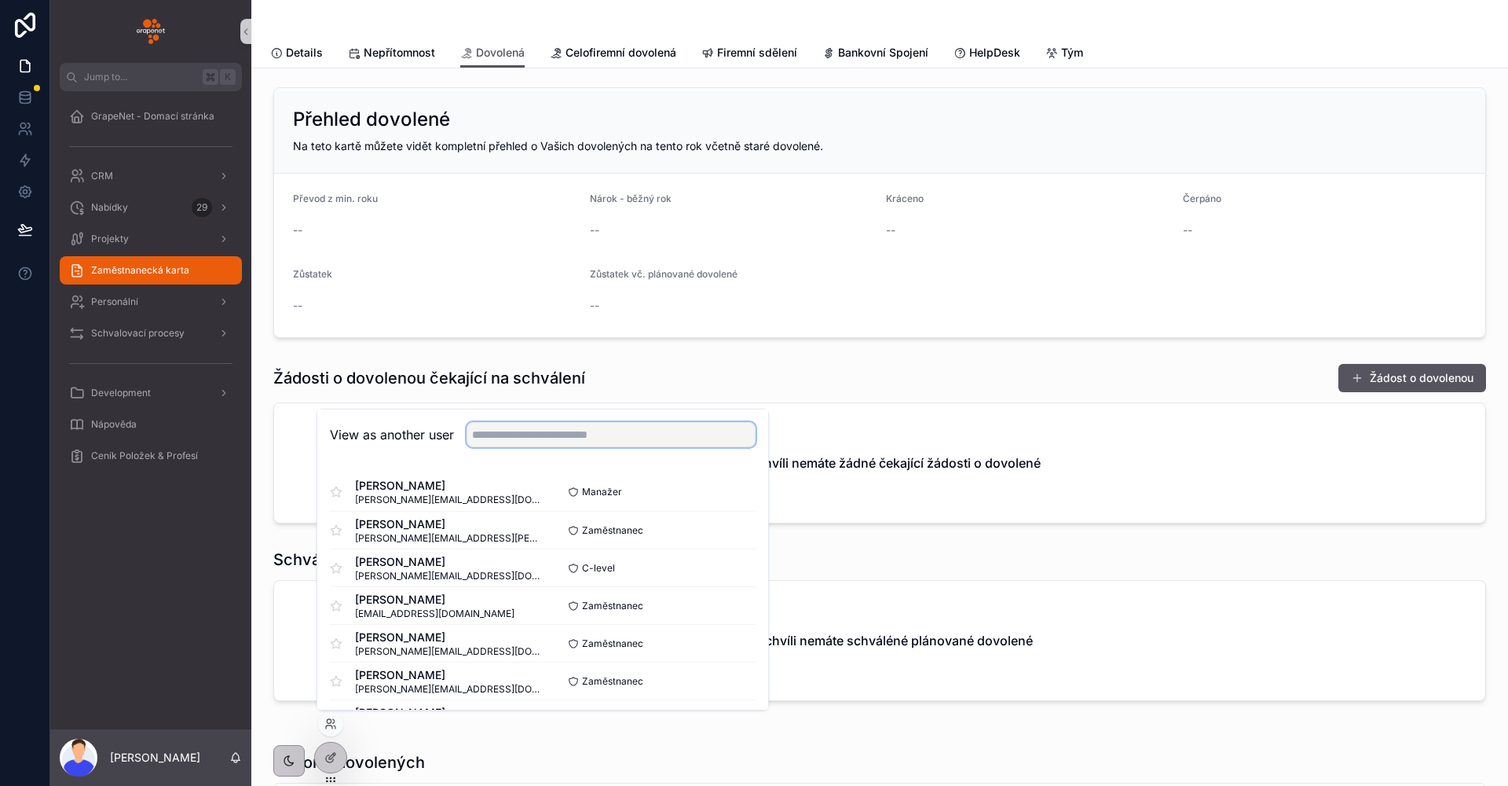
click at [641, 434] on input "text" at bounding box center [611, 434] width 289 height 25
type input "**"
click at [735, 489] on button "Select" at bounding box center [735, 492] width 41 height 23
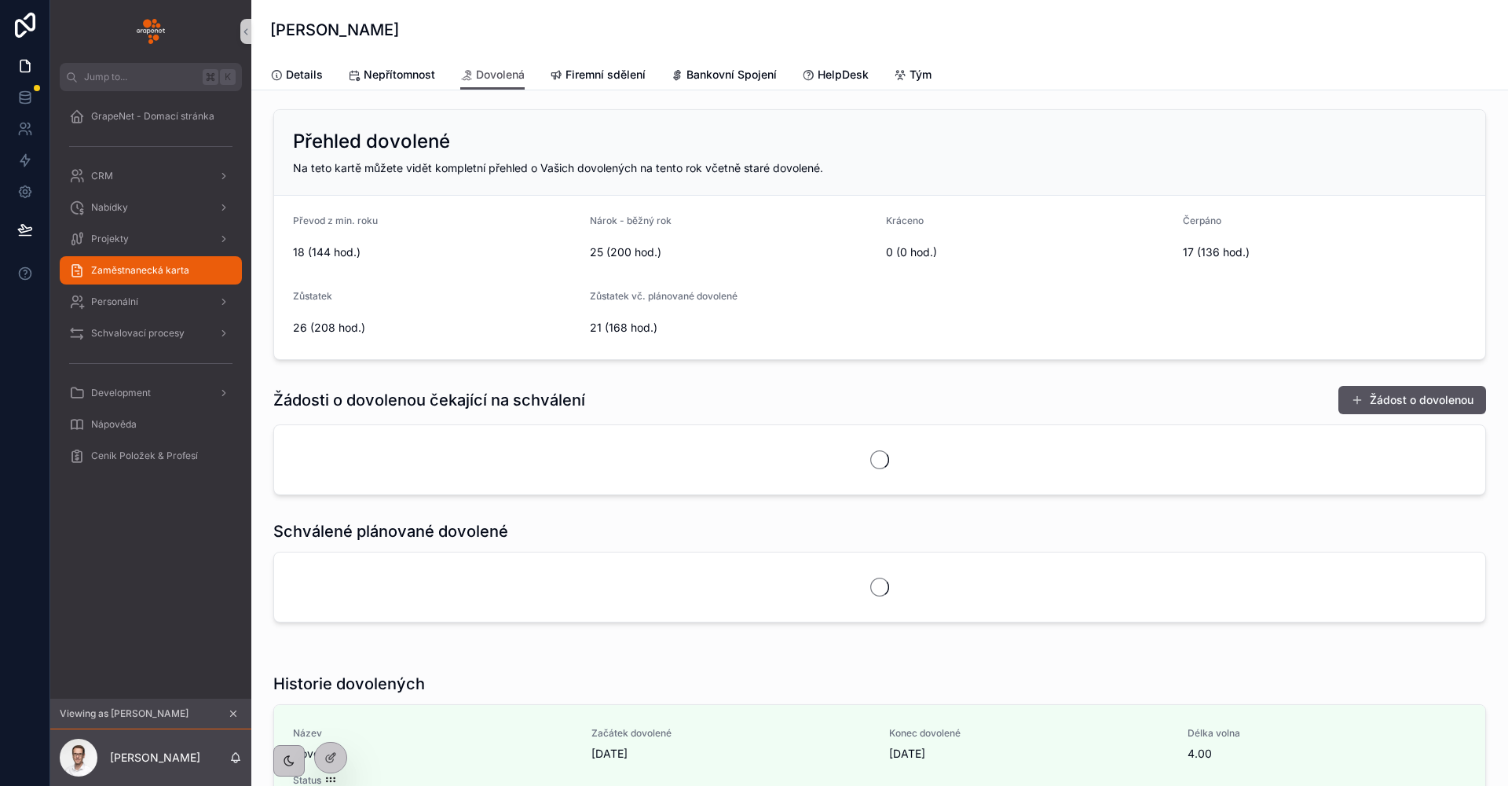
click at [791, 399] on div "Žádosti o dovolenou čekající na schválení Žádost o dovolenou" at bounding box center [879, 400] width 1213 height 30
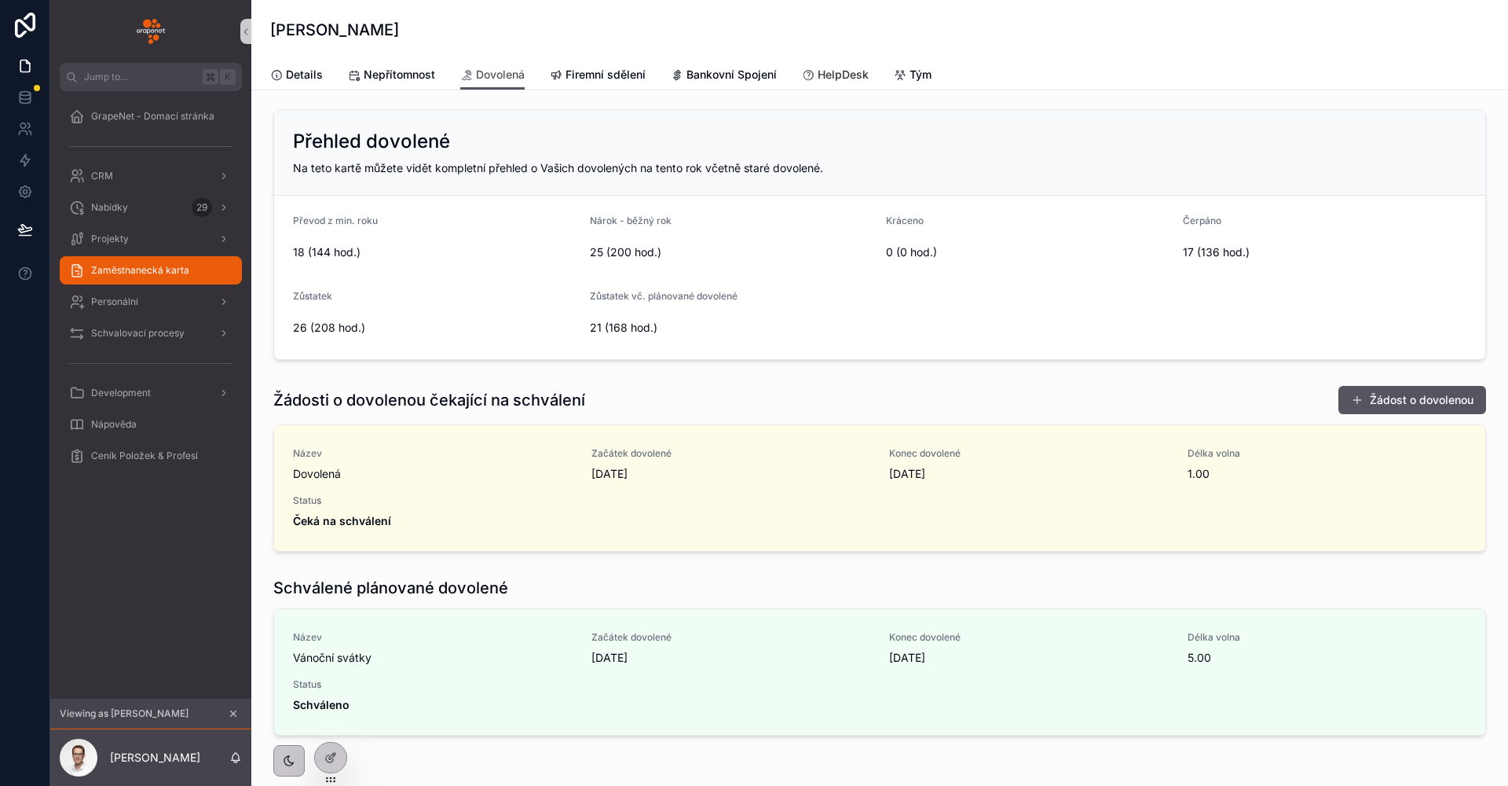
click at [842, 76] on span "HelpDesk" at bounding box center [843, 75] width 51 height 16
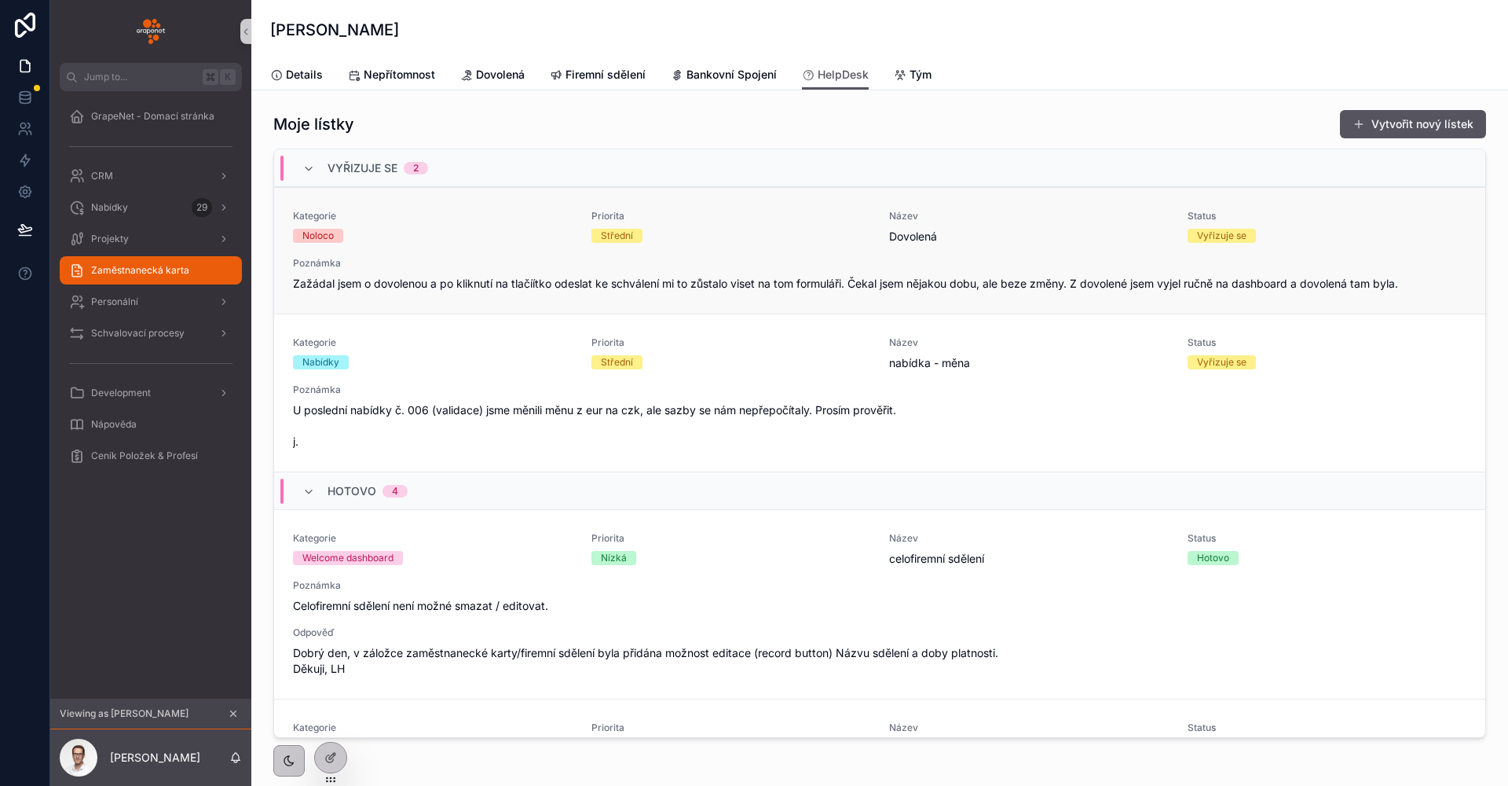
click at [754, 219] on span "Priorita" at bounding box center [732, 216] width 280 height 13
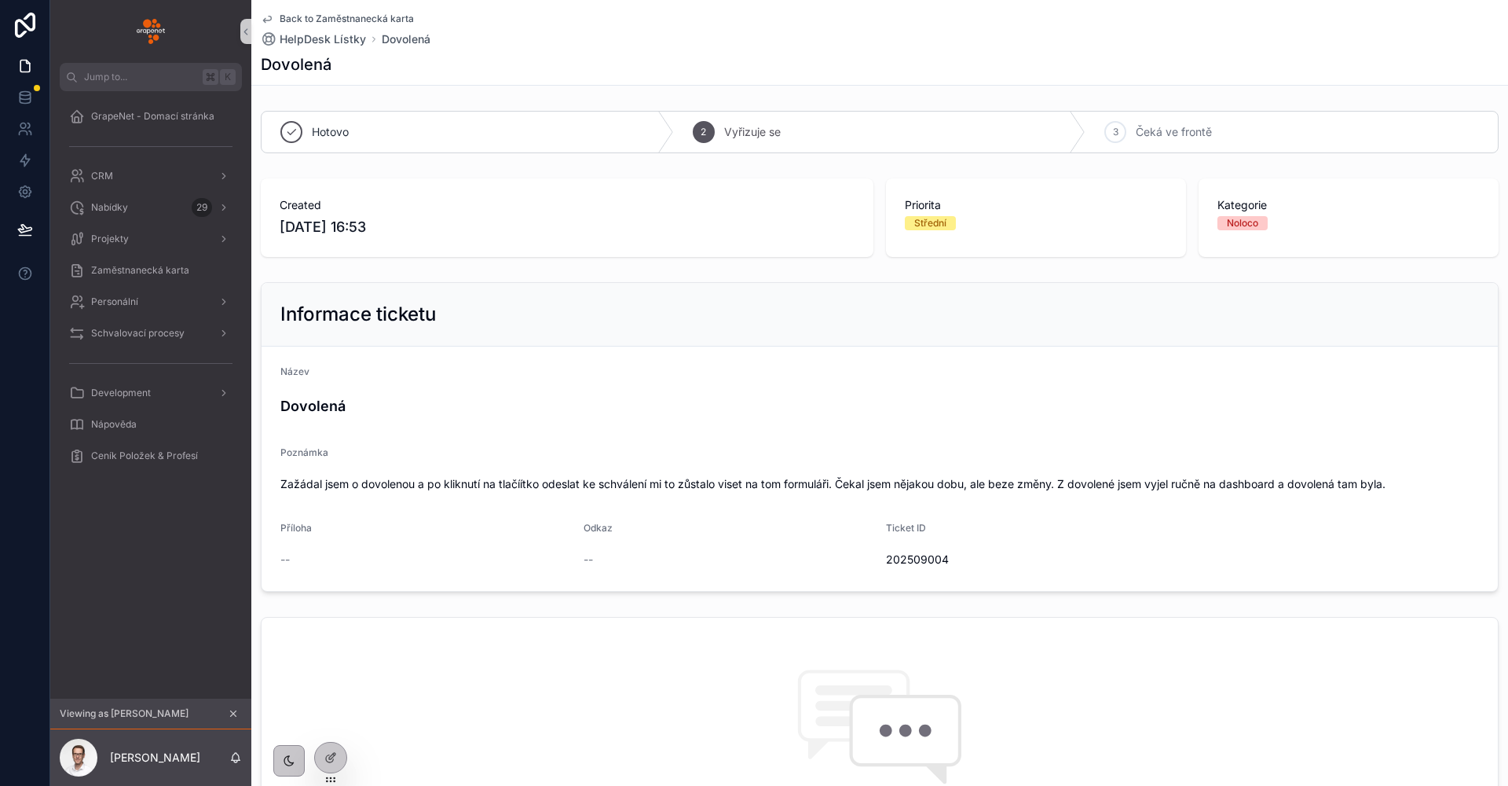
click at [319, 5] on div "Back to Zaměstnanecká karta HelpDesk Lístky Dovolená Dovolená" at bounding box center [880, 42] width 1238 height 85
drag, startPoint x: 89, startPoint y: 597, endPoint x: 112, endPoint y: 605, distance: 24.8
click at [89, 597] on div "GrapeNet - Domací stránka CRM Nabídky 29 Projekty Zaměstnanecká karta Personáln…" at bounding box center [150, 394] width 201 height 607
click at [313, 13] on span "Back to Zaměstnanecká karta" at bounding box center [347, 19] width 134 height 13
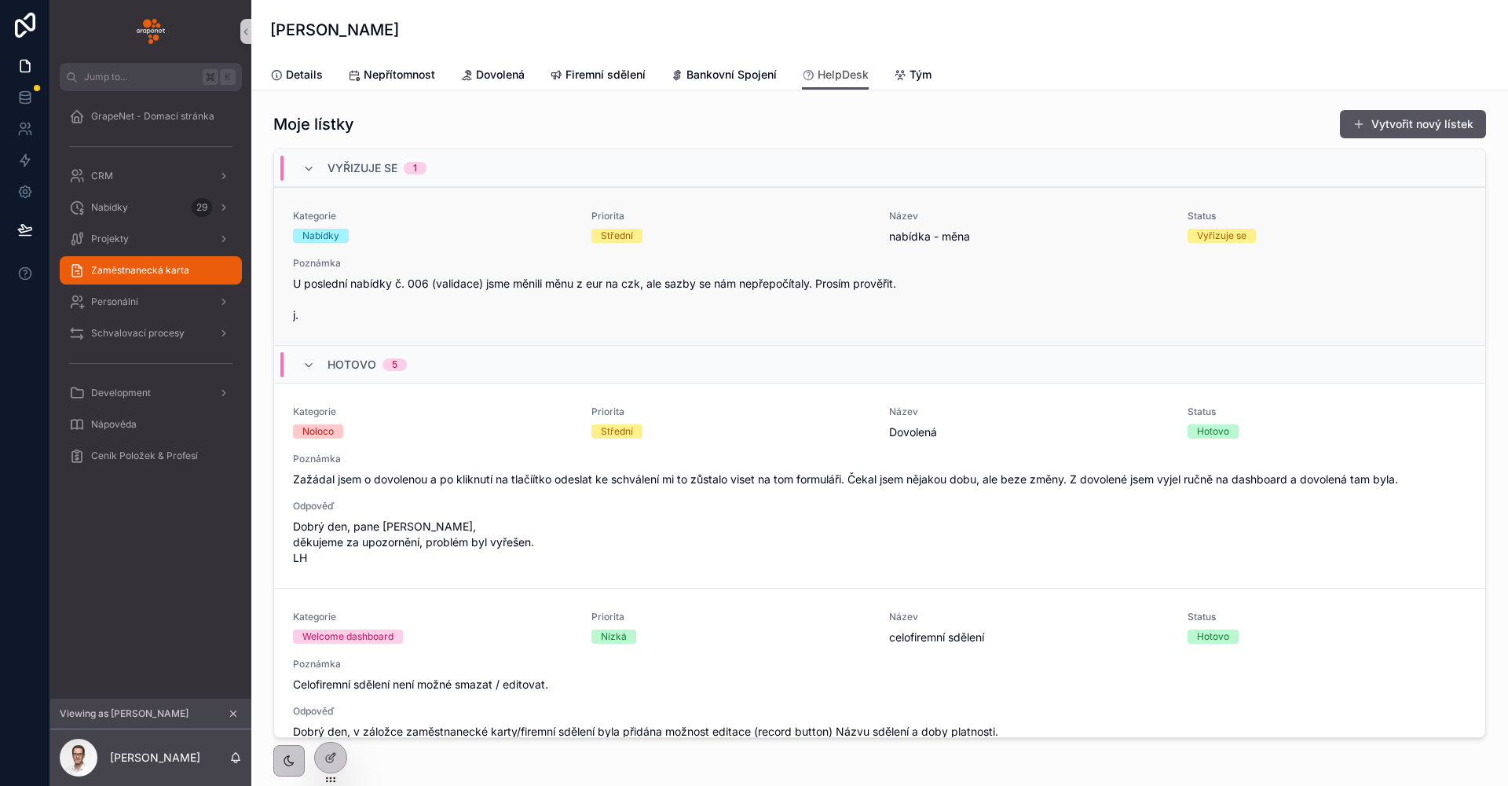
click at [696, 207] on link "Kategorie Nabídky Priorita Střední Název nabídka - měna Status Vyřizuje se Pozn…" at bounding box center [879, 266] width 1211 height 158
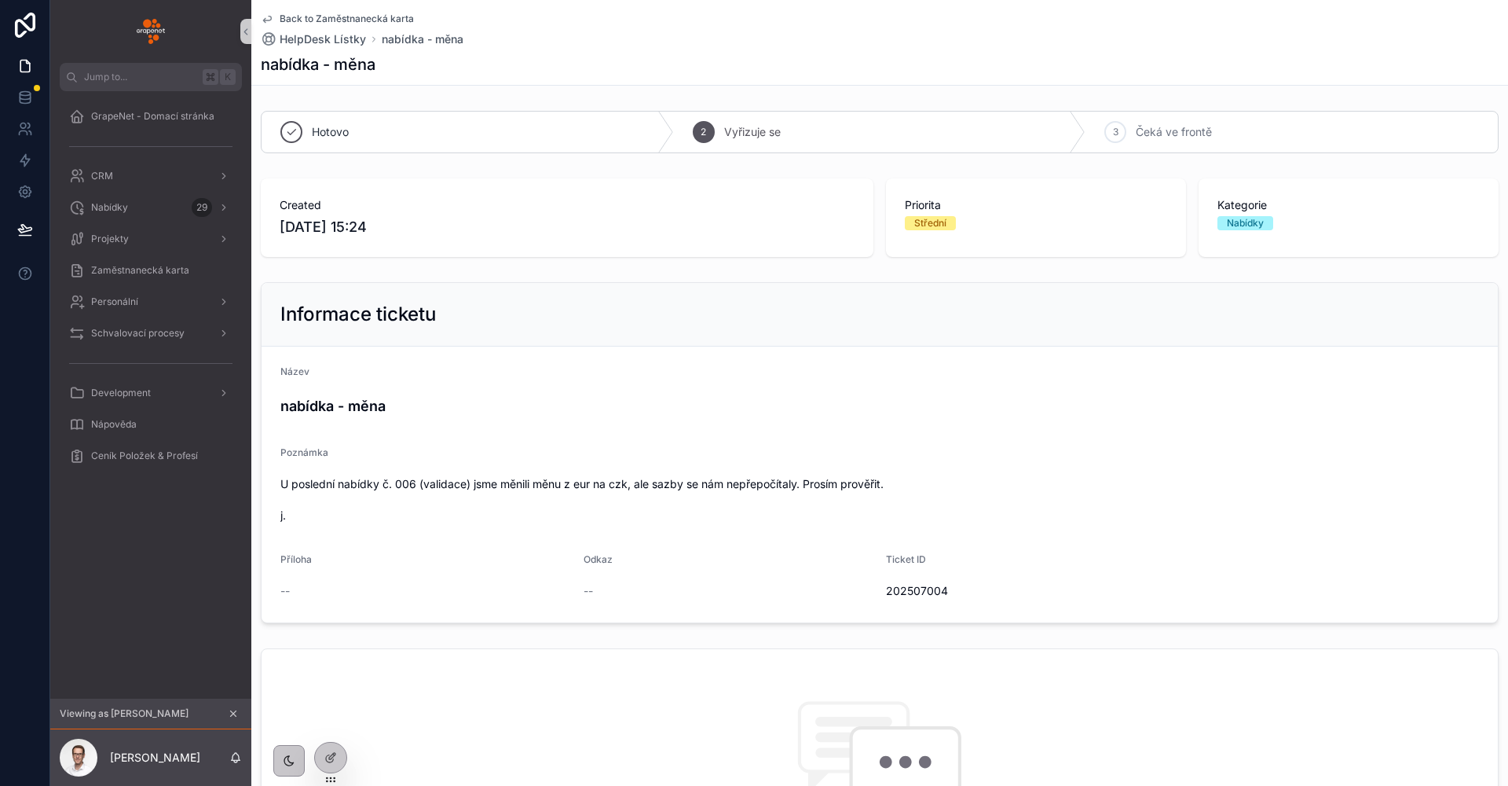
click at [323, 15] on span "Back to Zaměstnanecká karta" at bounding box center [347, 19] width 134 height 13
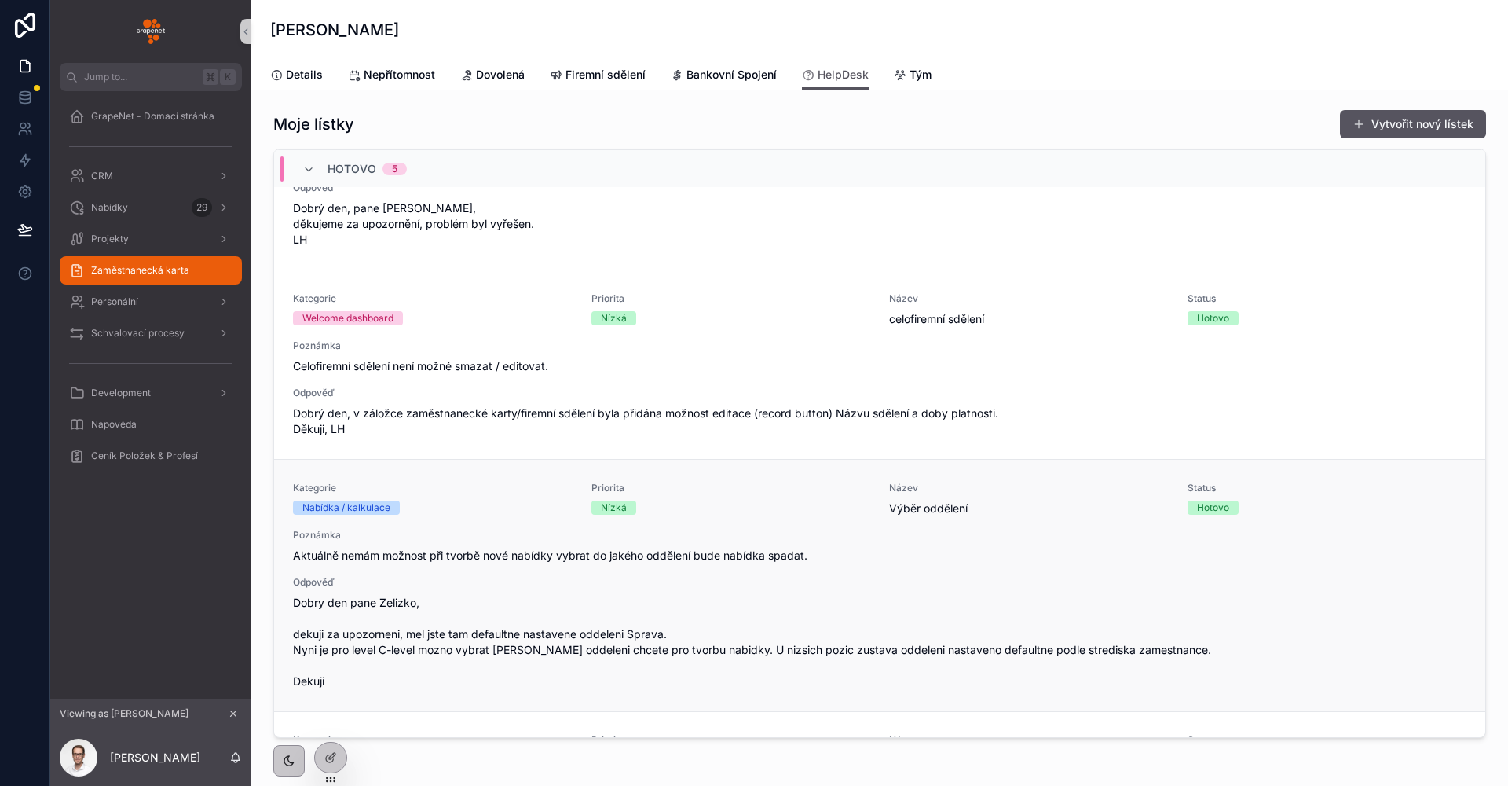
scroll to position [781, 0]
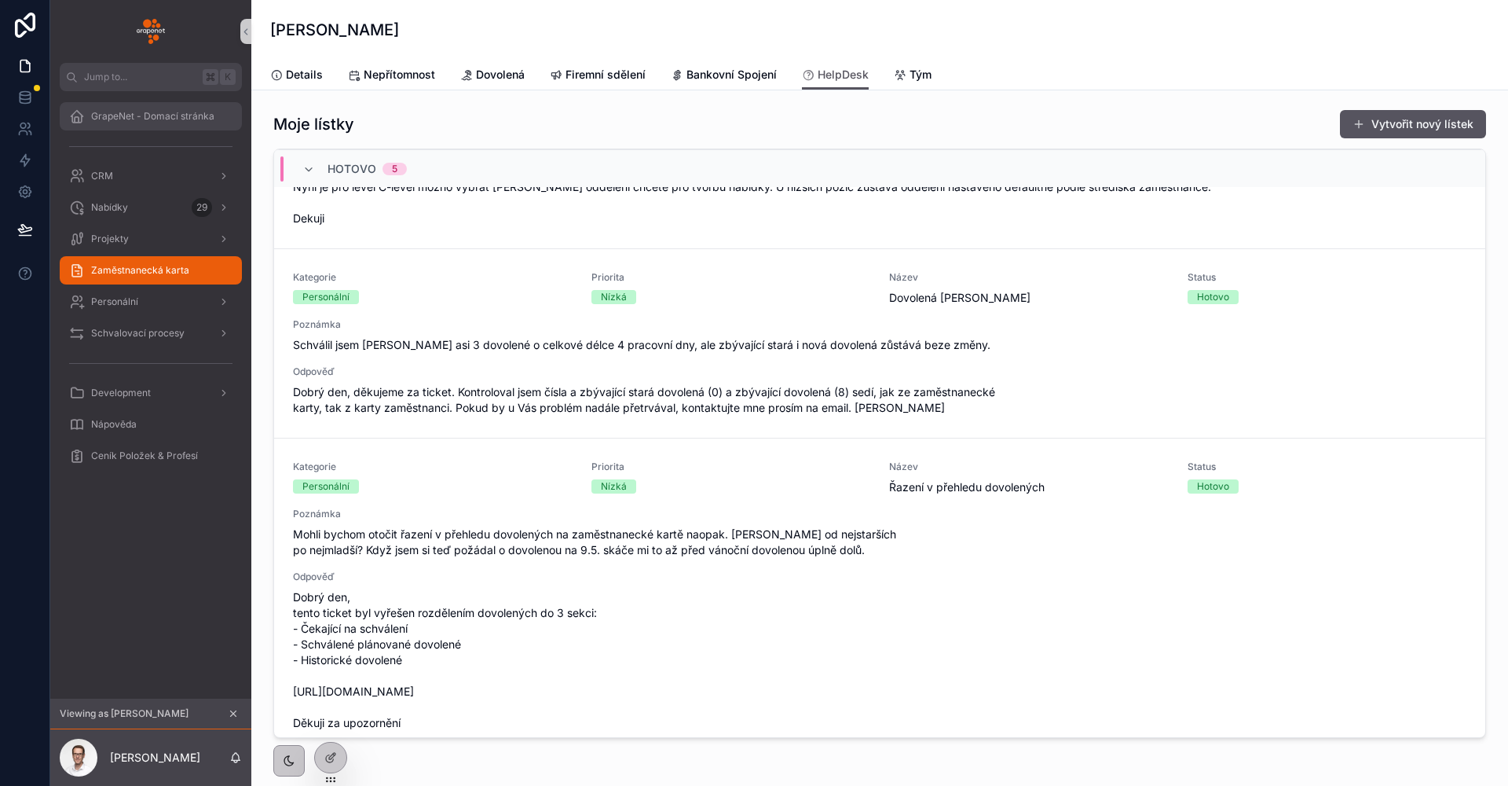
click at [165, 122] on div "GrapeNet - Domací stránka" at bounding box center [150, 116] width 163 height 25
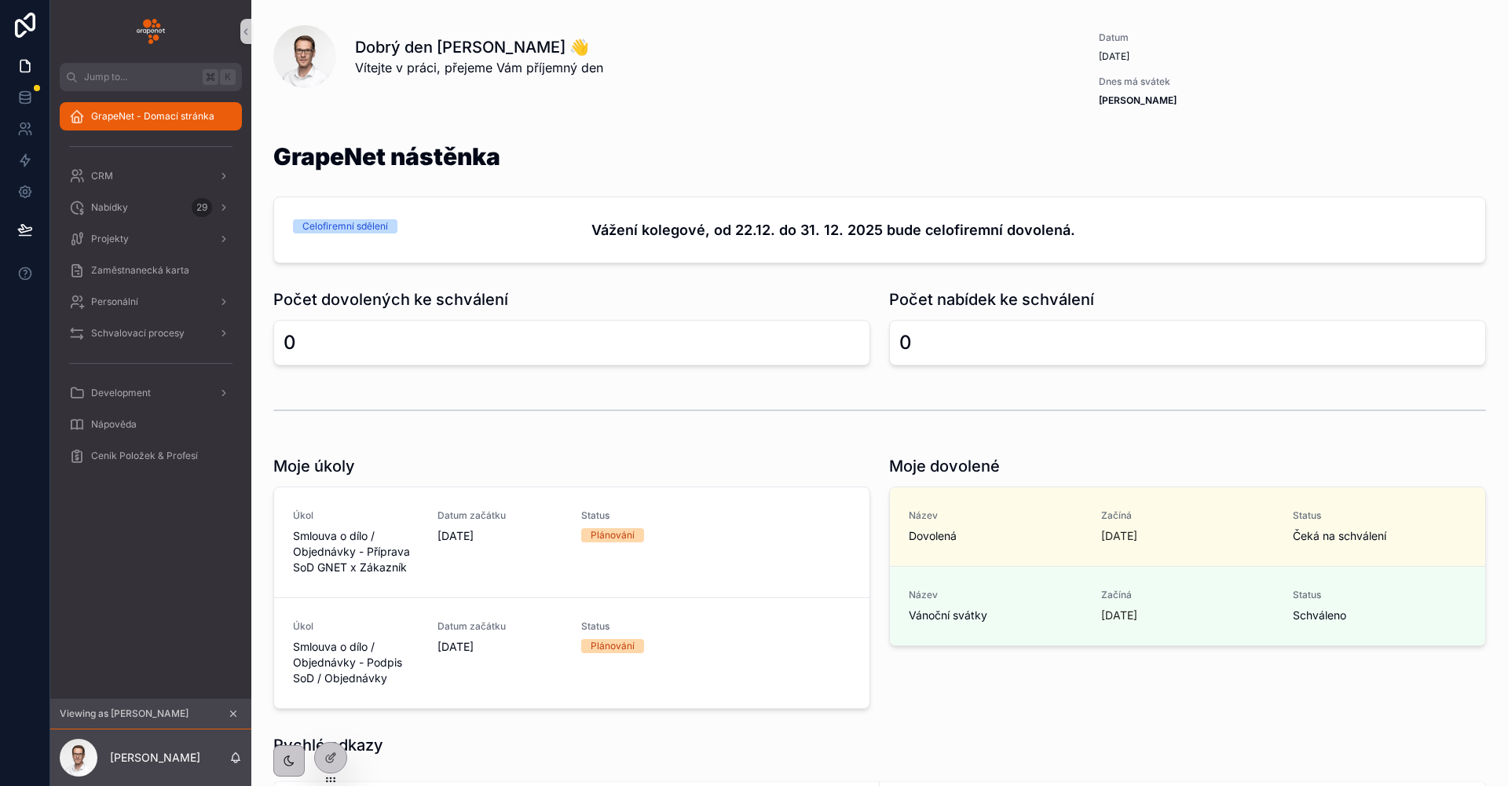
click at [195, 336] on div "Schvalovací procesy" at bounding box center [150, 333] width 163 height 25
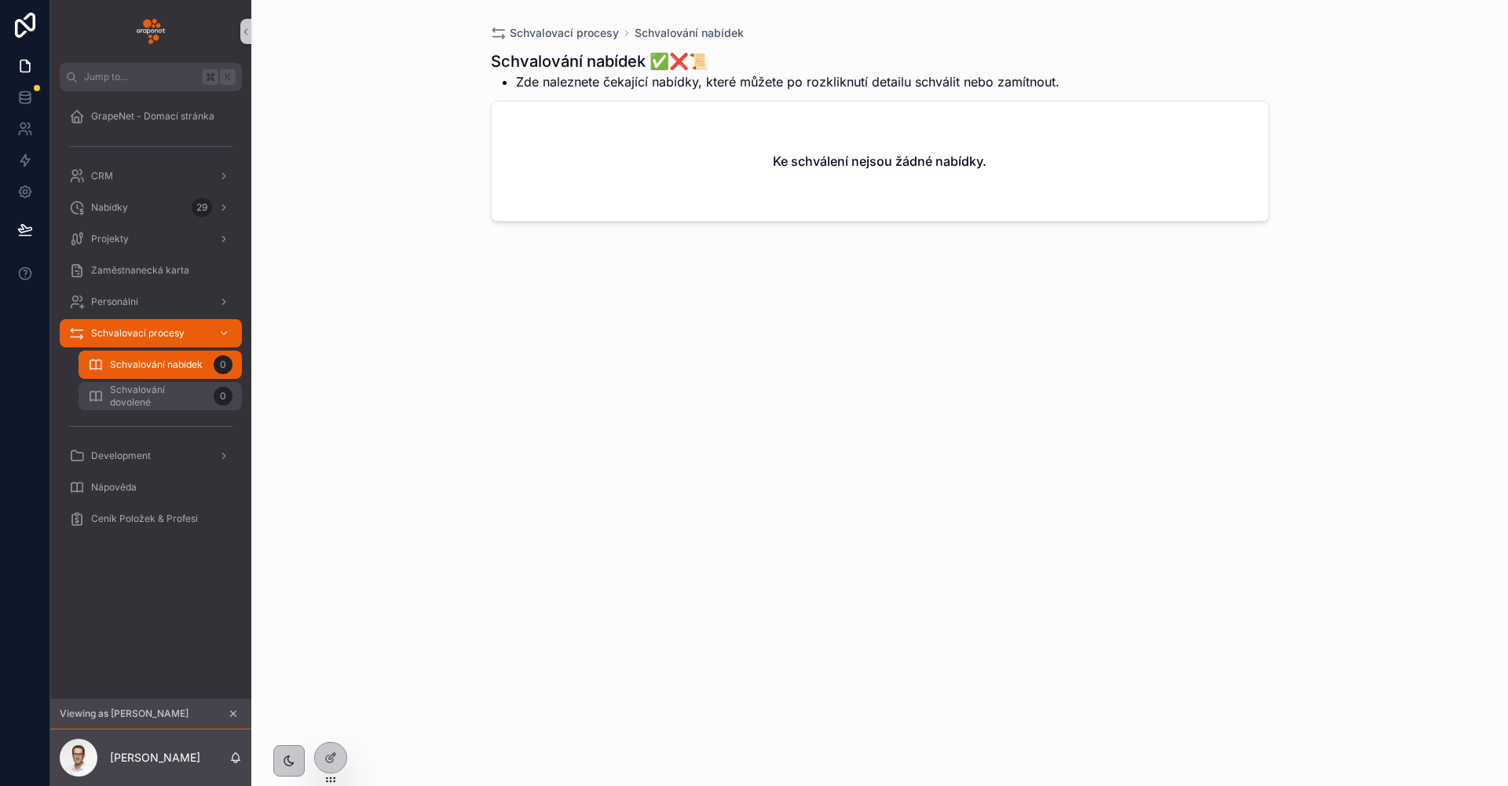
click at [200, 394] on span "Schvalování dovolené" at bounding box center [158, 395] width 97 height 25
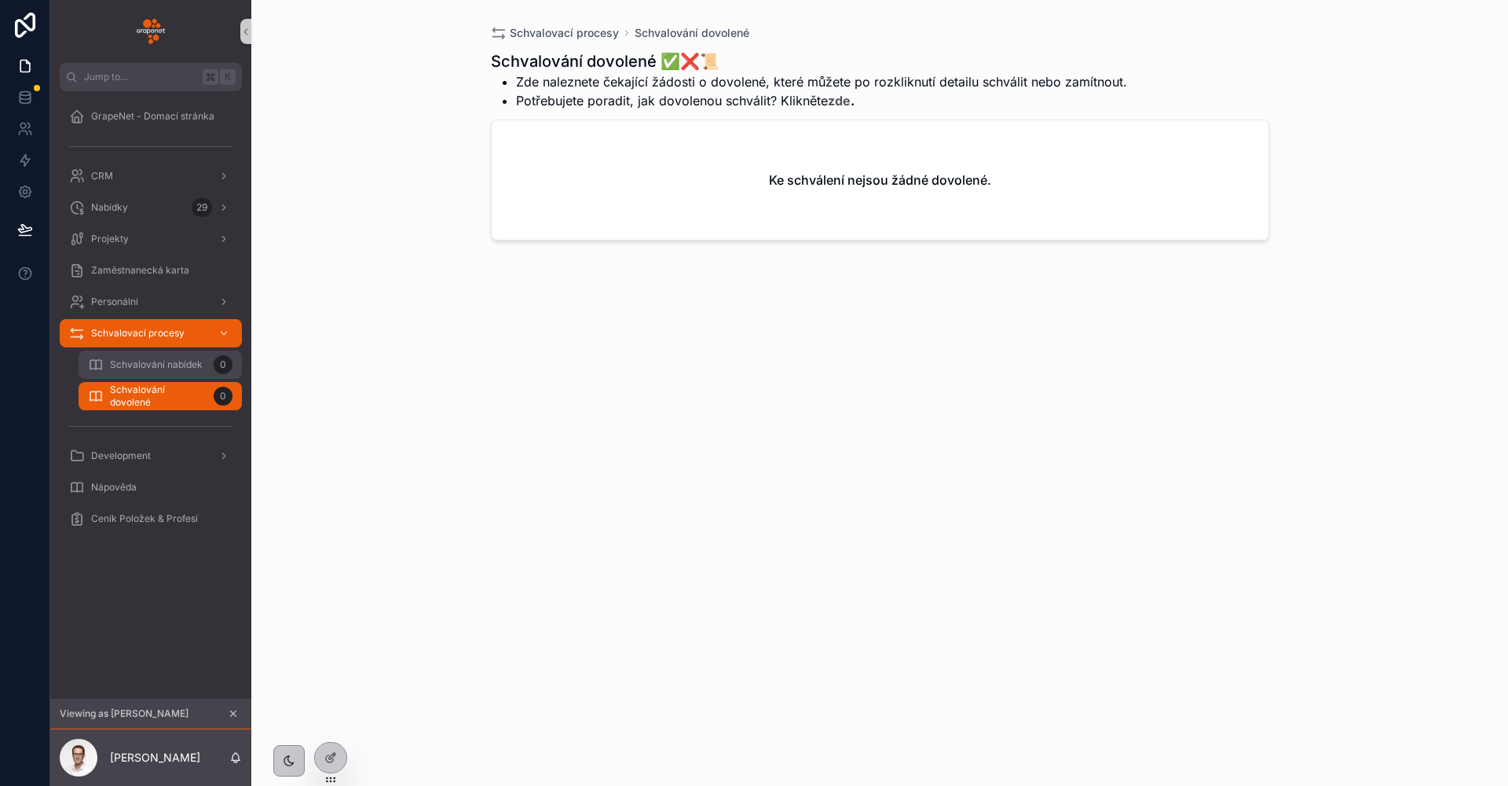
click at [207, 372] on div "Schvalování nabídek 0" at bounding box center [160, 364] width 145 height 25
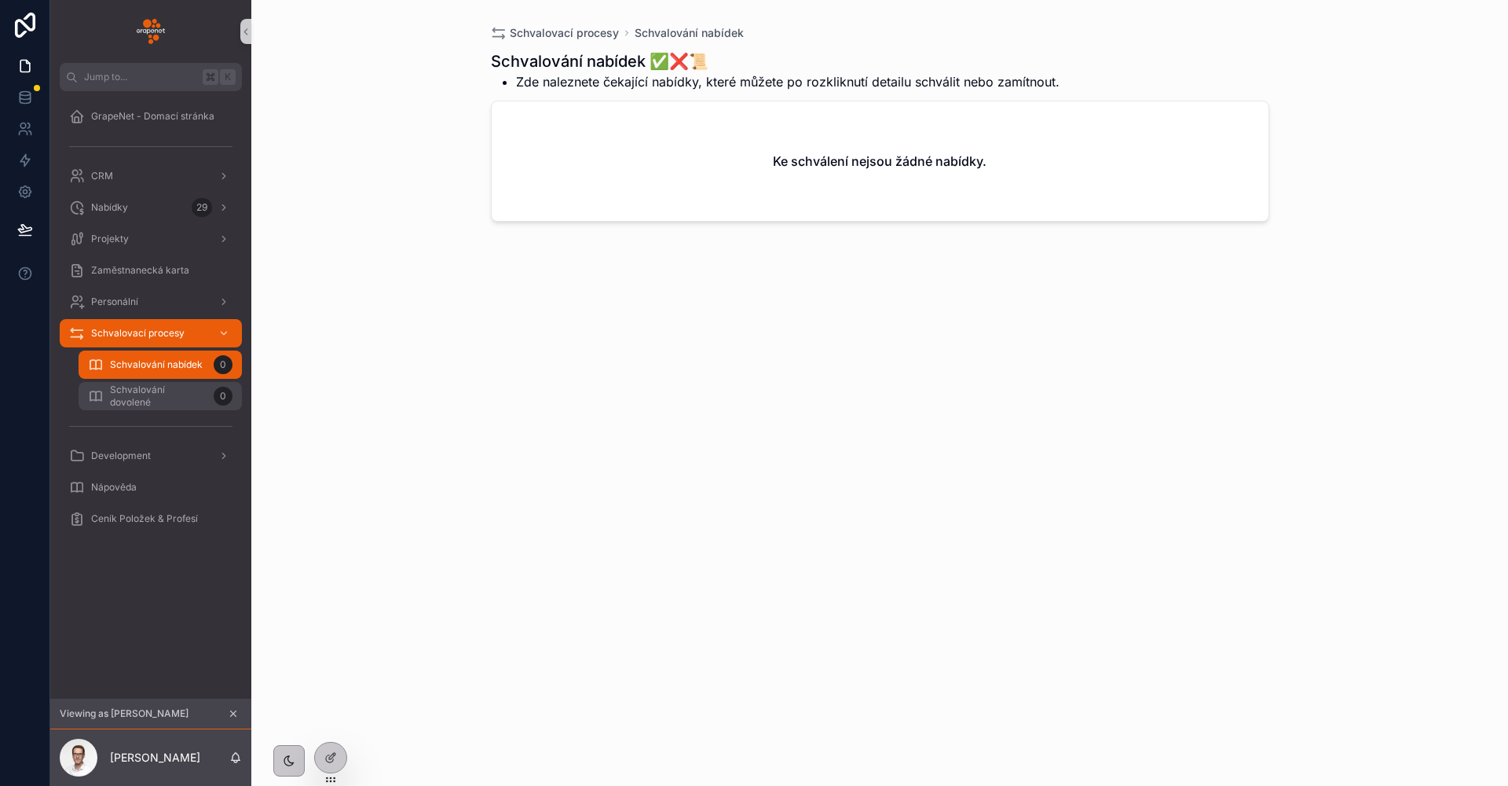
click at [195, 399] on span "Schvalování dovolené" at bounding box center [158, 395] width 97 height 25
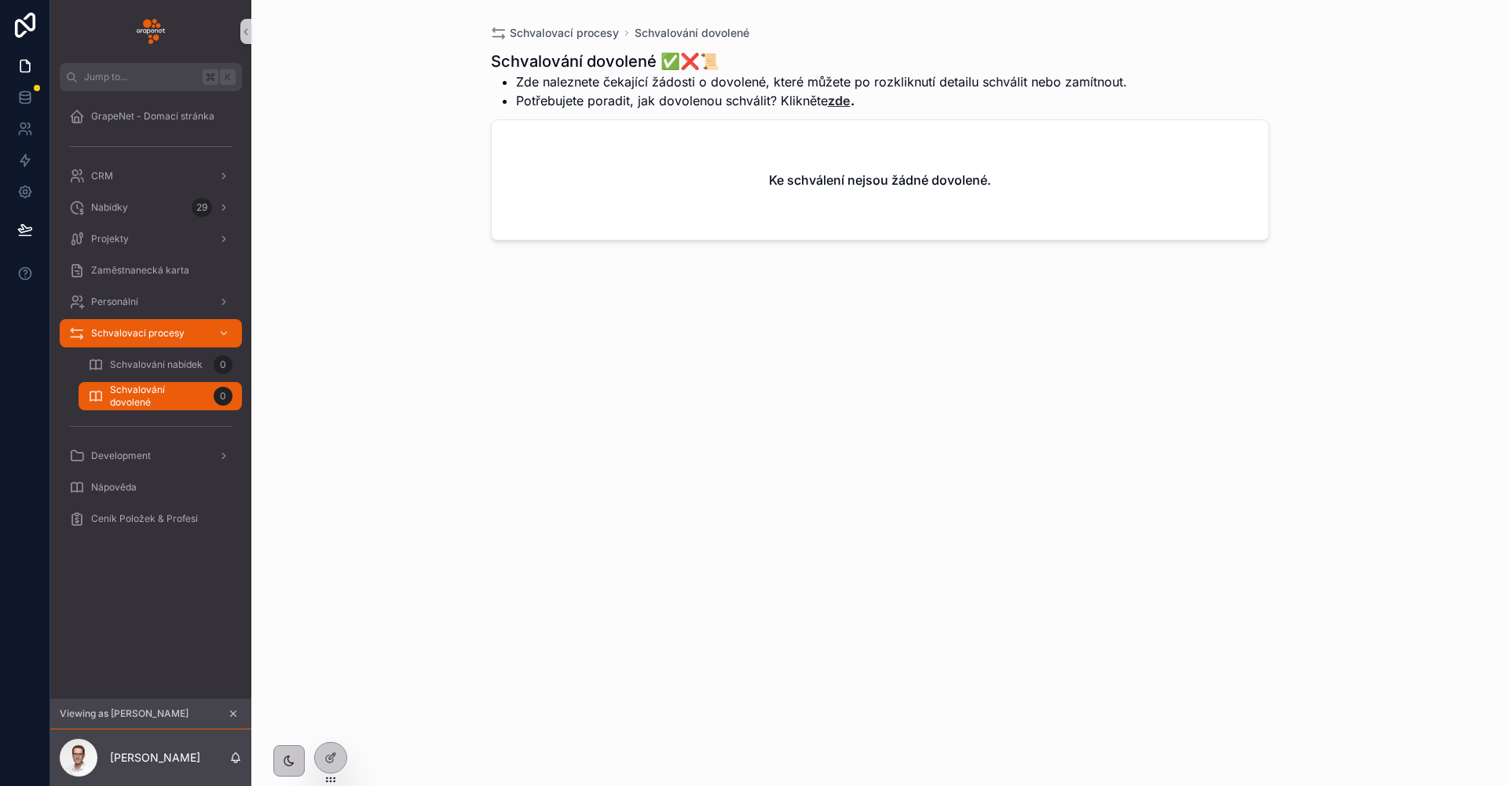
click at [839, 101] on link "zde" at bounding box center [839, 101] width 23 height 16
